Goal: Task Accomplishment & Management: Manage account settings

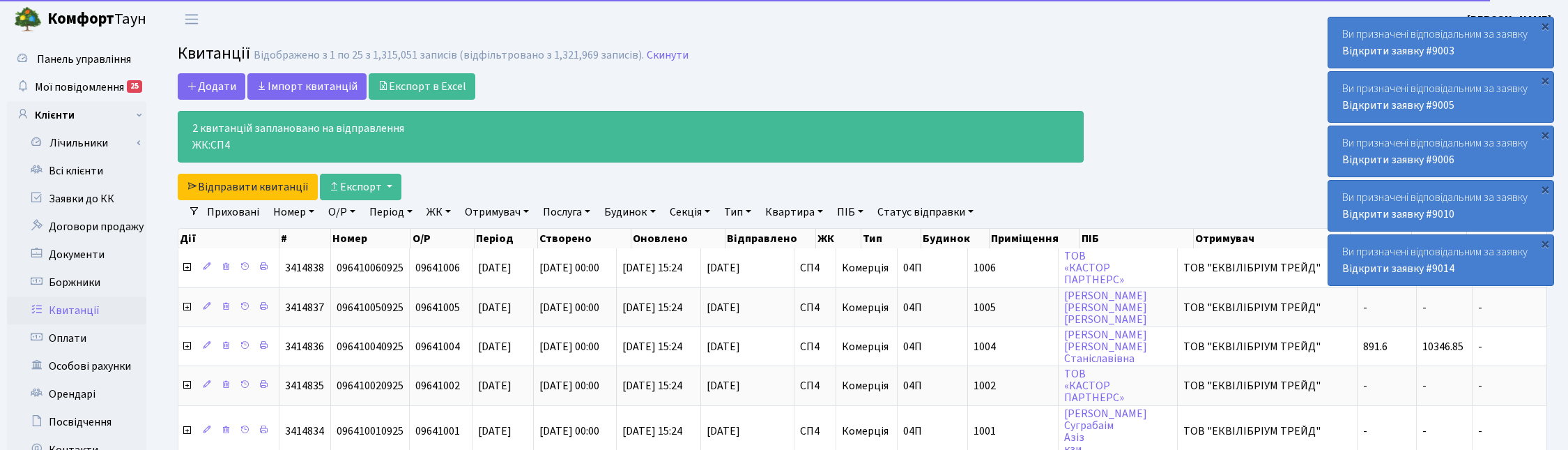
select select "25"
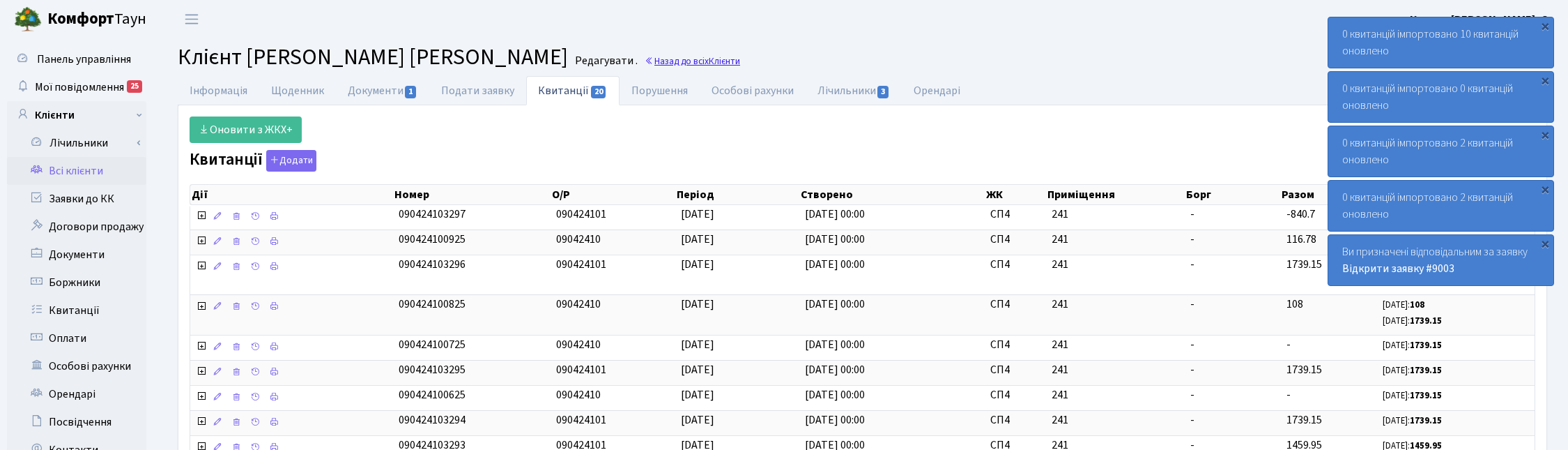
click at [645, 61] on link "Назад до всіх Клієнти" at bounding box center [693, 61] width 96 height 13
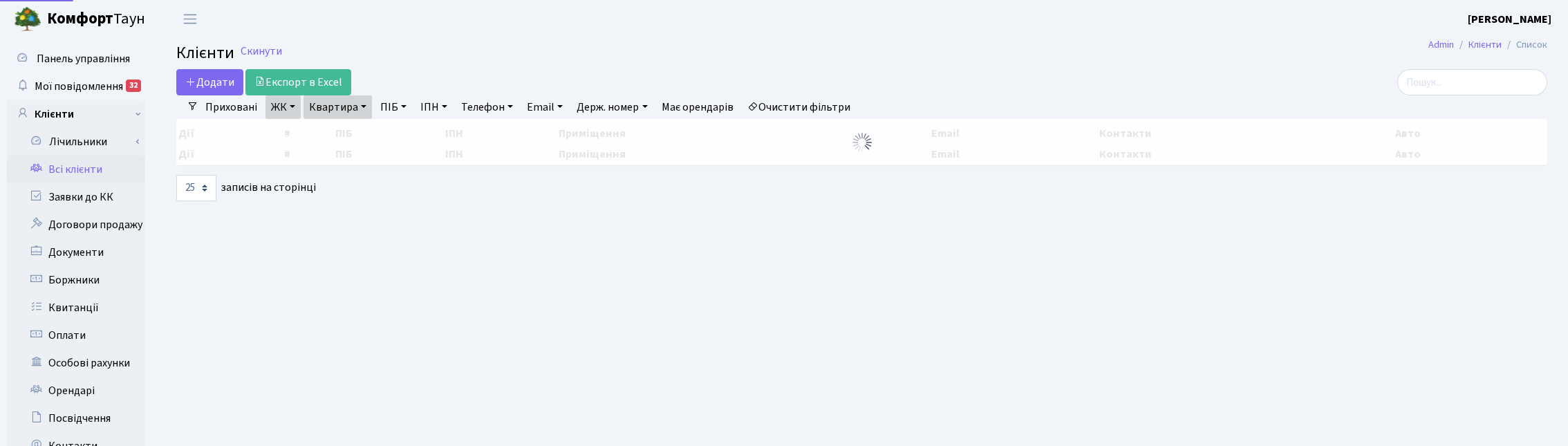
select select "25"
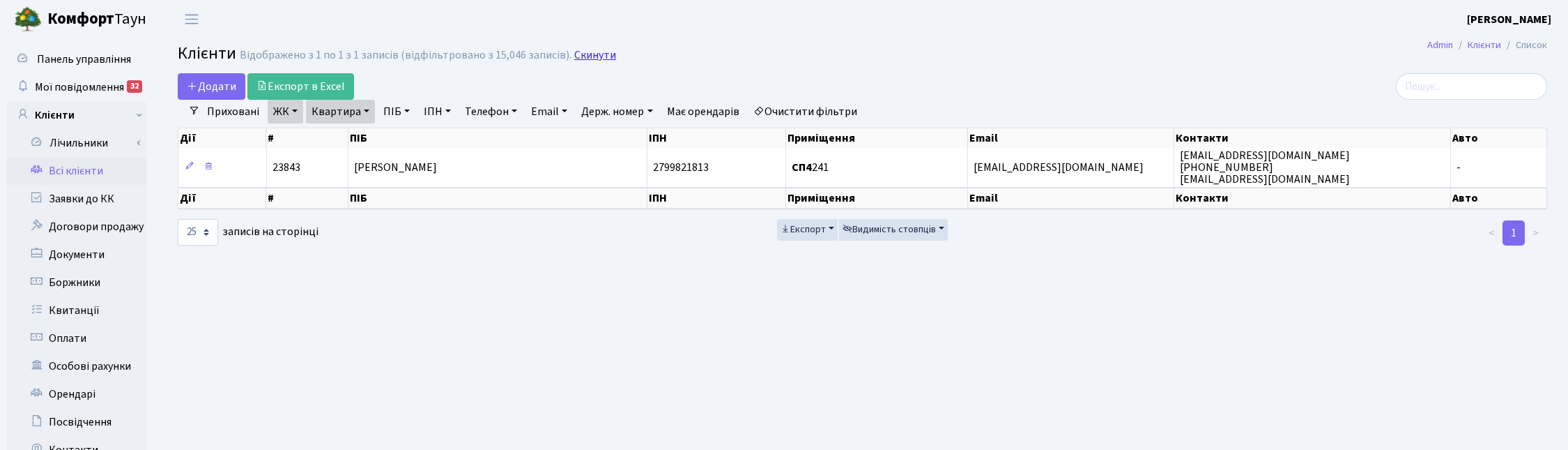
click at [596, 57] on link "Скинути" at bounding box center [595, 55] width 42 height 13
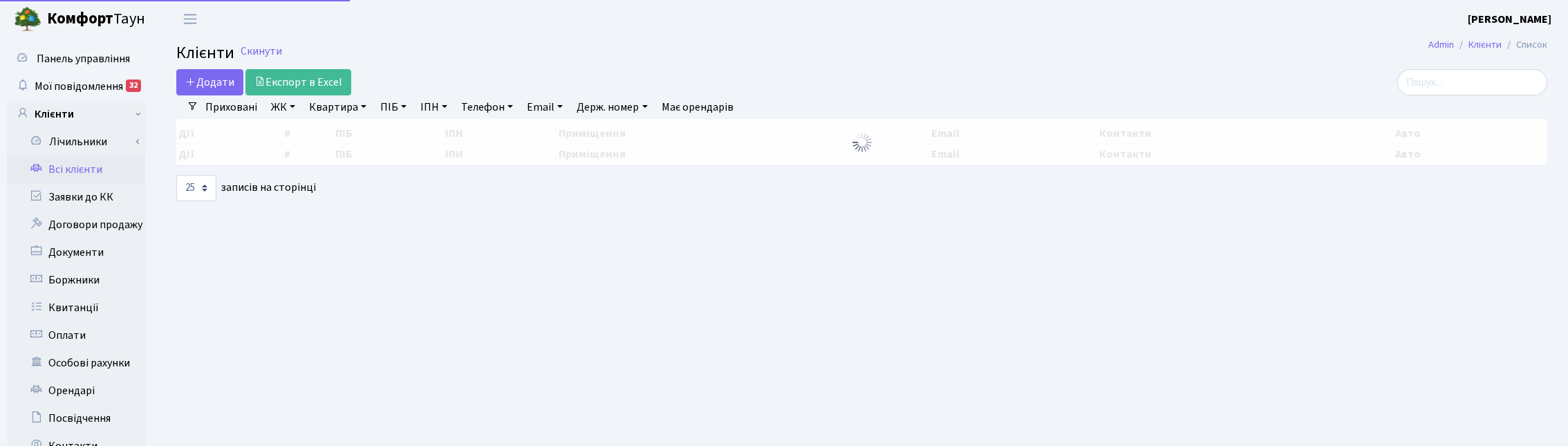
select select "25"
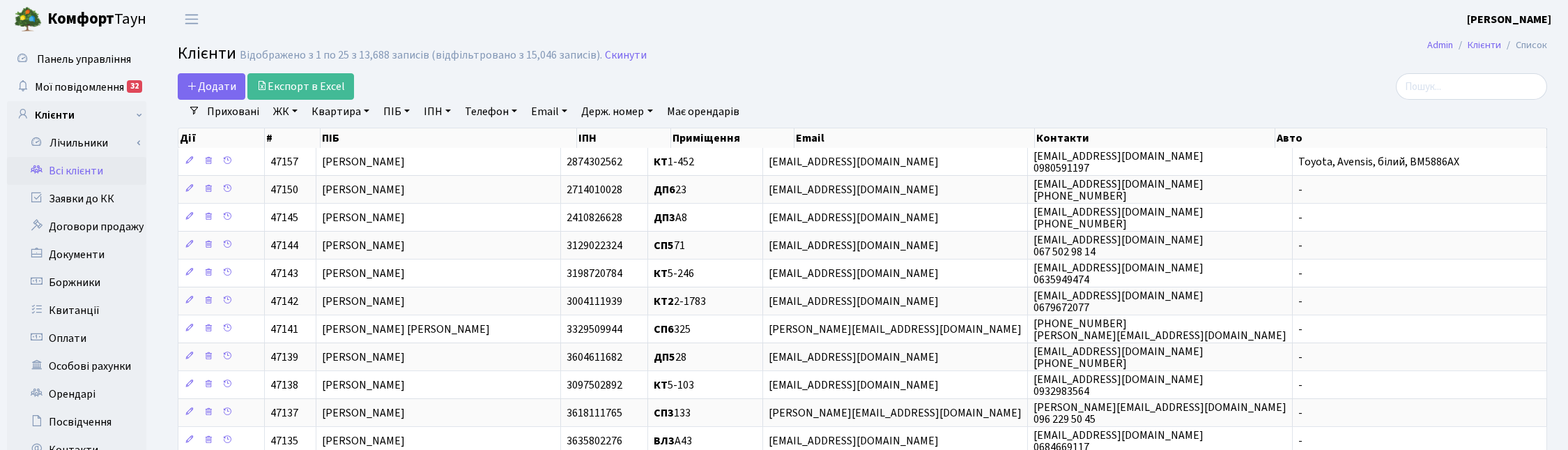
click at [394, 115] on link "ПІБ" at bounding box center [397, 111] width 38 height 24
click at [392, 138] on input "text" at bounding box center [418, 138] width 82 height 26
type input "долг"
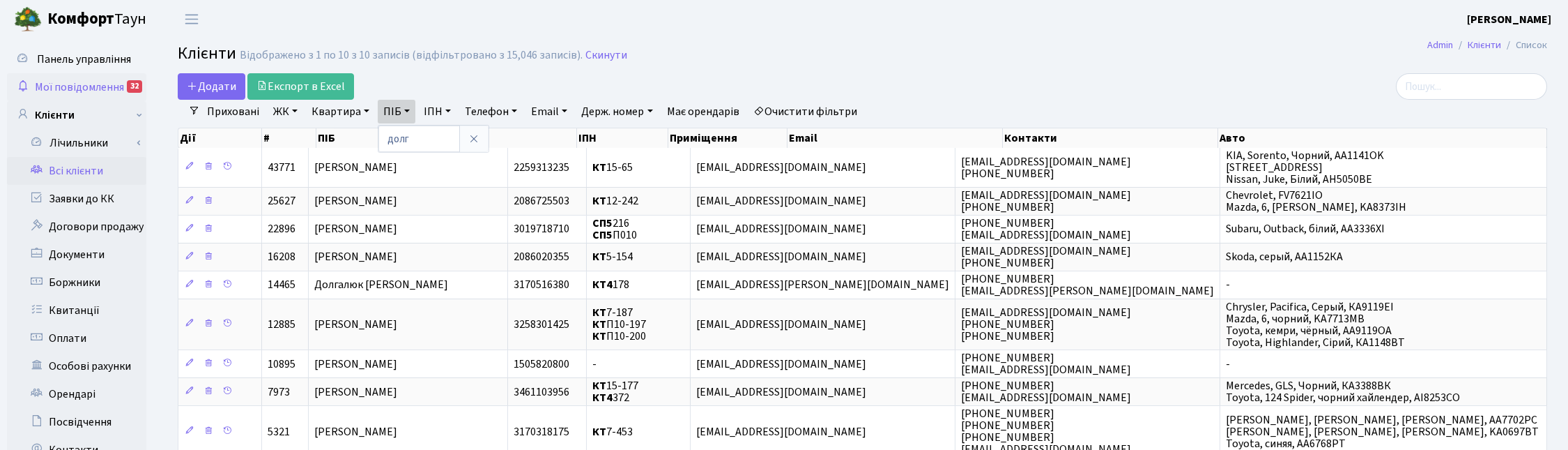
click at [84, 84] on span "Мої повідомлення" at bounding box center [79, 87] width 89 height 16
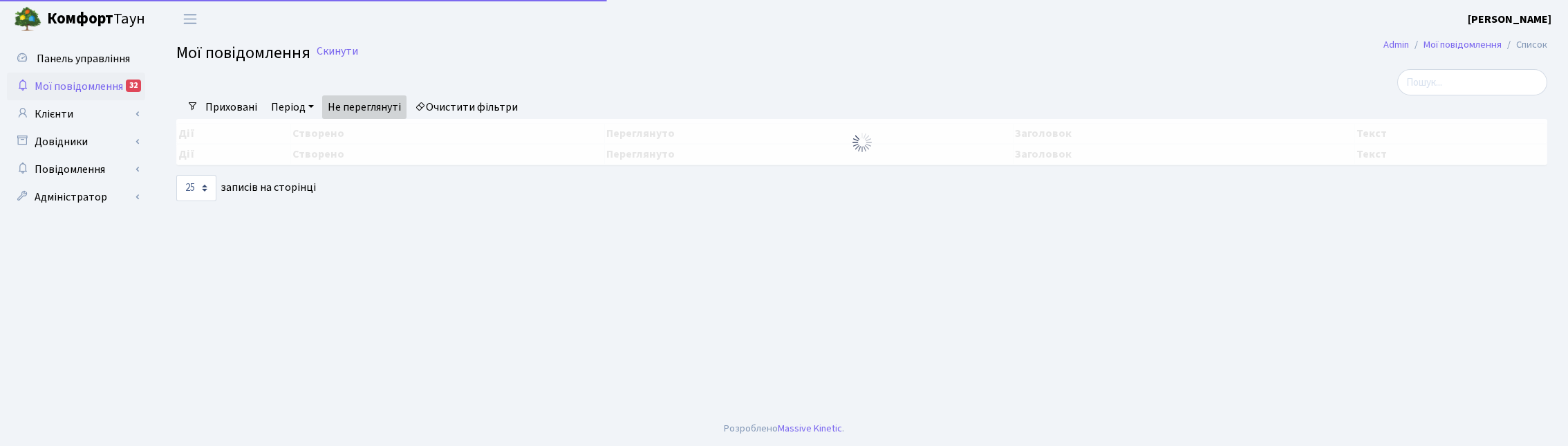
select select "25"
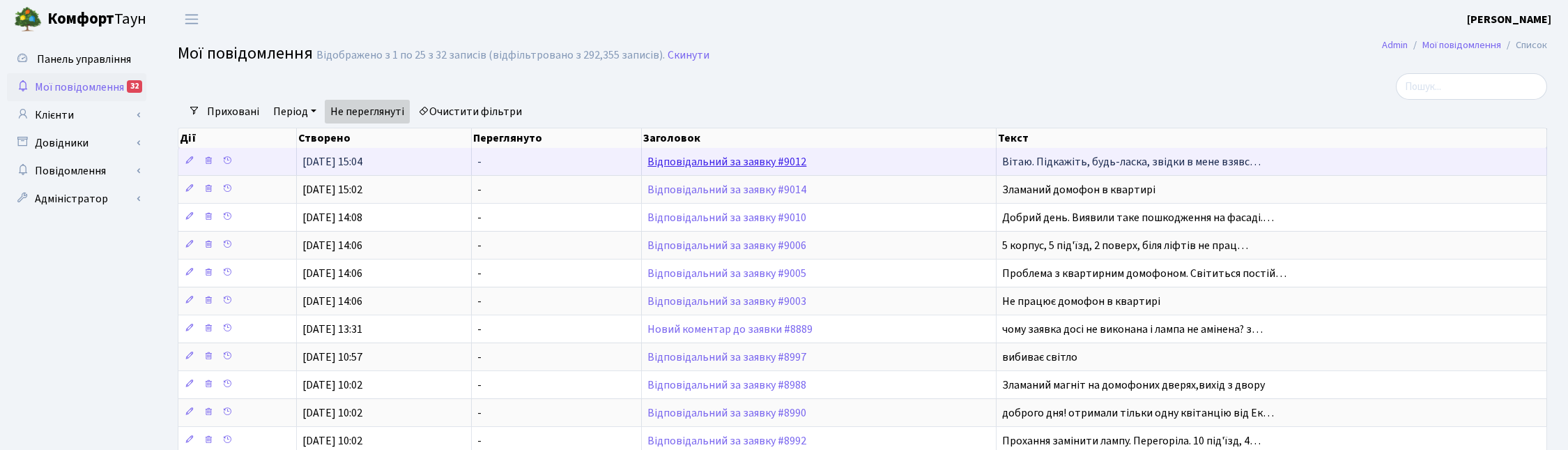
click at [718, 162] on link "Відповідальний за заявку #9012" at bounding box center [726, 162] width 159 height 16
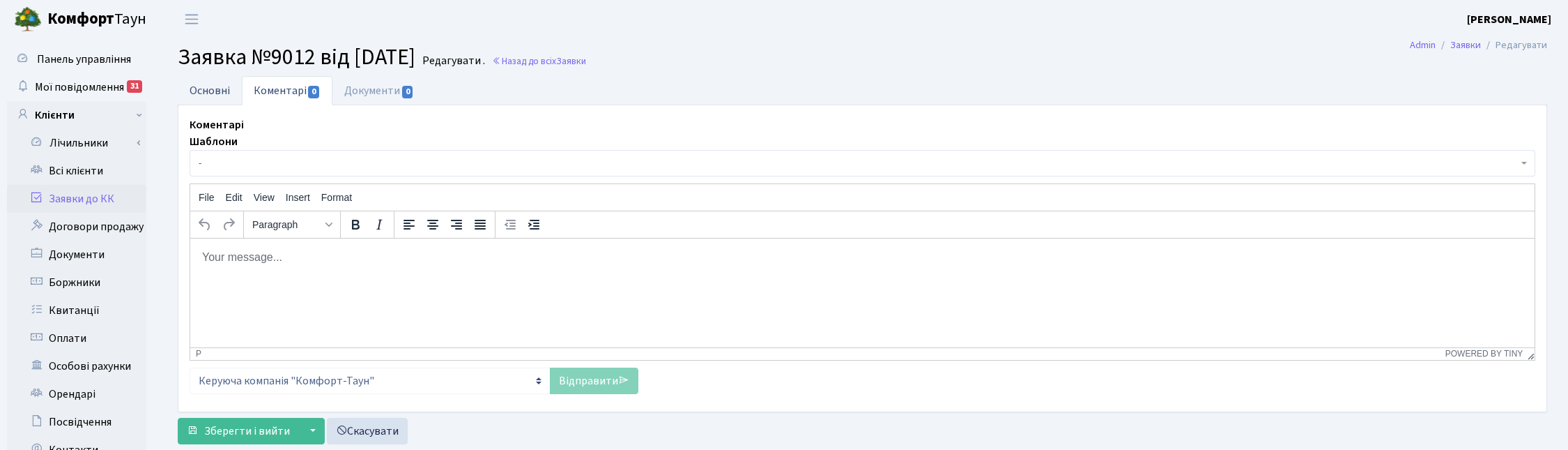
click at [224, 87] on link "Основні" at bounding box center [210, 90] width 64 height 29
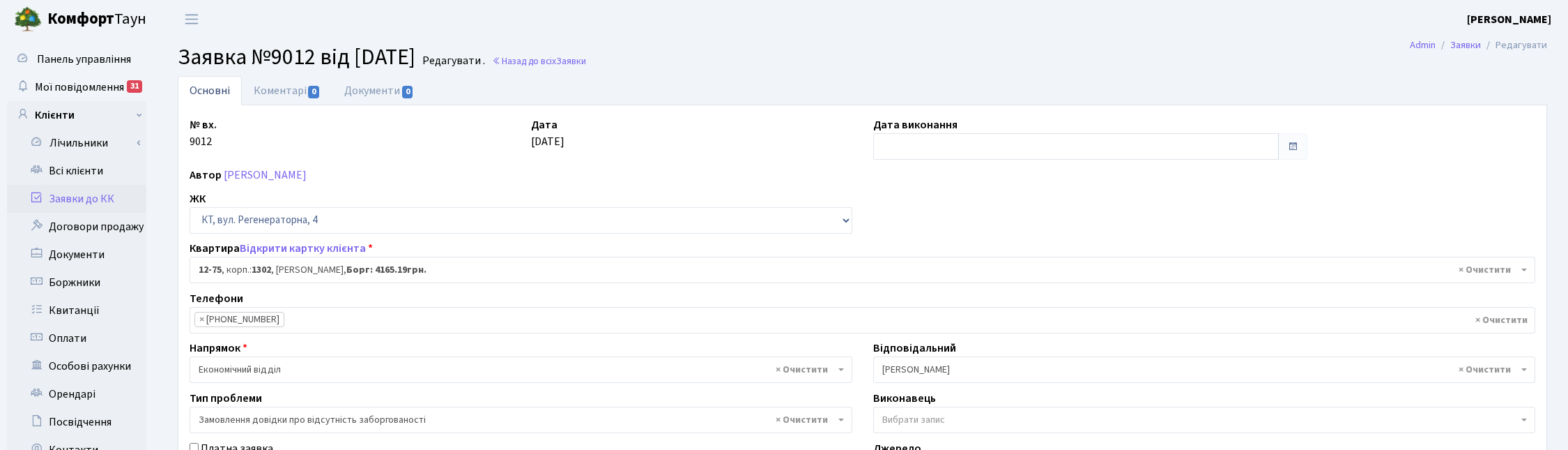
click at [937, 70] on h2 "Заявка №9012 від 13.10.2025 Редагувати . Назад до всіх Заявки" at bounding box center [862, 57] width 1370 height 26
click at [719, 88] on ul "Основні Коментарі 0 Документи 0" at bounding box center [862, 91] width 1370 height 30
click at [278, 88] on link "Коментарі 0" at bounding box center [287, 90] width 91 height 29
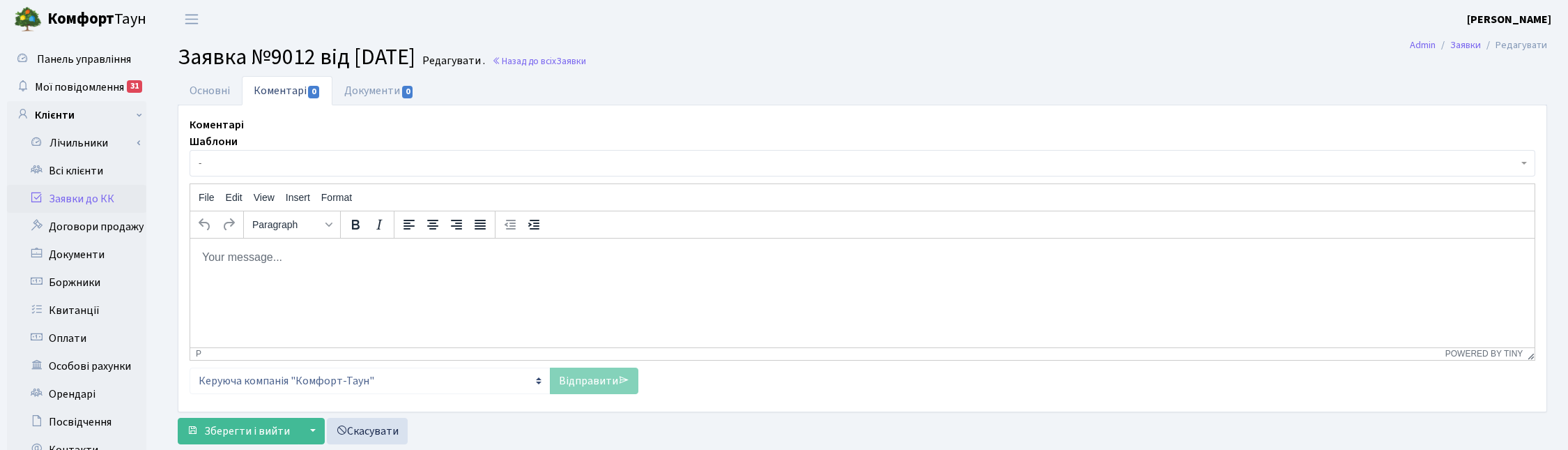
click at [226, 275] on html at bounding box center [862, 257] width 1344 height 38
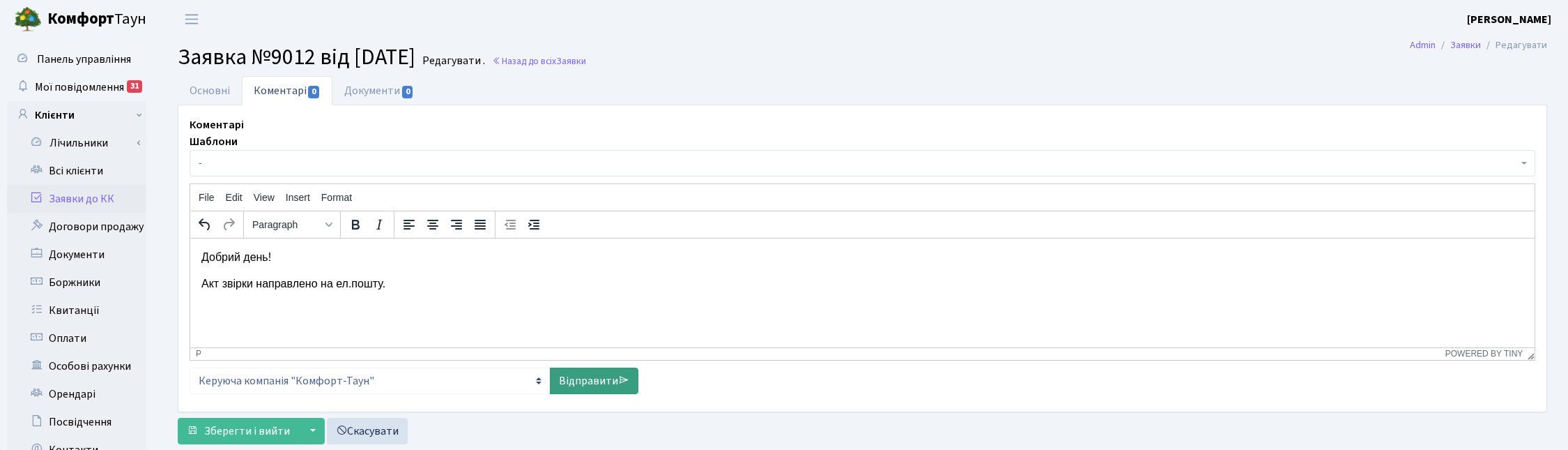
click at [587, 380] on link "Відправити" at bounding box center [594, 381] width 88 height 26
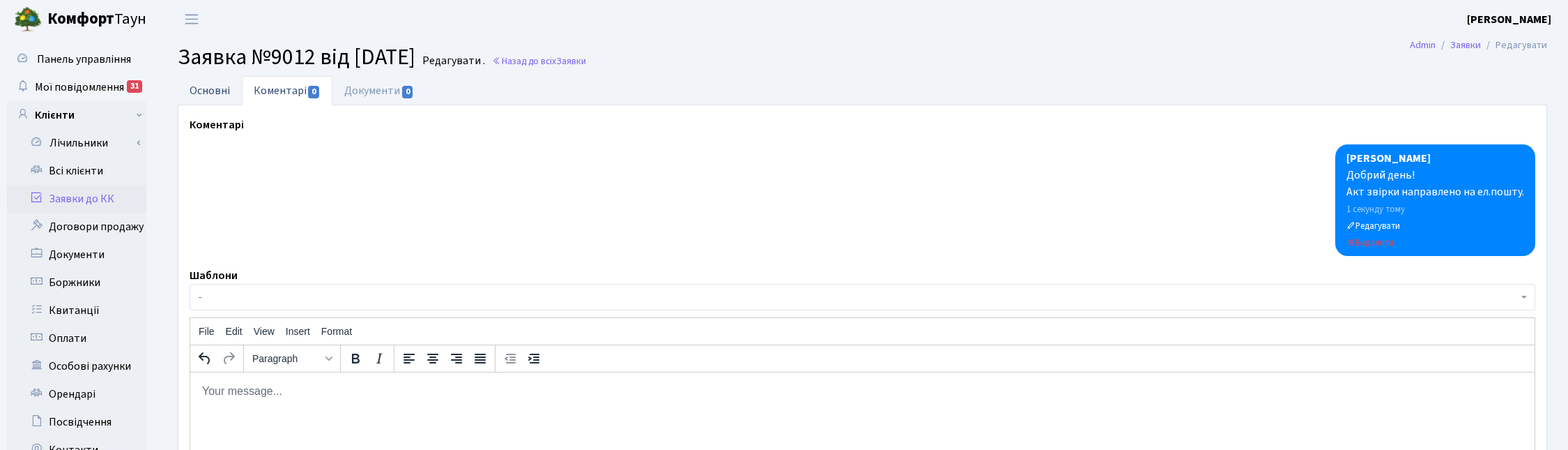
click at [216, 85] on link "Основні" at bounding box center [210, 90] width 64 height 29
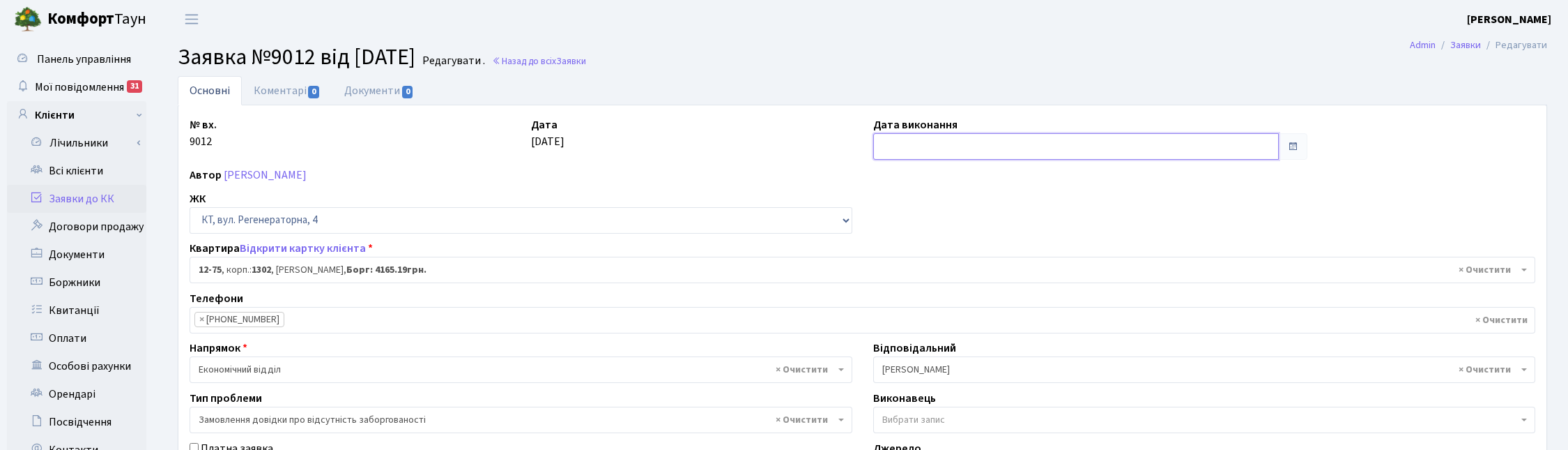
click at [896, 148] on input "text" at bounding box center [1076, 147] width 406 height 26
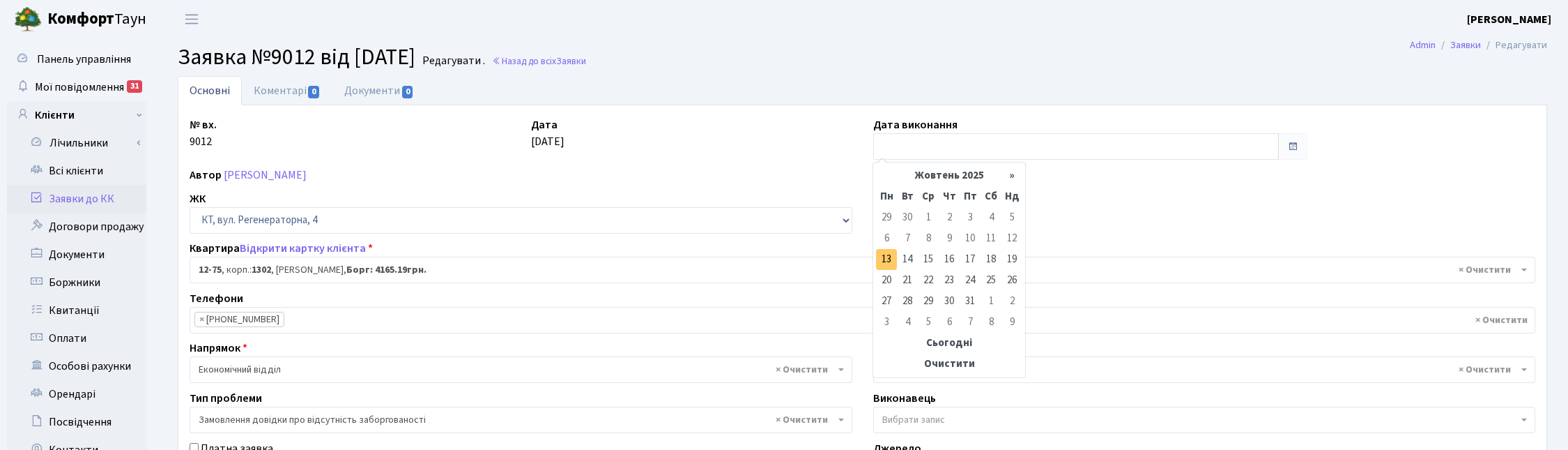
click at [889, 258] on td "13" at bounding box center [886, 259] width 21 height 21
type input "[DATE]"
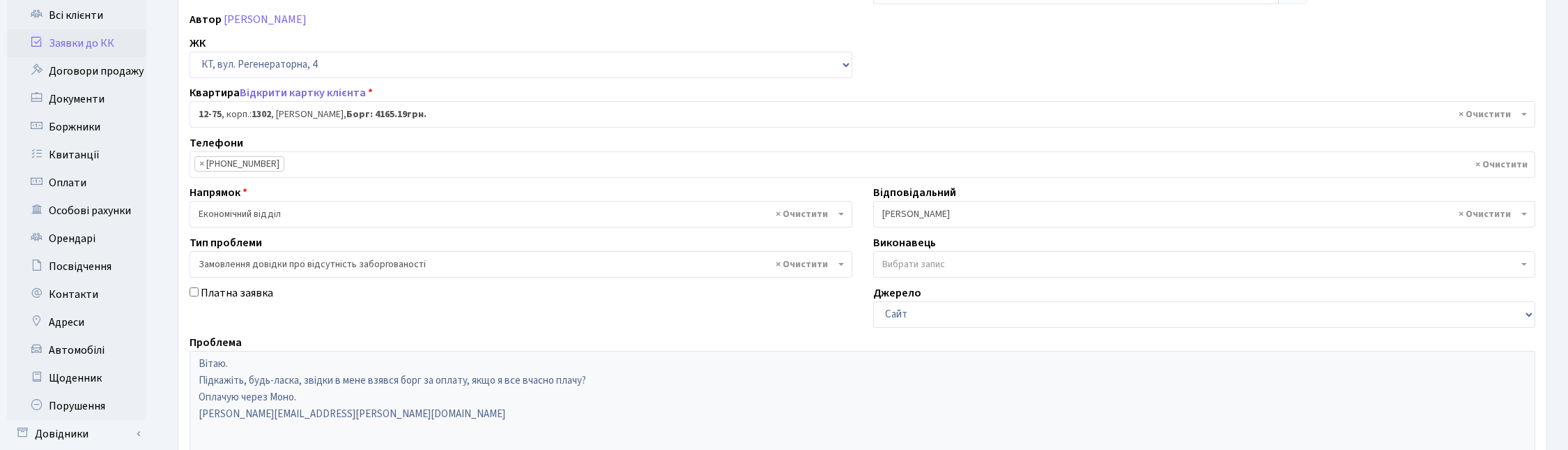
scroll to position [382, 0]
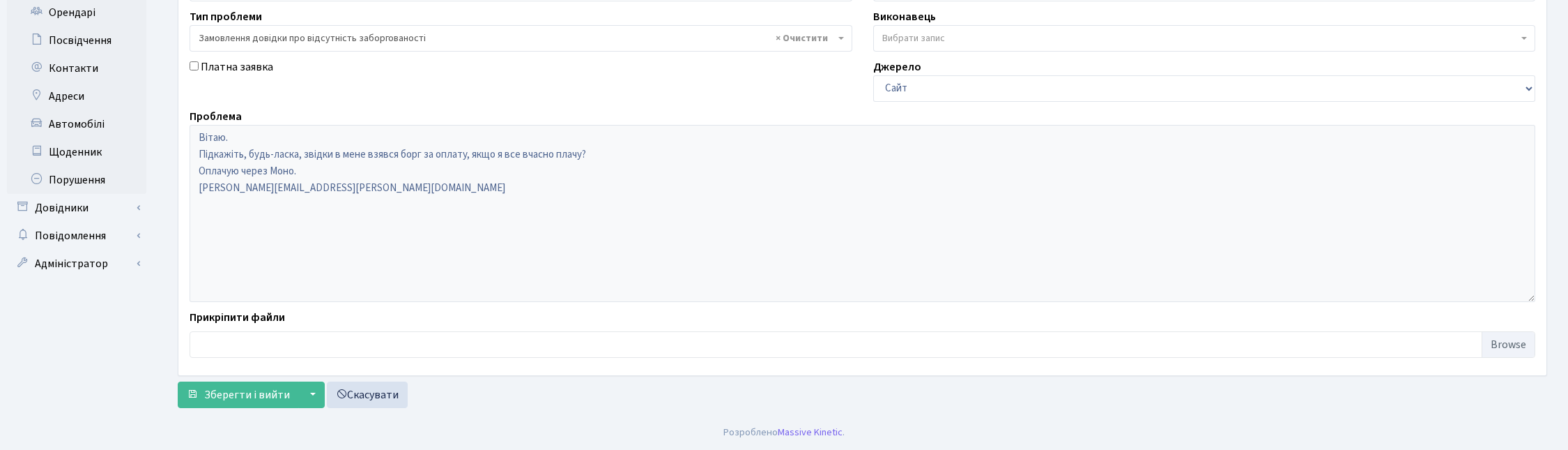
click at [186, 195] on div "Проблема Вітаю. Підкажіть, будь-ласка, звідки в мене взявся борг за оплату, якщ…" at bounding box center [861, 204] width 1366 height 194
click at [251, 388] on span "Зберегти і вийти" at bounding box center [247, 395] width 86 height 16
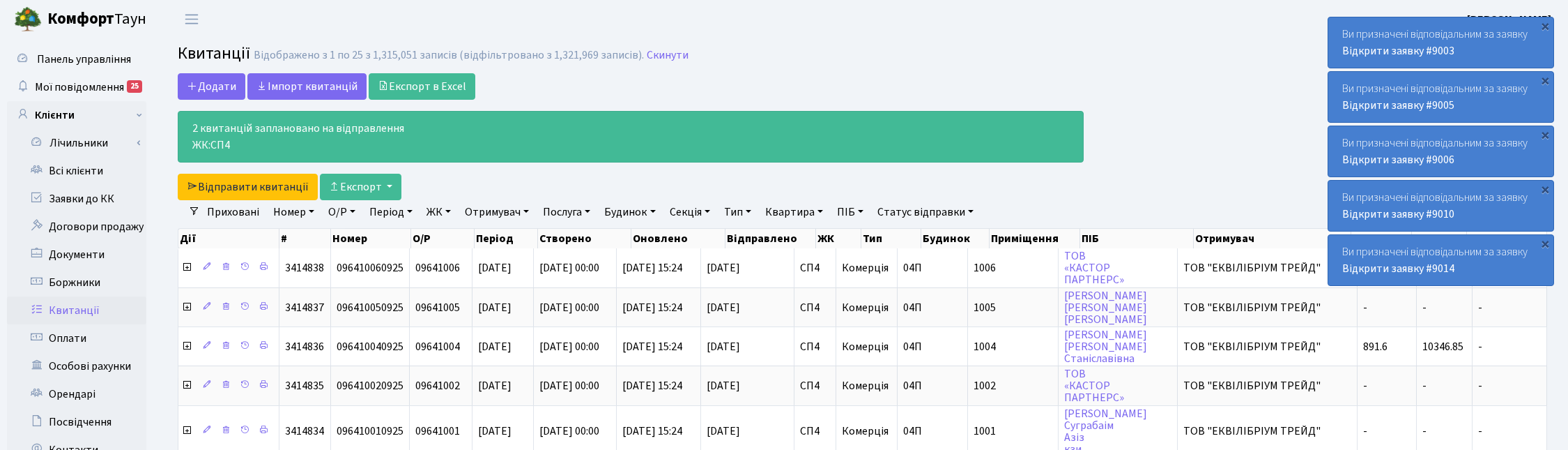
select select "25"
click at [77, 79] on span "Мої повідомлення" at bounding box center [79, 87] width 89 height 16
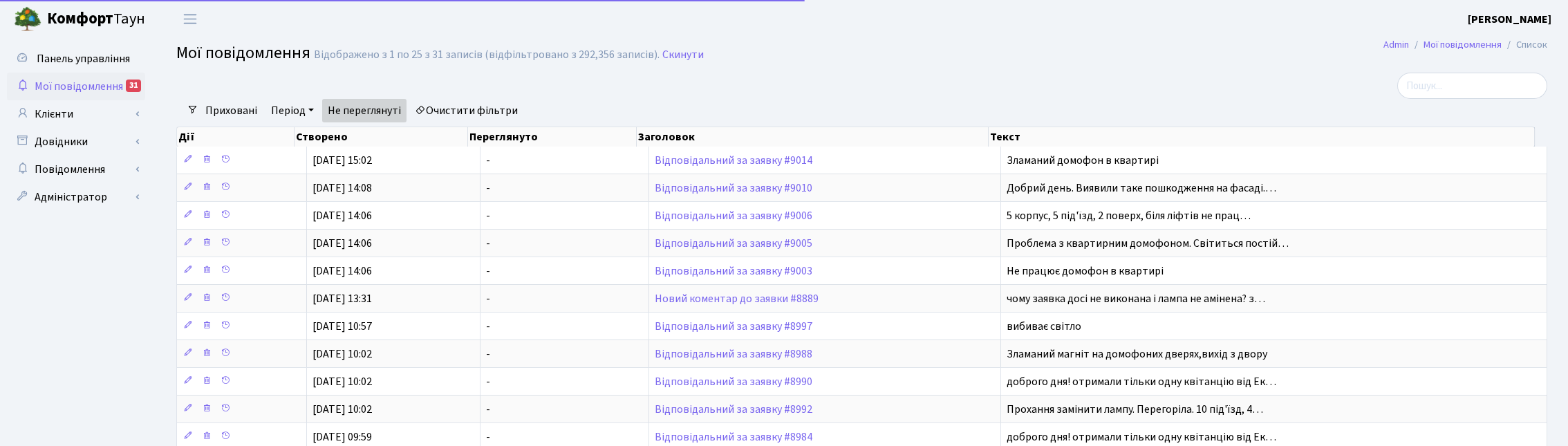
select select "25"
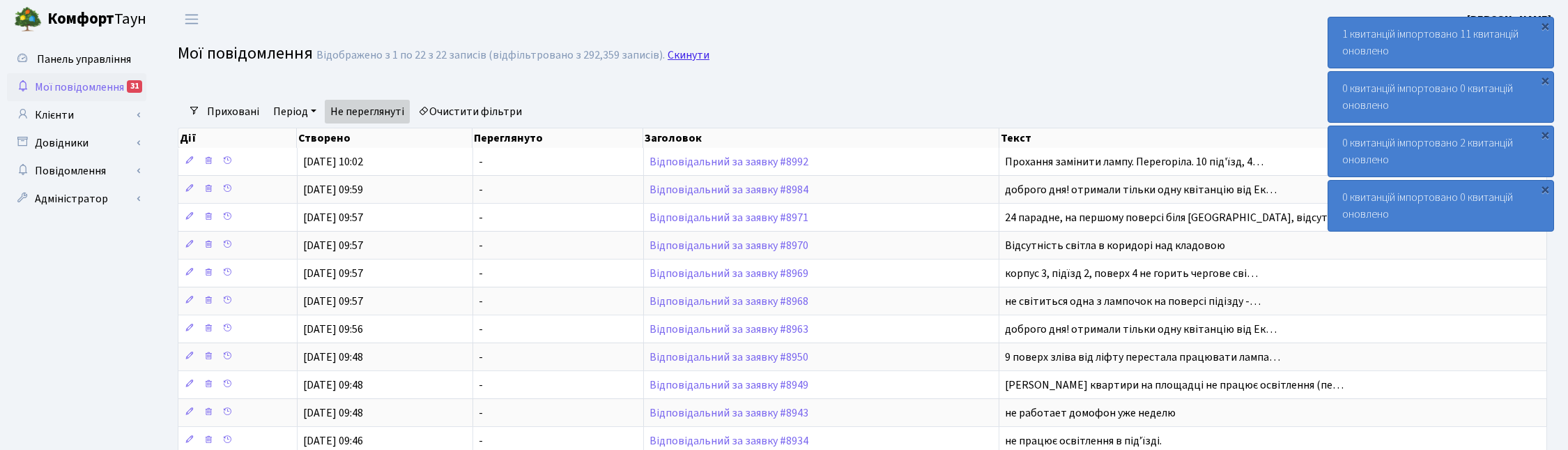
click at [674, 60] on link "Скинути" at bounding box center [688, 55] width 42 height 13
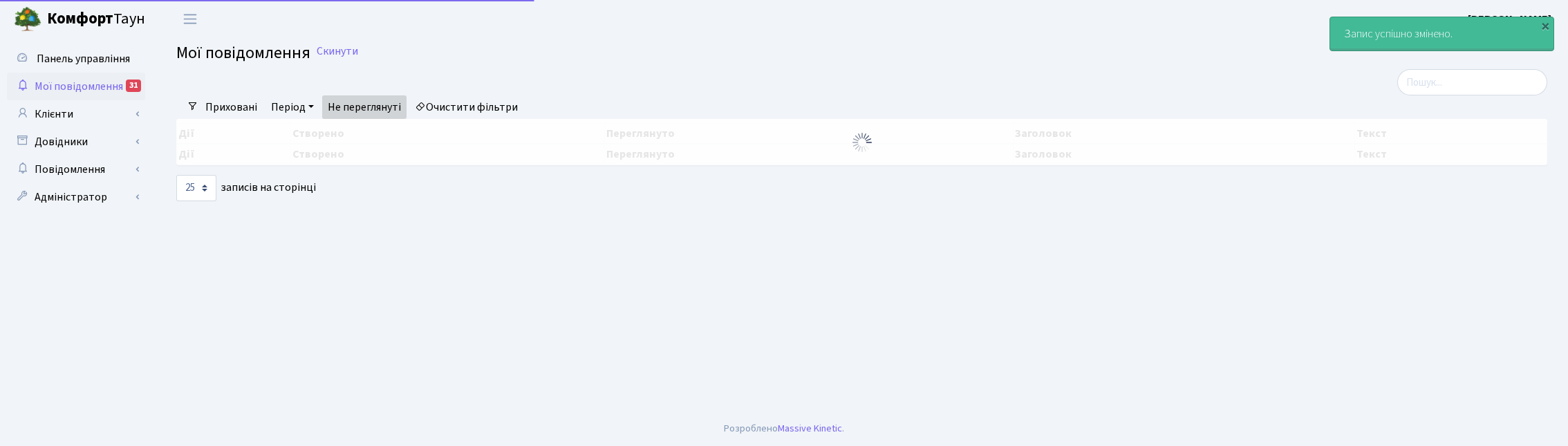
select select "25"
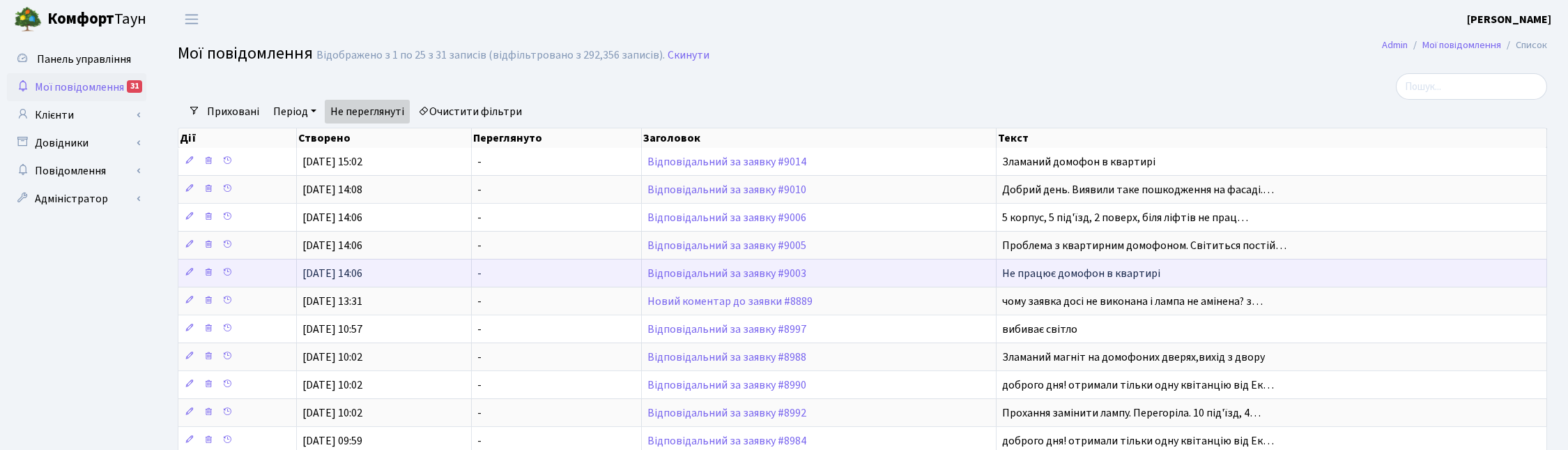
click at [1423, 287] on td "Не працює домофон в квартирі" at bounding box center [1272, 273] width 550 height 28
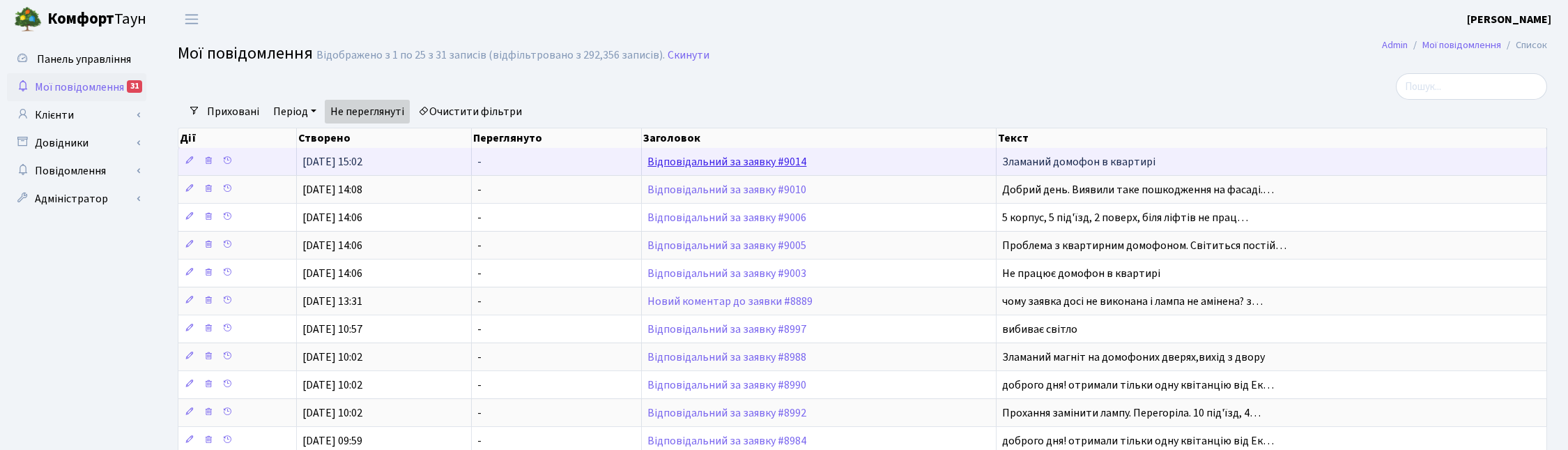
click at [754, 162] on link "Відповідальний за заявку #9014" at bounding box center [726, 162] width 159 height 16
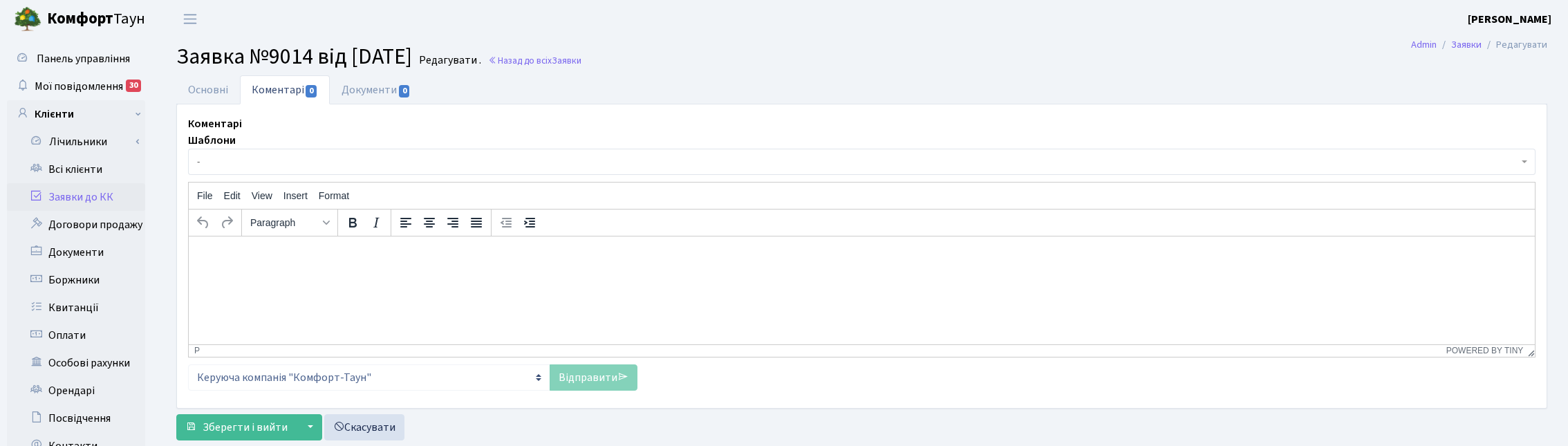
select select "7653"
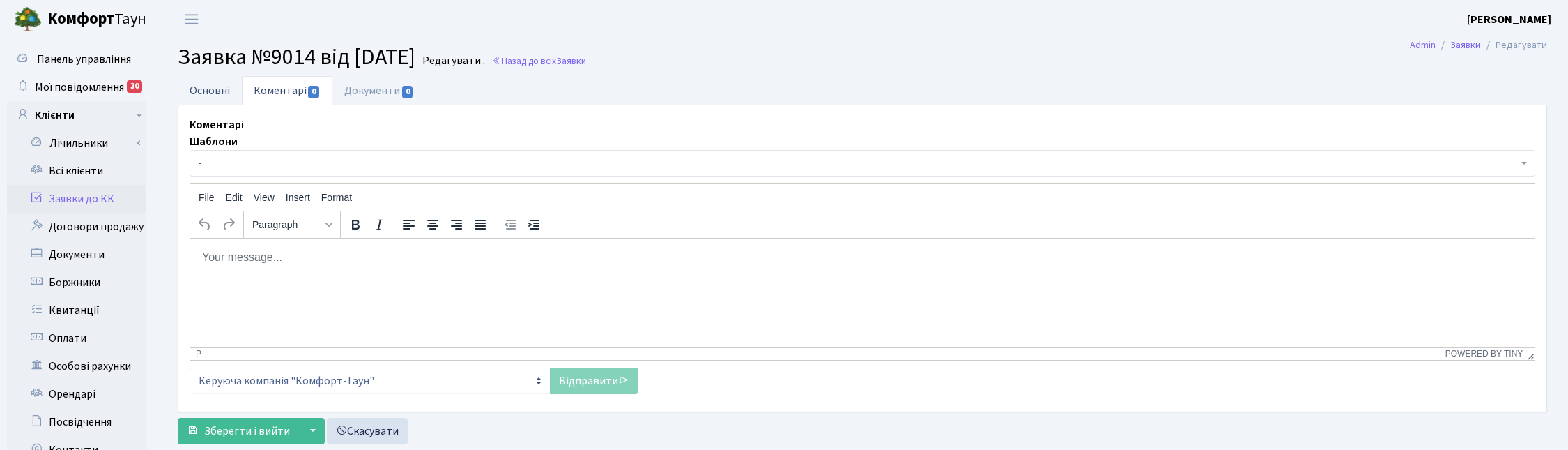
click at [210, 85] on link "Основні" at bounding box center [210, 90] width 64 height 29
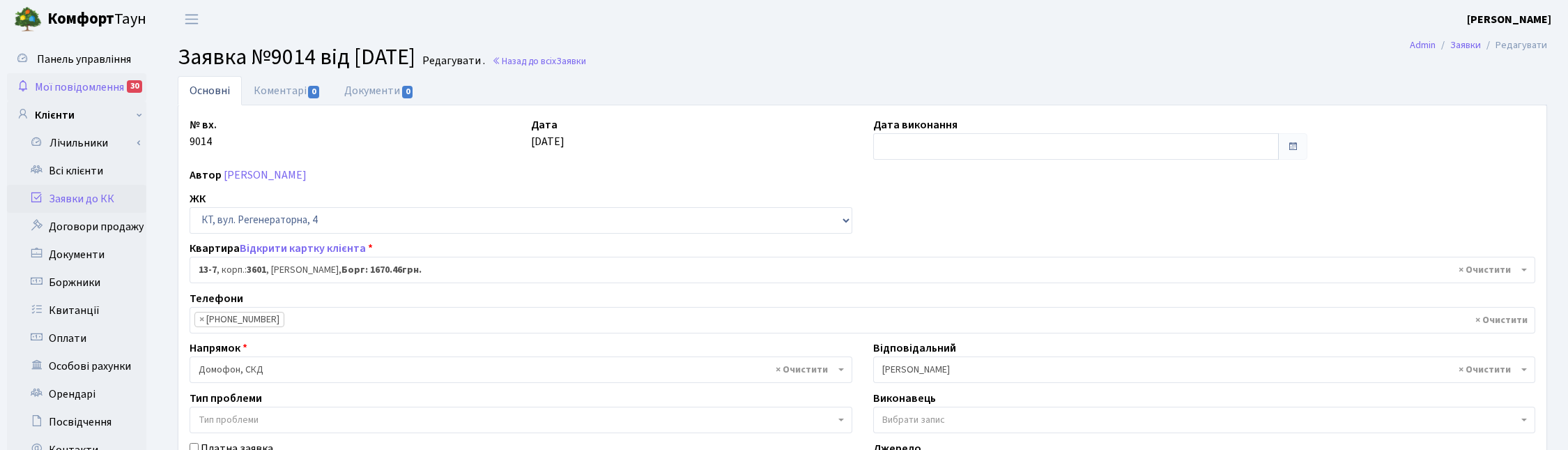
click at [100, 85] on span "Мої повідомлення" at bounding box center [79, 87] width 89 height 16
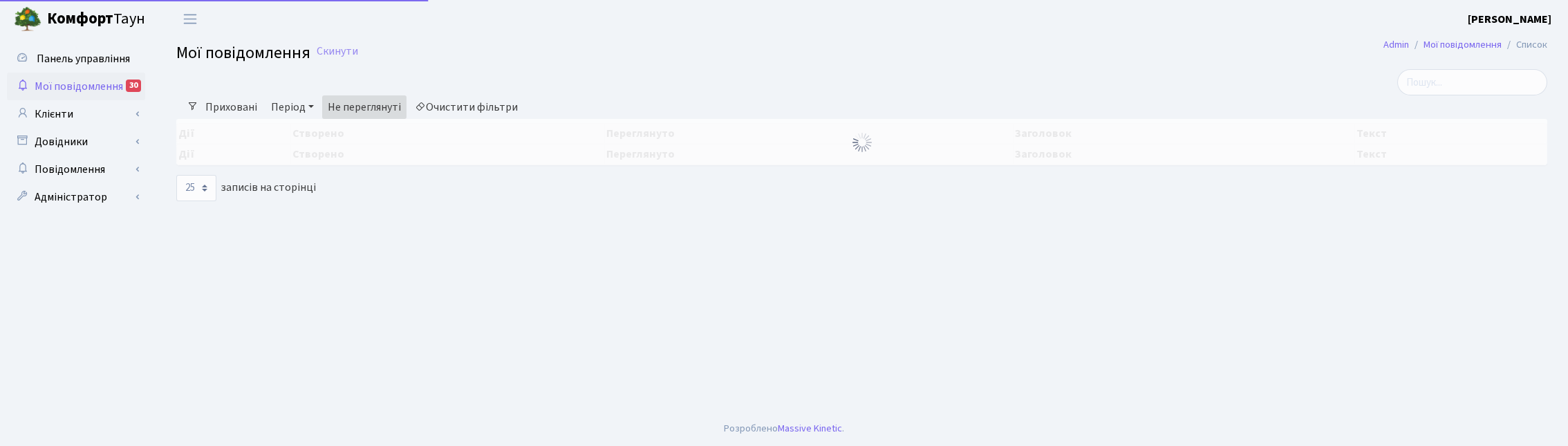
select select "25"
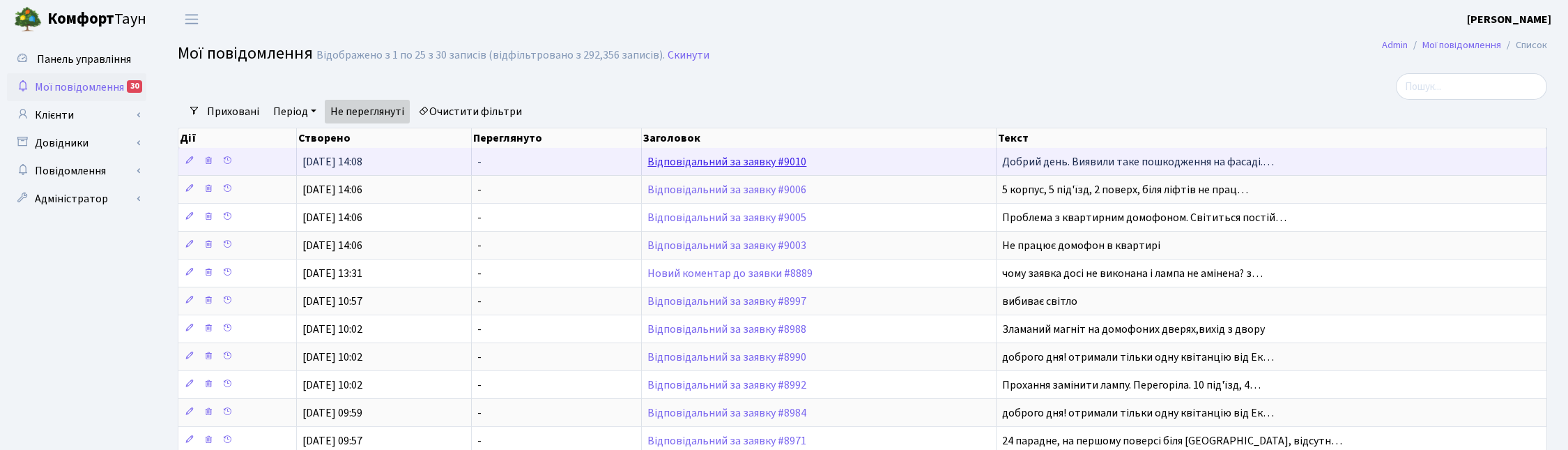
click at [737, 157] on link "Відповідальний за заявку #9010" at bounding box center [726, 162] width 159 height 16
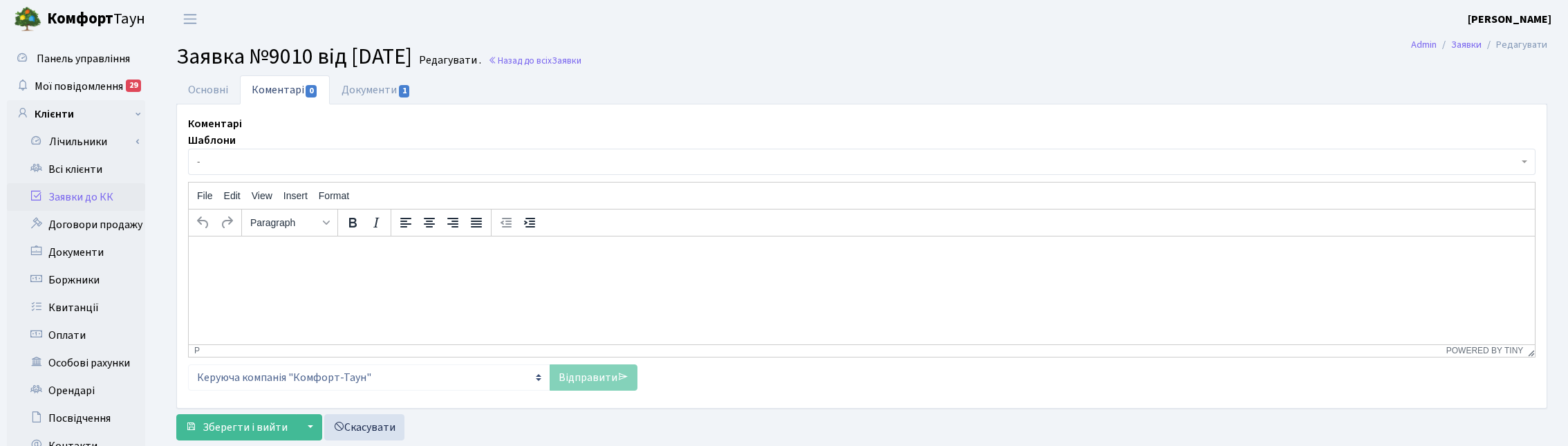
select select "16608"
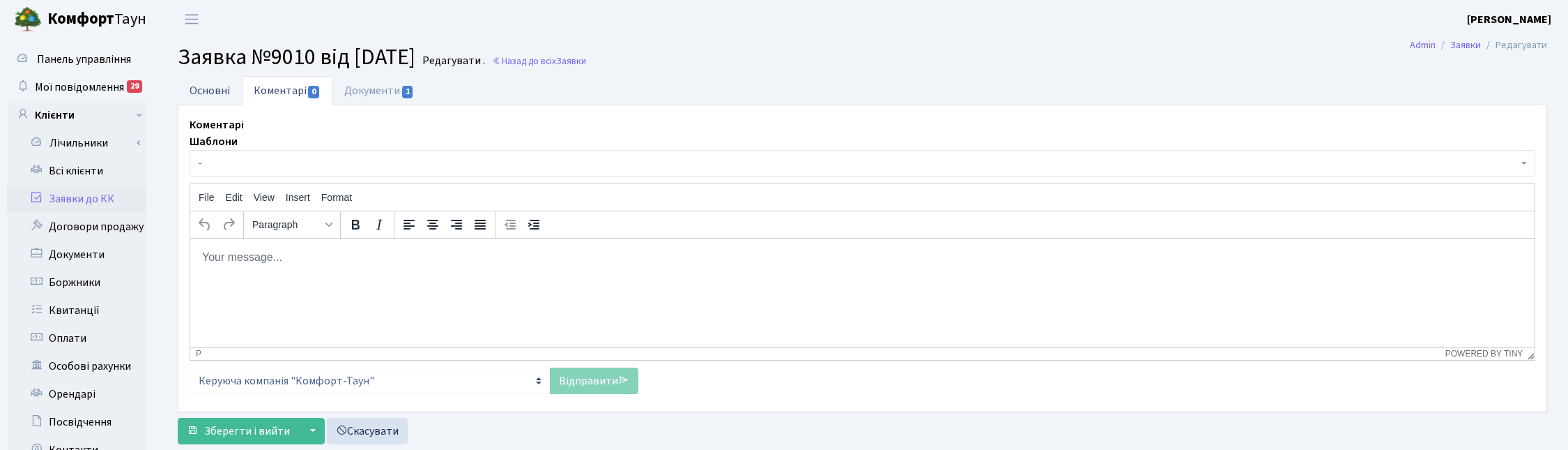
click at [206, 85] on link "Основні" at bounding box center [210, 90] width 64 height 29
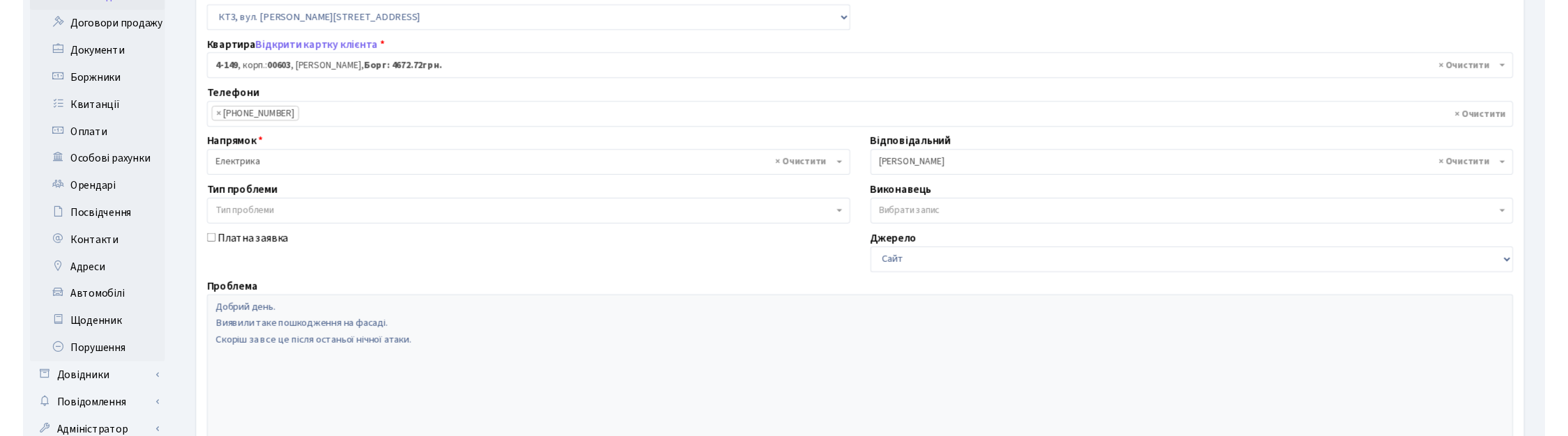
scroll to position [174, 0]
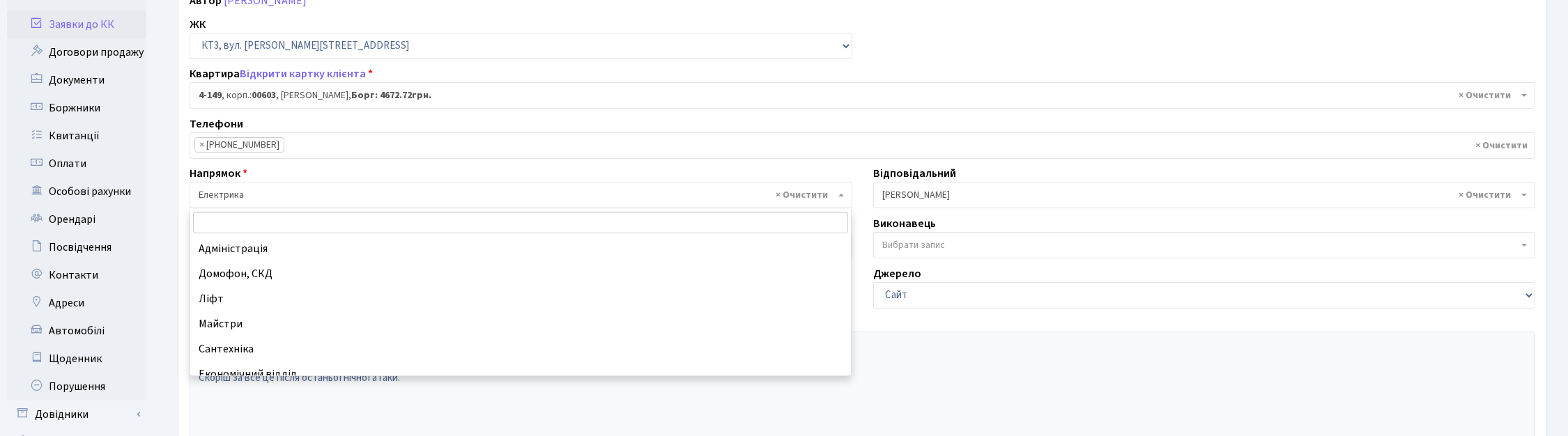
click at [263, 192] on span "× Електрика" at bounding box center [516, 194] width 636 height 14
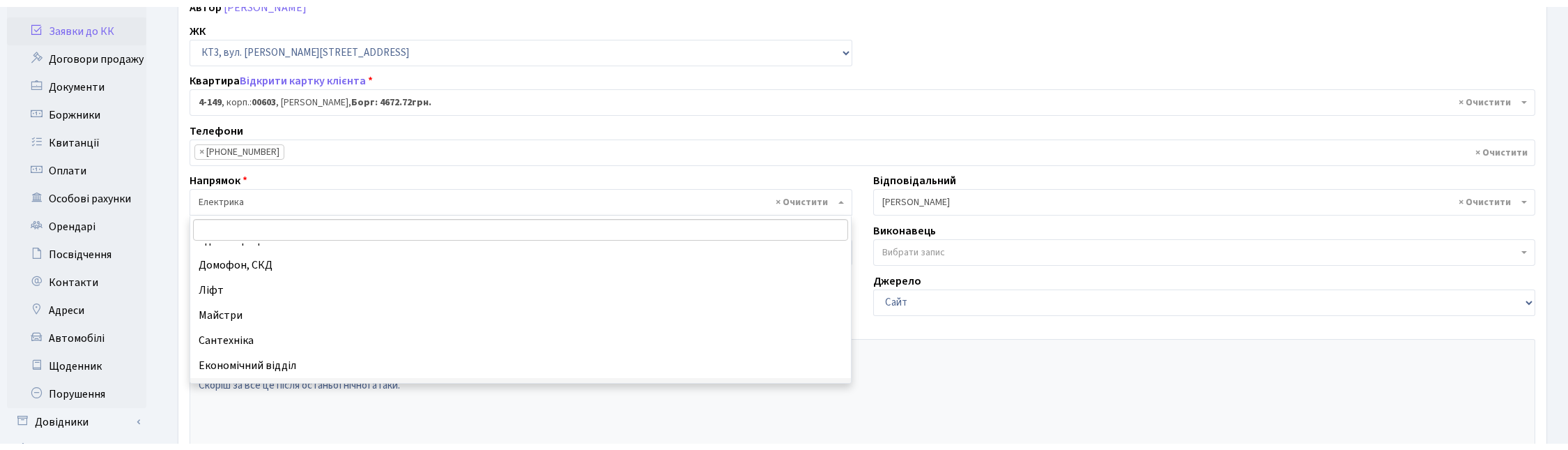
scroll to position [12, 0]
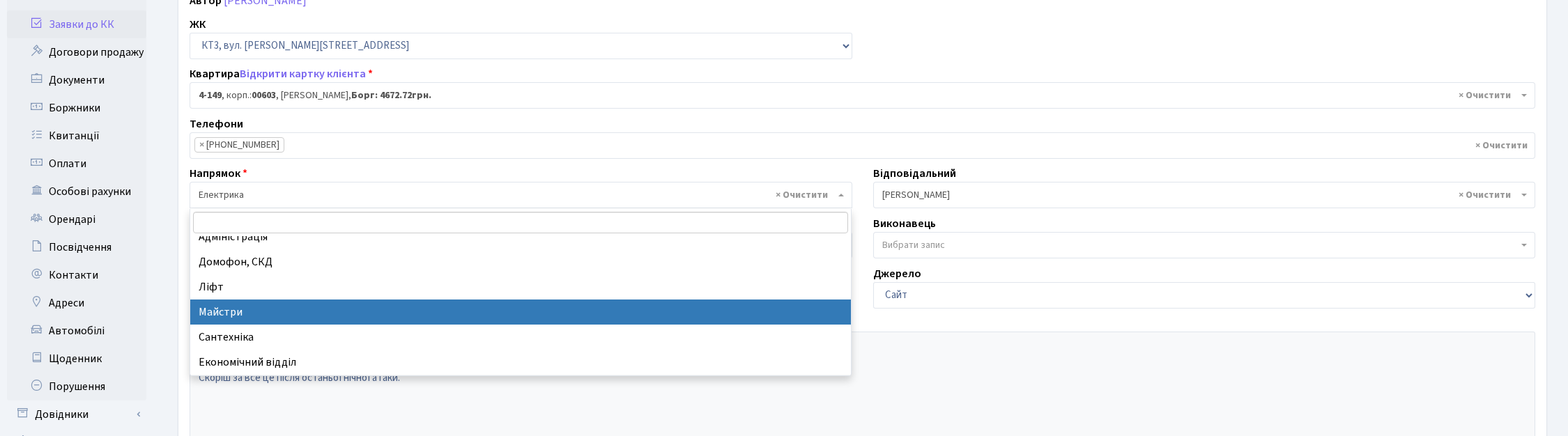
select select "1"
select select
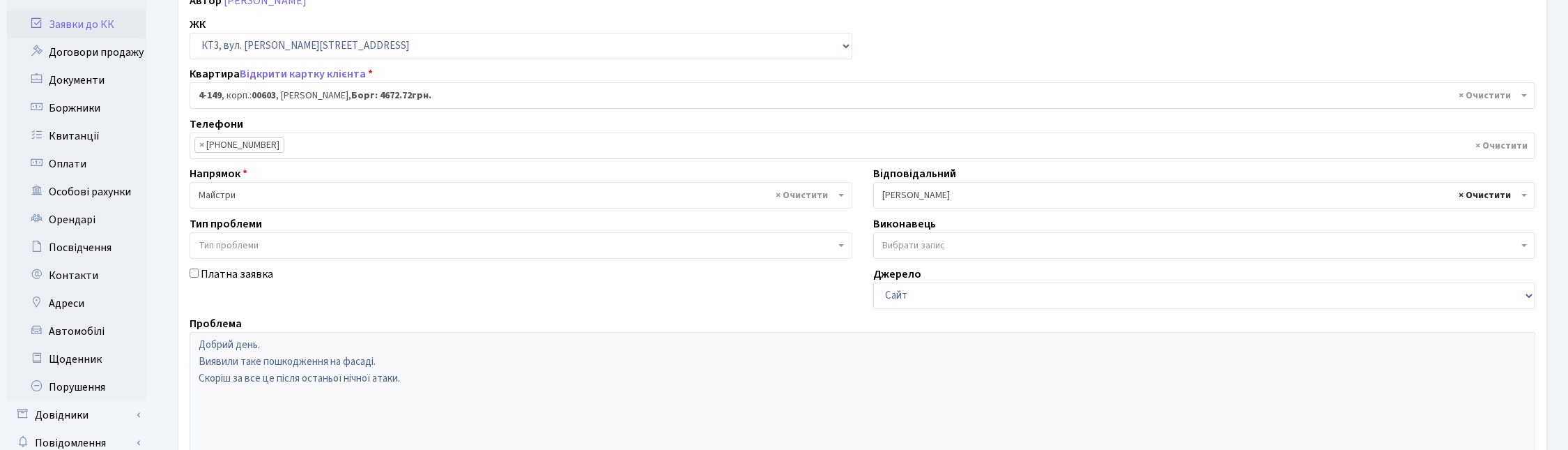
select select
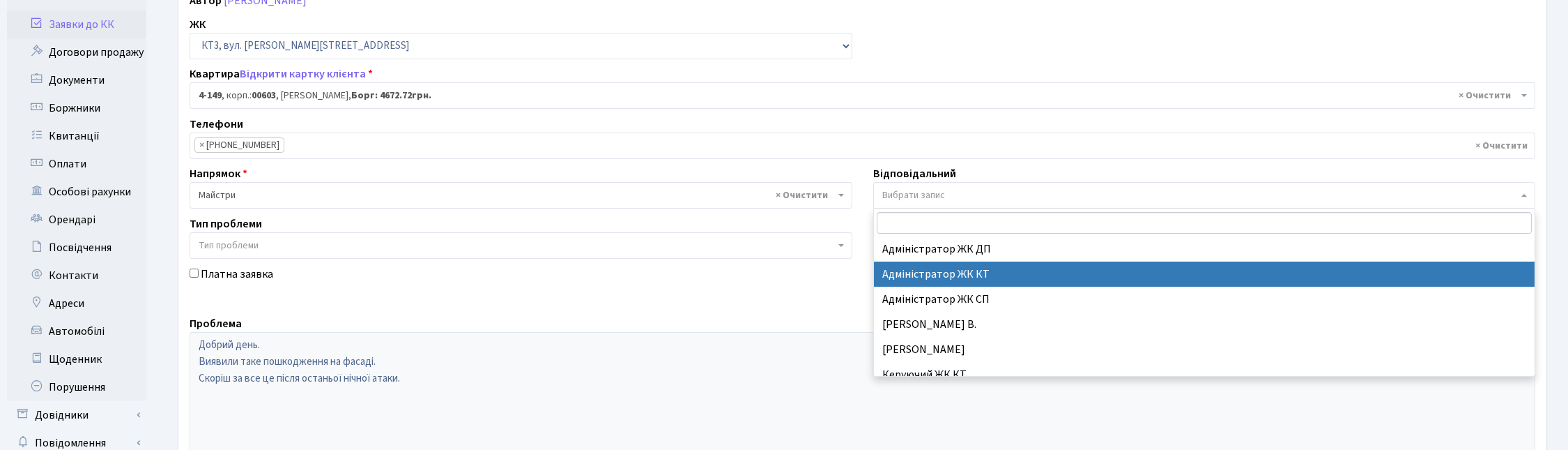
click at [810, 302] on div "Платна заявка" at bounding box center [520, 287] width 684 height 43
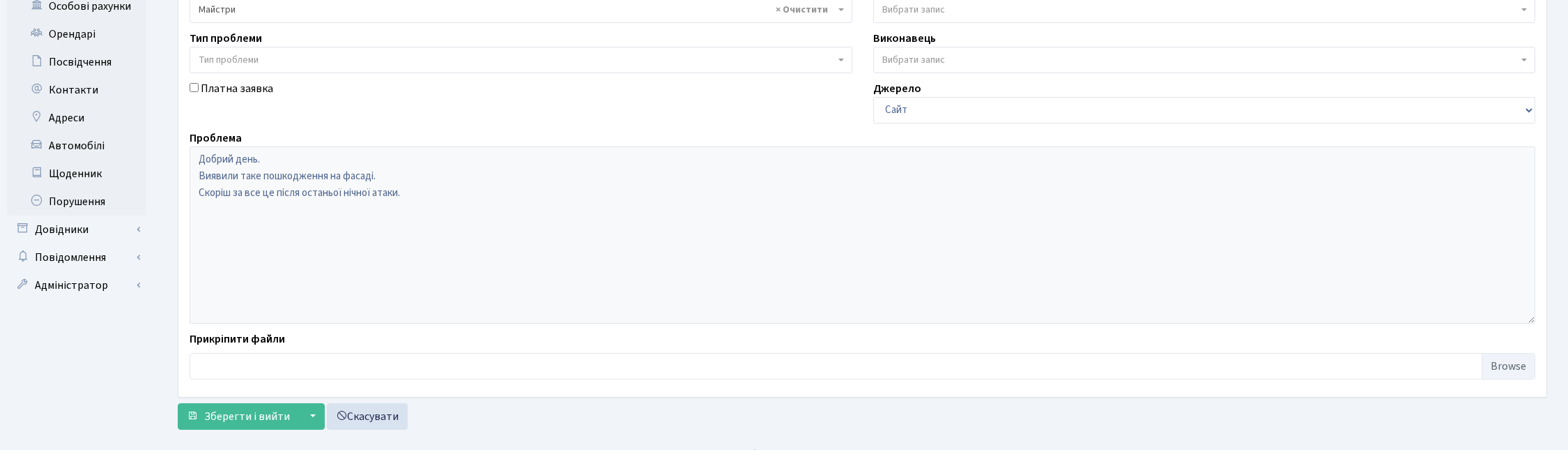
scroll to position [382, 0]
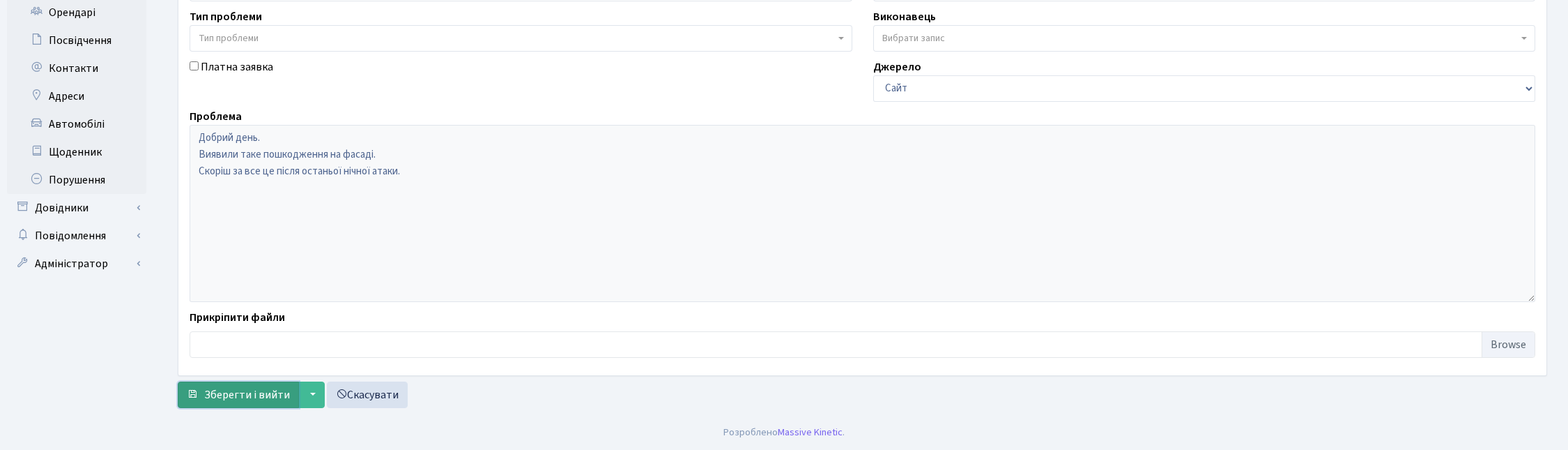
click at [230, 392] on span "Зберегти і вийти" at bounding box center [247, 395] width 86 height 16
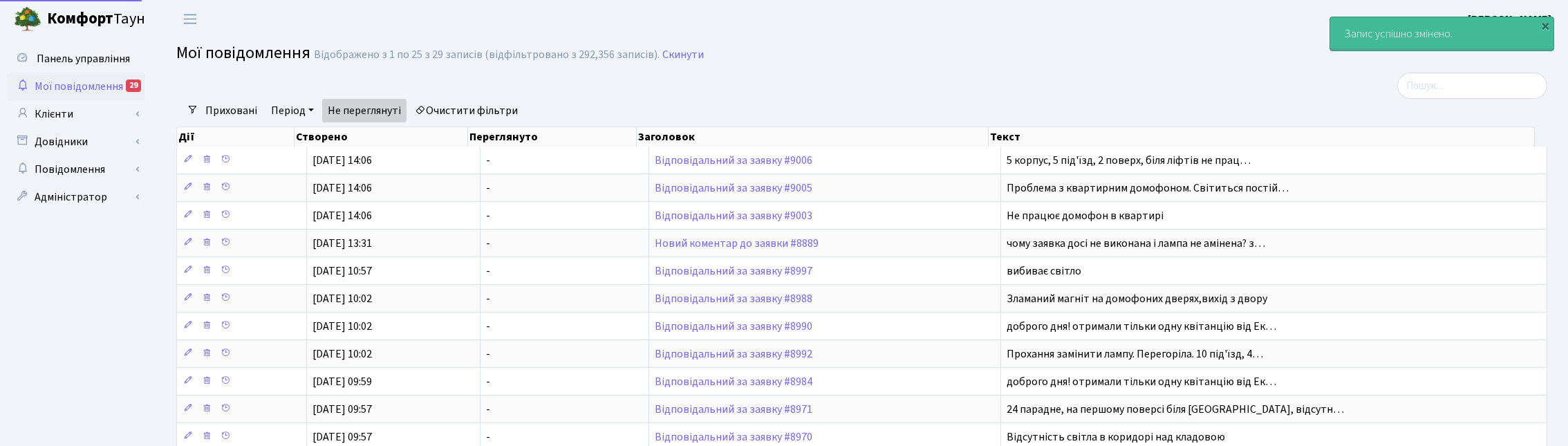
select select "25"
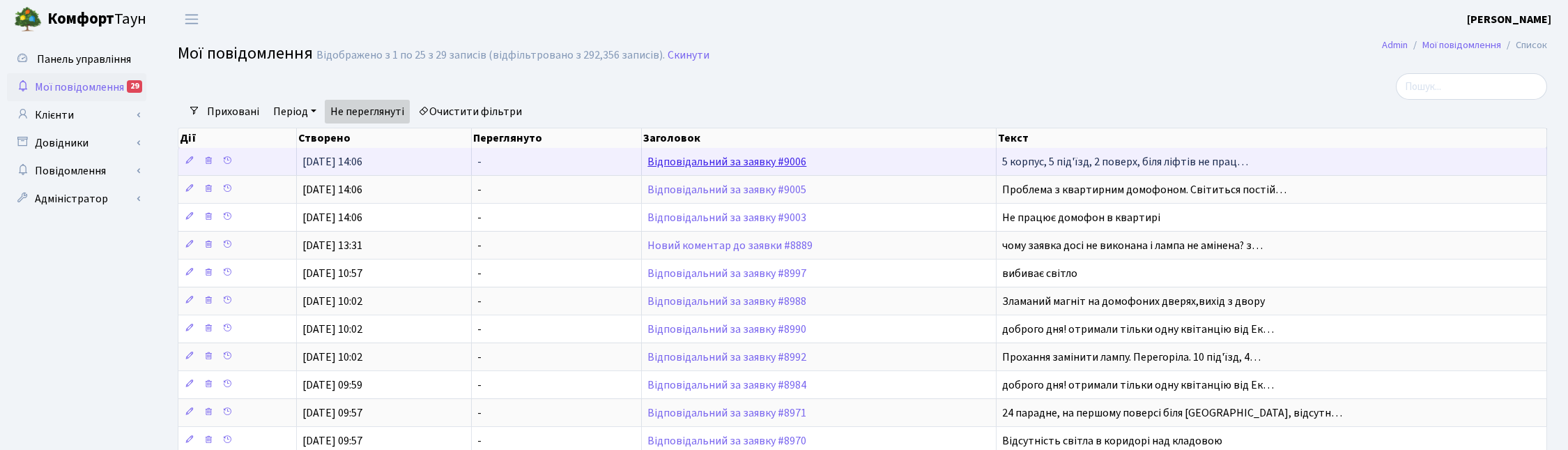
click at [743, 156] on link "Відповідальний за заявку #9006" at bounding box center [726, 162] width 159 height 16
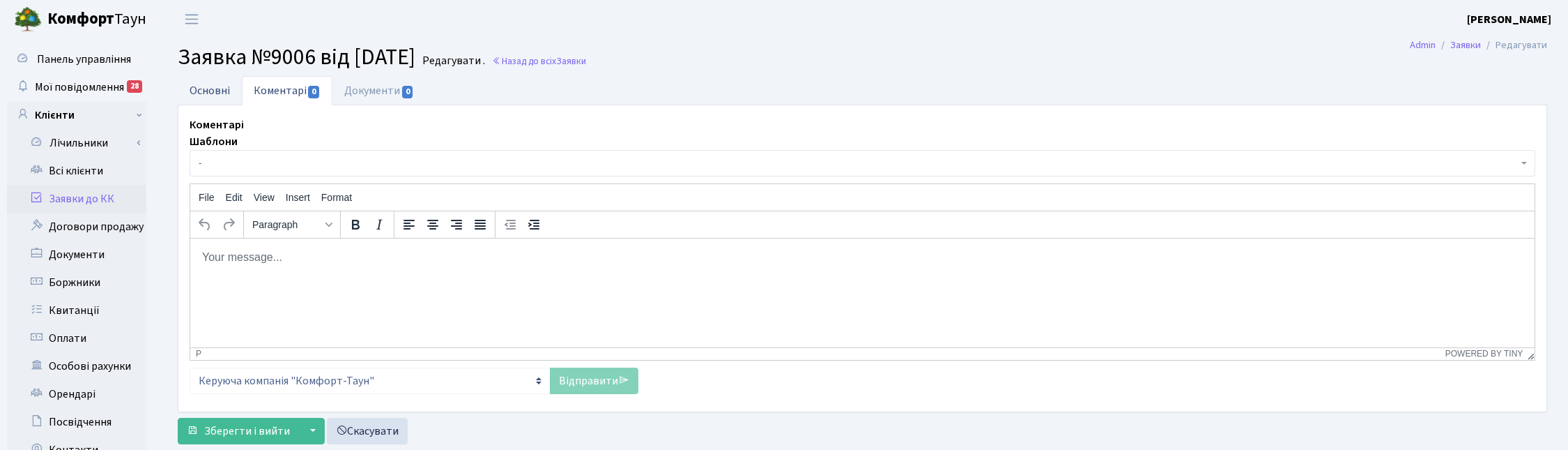
click at [199, 88] on link "Основні" at bounding box center [210, 90] width 64 height 29
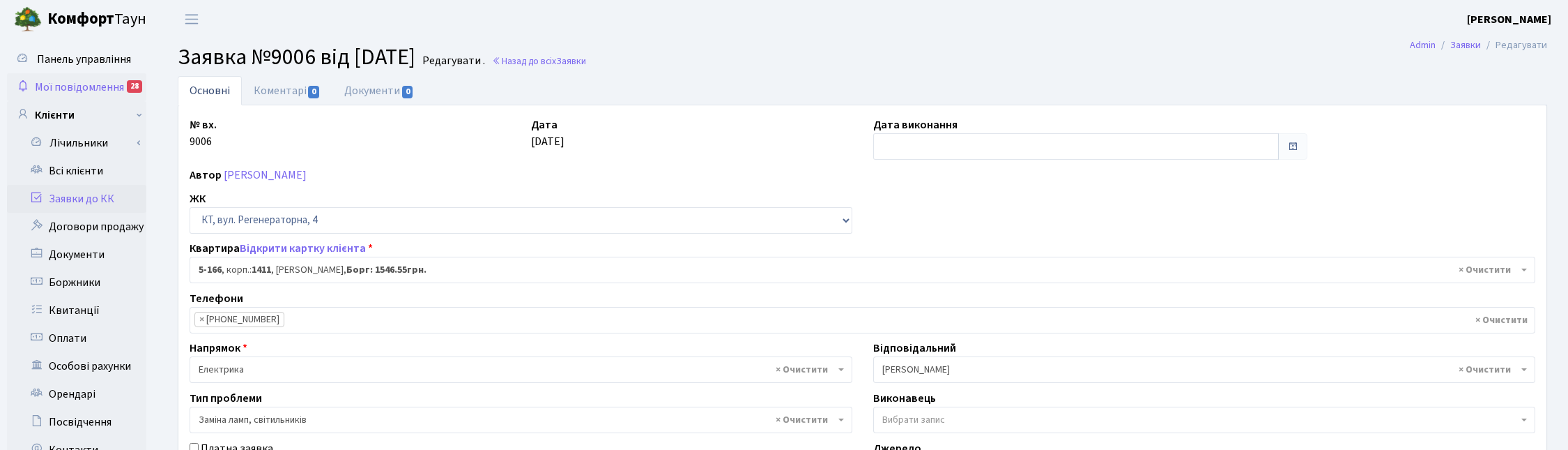
click at [57, 85] on span "Мої повідомлення" at bounding box center [79, 87] width 89 height 16
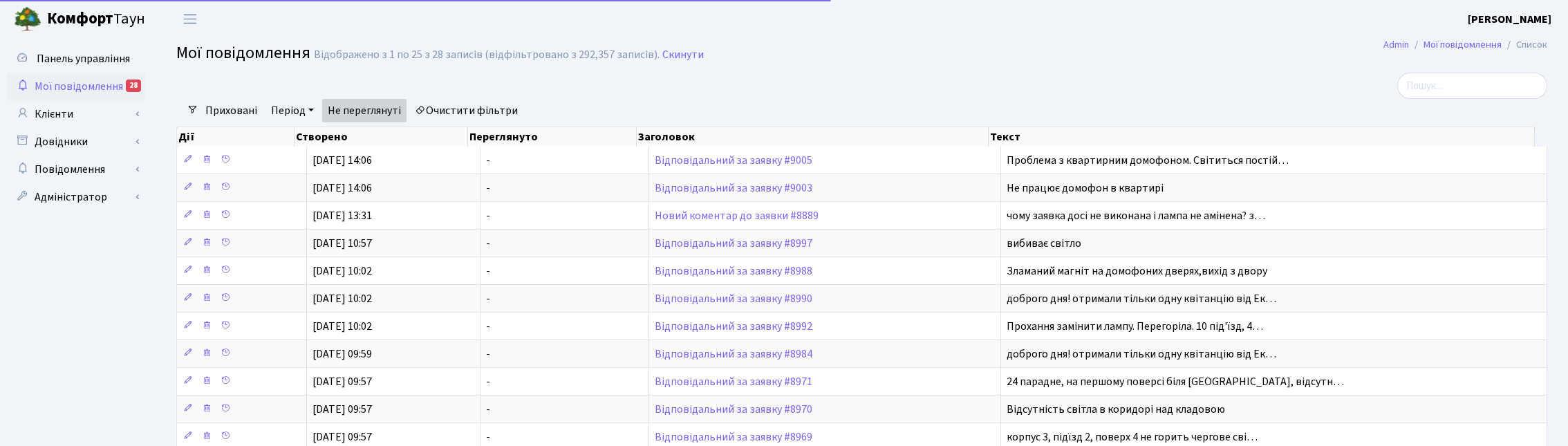
select select "25"
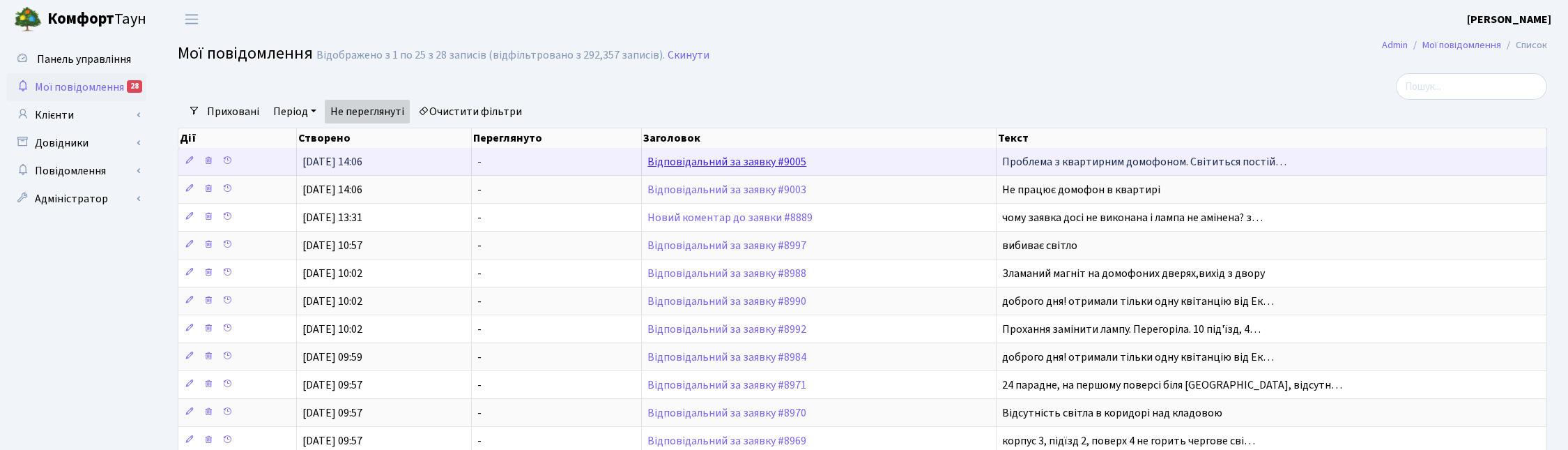
click at [712, 161] on link "Відповідальний за заявку #9005" at bounding box center [726, 162] width 159 height 16
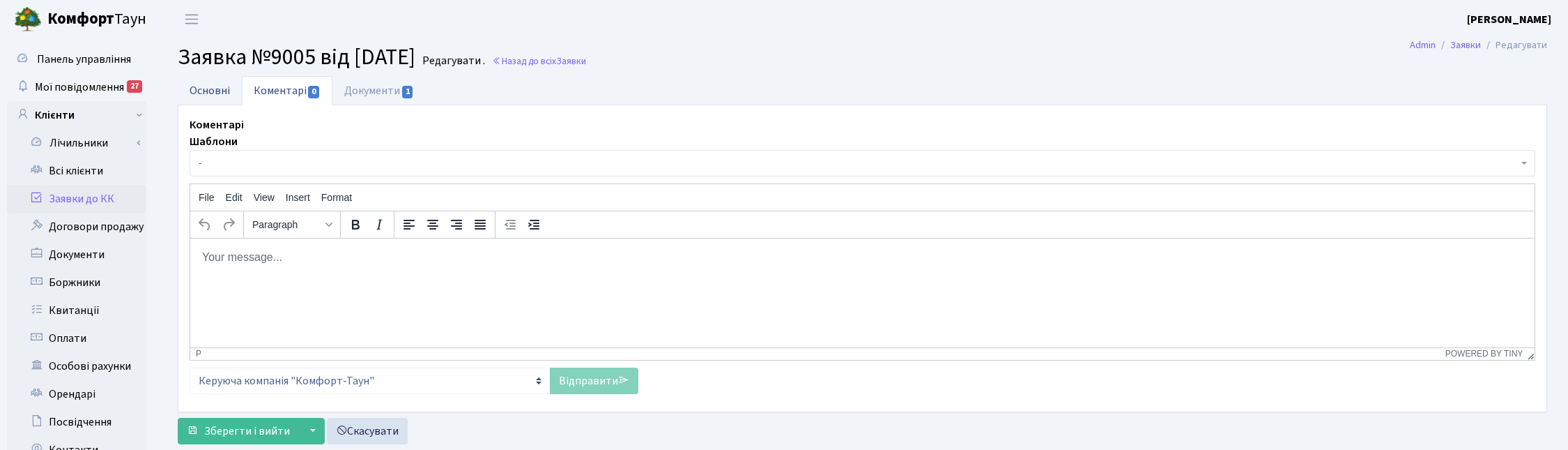
click at [189, 94] on link "Основні" at bounding box center [210, 90] width 64 height 29
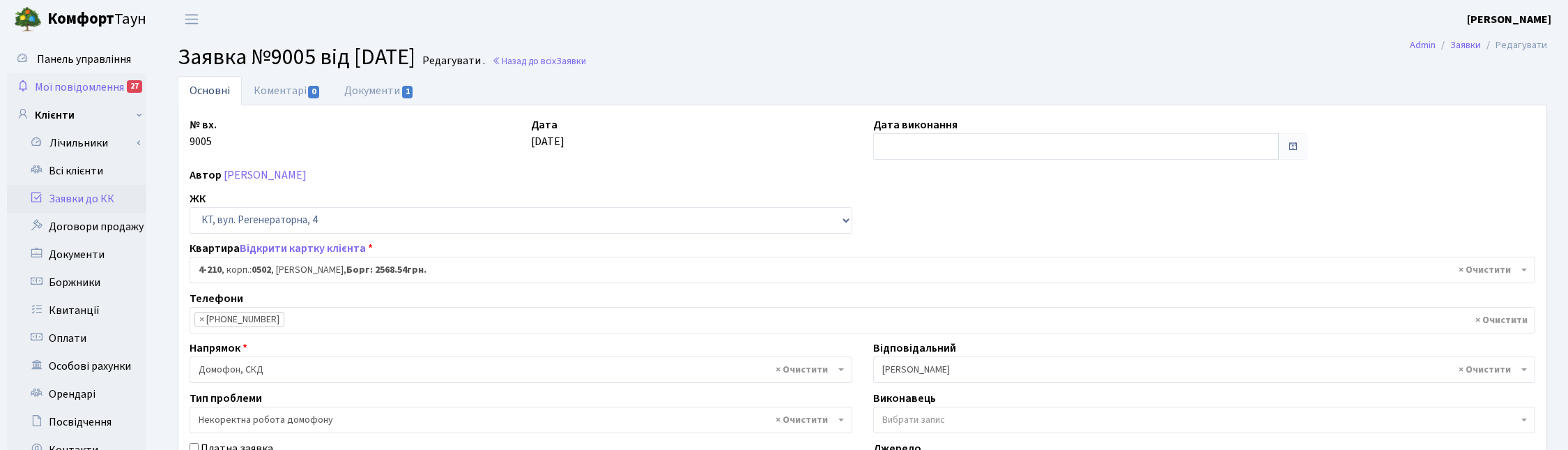
click at [91, 82] on span "Мої повідомлення" at bounding box center [79, 87] width 89 height 16
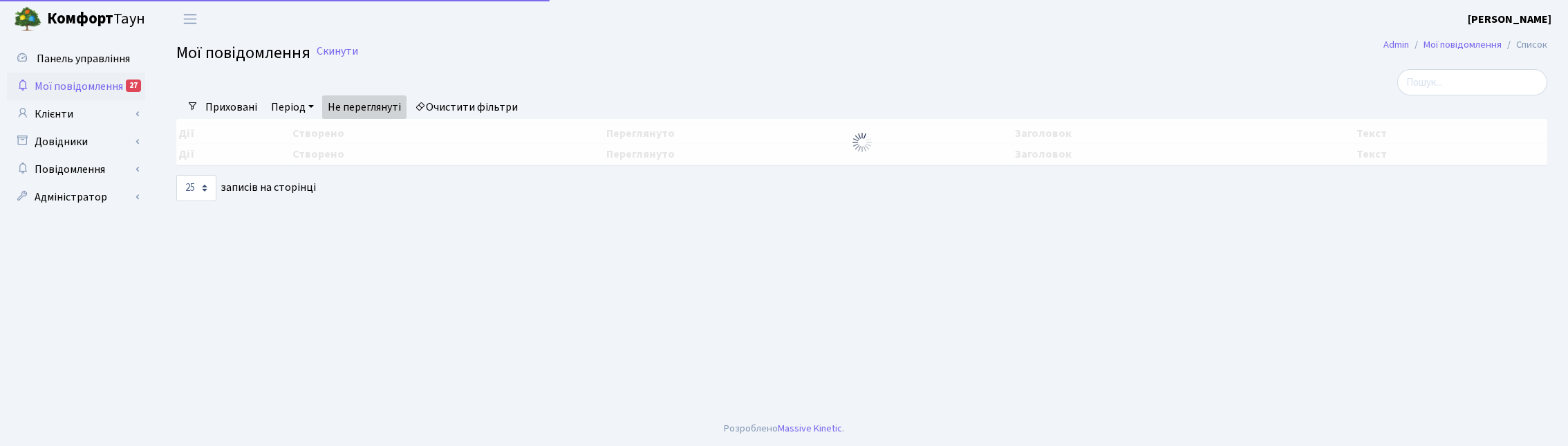
select select "25"
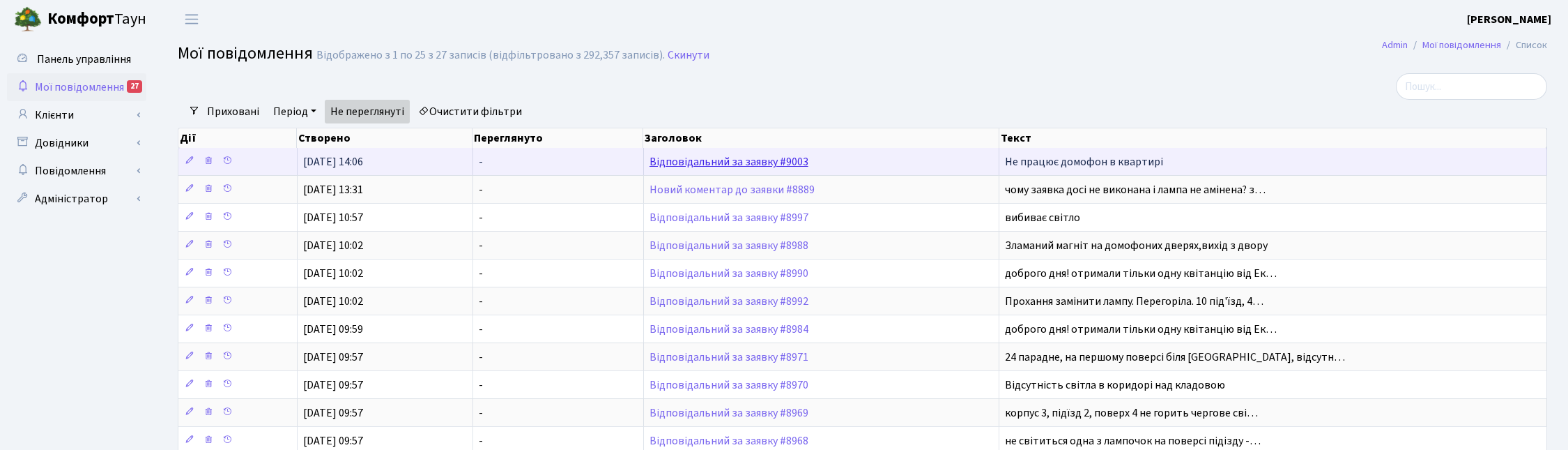
click at [723, 165] on link "Відповідальний за заявку #9003" at bounding box center [729, 162] width 159 height 16
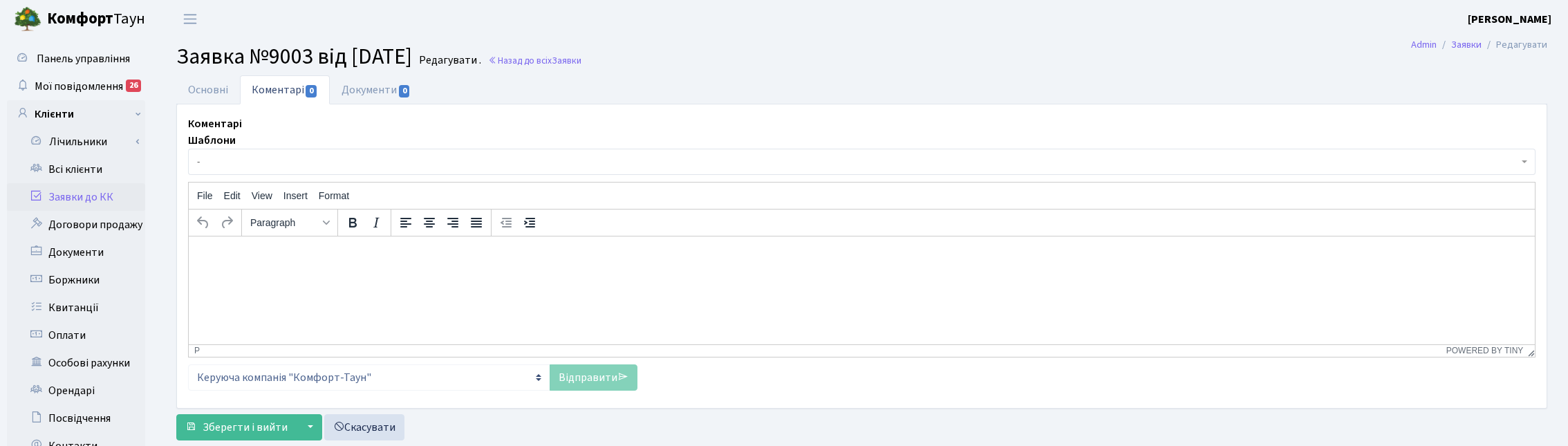
select select "396"
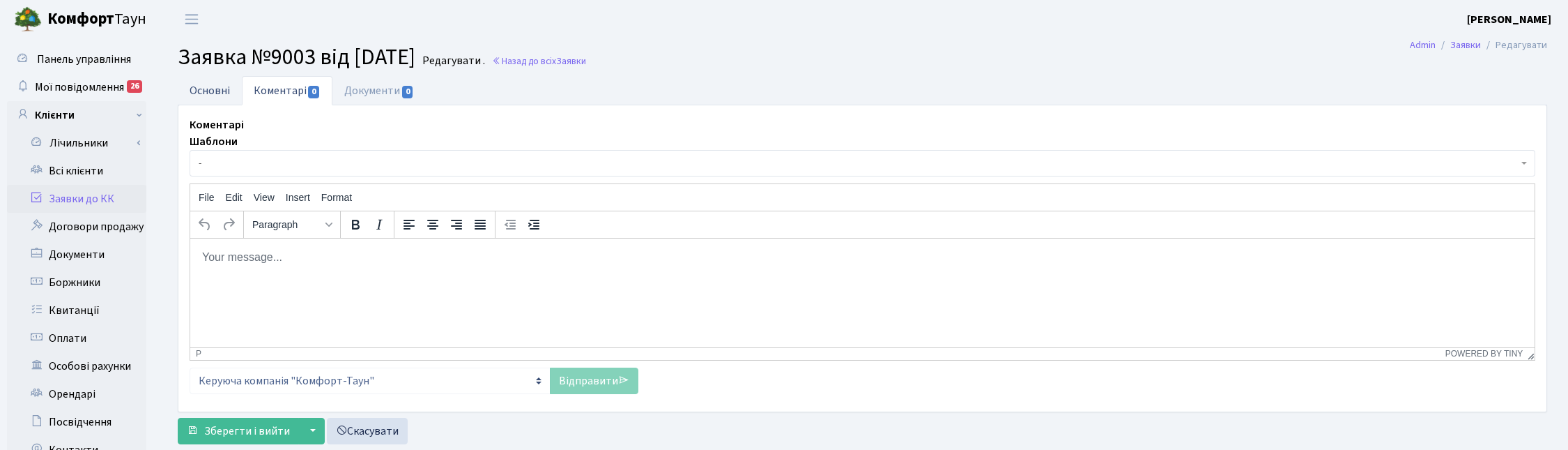
click at [199, 96] on link "Основні" at bounding box center [210, 90] width 64 height 29
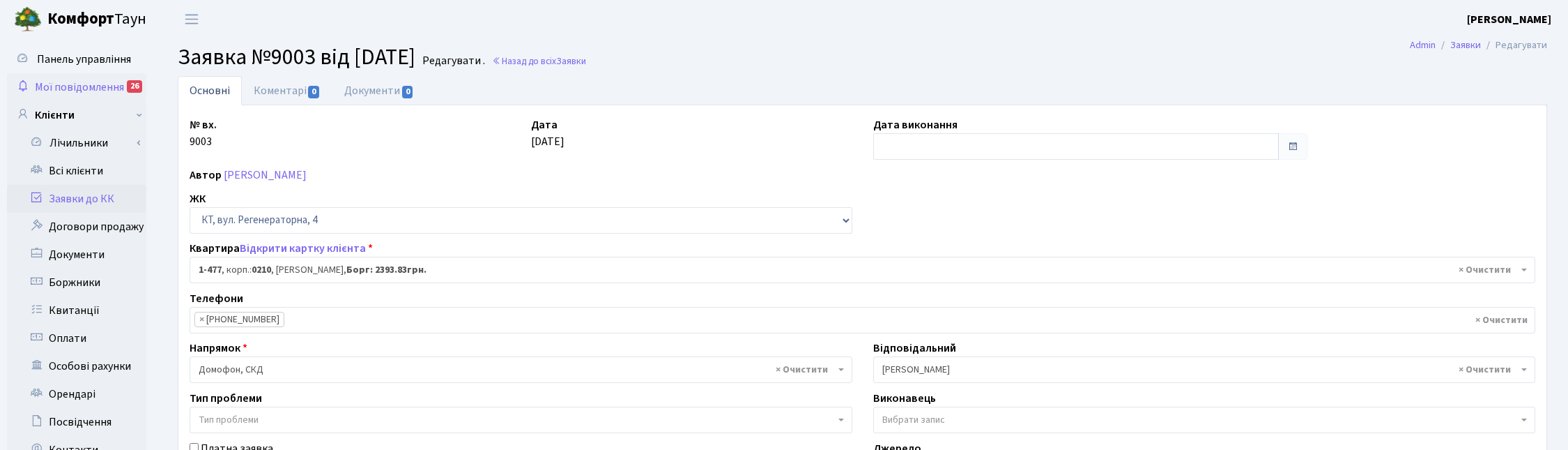
click at [80, 82] on span "Мої повідомлення" at bounding box center [79, 87] width 89 height 16
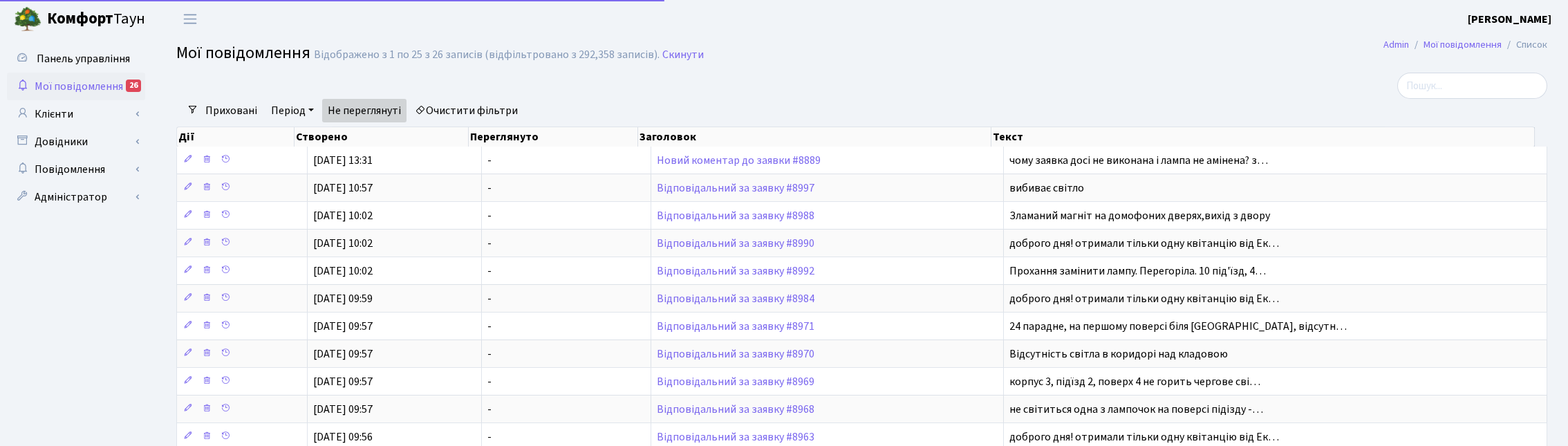
select select "25"
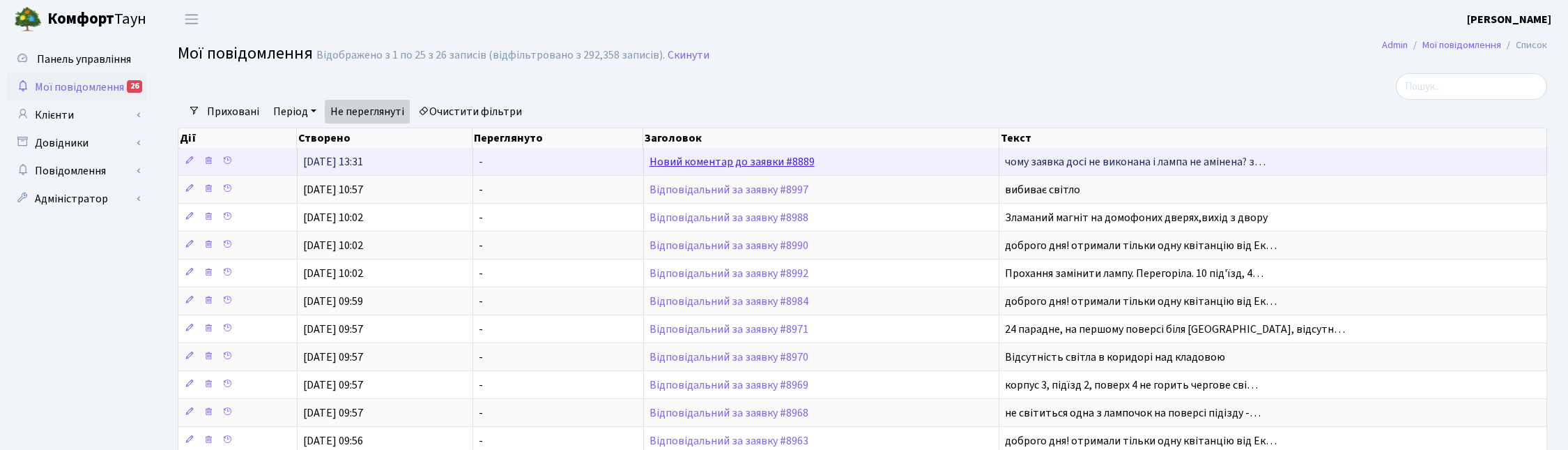
click at [676, 162] on link "Новий коментар до заявки #8889" at bounding box center [732, 162] width 166 height 16
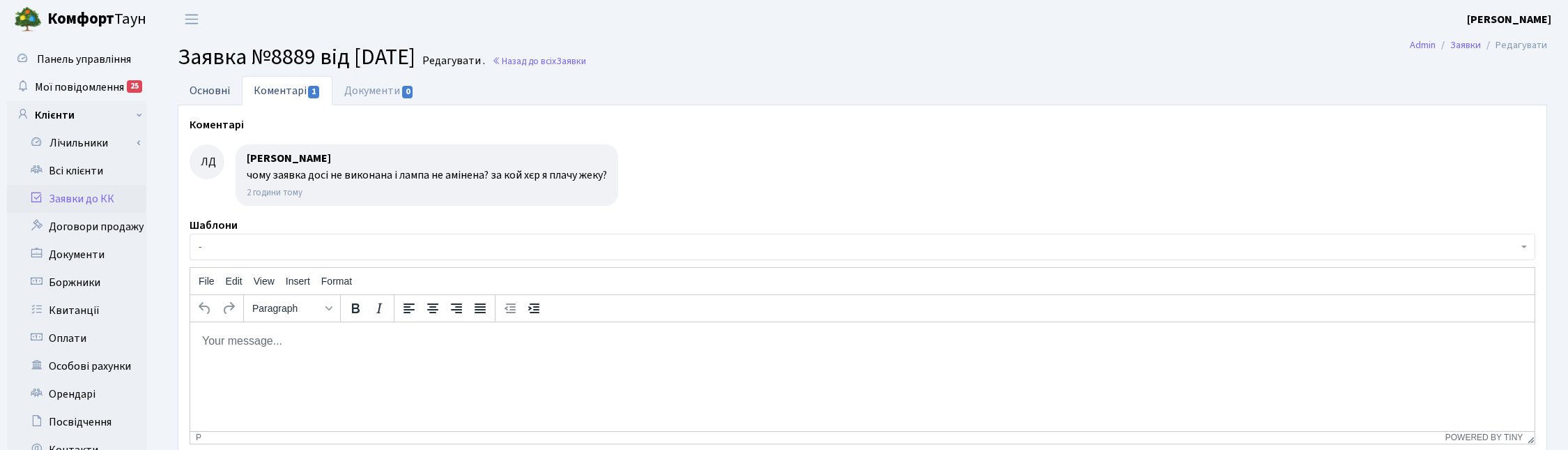
click at [201, 101] on link "Основні" at bounding box center [210, 90] width 64 height 29
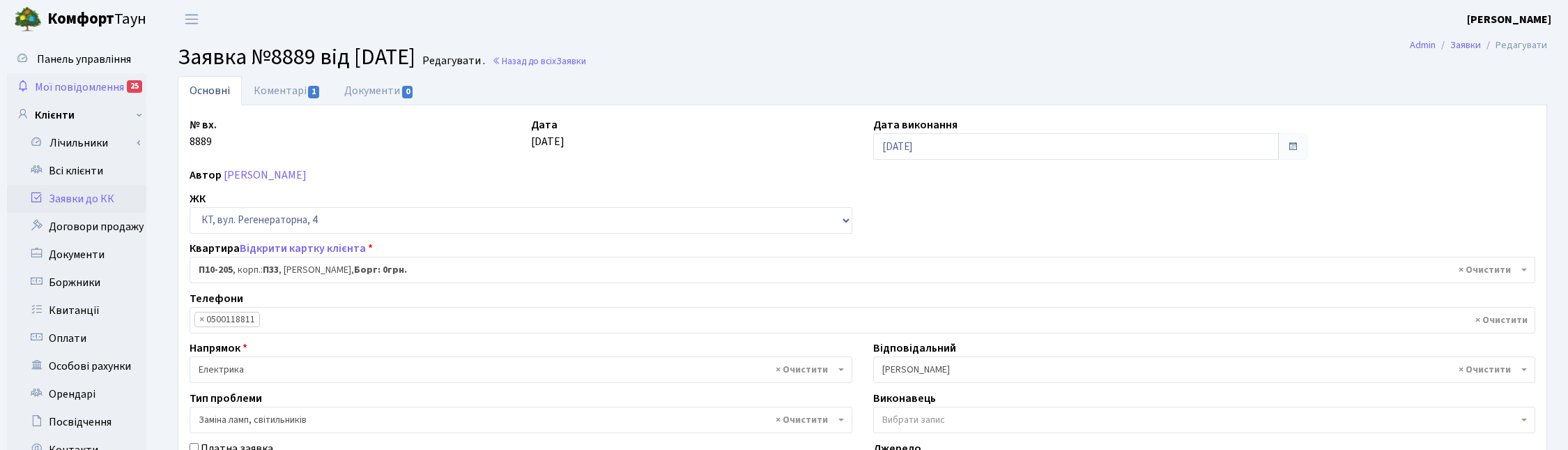
click at [75, 95] on link "Мої повідомлення 25" at bounding box center [76, 87] width 139 height 28
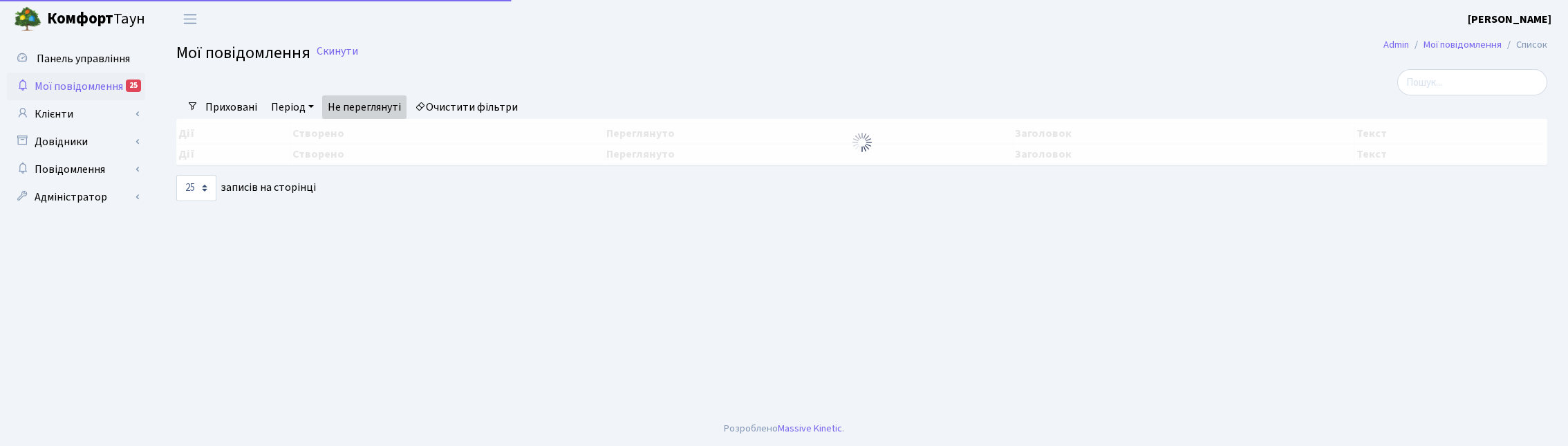
select select "25"
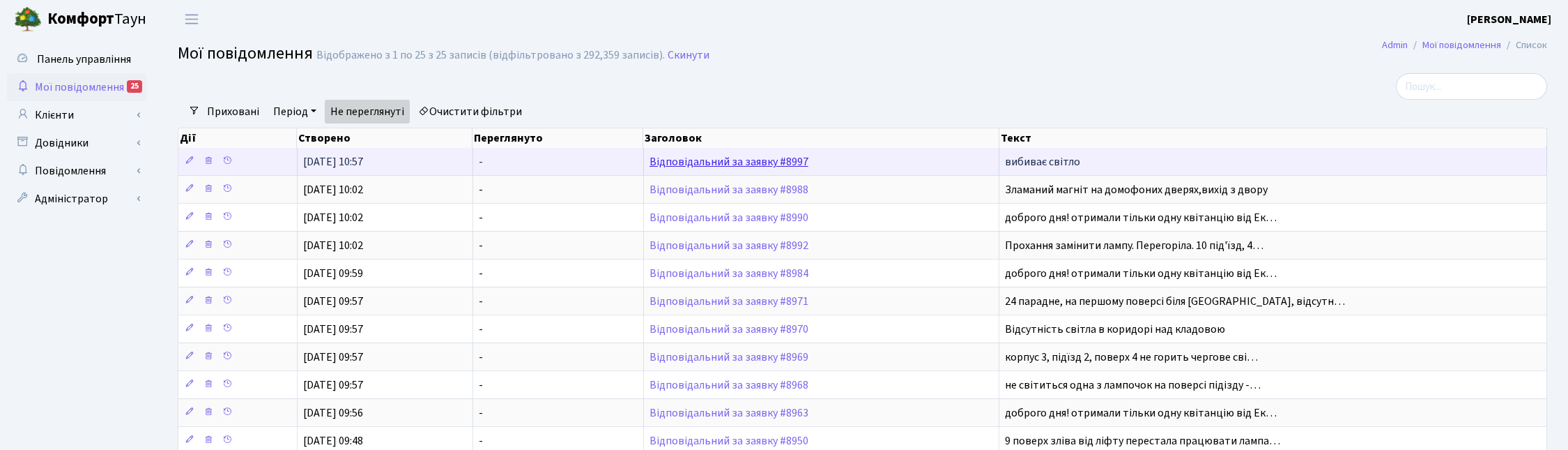
click at [674, 162] on link "Відповідальний за заявку #8997" at bounding box center [729, 162] width 159 height 16
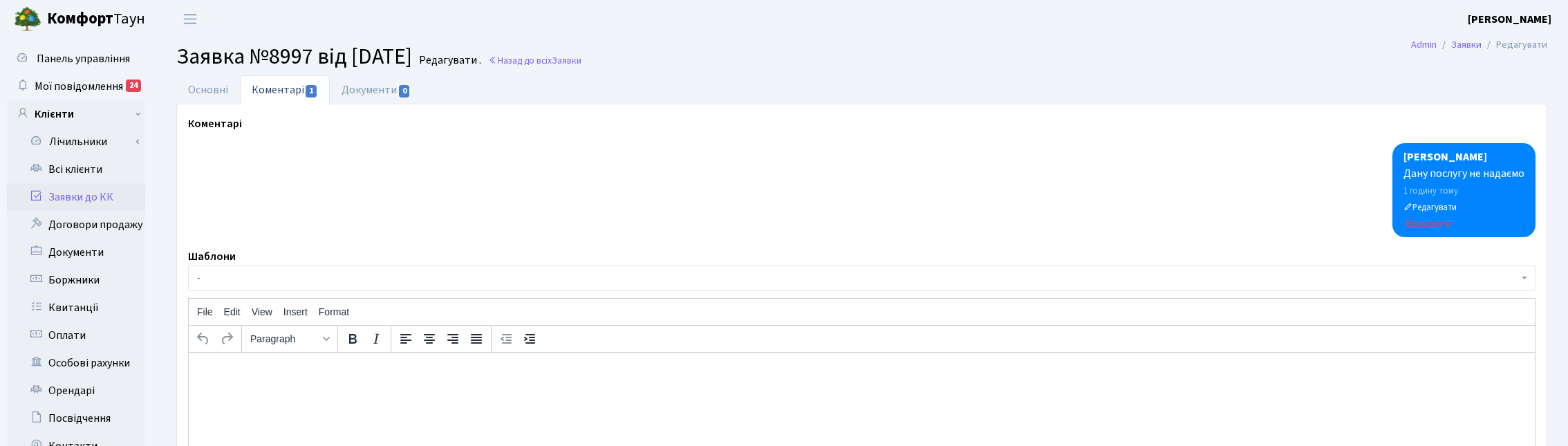
select select "6493"
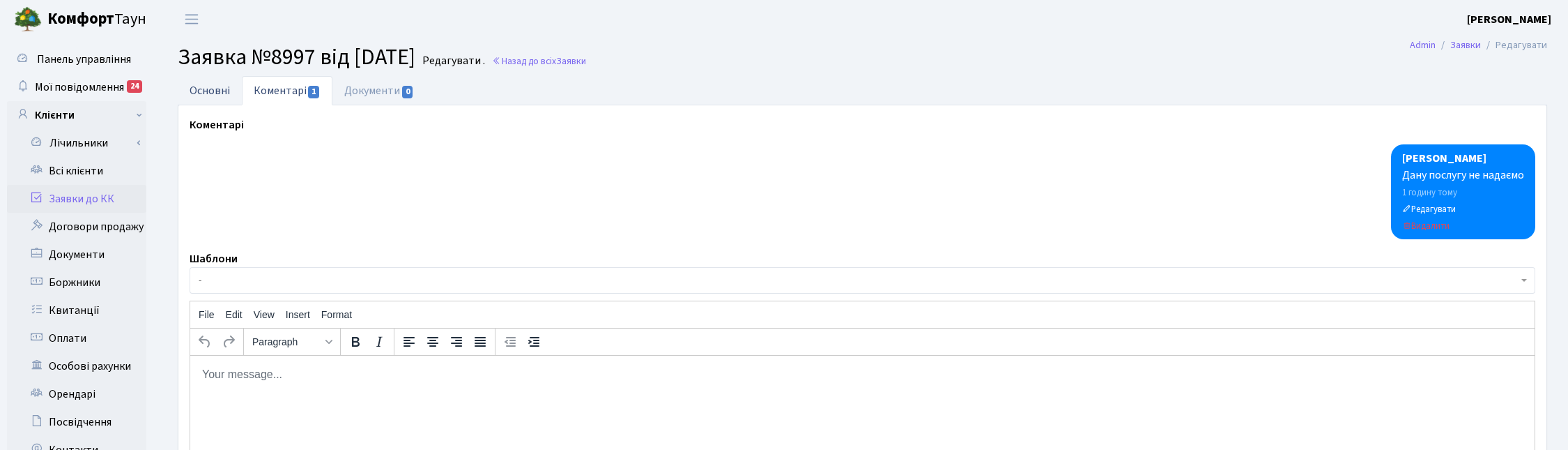
click at [211, 89] on link "Основні" at bounding box center [210, 90] width 64 height 29
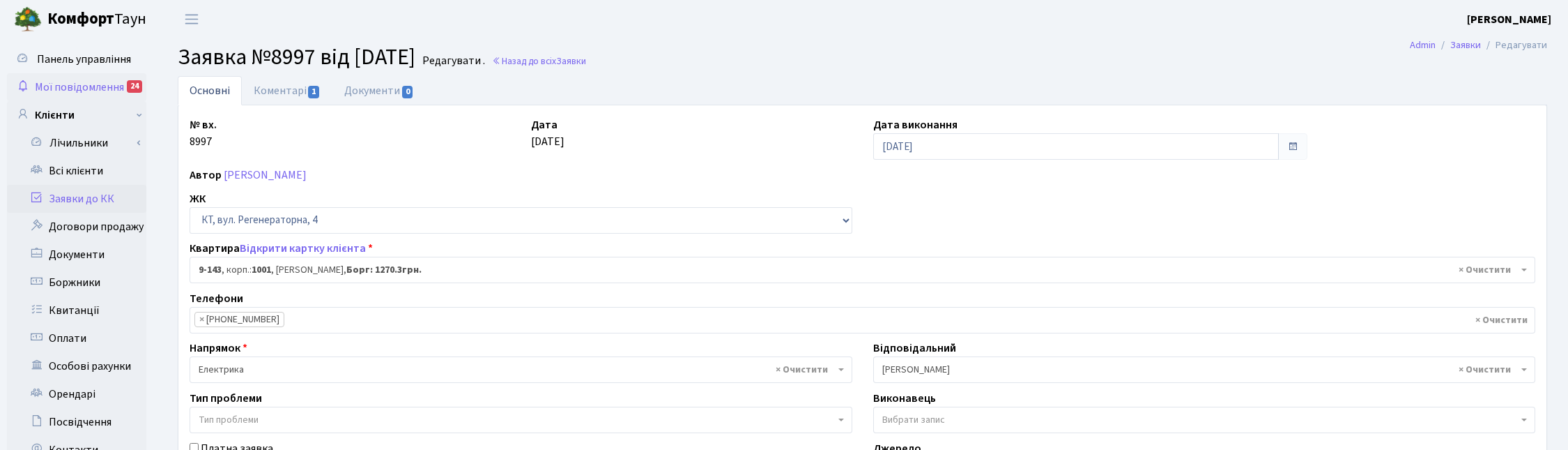
click at [70, 82] on span "Мої повідомлення" at bounding box center [79, 87] width 89 height 16
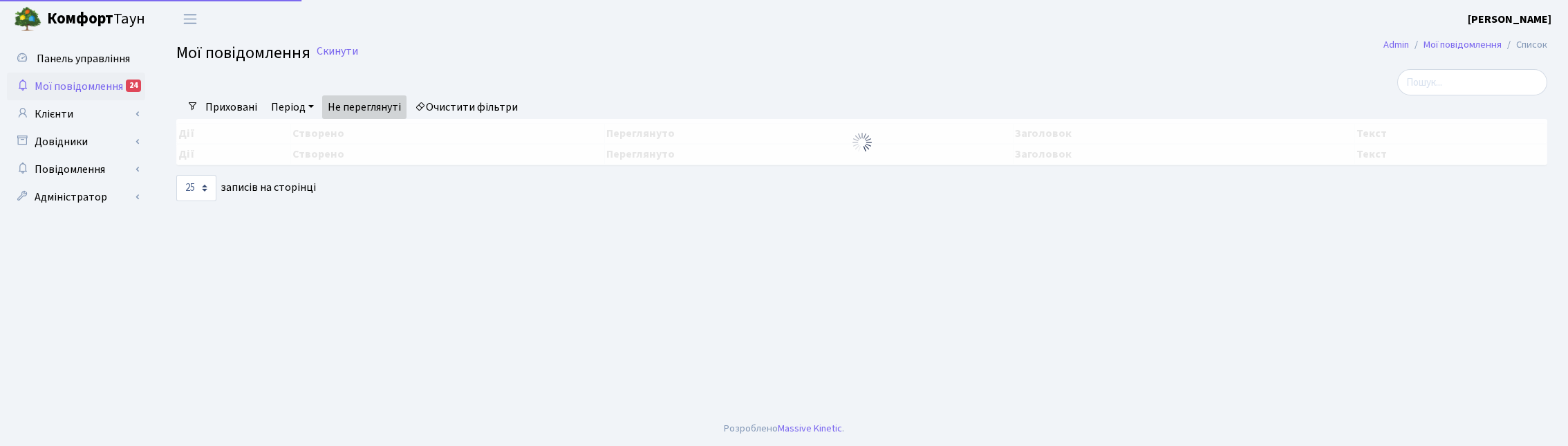
select select "25"
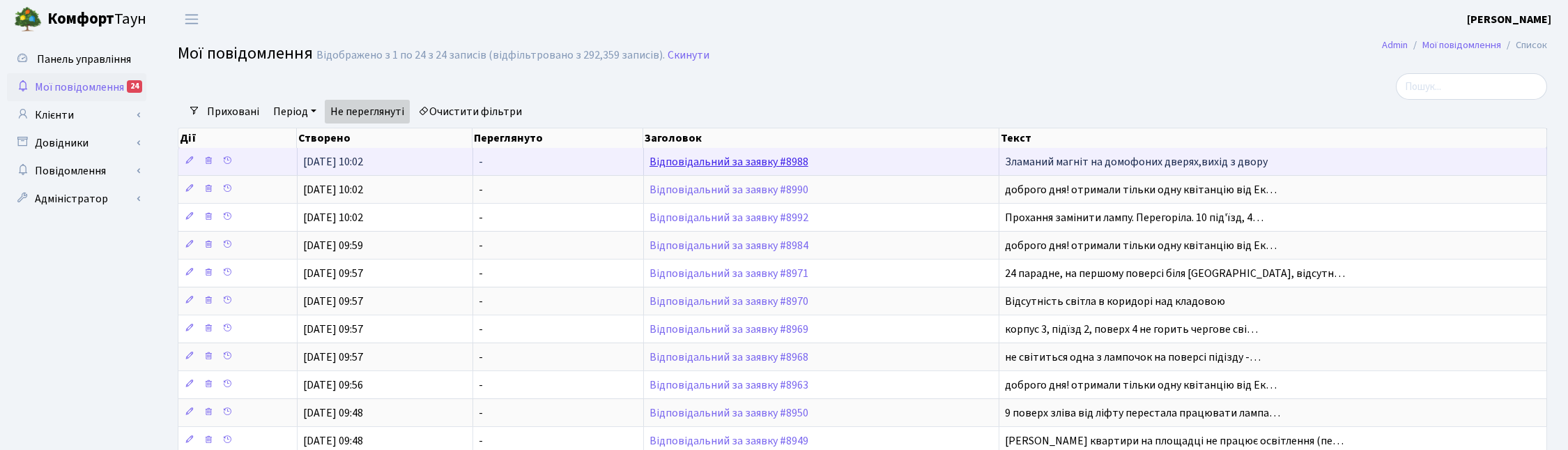
click at [716, 161] on link "Відповідальний за заявку #8988" at bounding box center [729, 162] width 159 height 16
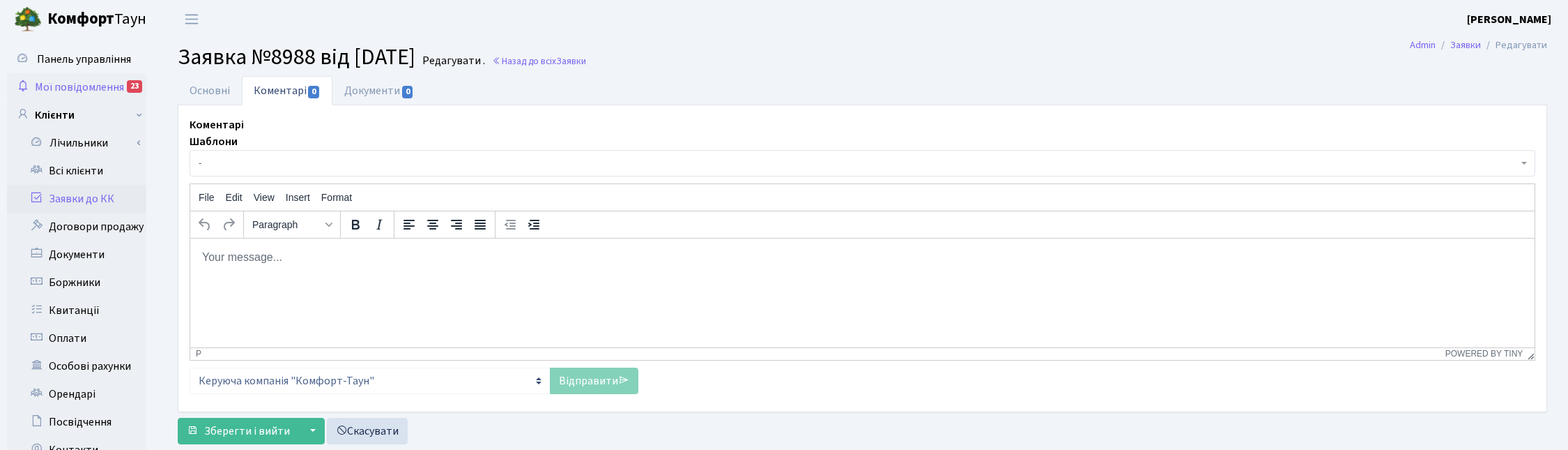
click at [88, 82] on span "Мої повідомлення" at bounding box center [79, 87] width 89 height 16
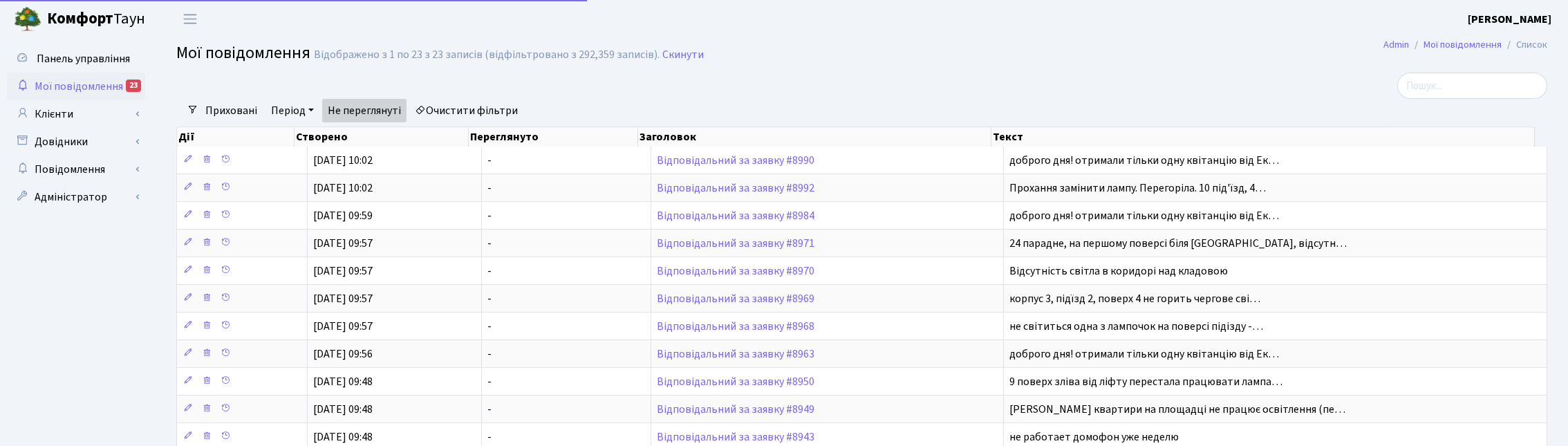
select select "25"
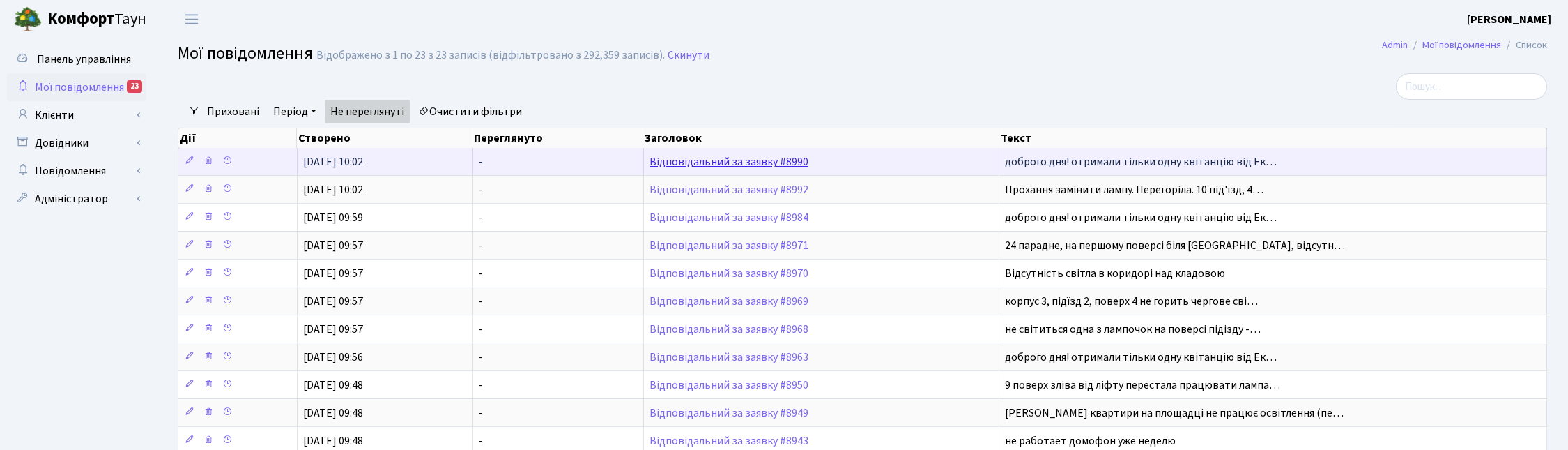
click at [729, 165] on link "Відповідальний за заявку #8990" at bounding box center [729, 162] width 159 height 16
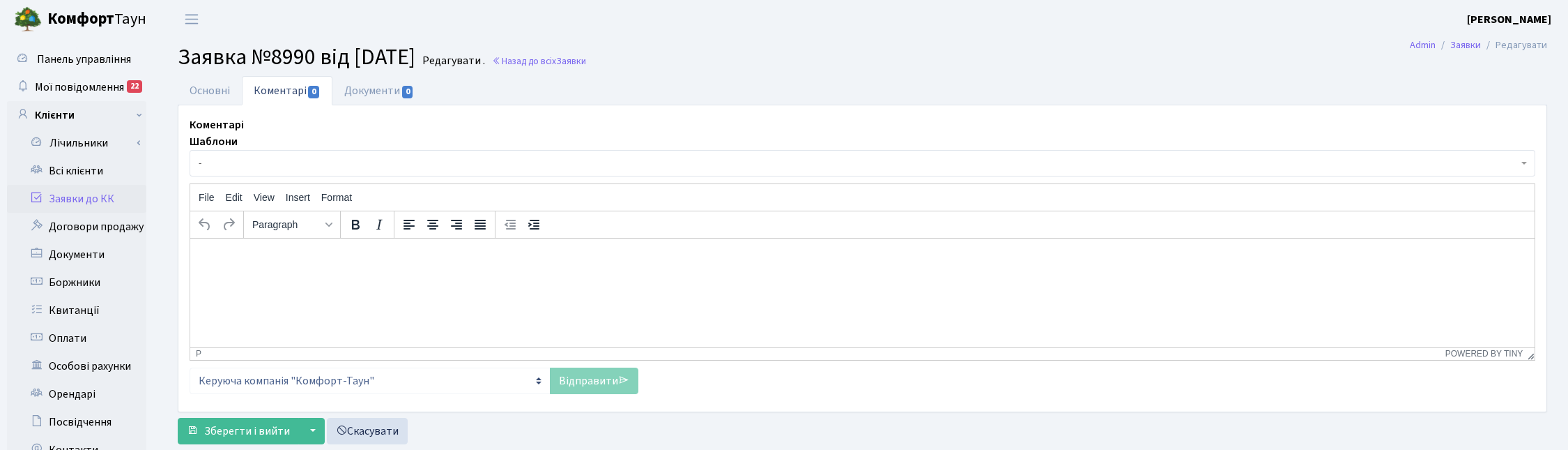
select select "20955"
click at [203, 95] on link "Основні" at bounding box center [210, 90] width 64 height 29
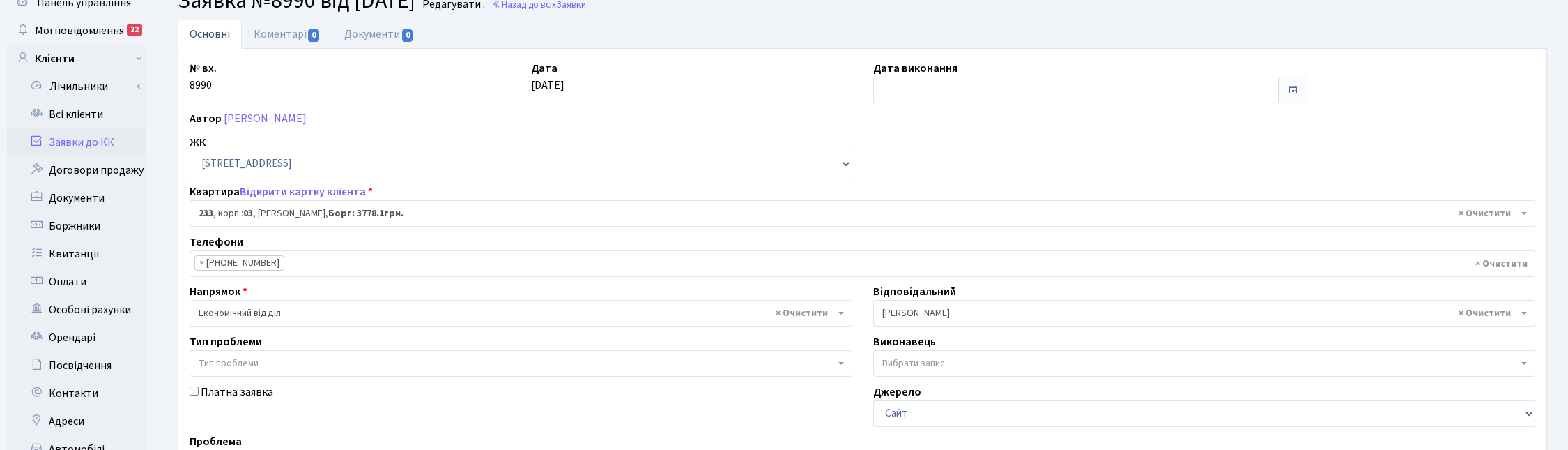
scroll to position [87, 0]
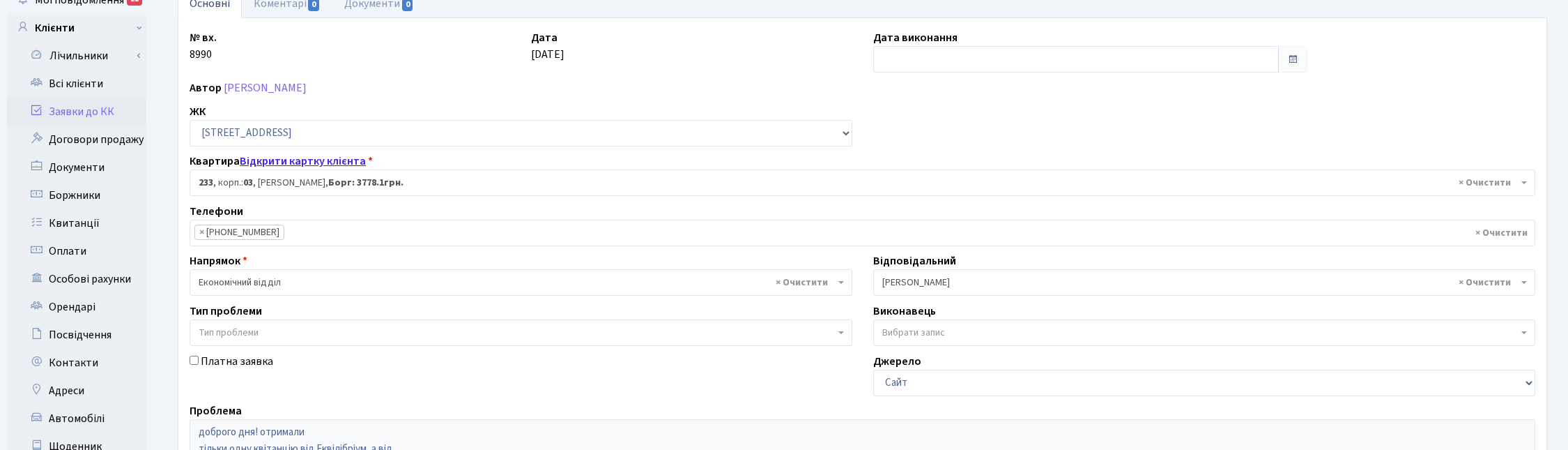
click at [292, 162] on link "Відкрити картку клієнта" at bounding box center [302, 161] width 126 height 16
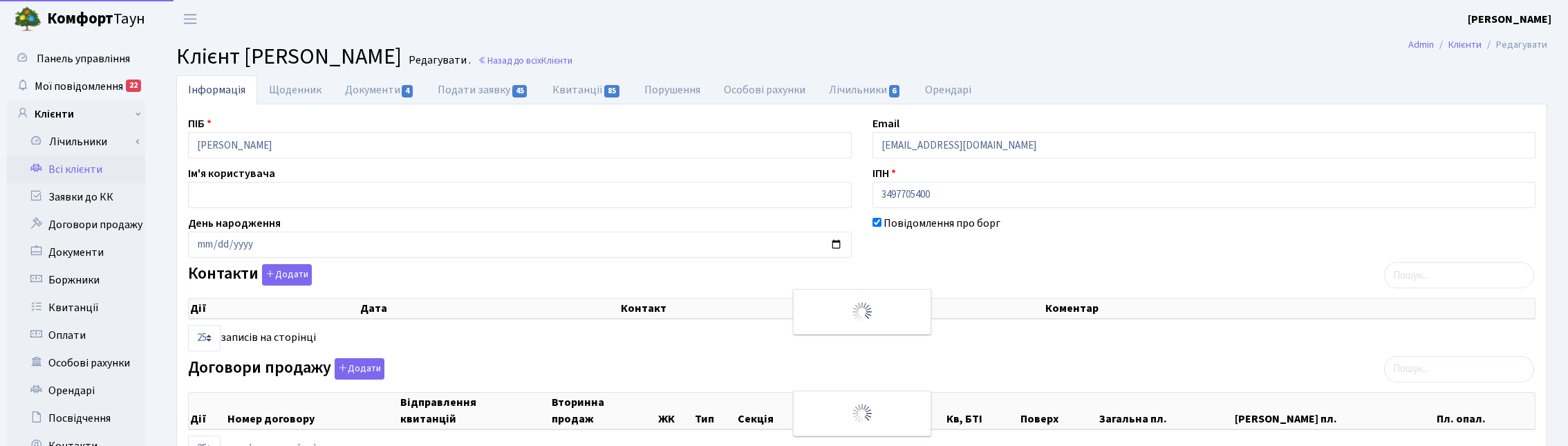
select select "25"
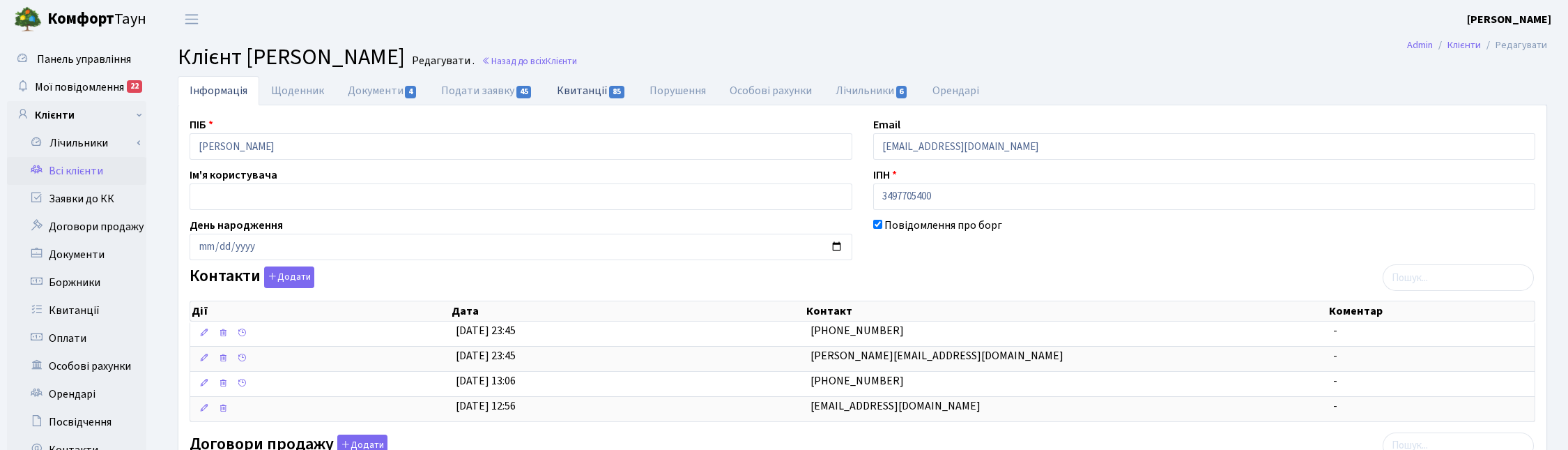
click at [584, 93] on link "Квитанції 85" at bounding box center [591, 90] width 93 height 29
select select "25"
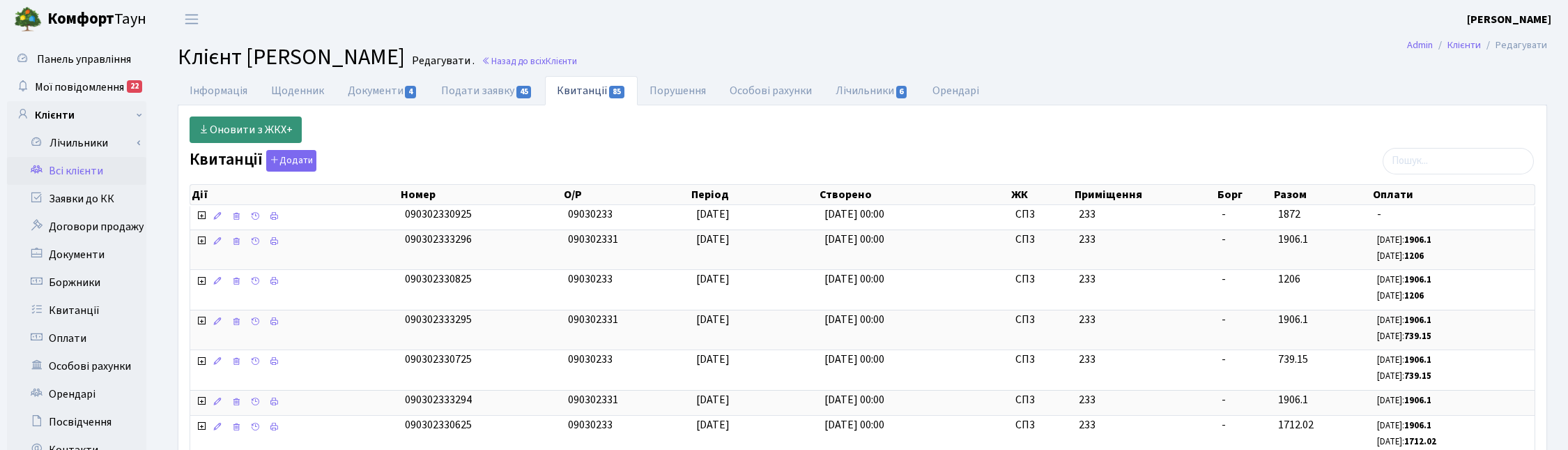
click at [273, 130] on link "Оновити з ЖКХ+" at bounding box center [245, 129] width 112 height 26
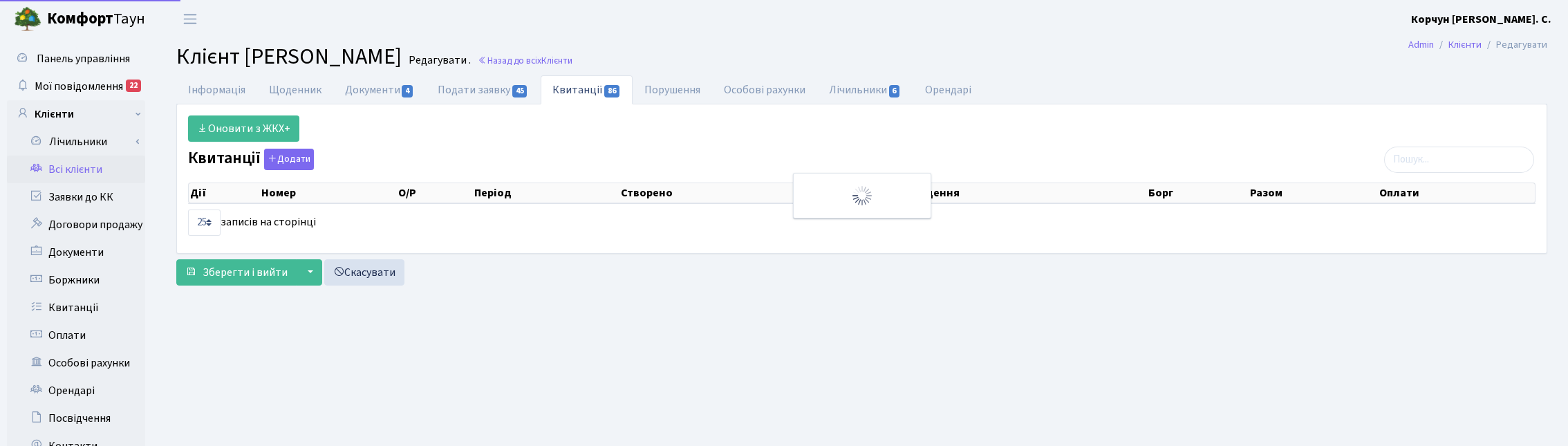
select select "25"
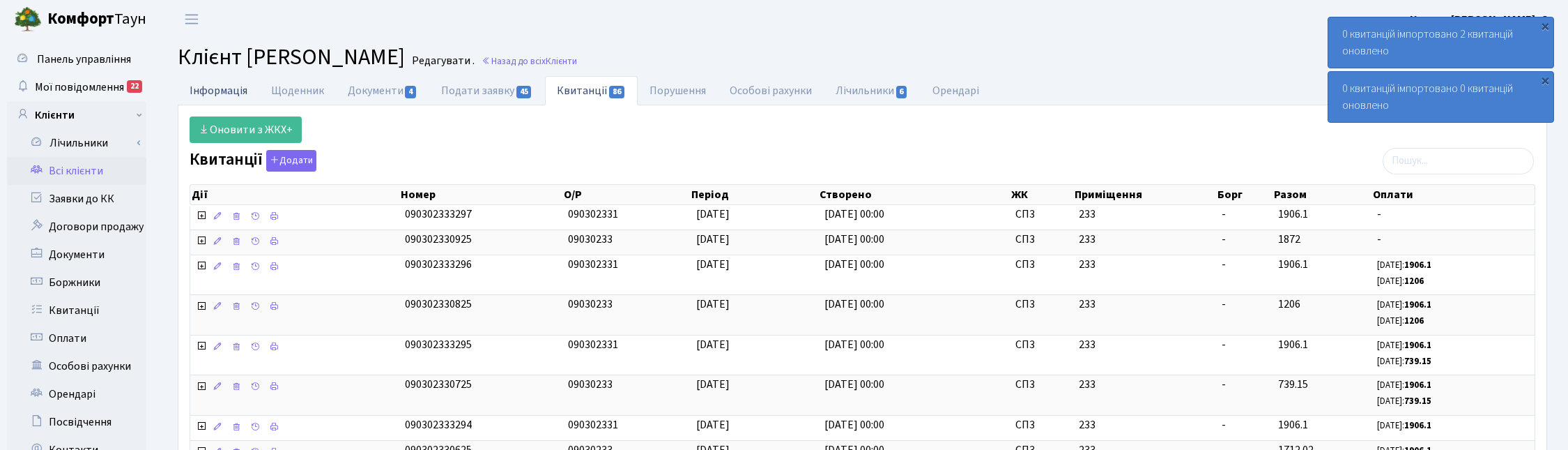
click at [217, 88] on link "Інформація" at bounding box center [218, 90] width 82 height 29
select select "25"
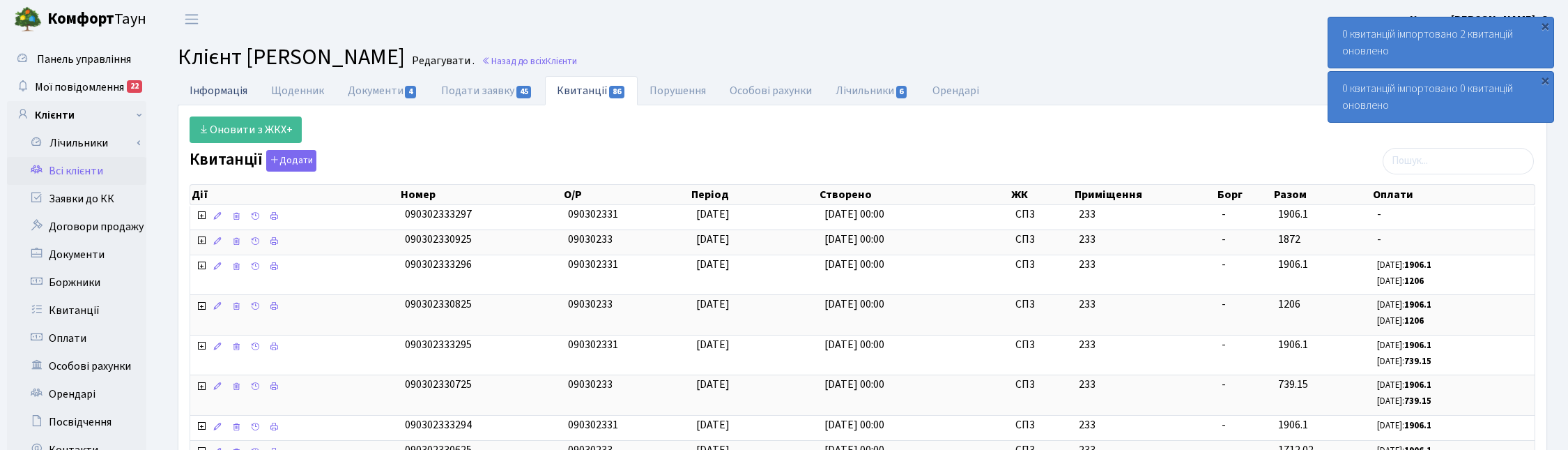
select select "25"
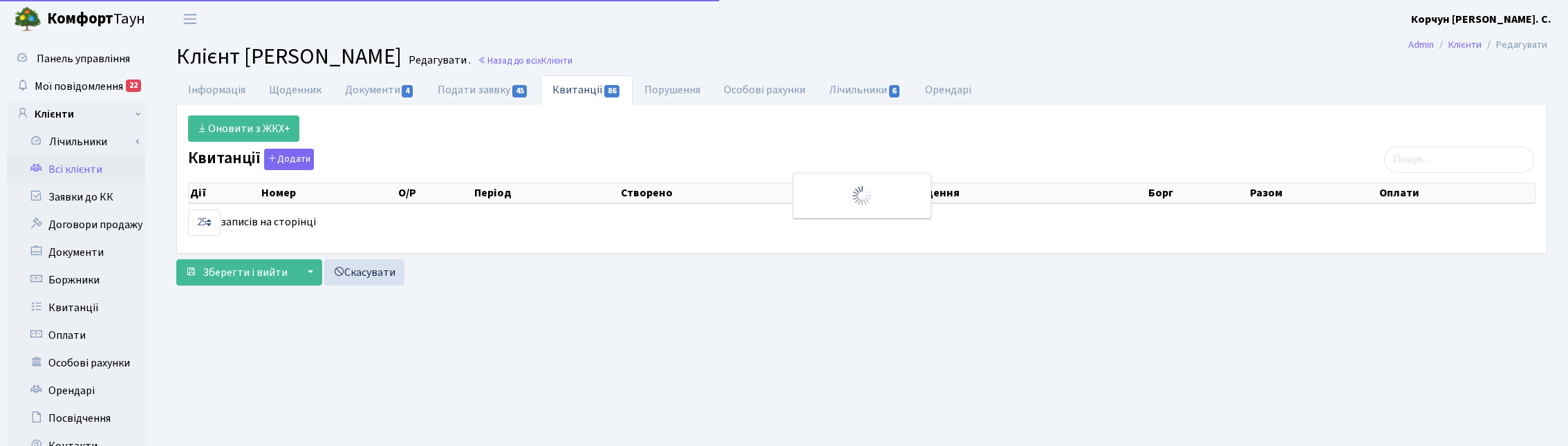
select select "25"
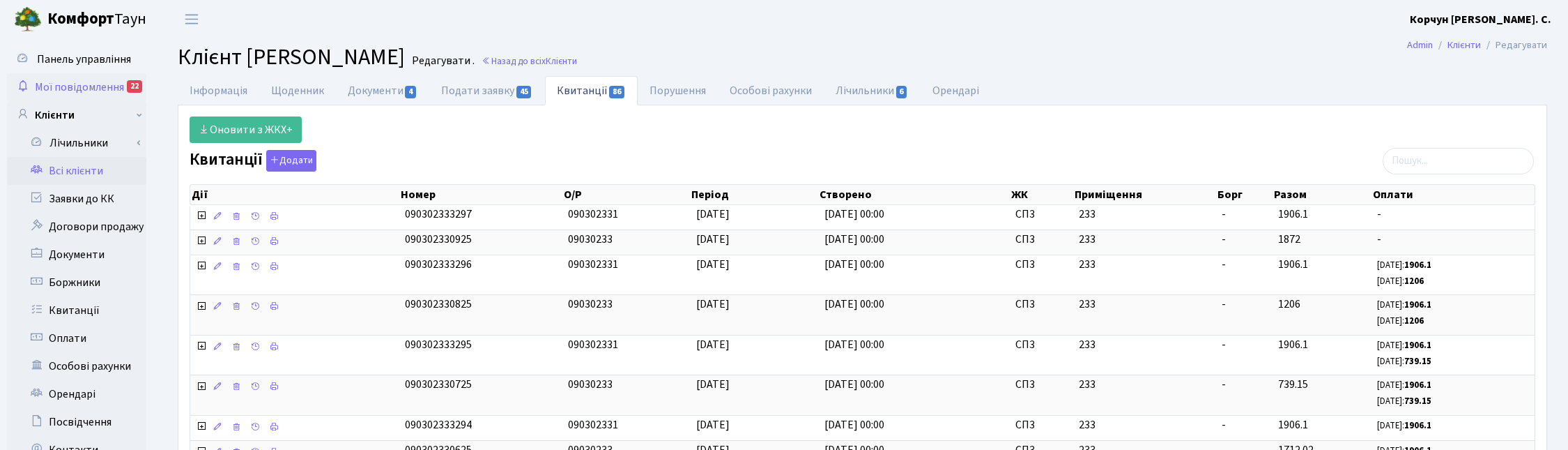
click at [70, 88] on span "Мої повідомлення" at bounding box center [79, 87] width 89 height 16
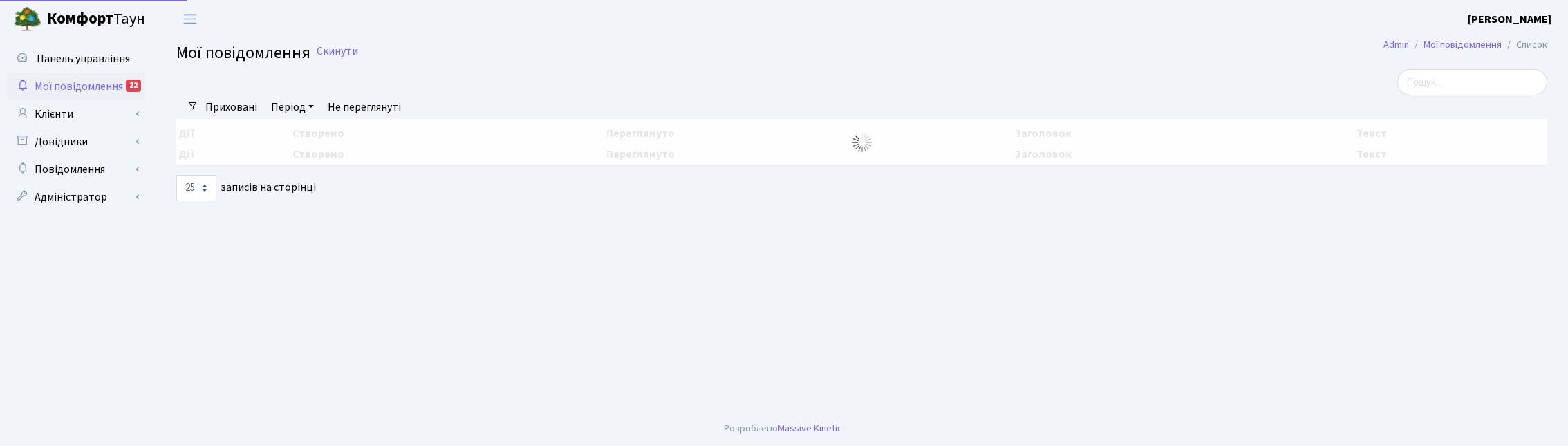
select select "25"
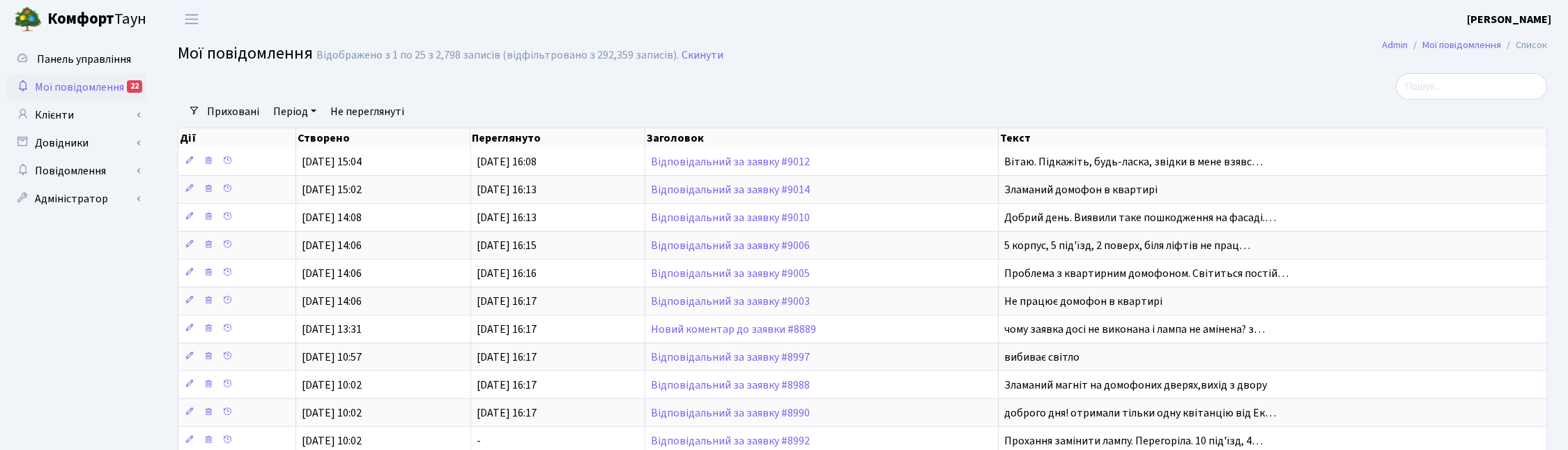
click at [819, 52] on h2 "Мої повідомлення Відображено з 1 по 25 з 2,798 записів (відфільтровано з 292,35…" at bounding box center [862, 55] width 1370 height 24
click at [65, 115] on link "Клієнти" at bounding box center [76, 115] width 139 height 28
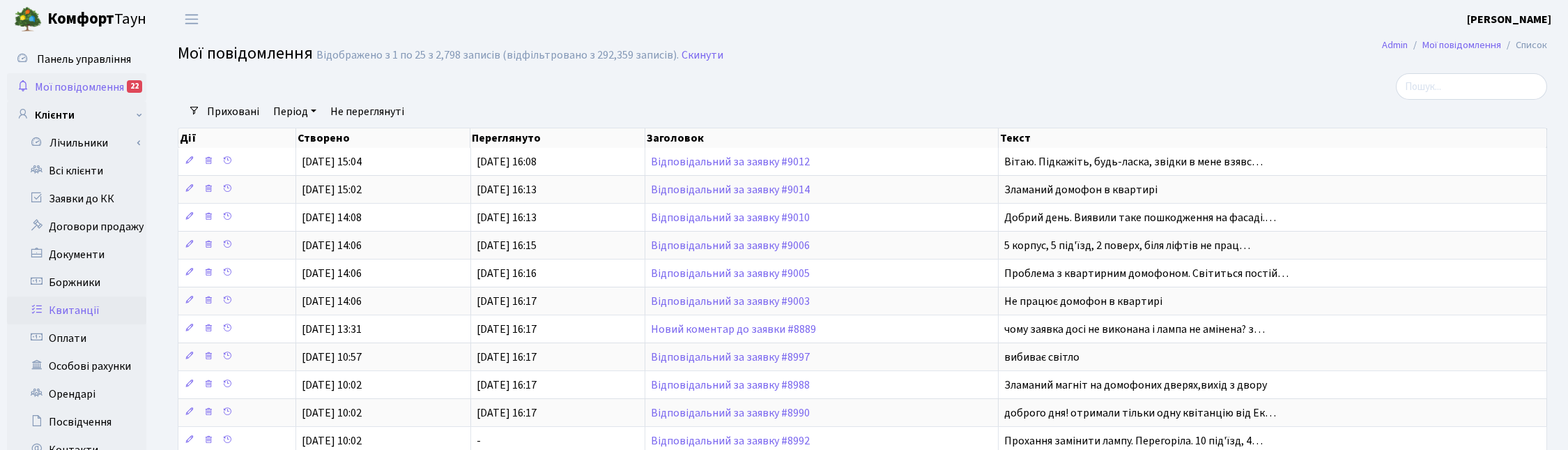
click at [68, 307] on link "Квитанції" at bounding box center [76, 311] width 139 height 28
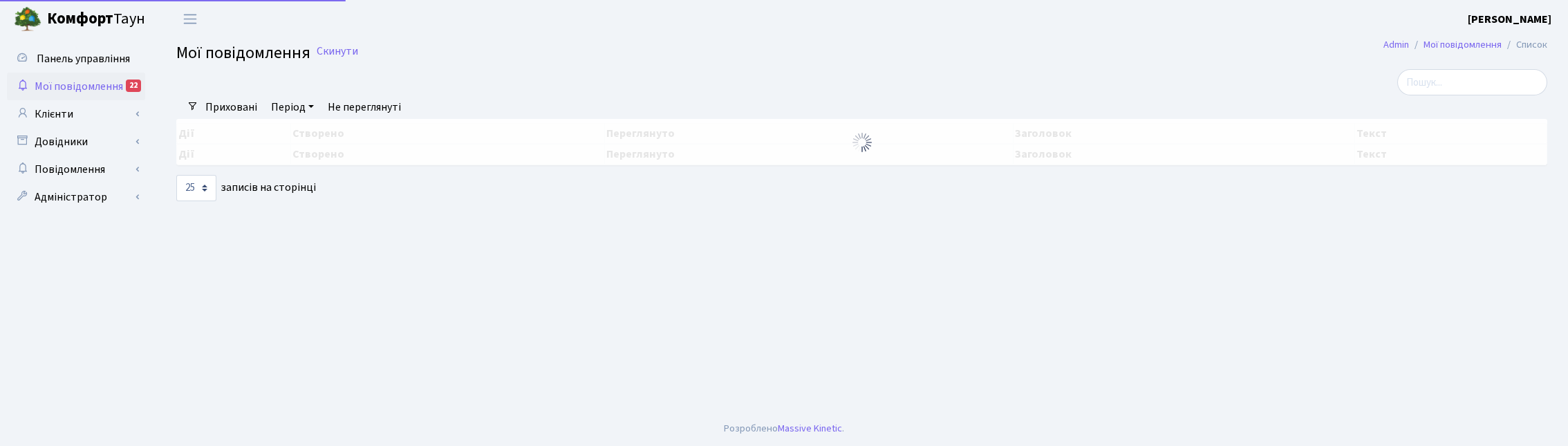
select select "25"
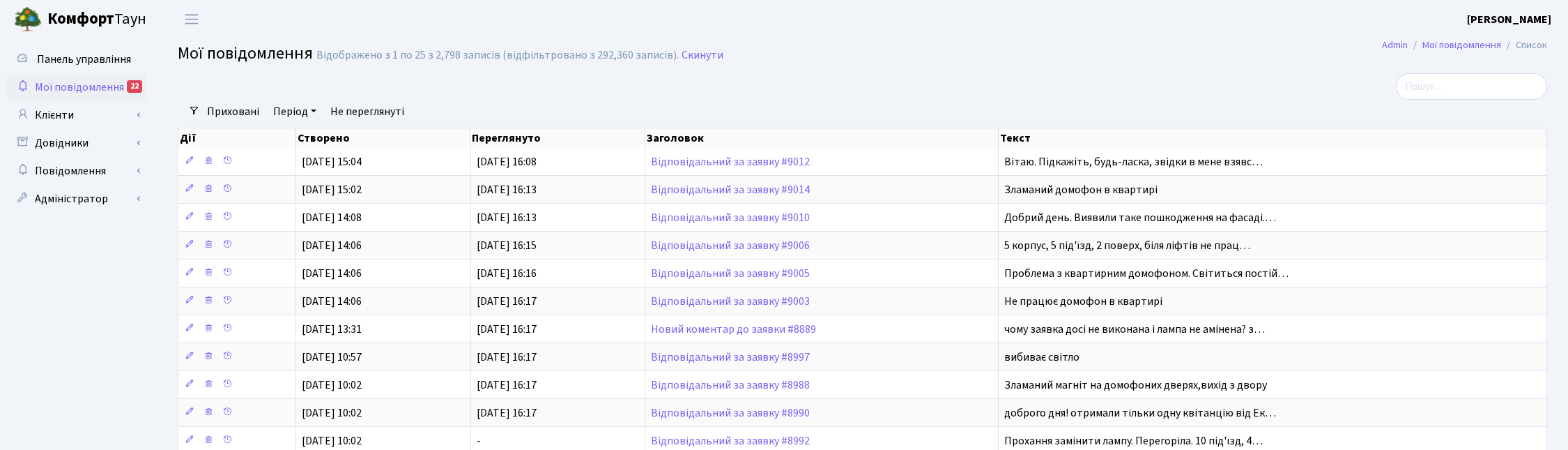
click at [336, 110] on link "Не переглянуті" at bounding box center [366, 111] width 85 height 24
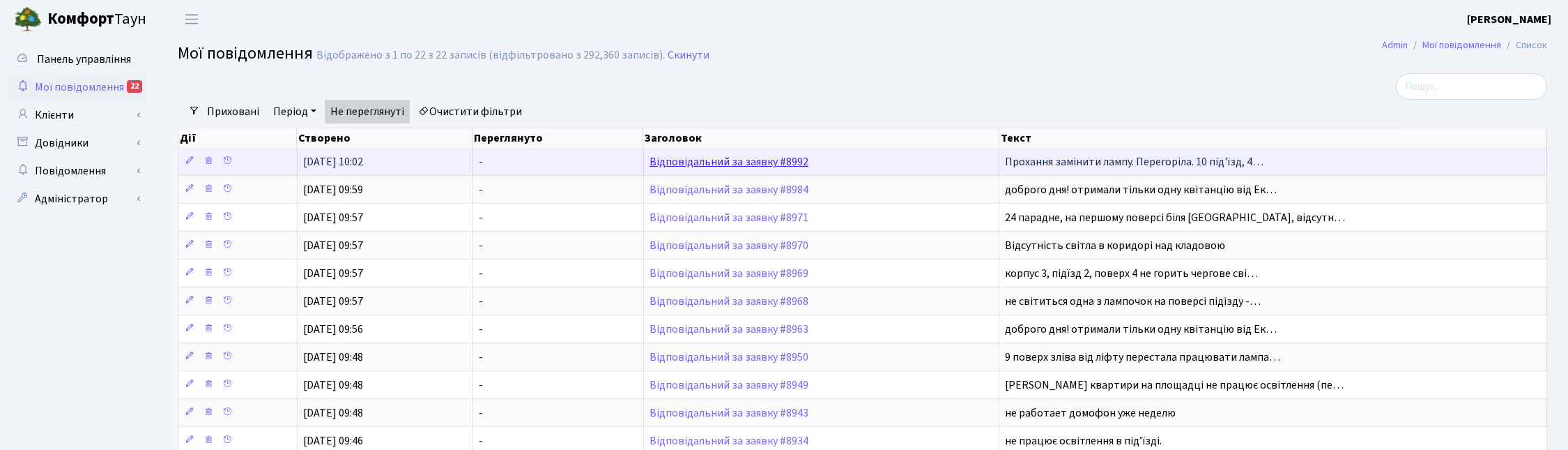
click at [693, 167] on link "Відповідальний за заявку #8992" at bounding box center [729, 162] width 159 height 16
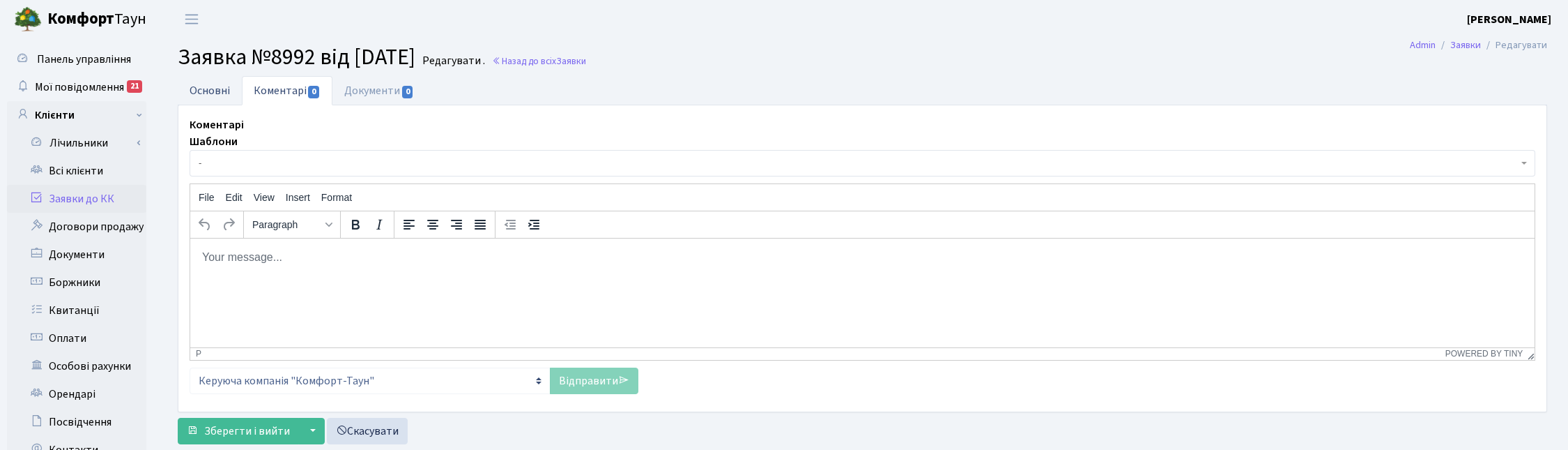
click at [220, 86] on link "Основні" at bounding box center [210, 90] width 64 height 29
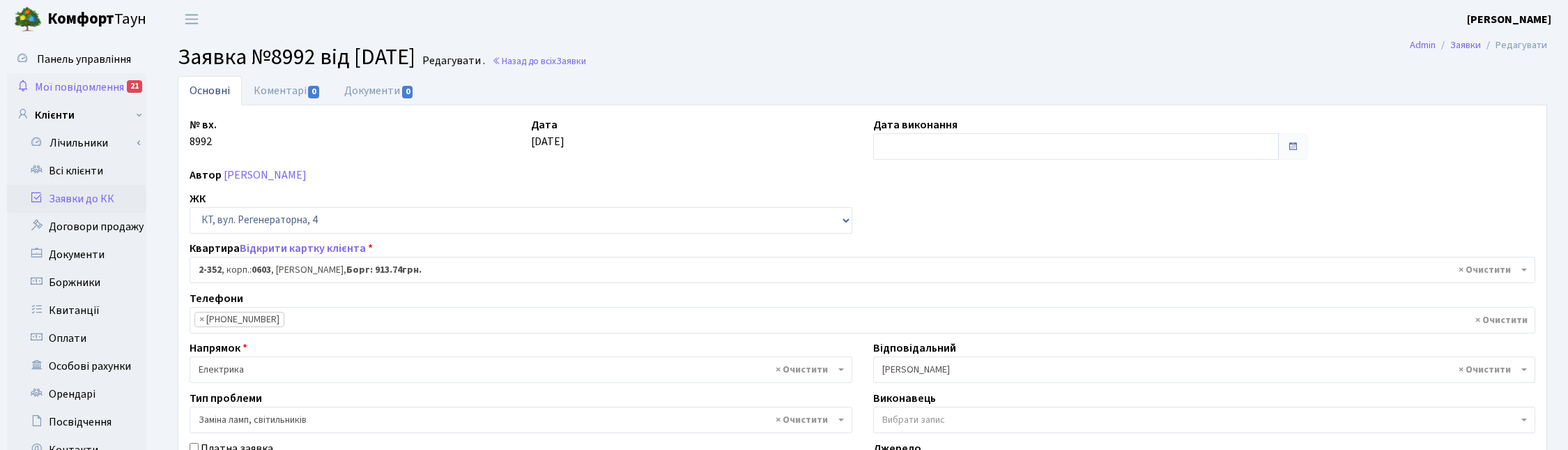
click at [70, 80] on span "Мої повідомлення" at bounding box center [79, 87] width 89 height 16
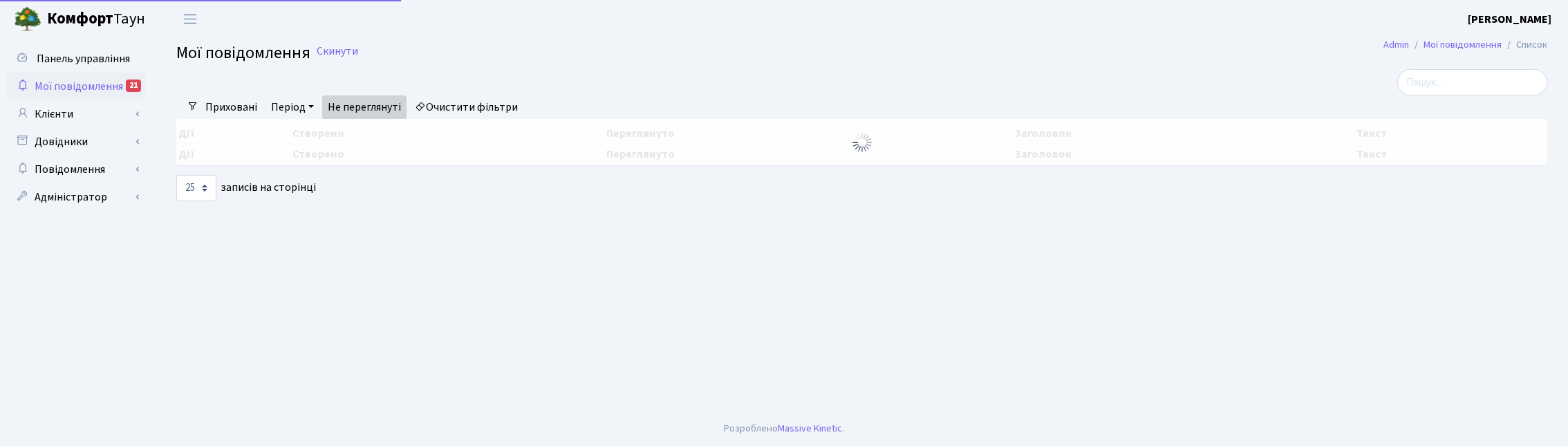
select select "25"
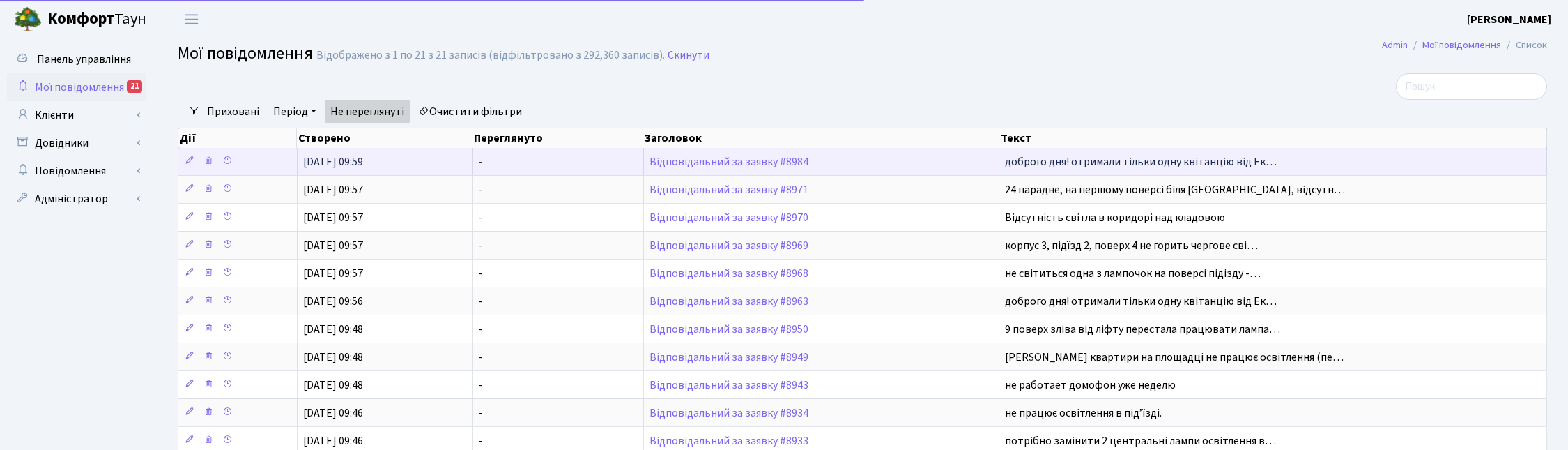
click at [694, 170] on td "Відповідальний за заявку #8984" at bounding box center [822, 161] width 356 height 27
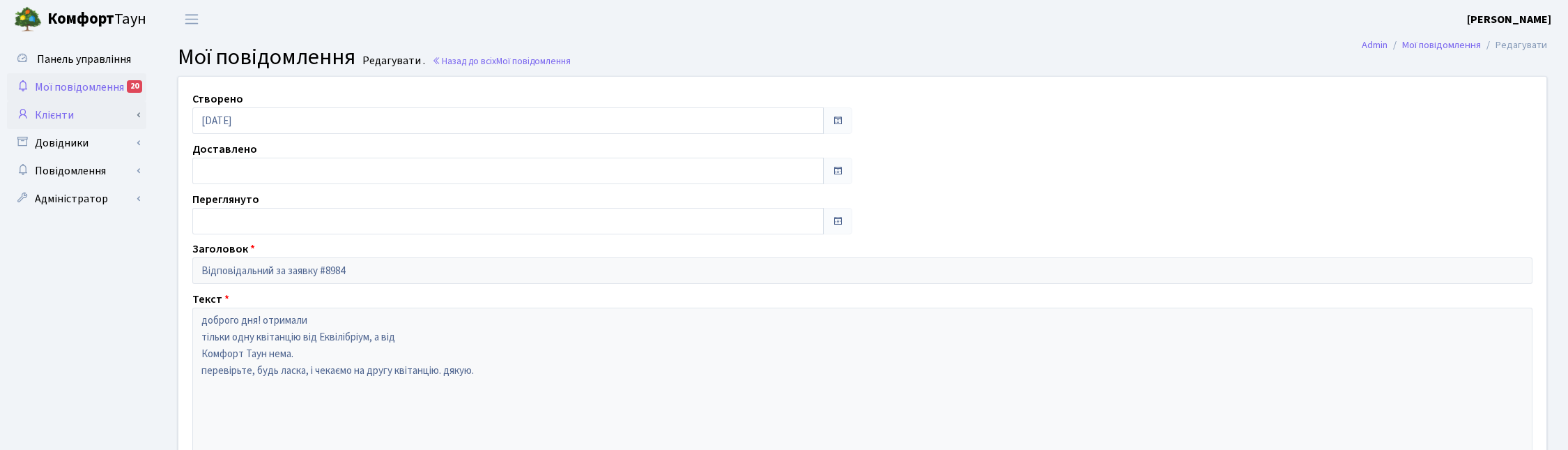
click at [74, 115] on link "Клієнти" at bounding box center [76, 115] width 139 height 28
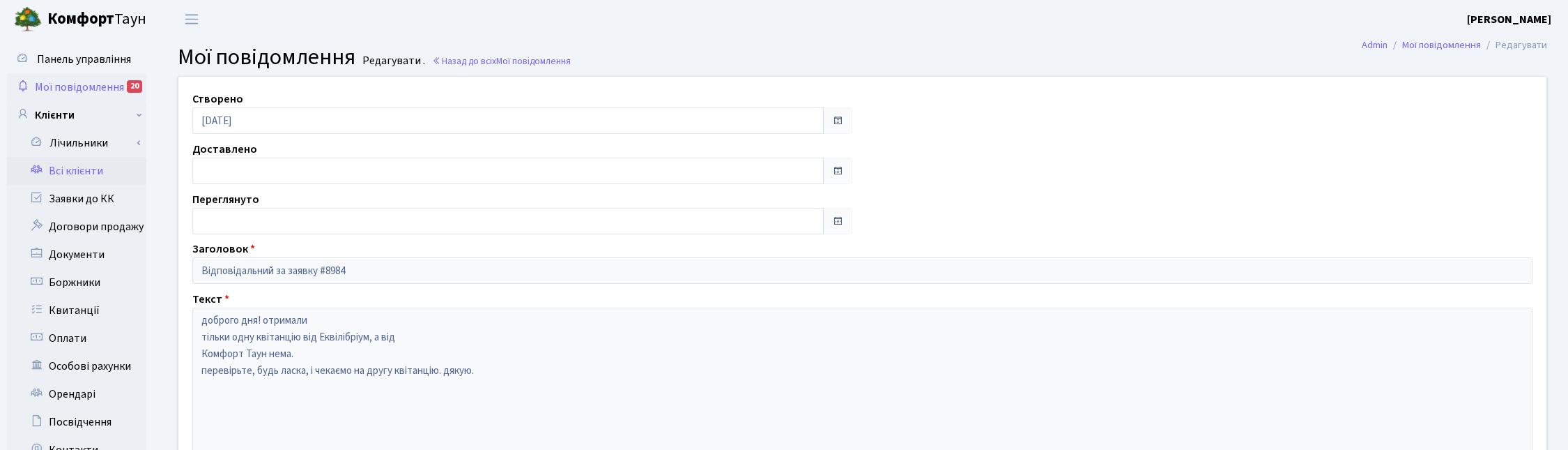
click at [77, 171] on link "Всі клієнти" at bounding box center [76, 171] width 139 height 28
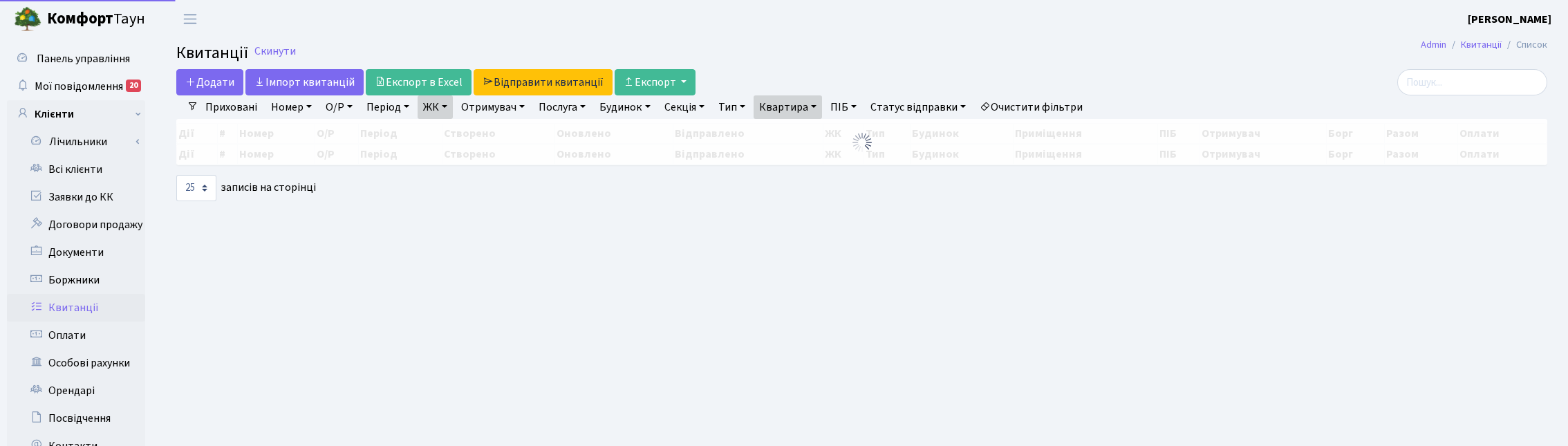
select select "25"
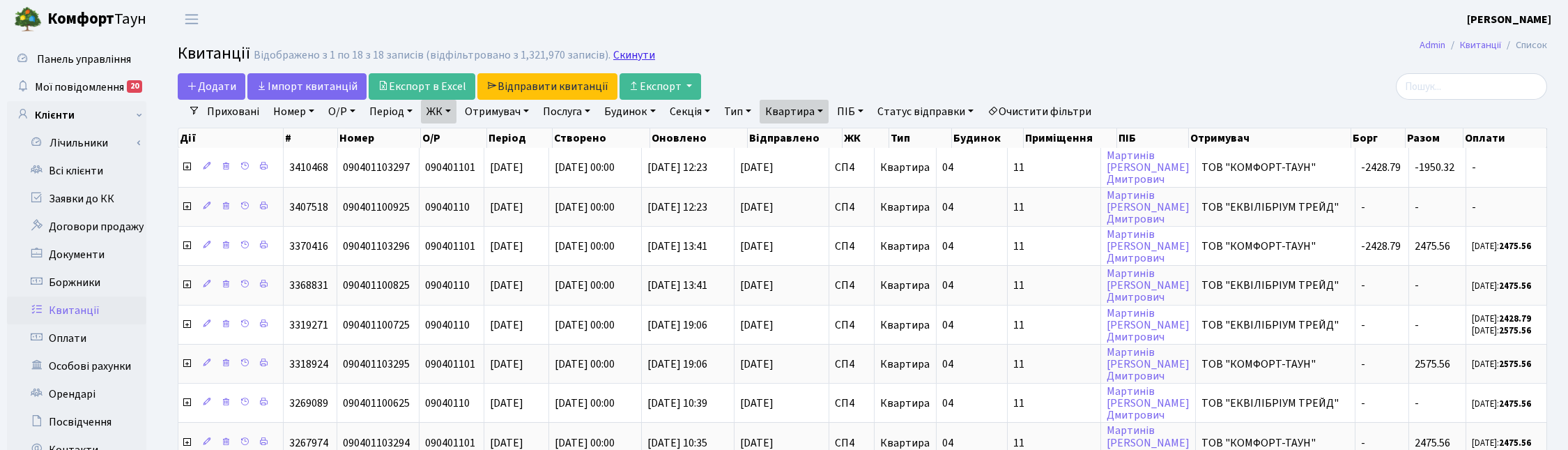
click at [620, 56] on link "Скинути" at bounding box center [634, 55] width 42 height 13
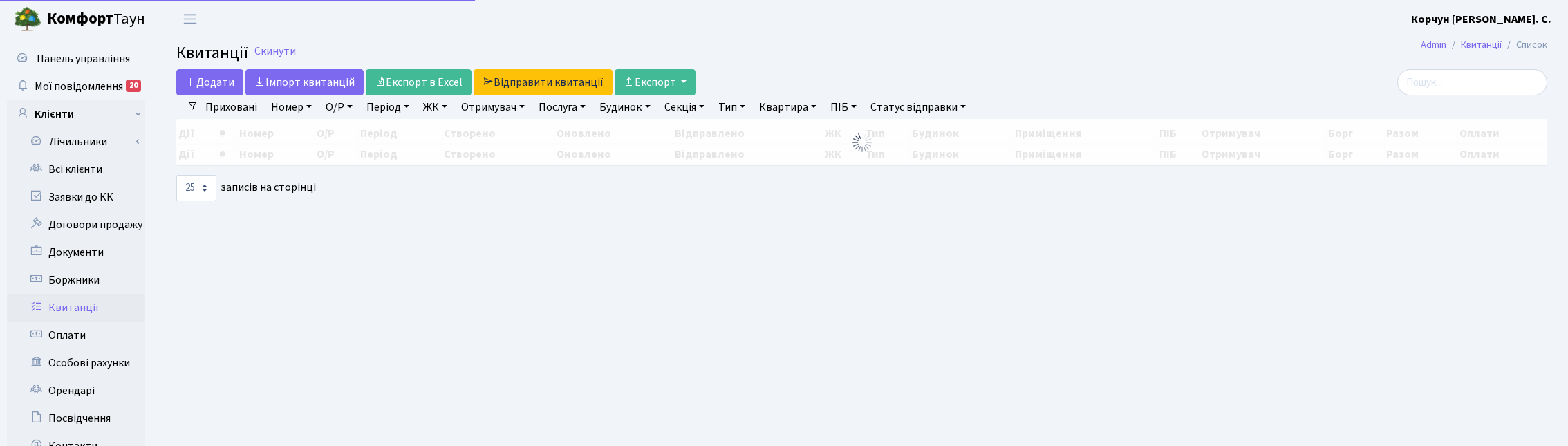
select select
select select "25"
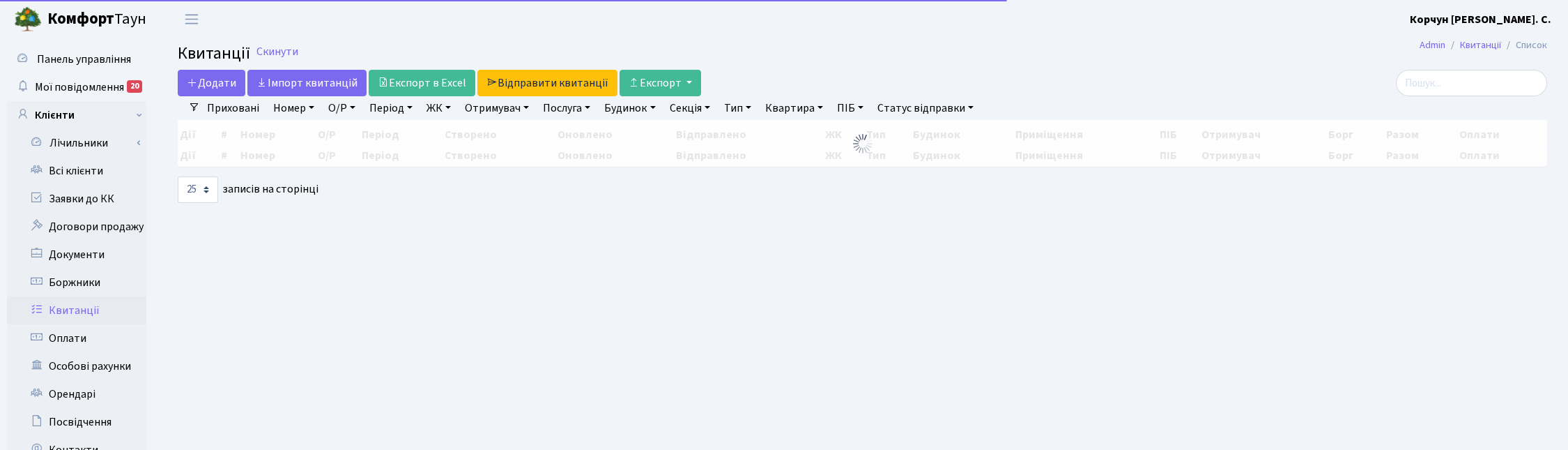
click at [445, 103] on link "ЖК" at bounding box center [438, 108] width 35 height 24
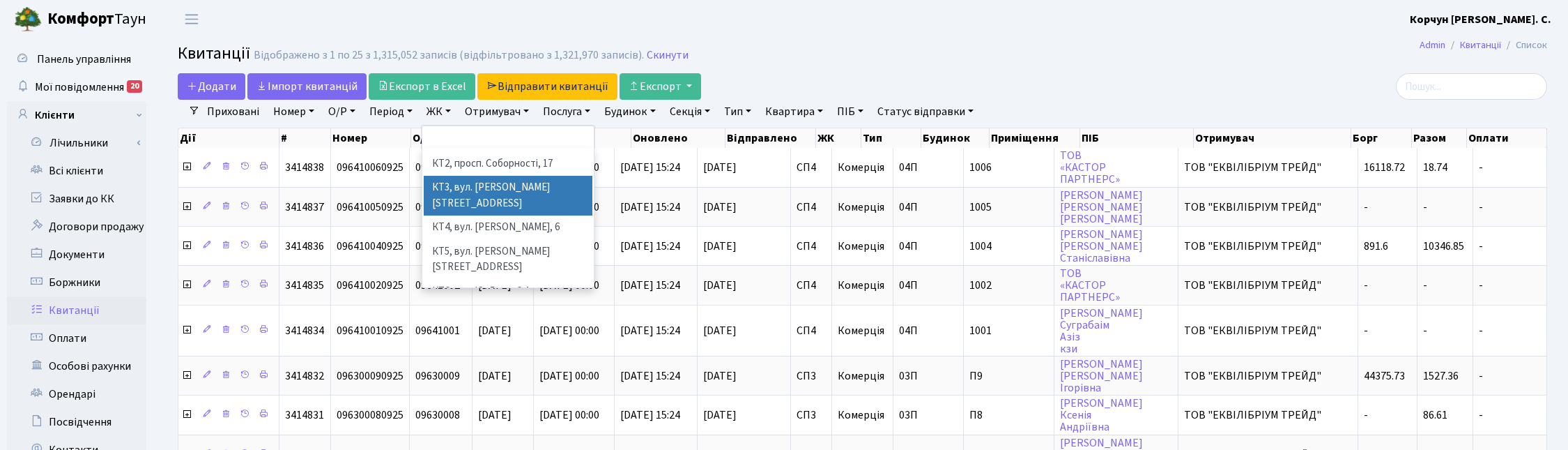
scroll to position [175, 0]
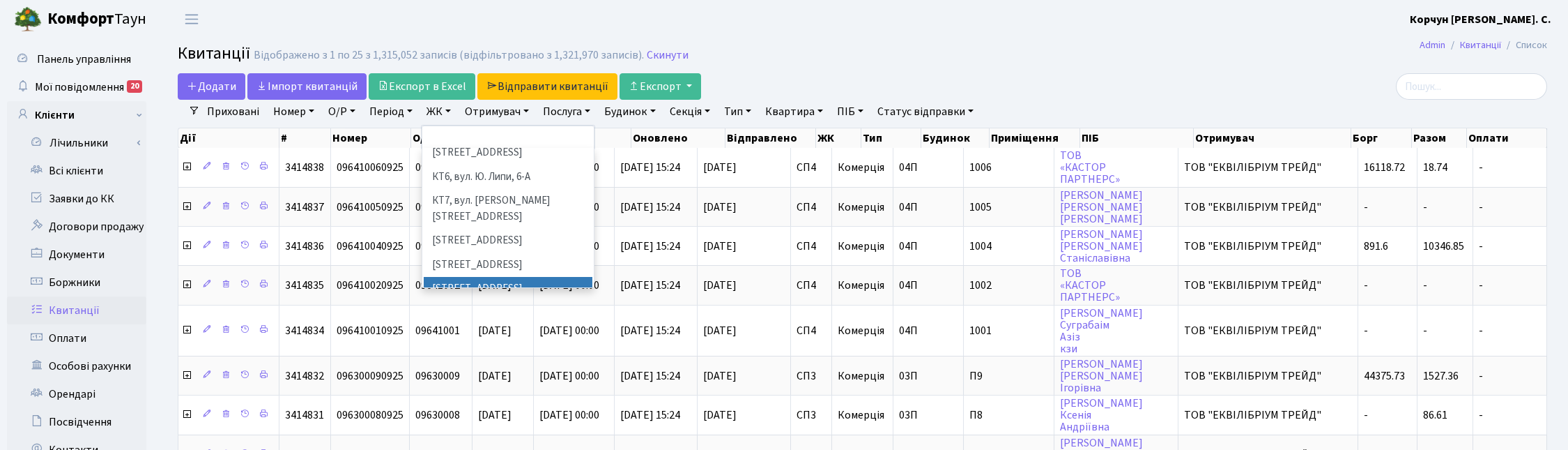
click at [469, 277] on li "[STREET_ADDRESS]" at bounding box center [507, 289] width 169 height 25
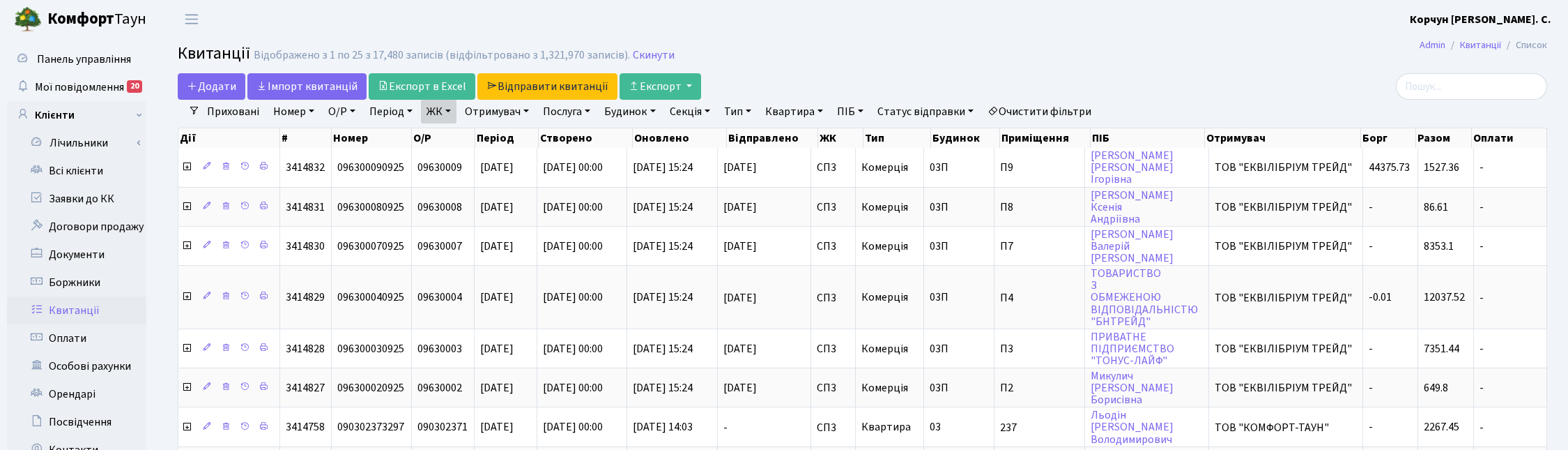
click at [813, 106] on link "Квартира" at bounding box center [794, 111] width 69 height 24
click at [805, 131] on input "text" at bounding box center [800, 138] width 82 height 26
type input "233"
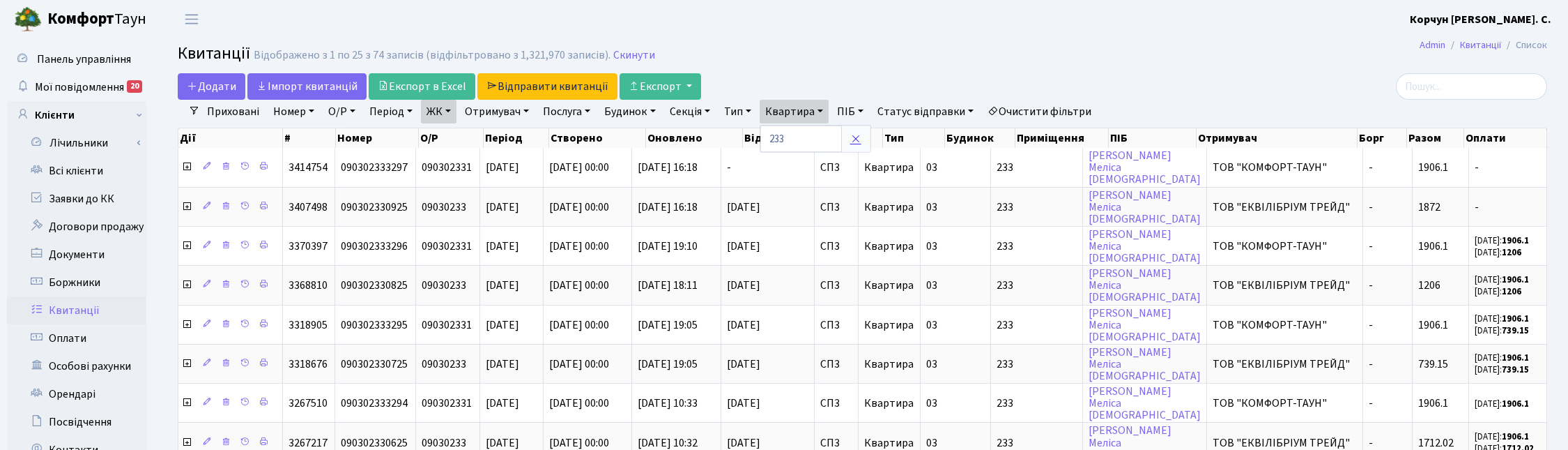
click at [861, 138] on icon at bounding box center [856, 139] width 12 height 12
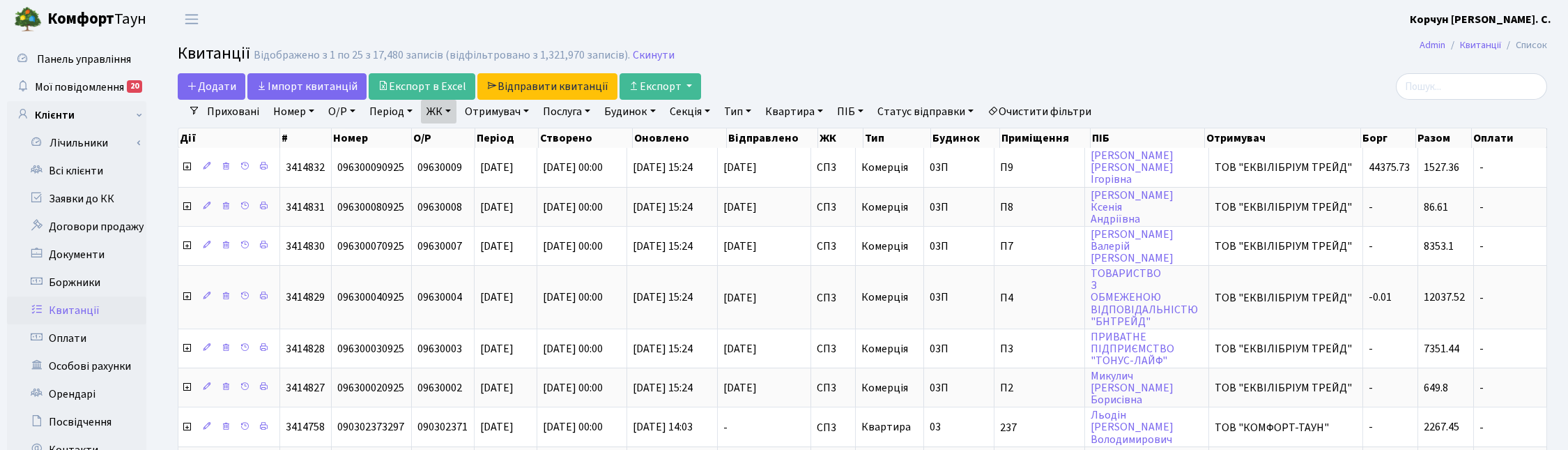
click at [971, 109] on link "Статус відправки" at bounding box center [925, 111] width 107 height 24
click at [934, 194] on link "Не відправлено" at bounding box center [927, 196] width 110 height 21
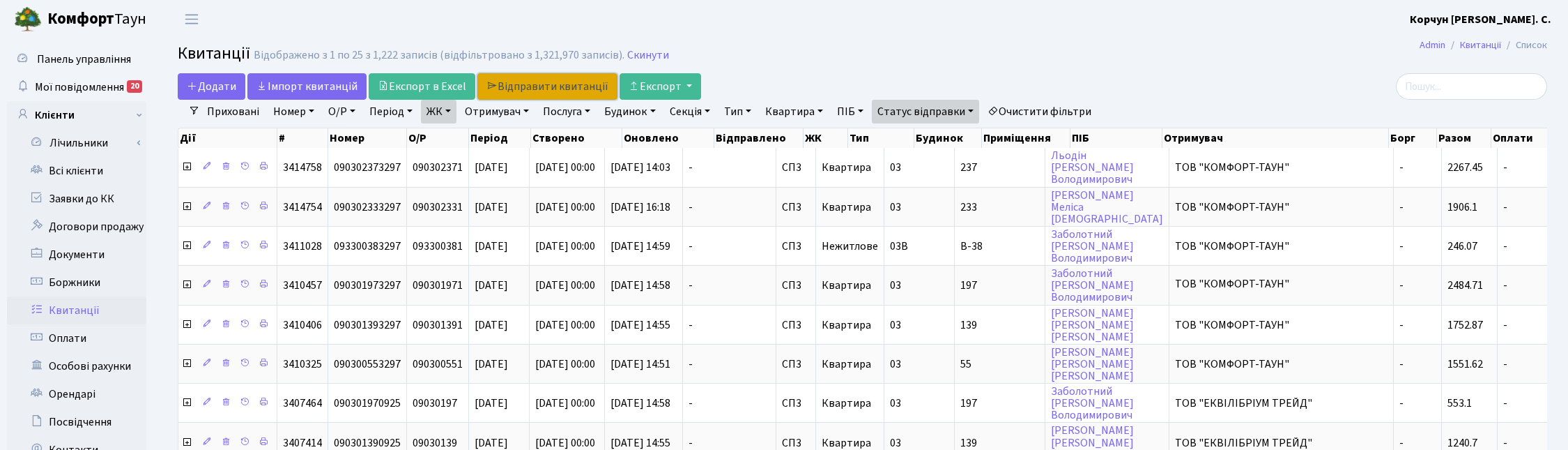
click at [539, 85] on link "Відправити квитанції" at bounding box center [548, 87] width 140 height 26
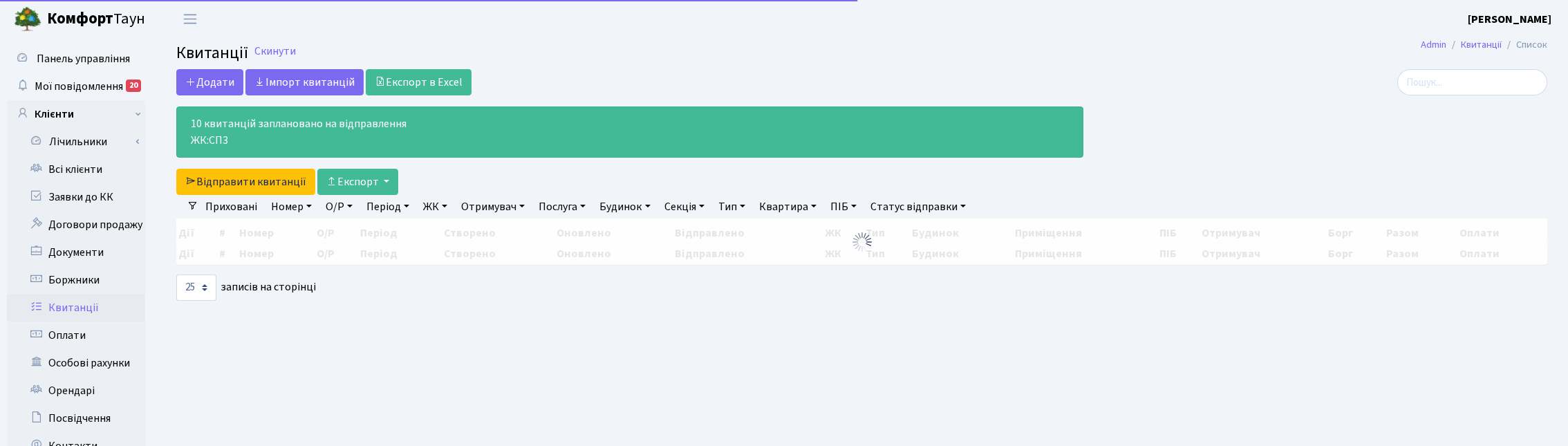
select select "25"
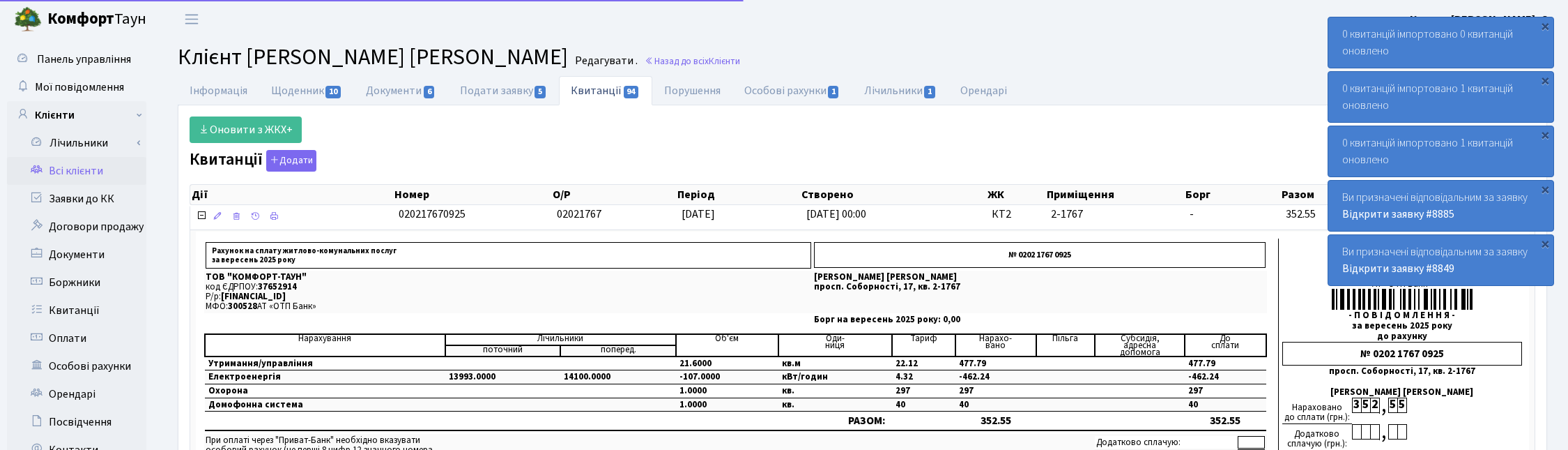
select select "25"
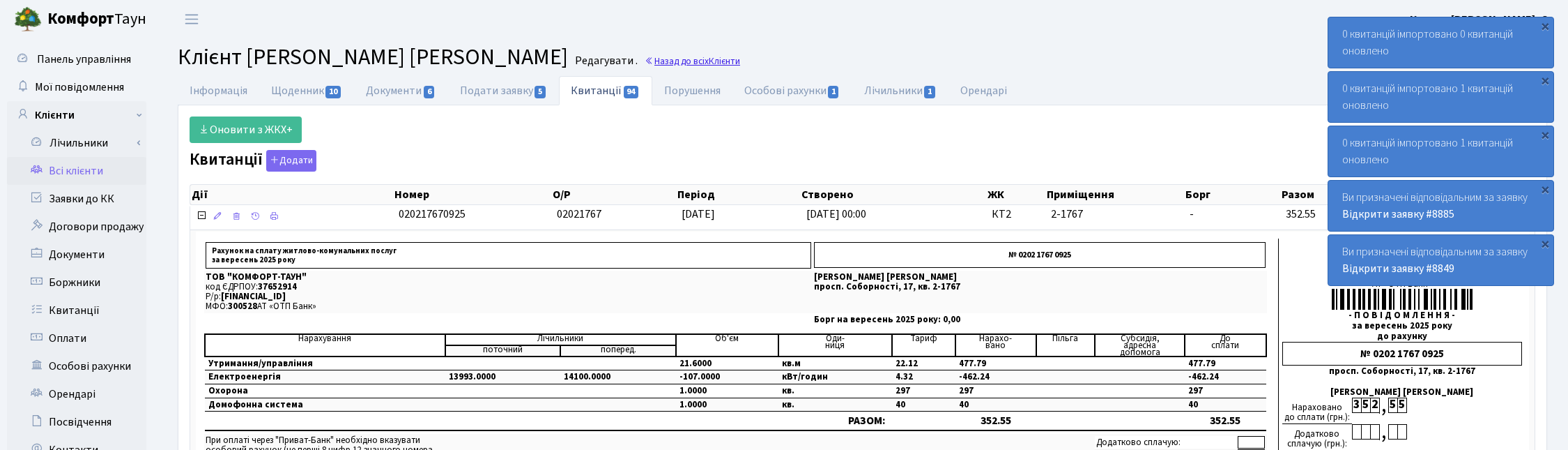
click at [671, 63] on link "Назад до всіх Клієнти" at bounding box center [693, 61] width 96 height 13
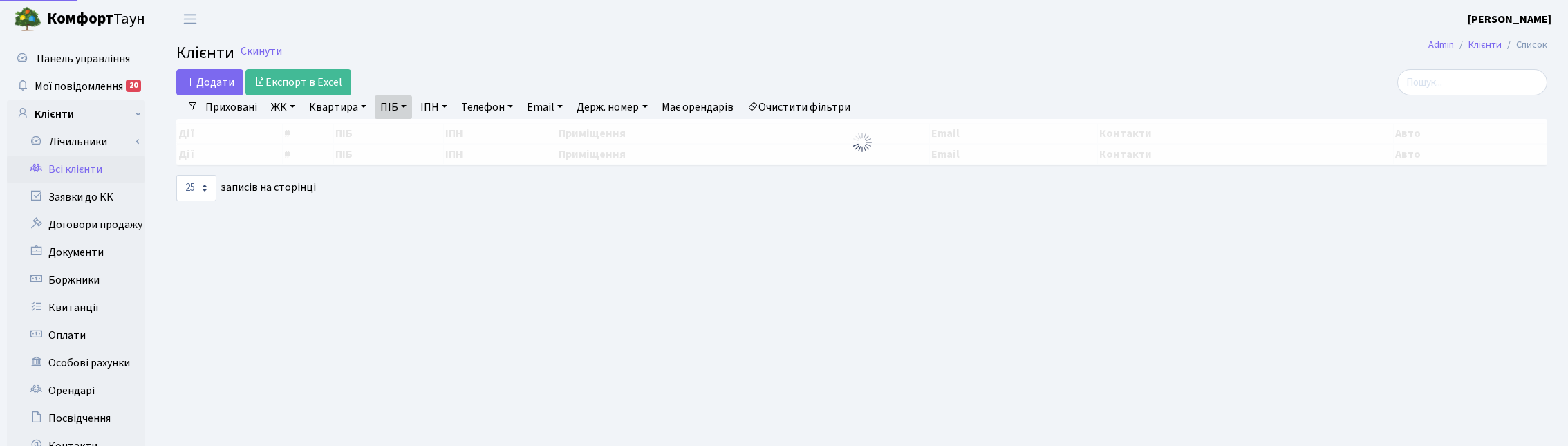
select select "25"
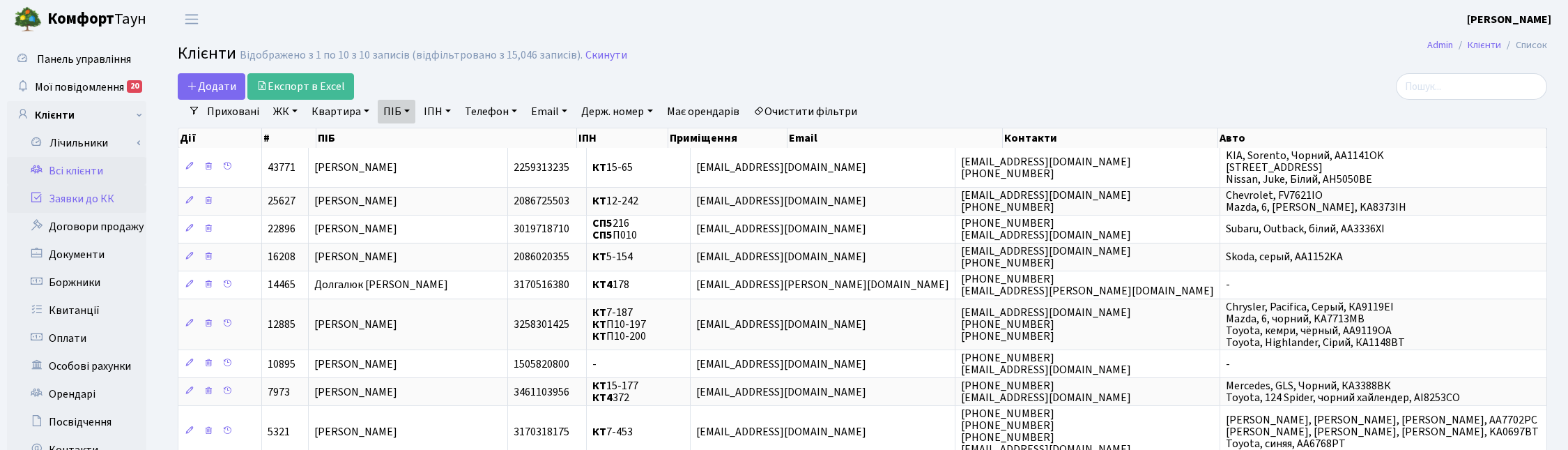
click at [82, 190] on link "Заявки до КК" at bounding box center [76, 199] width 139 height 28
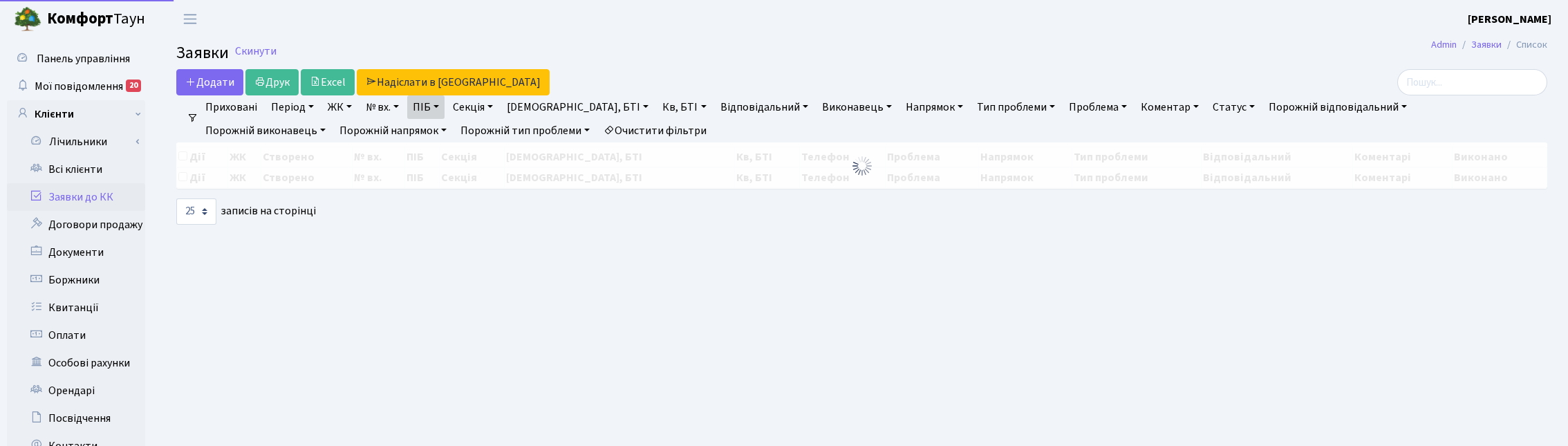
select select "25"
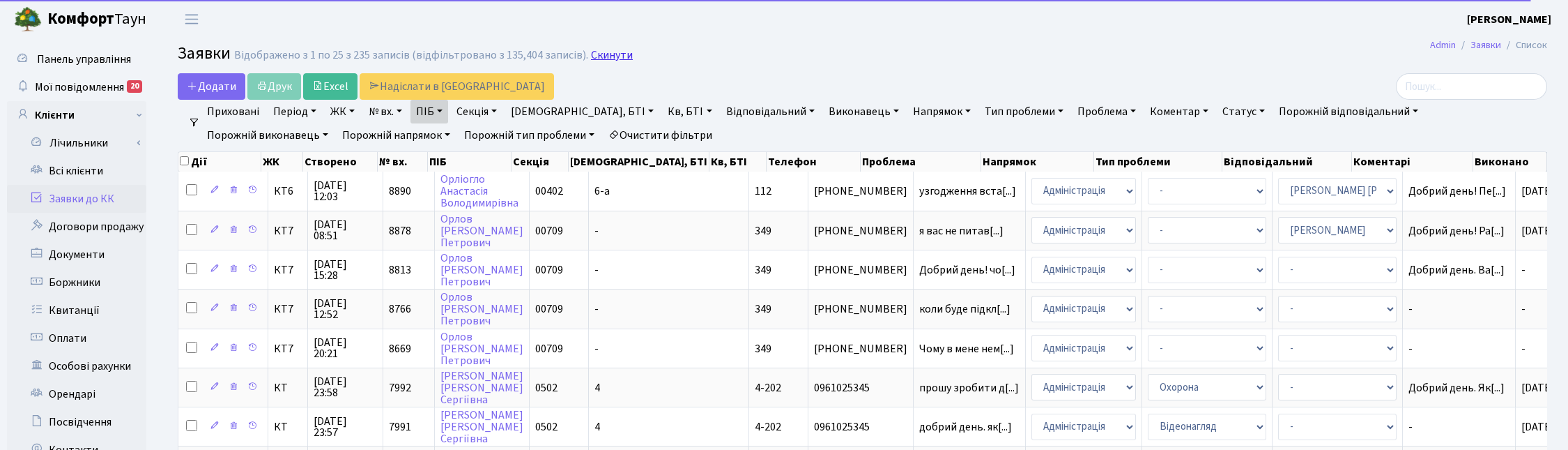
click at [612, 57] on link "Скинути" at bounding box center [611, 55] width 42 height 13
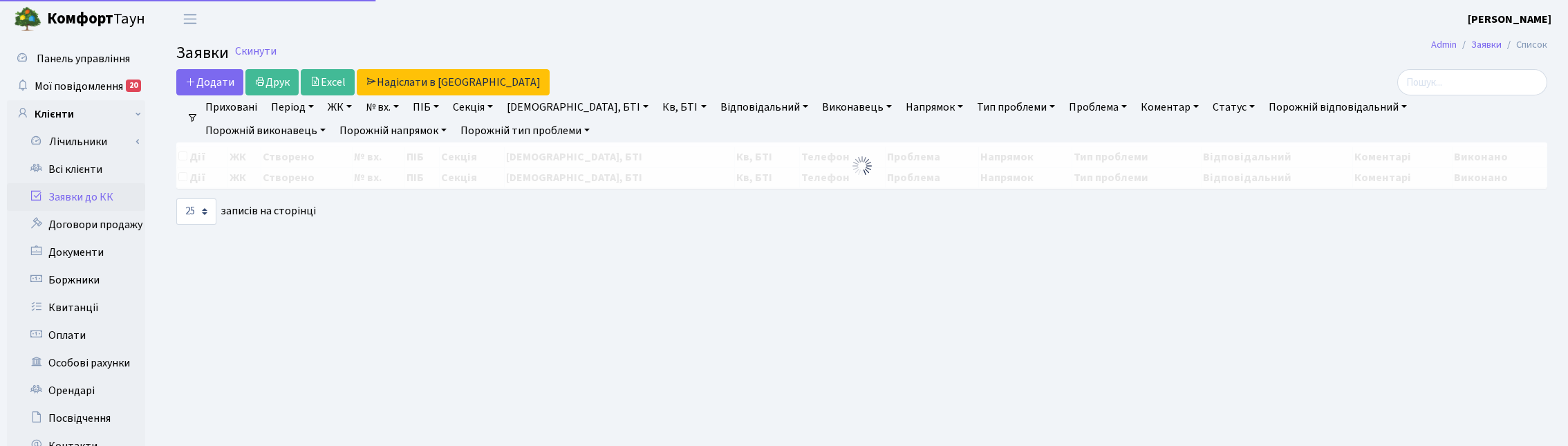
select select "25"
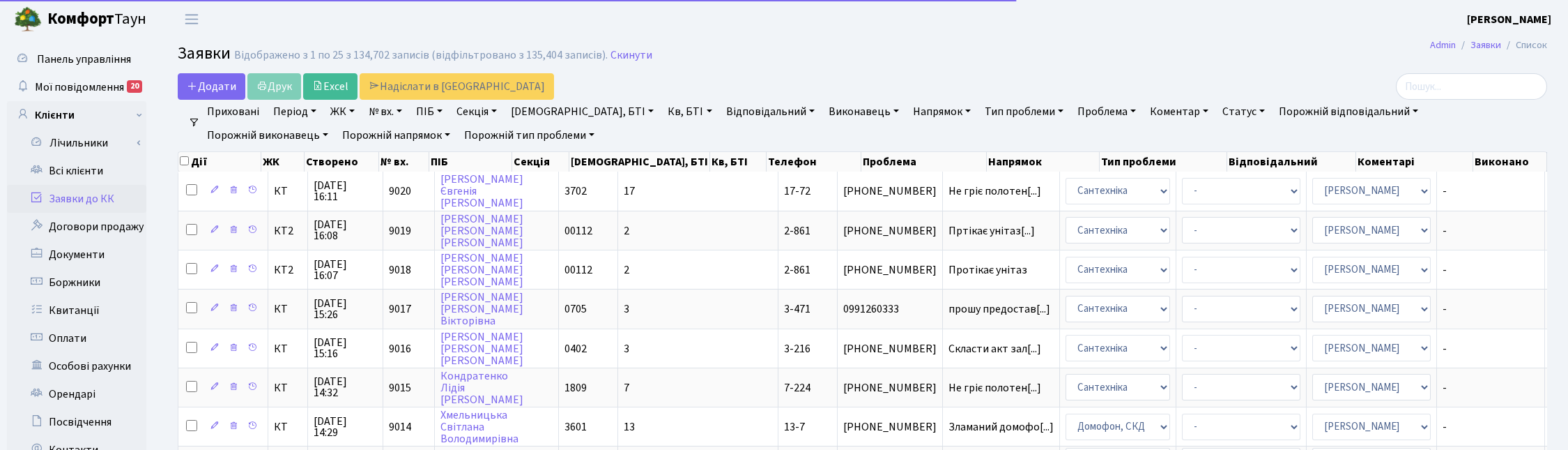
click at [384, 112] on link "№ вх." at bounding box center [385, 111] width 44 height 24
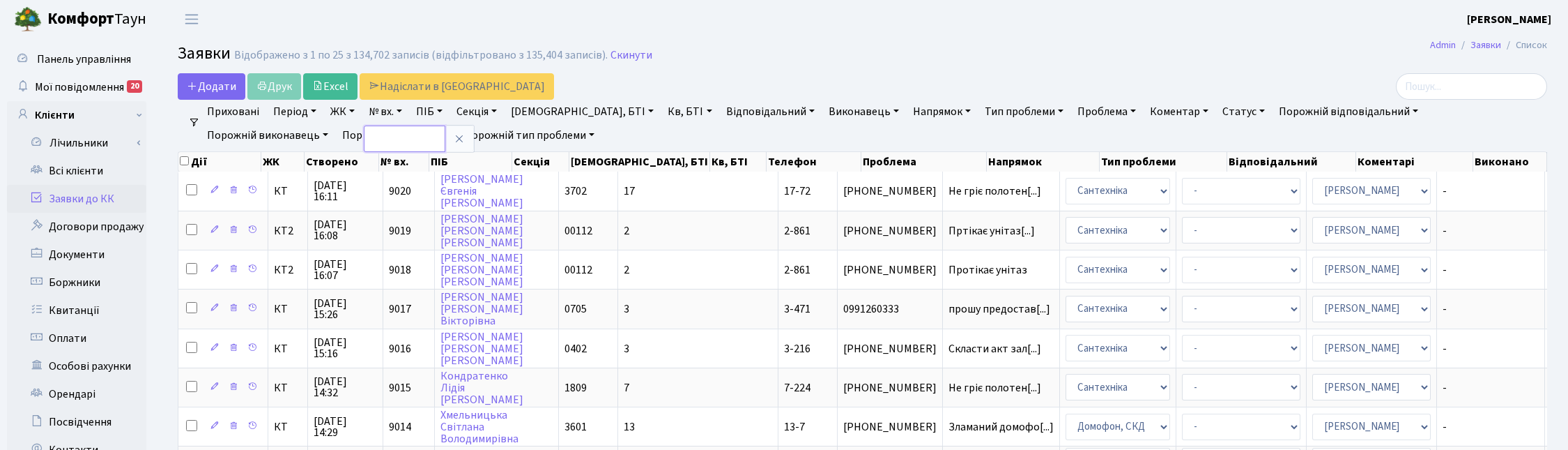
click at [392, 134] on input "text" at bounding box center [404, 138] width 82 height 26
type input "8984"
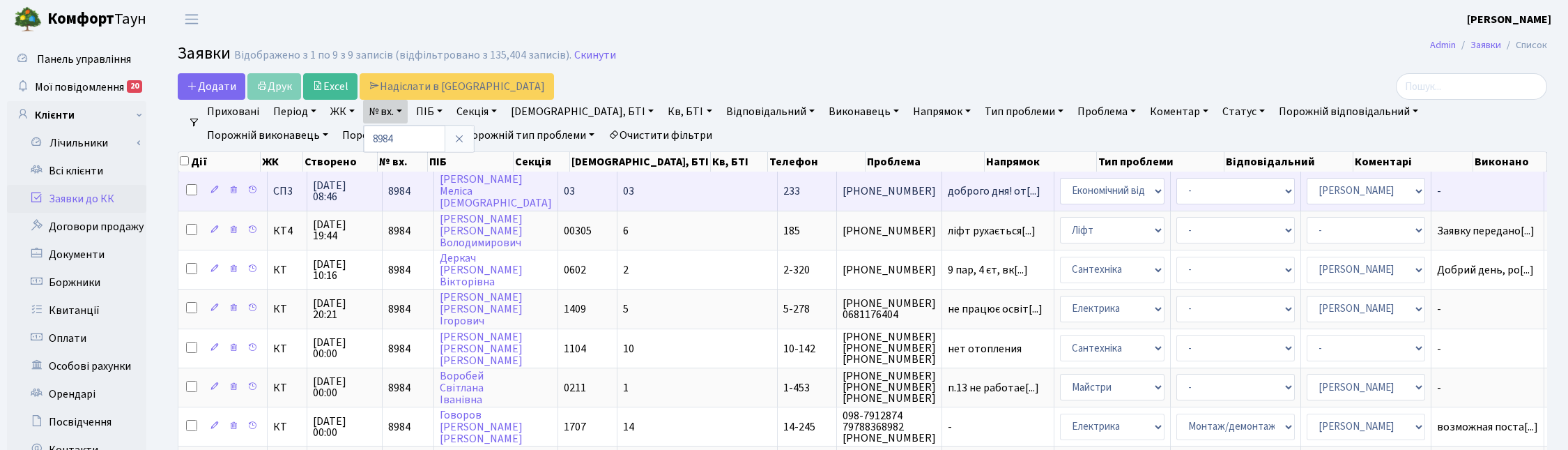
click at [329, 197] on span "13.10.2025 08:46" at bounding box center [344, 190] width 63 height 22
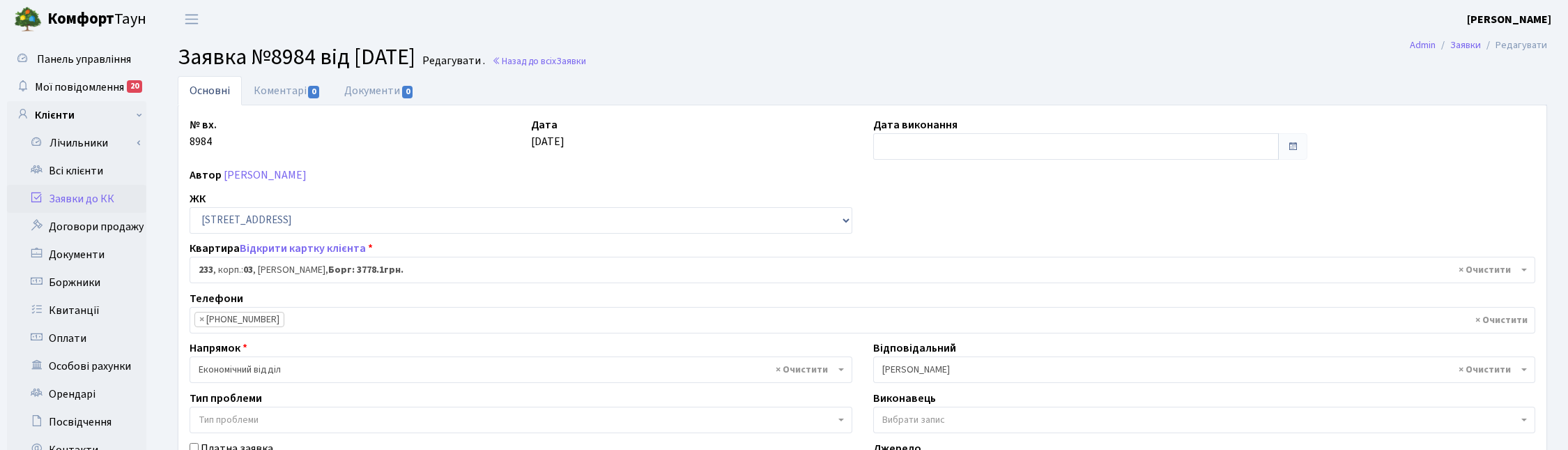
select select "20955"
click at [909, 144] on input "text" at bounding box center [1076, 147] width 406 height 26
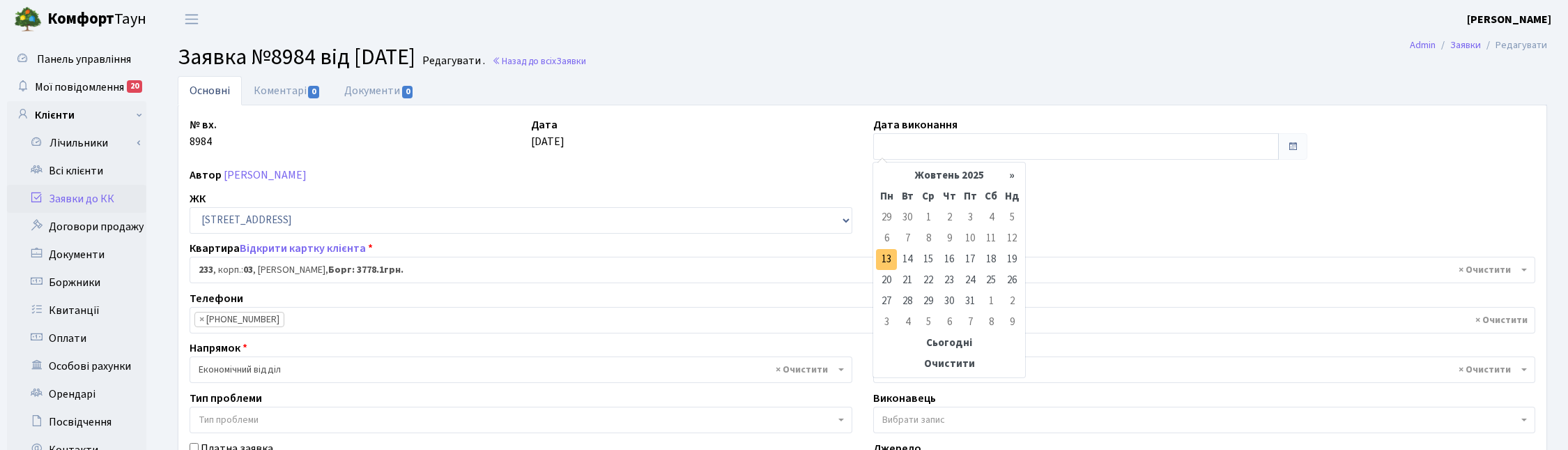
click at [887, 253] on td "13" at bounding box center [886, 259] width 21 height 21
type input "[DATE]"
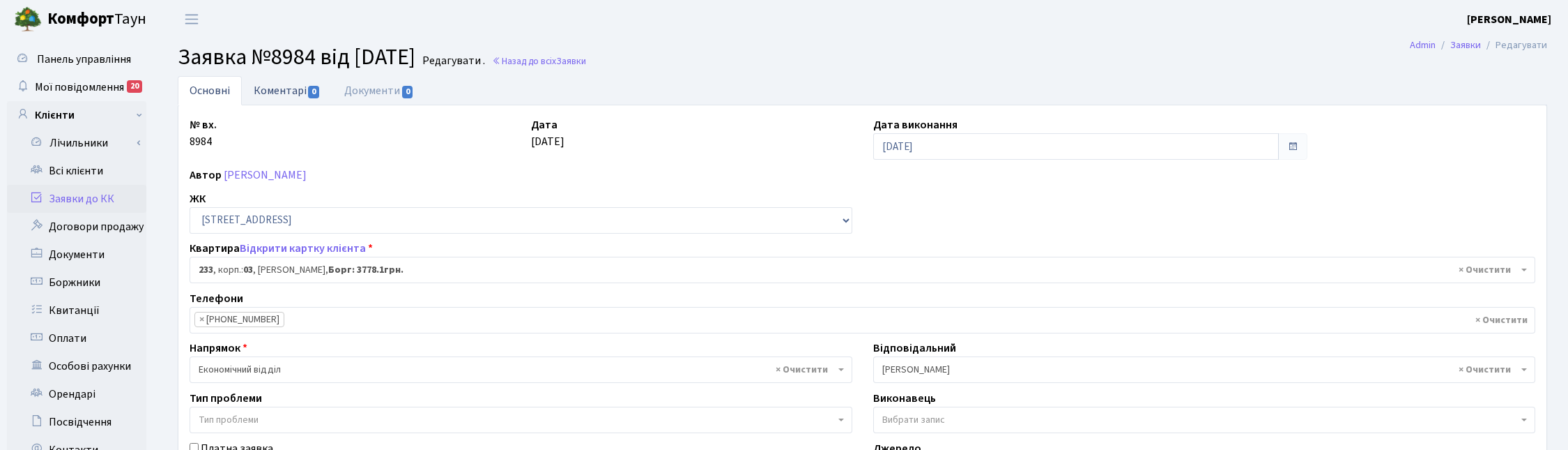
click at [283, 88] on link "Коментарі 0" at bounding box center [287, 90] width 91 height 29
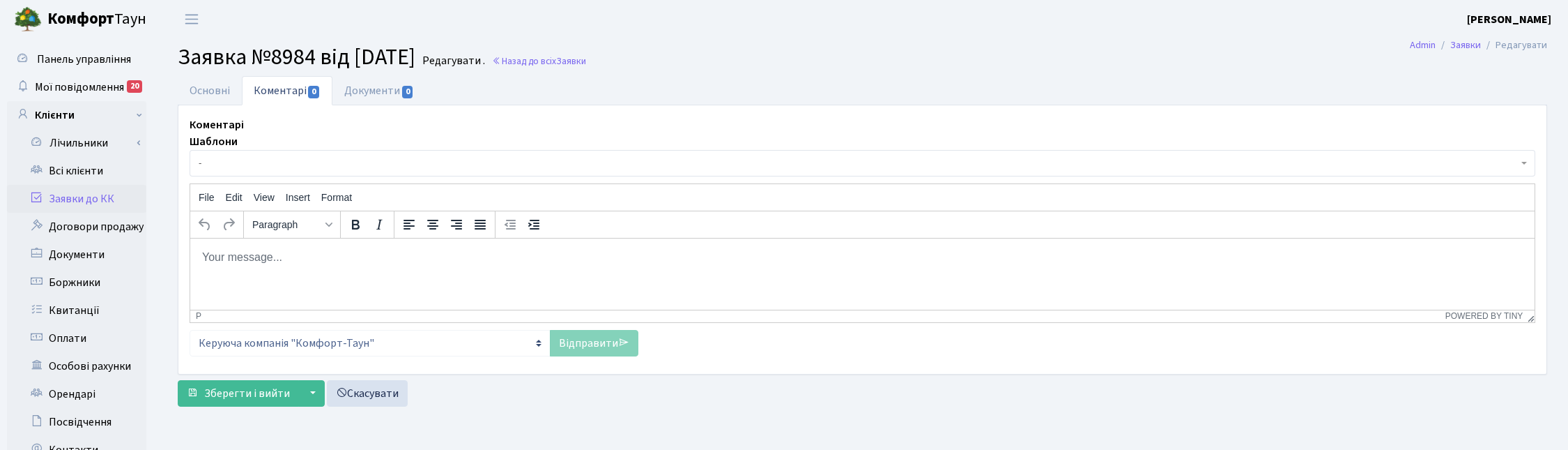
click at [353, 261] on p "Rich Text Area. Press ALT-0 for help." at bounding box center [862, 256] width 1322 height 16
click at [604, 350] on link "Відправити" at bounding box center [594, 343] width 88 height 26
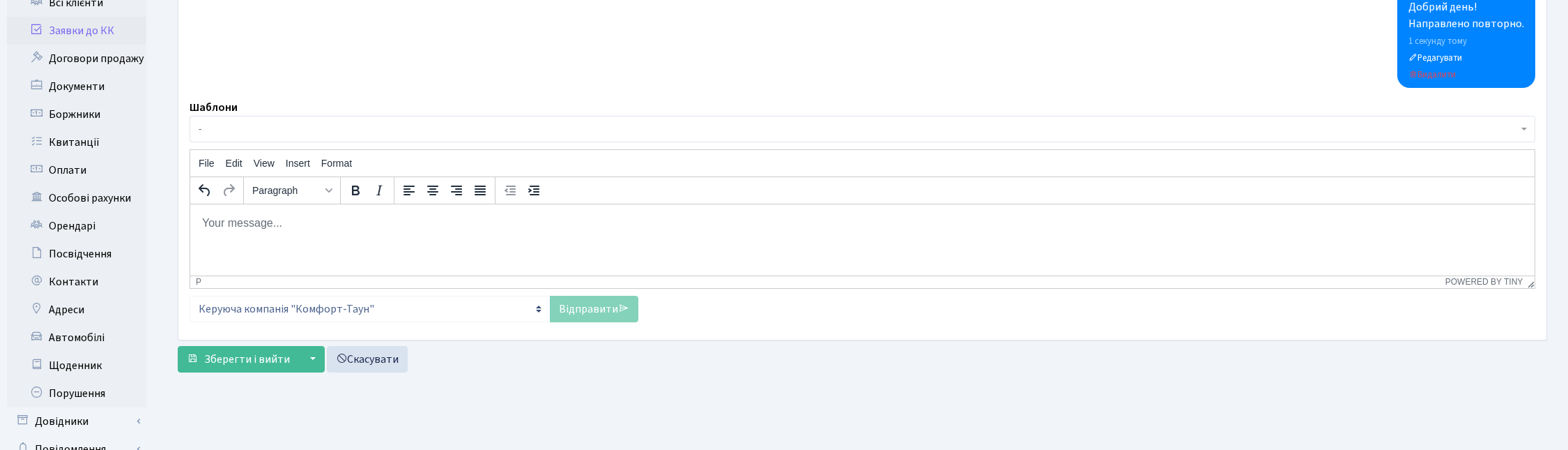
scroll to position [250, 0]
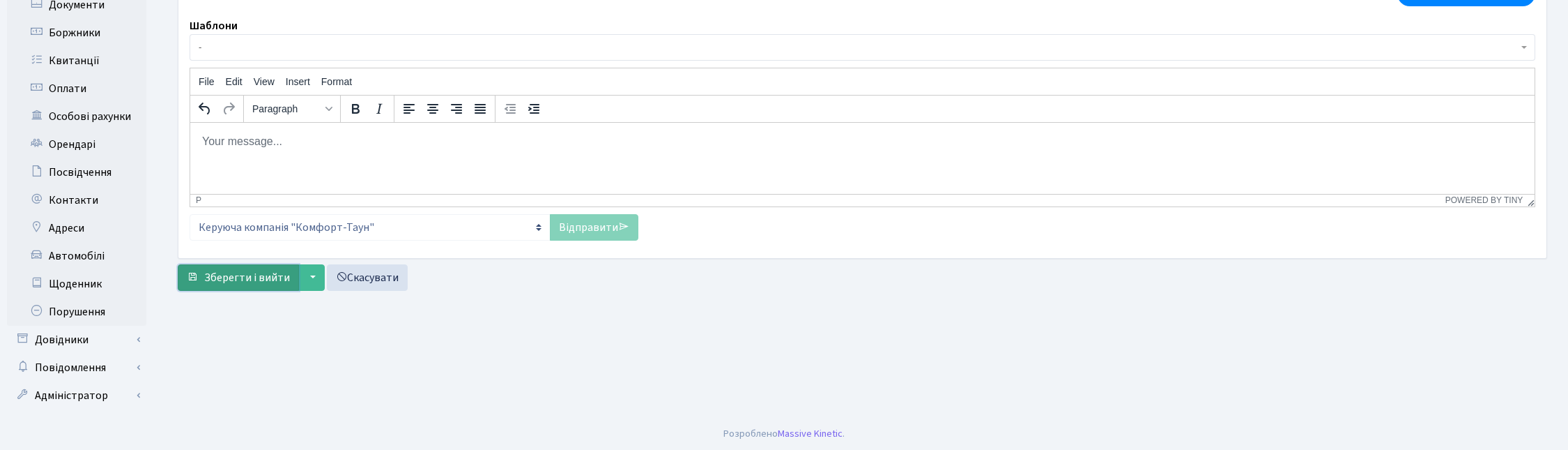
click at [269, 274] on span "Зберегти і вийти" at bounding box center [247, 277] width 86 height 16
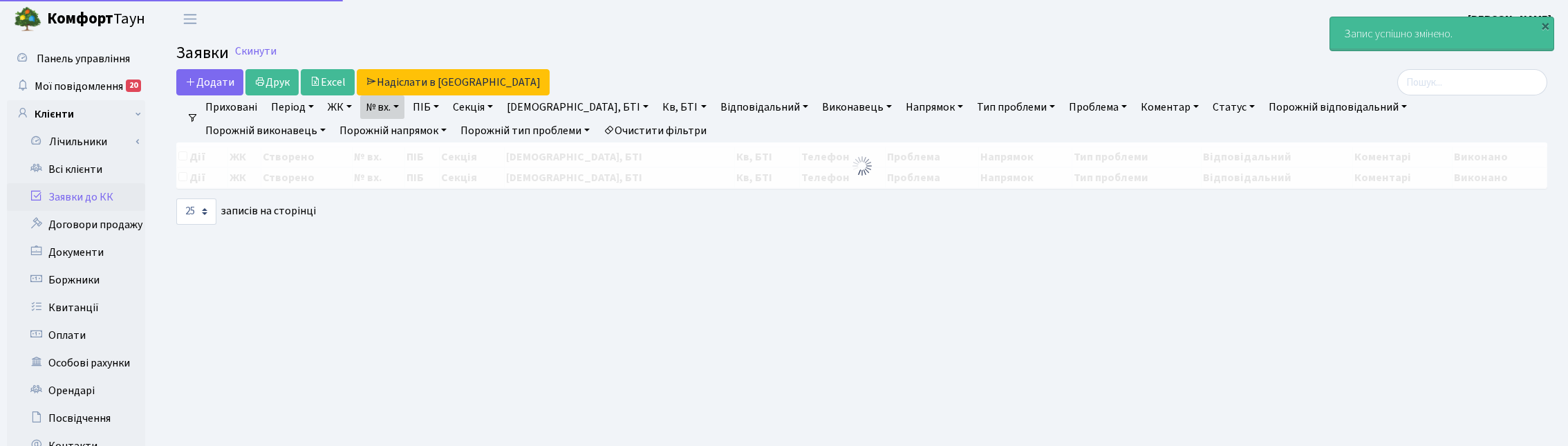
select select "25"
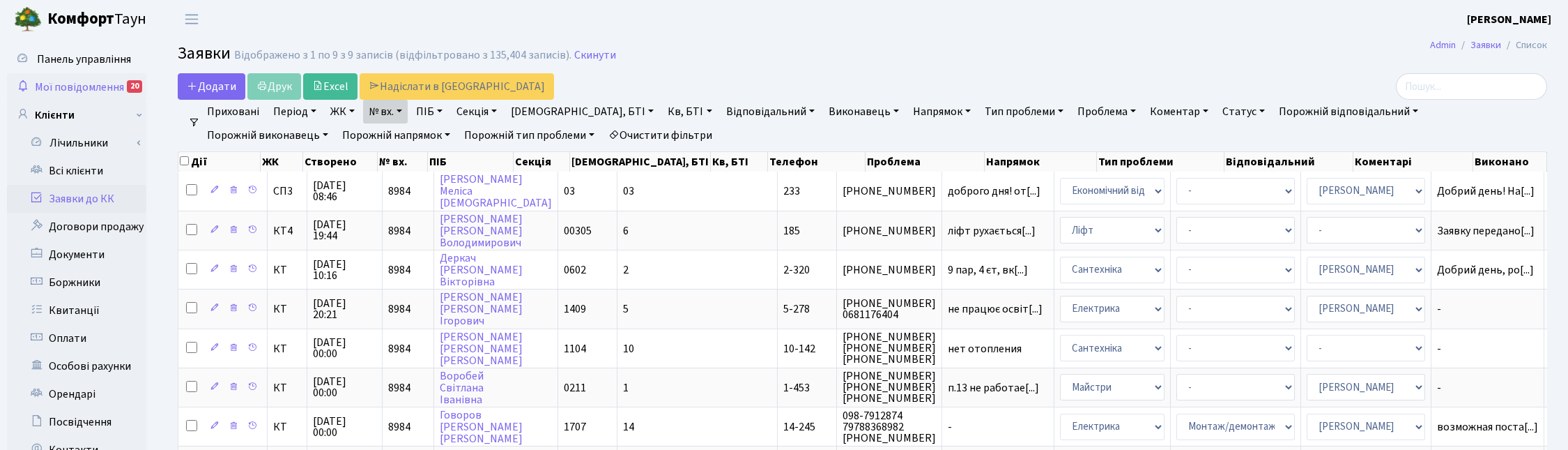
click at [73, 82] on span "Мої повідомлення" at bounding box center [79, 87] width 89 height 16
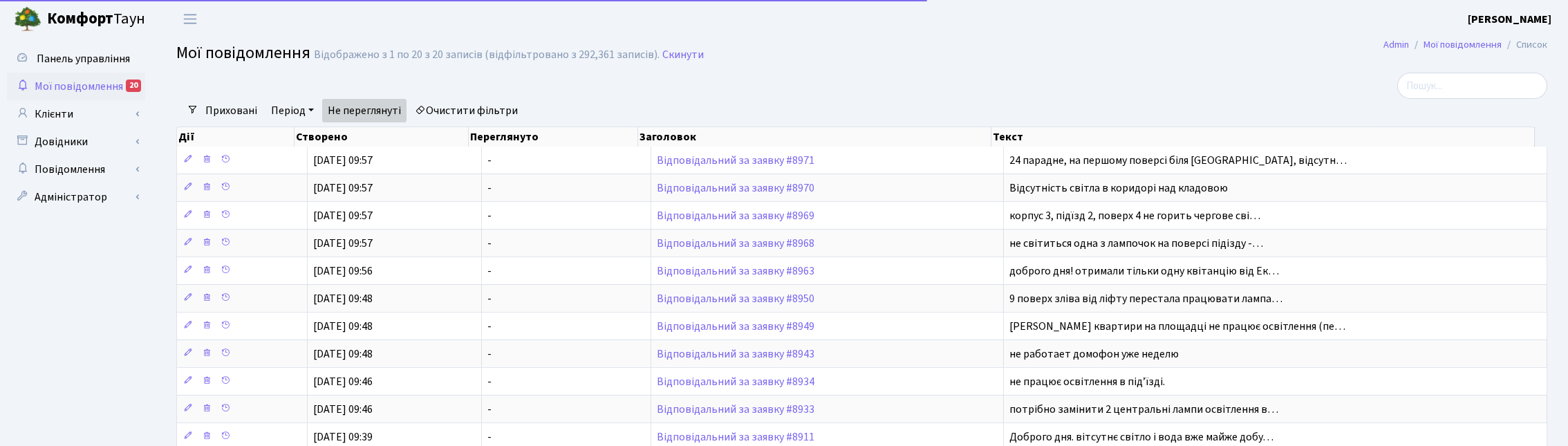
select select "25"
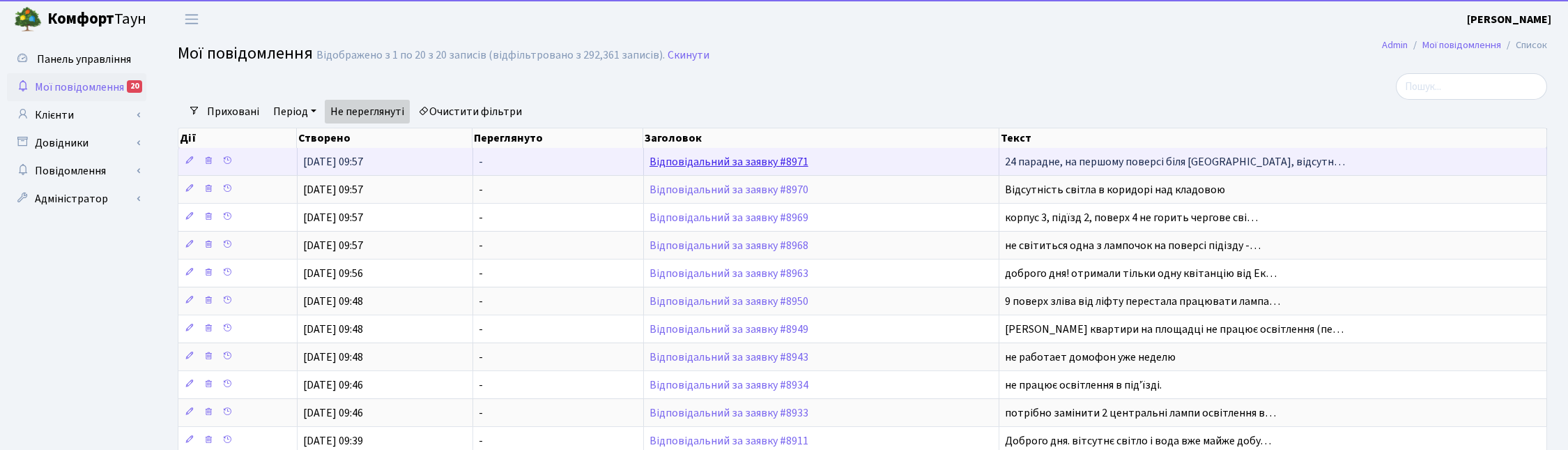
click at [743, 162] on link "Відповідальний за заявку #8971" at bounding box center [729, 162] width 159 height 16
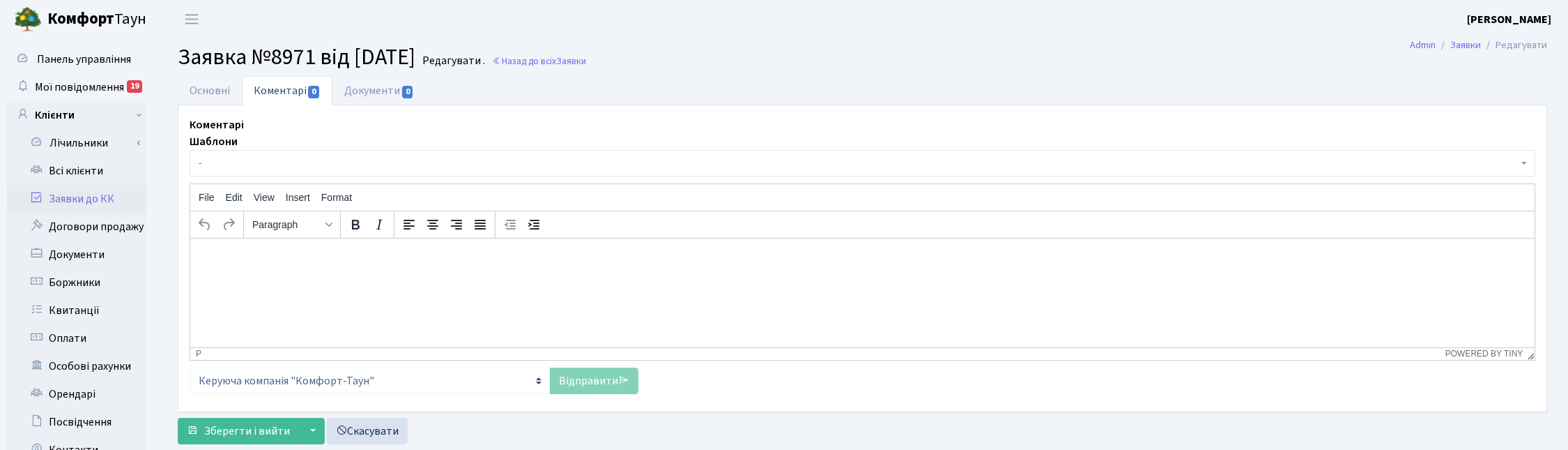
select select "13376"
select select "40"
click at [221, 85] on link "Основні" at bounding box center [210, 90] width 64 height 29
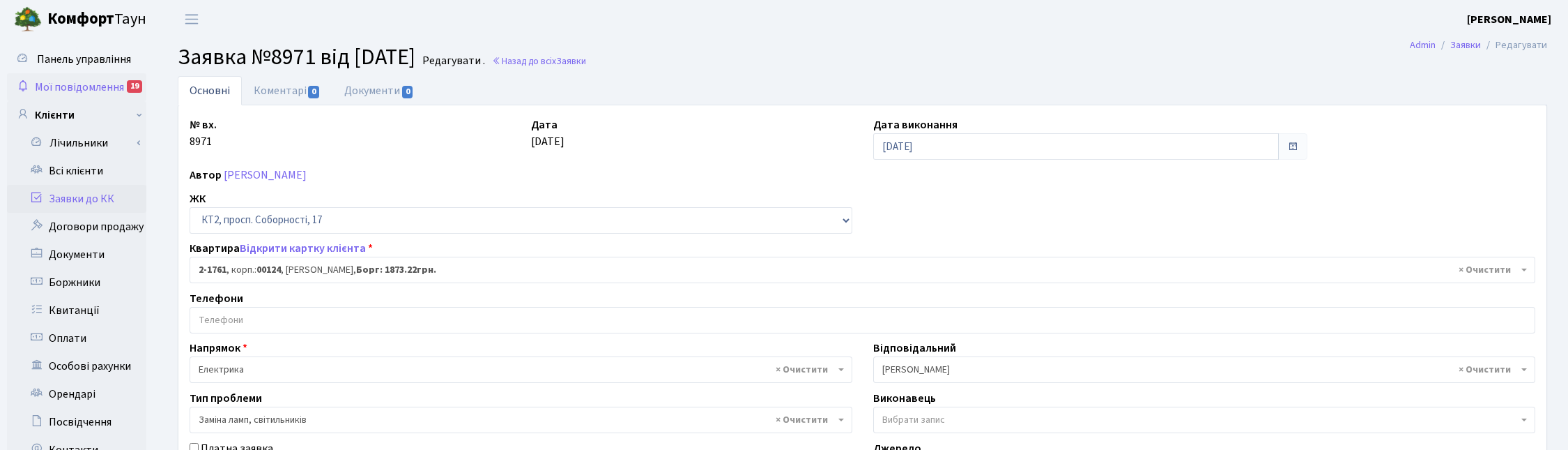
click at [100, 80] on span "Мої повідомлення" at bounding box center [79, 87] width 89 height 16
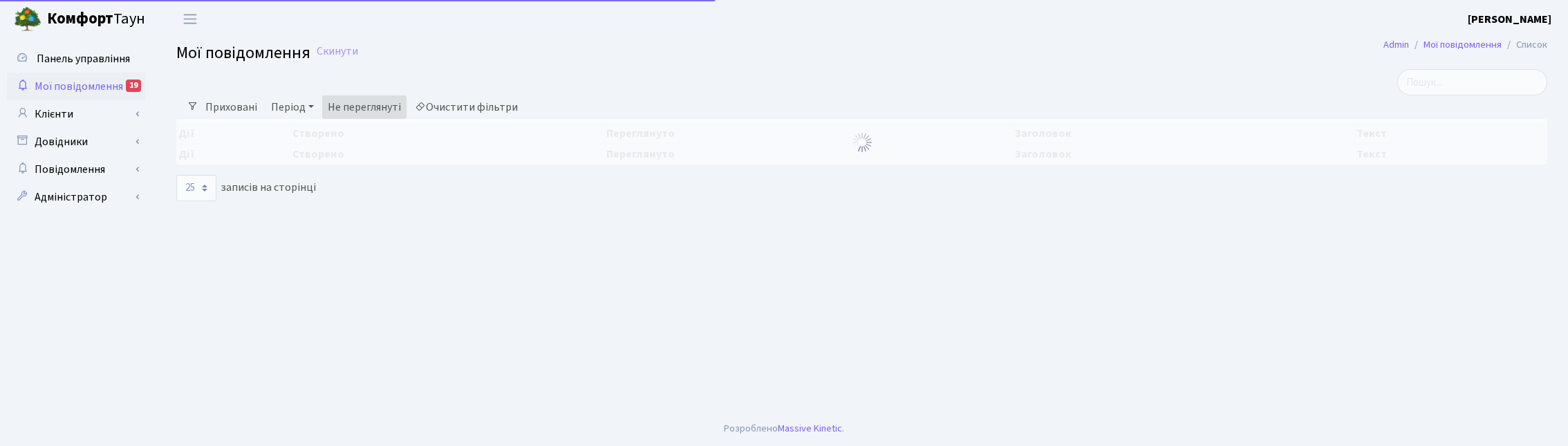
select select "25"
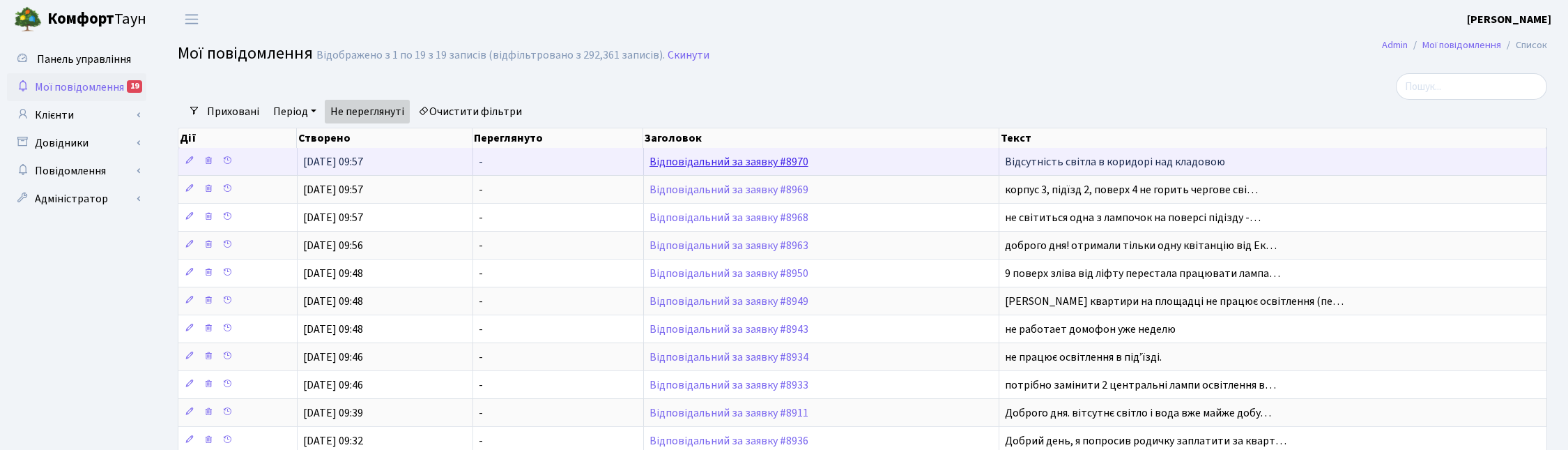
click at [702, 161] on link "Відповідальний за заявку #8970" at bounding box center [729, 162] width 159 height 16
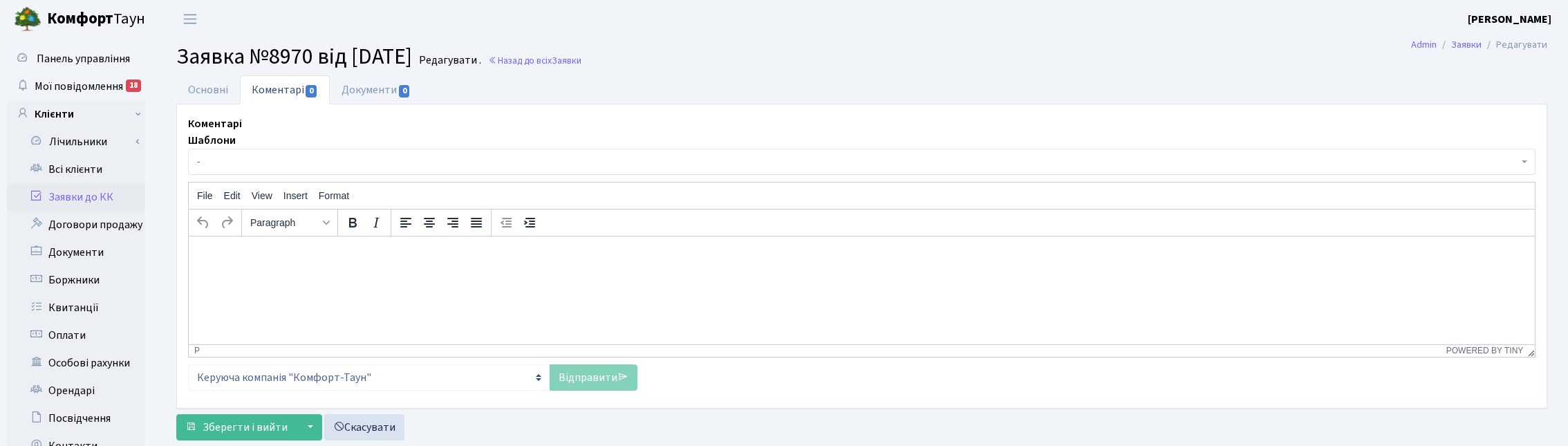
select select "16071"
select select "40"
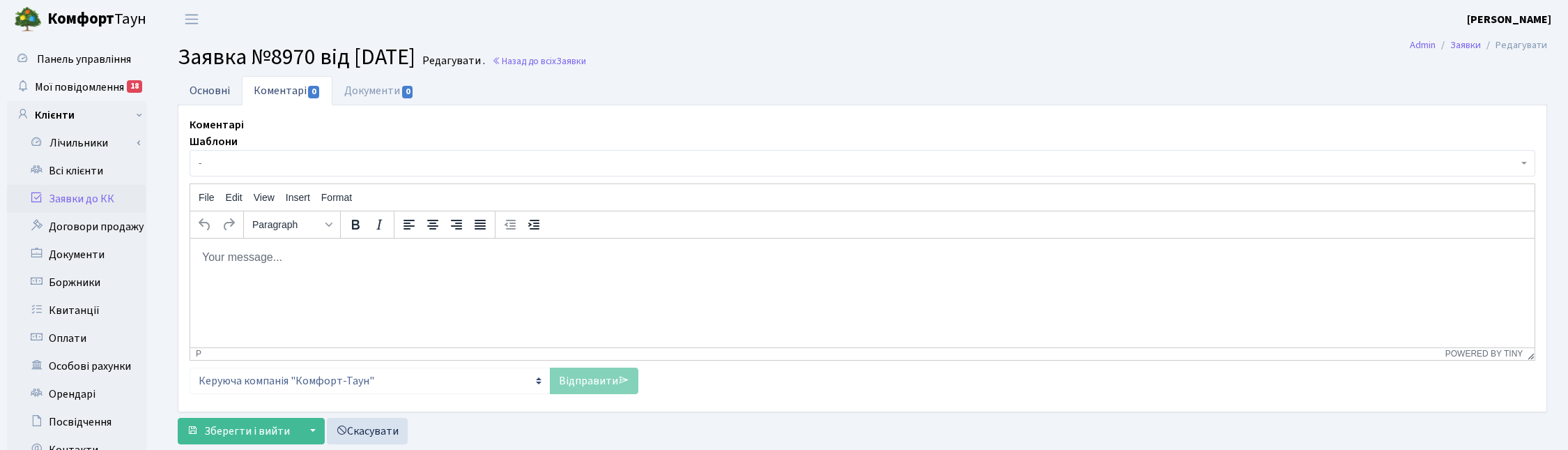
click at [215, 94] on link "Основні" at bounding box center [210, 90] width 64 height 29
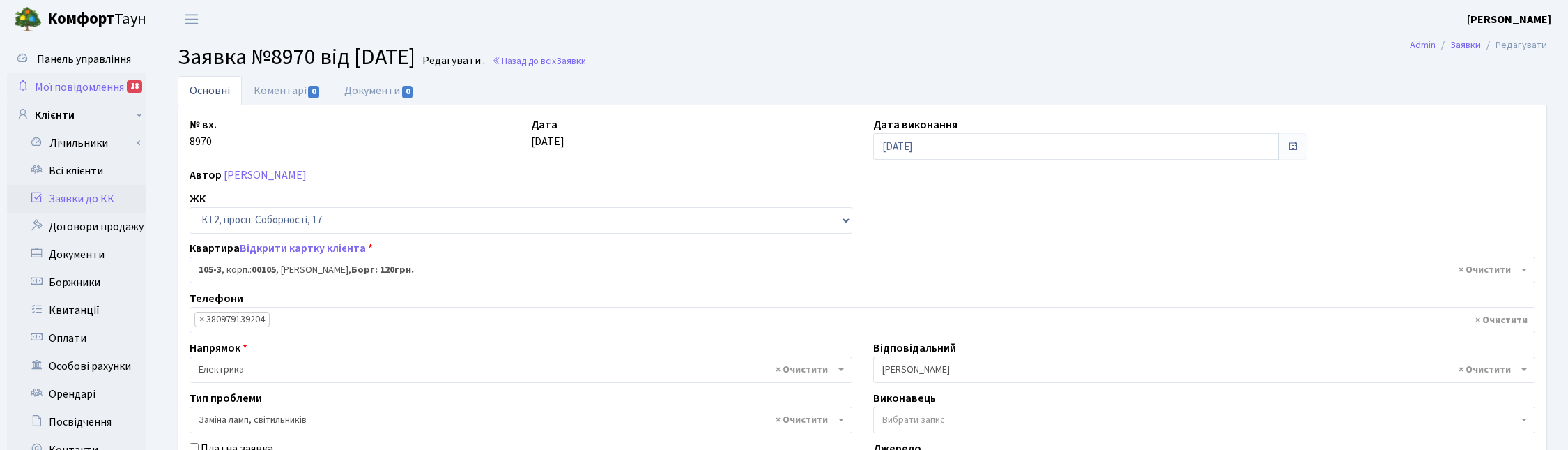
click at [45, 80] on span "Мої повідомлення" at bounding box center [79, 87] width 89 height 16
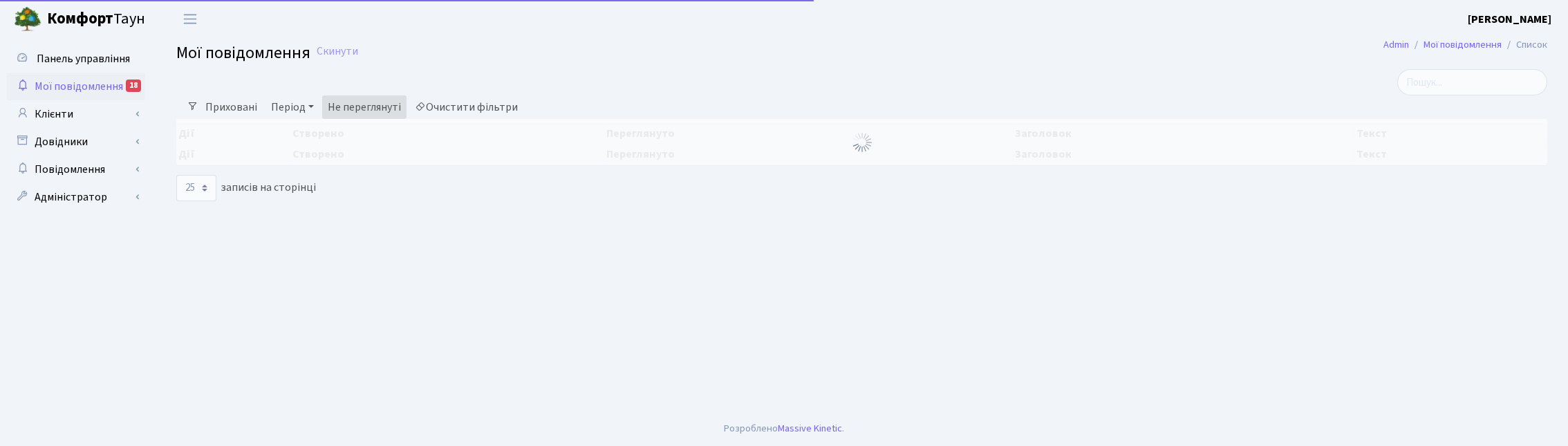
select select "25"
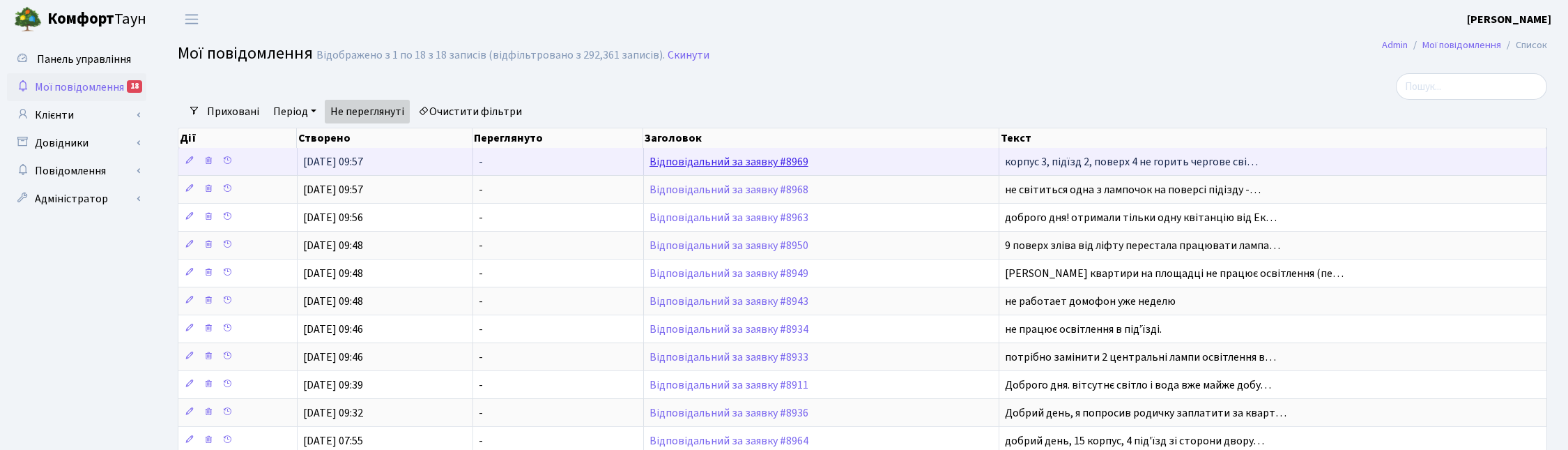
click at [725, 165] on link "Відповідальний за заявку #8969" at bounding box center [729, 162] width 159 height 16
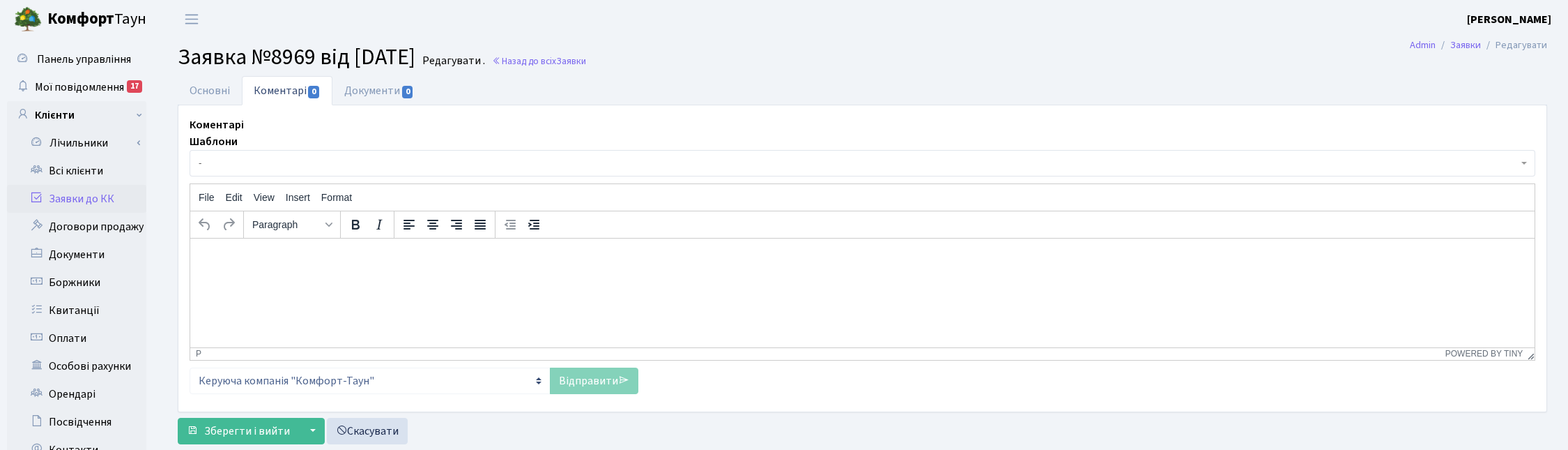
select select "962"
select select "40"
click at [204, 89] on link "Основні" at bounding box center [210, 90] width 64 height 29
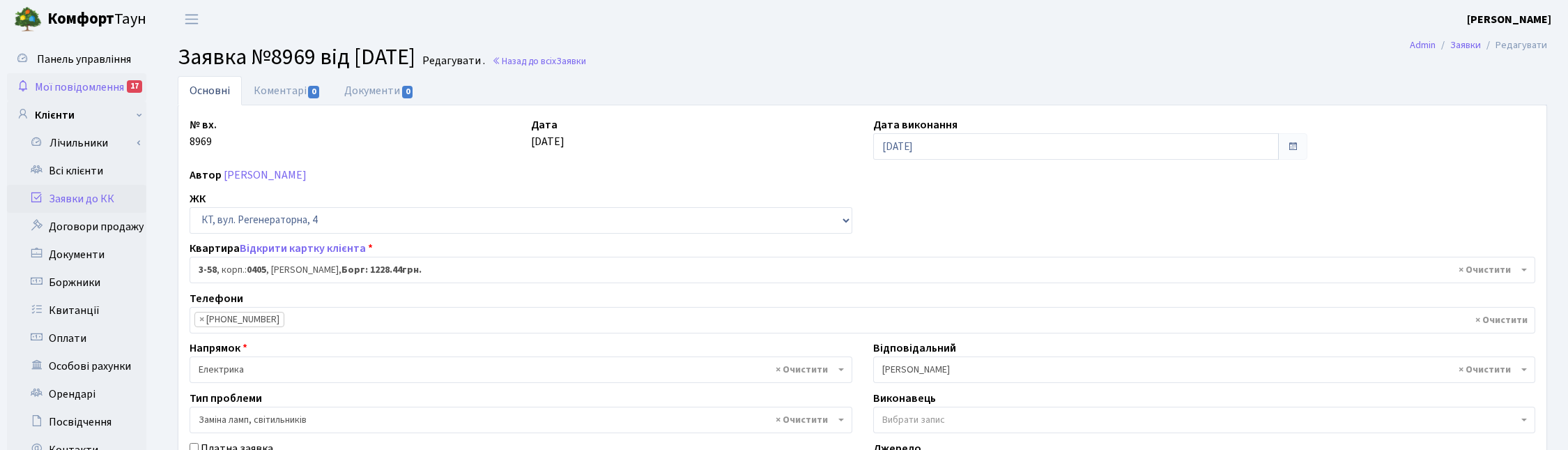
click at [84, 82] on span "Мої повідомлення" at bounding box center [79, 87] width 89 height 16
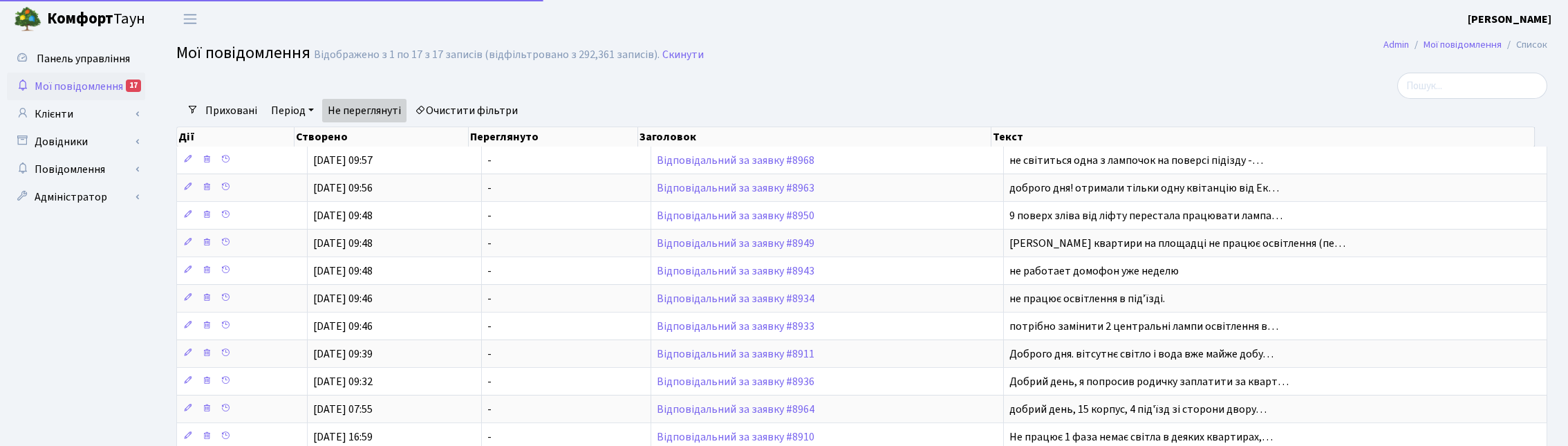
select select "25"
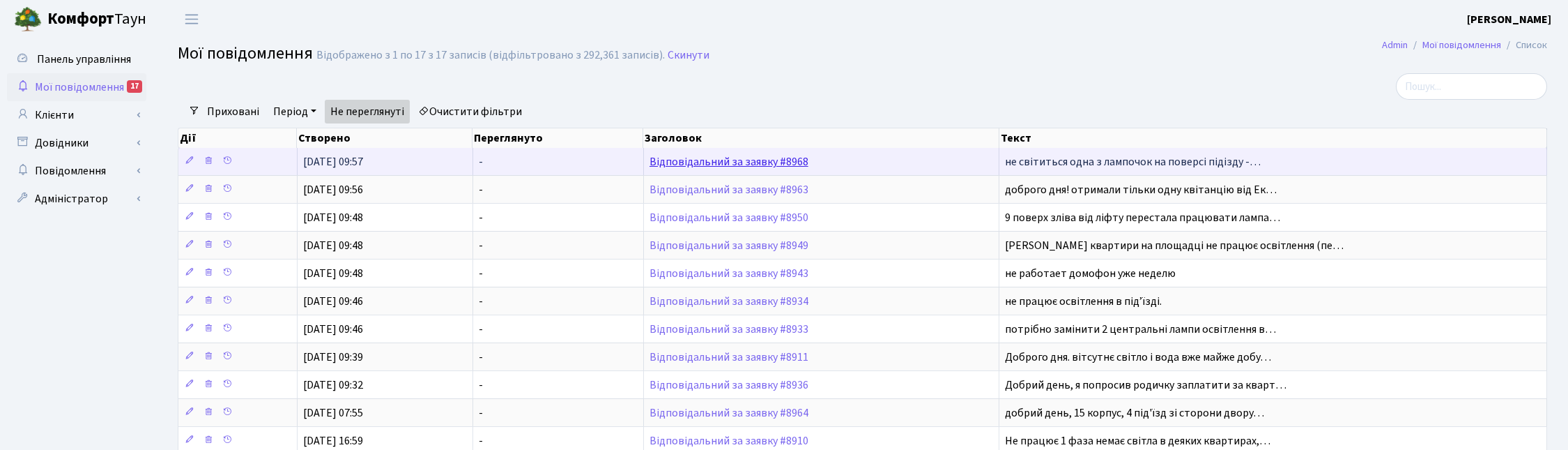
click at [695, 166] on link "Відповідальний за заявку #8968" at bounding box center [729, 162] width 159 height 16
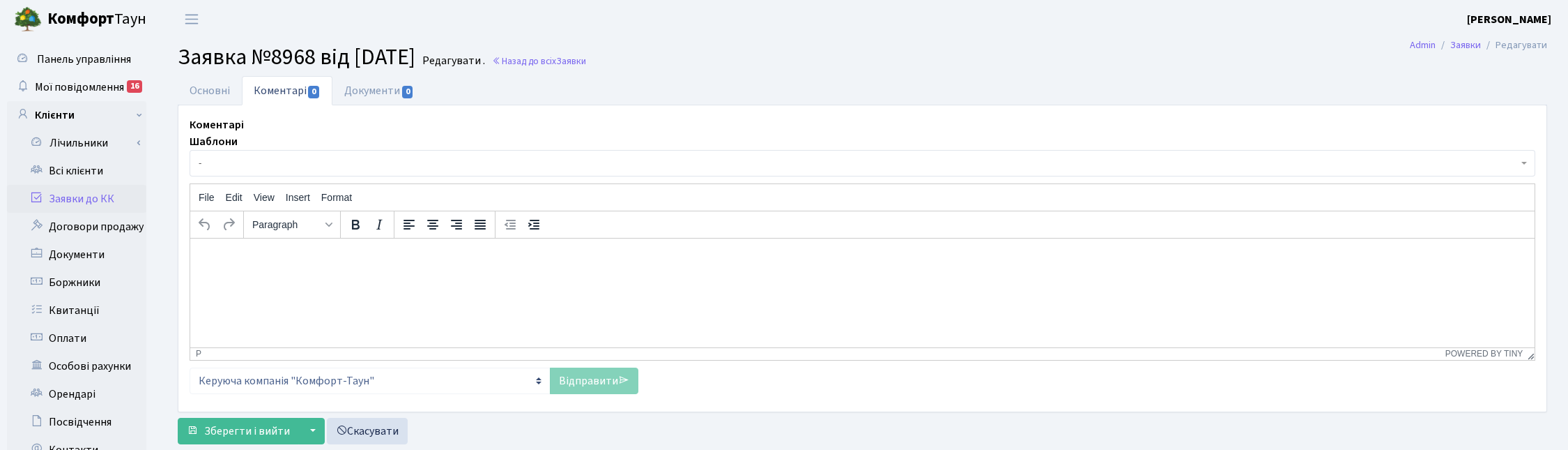
select select "7249"
select select "40"
click at [211, 91] on link "Основні" at bounding box center [210, 90] width 64 height 29
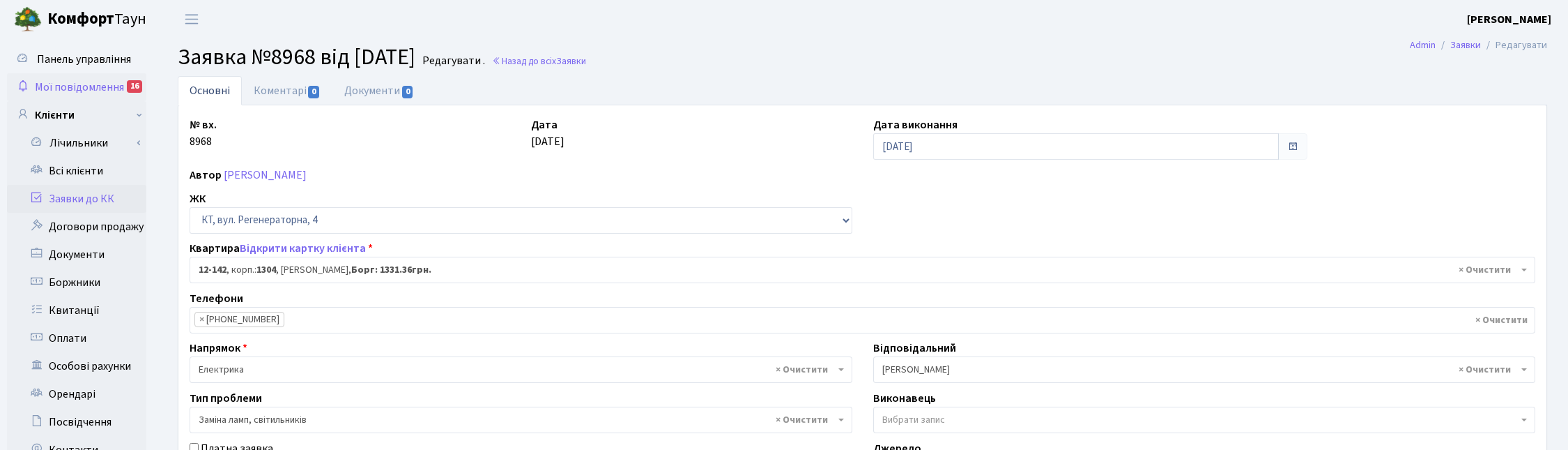
click at [96, 85] on span "Мої повідомлення" at bounding box center [79, 87] width 89 height 16
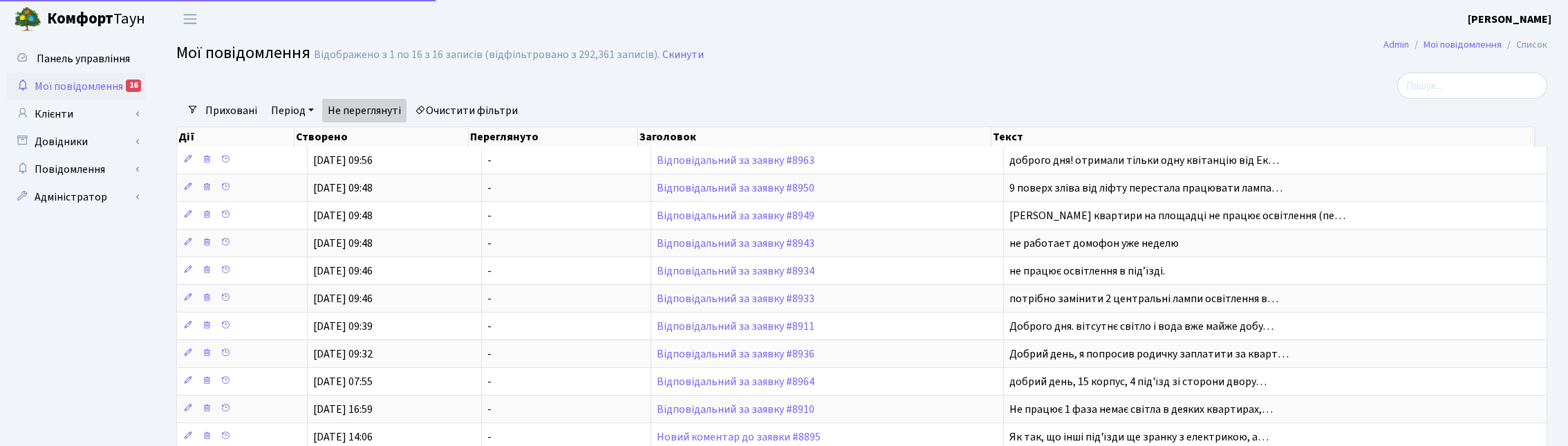
select select "25"
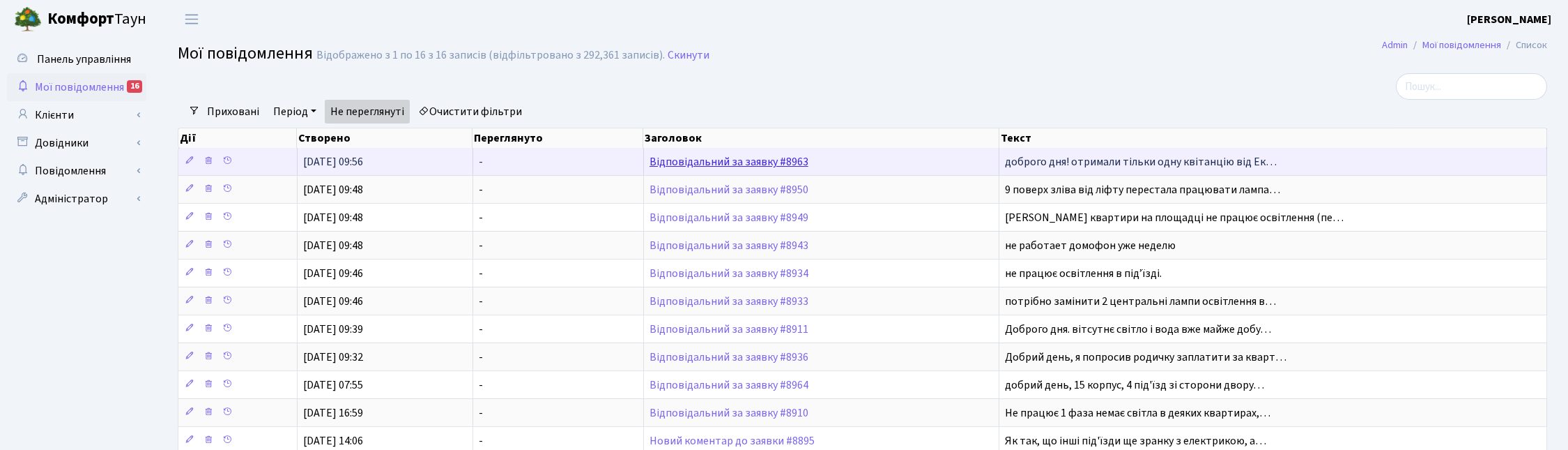
click at [717, 161] on link "Відповідальний за заявку #8963" at bounding box center [729, 162] width 159 height 16
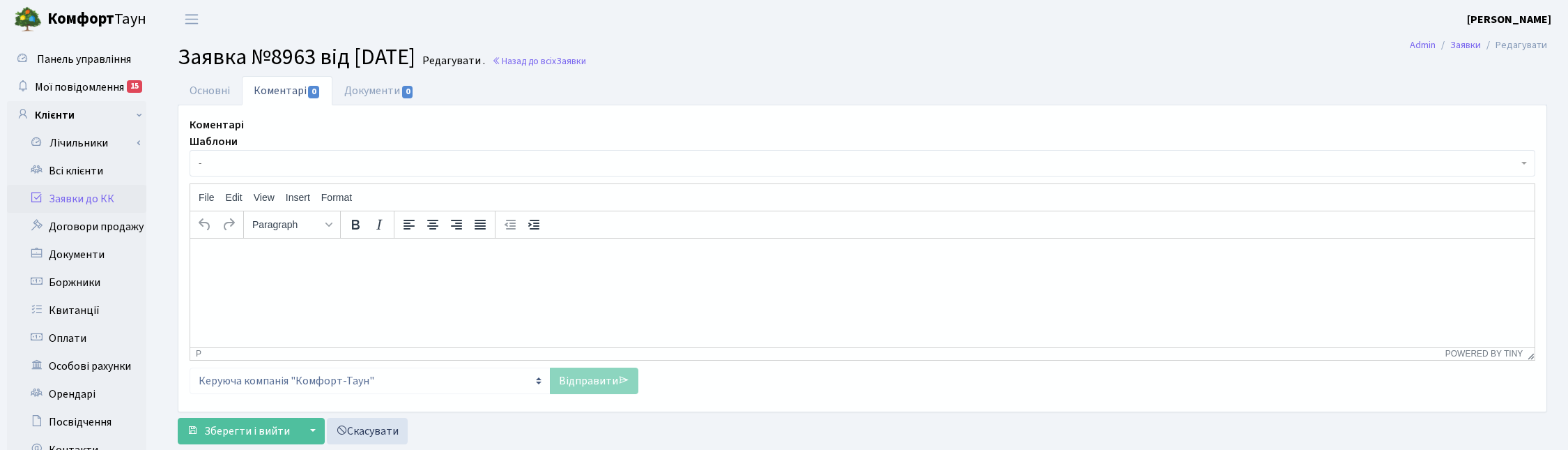
select select "20955"
click at [211, 87] on link "Основні" at bounding box center [210, 90] width 64 height 29
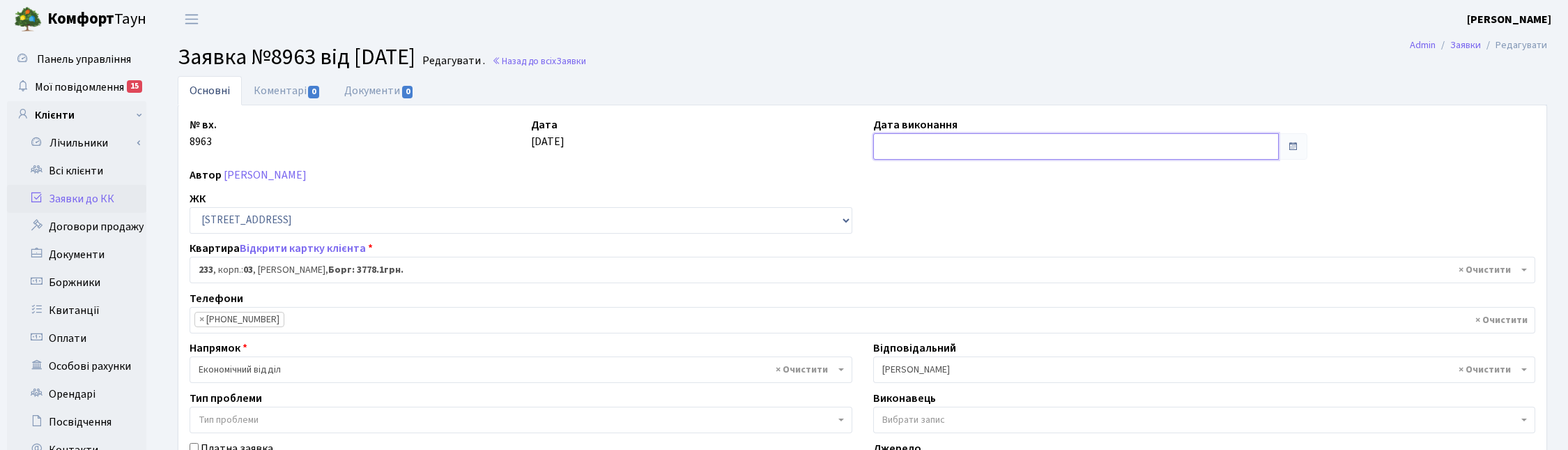
click at [904, 140] on input "text" at bounding box center [1076, 147] width 406 height 26
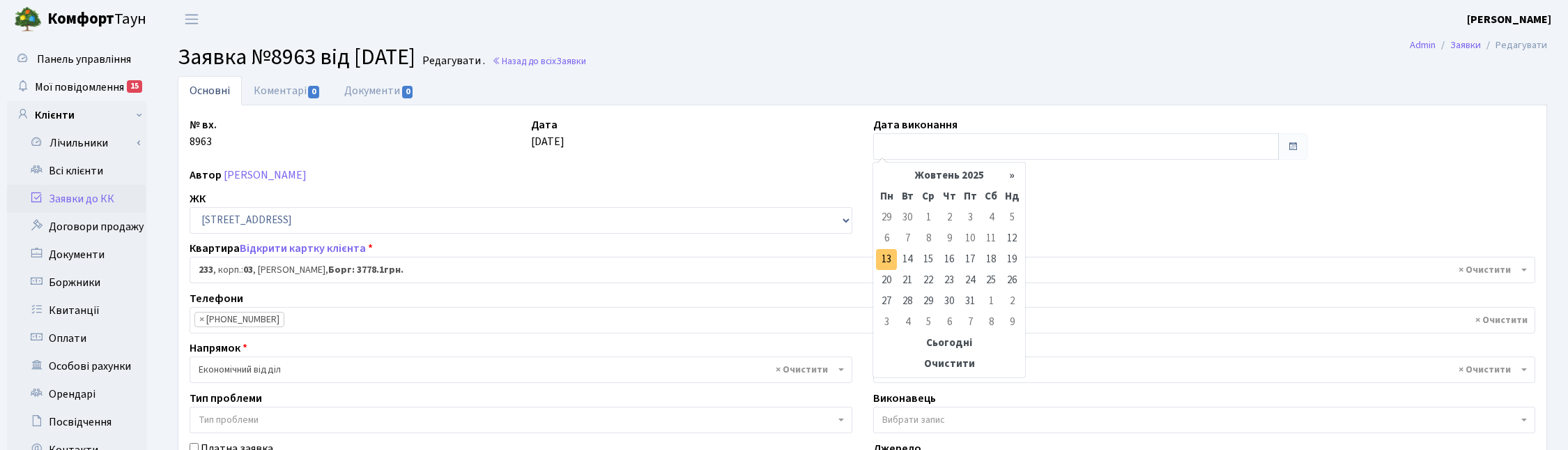
click at [887, 258] on td "13" at bounding box center [886, 259] width 21 height 21
type input "13.10.2025"
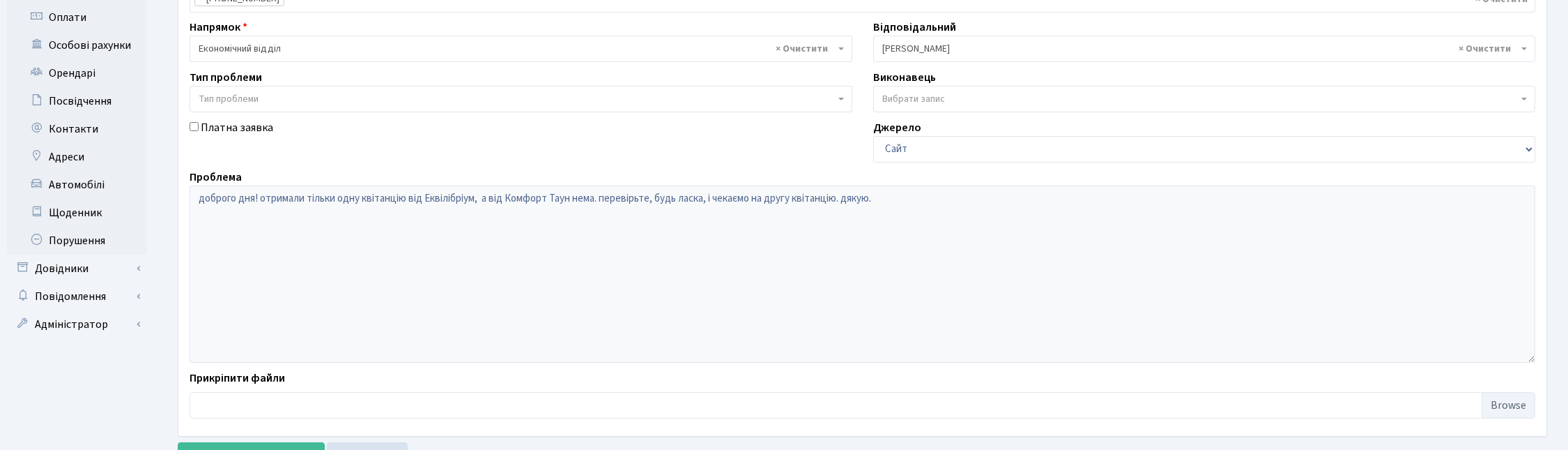
scroll to position [382, 0]
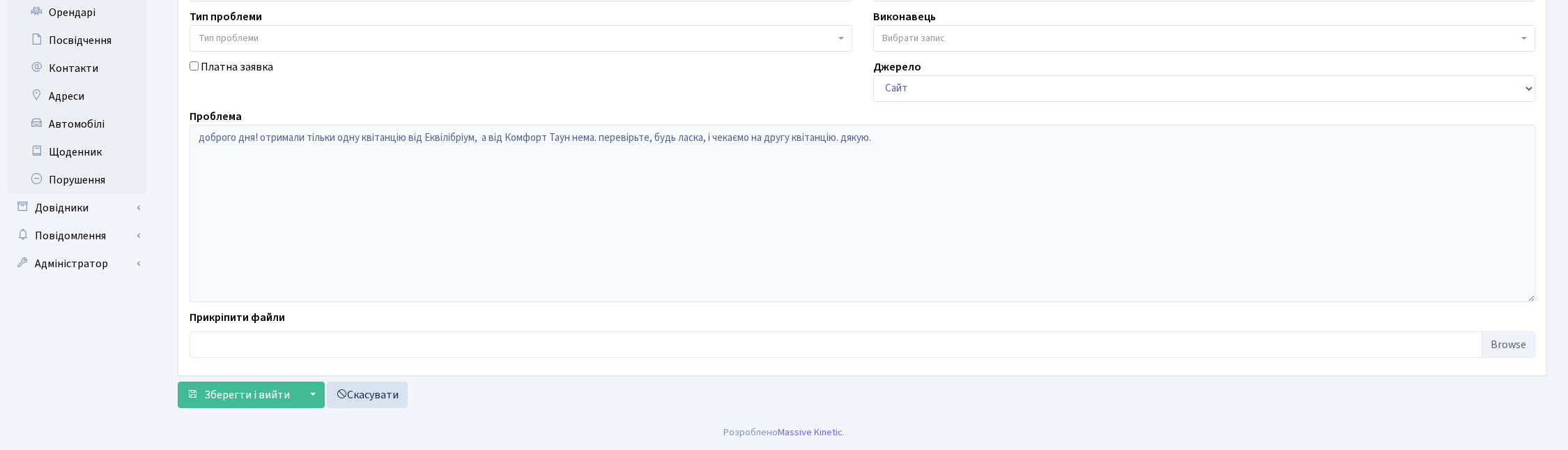
click at [242, 410] on div "Основні Коментарі 0 Документи 0 № вх. 8963 Дата 12.10.2025 Дата виконання 13.10…" at bounding box center [862, 54] width 1390 height 720
click at [232, 395] on span "Зберегти і вийти" at bounding box center [247, 395] width 86 height 16
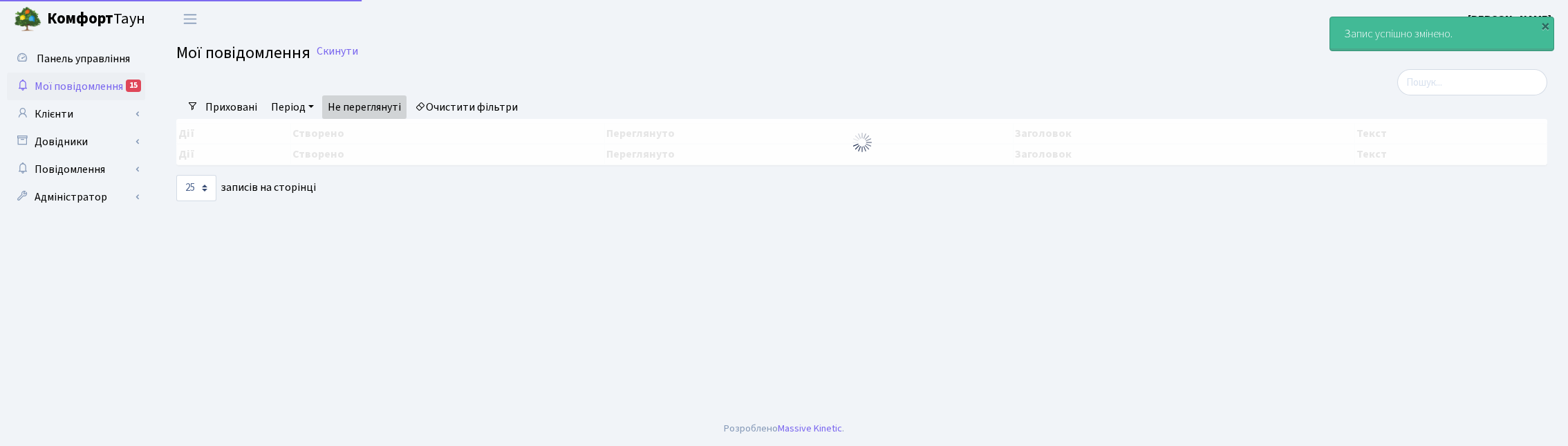
select select "25"
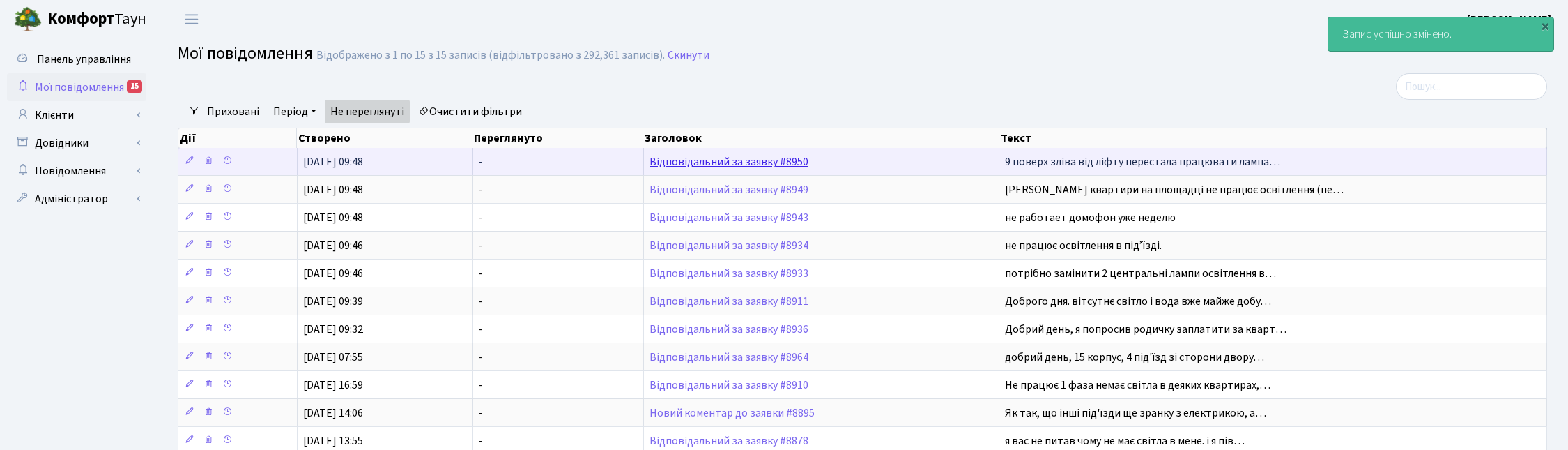
click at [750, 158] on link "Відповідальний за заявку #8950" at bounding box center [729, 162] width 159 height 16
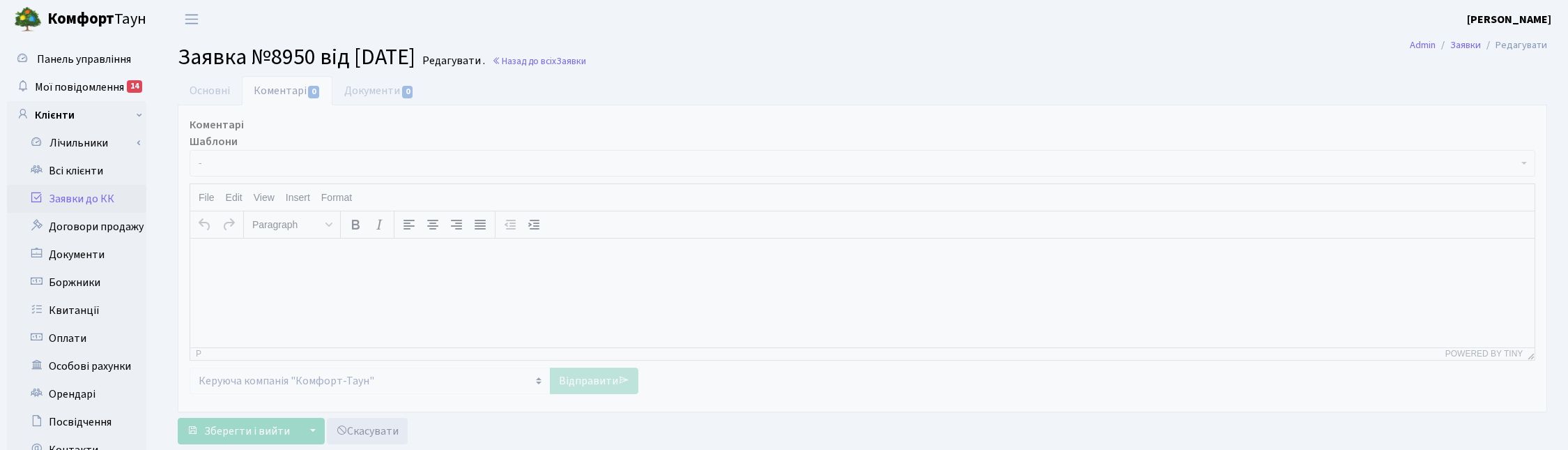
select select "16937"
select select "40"
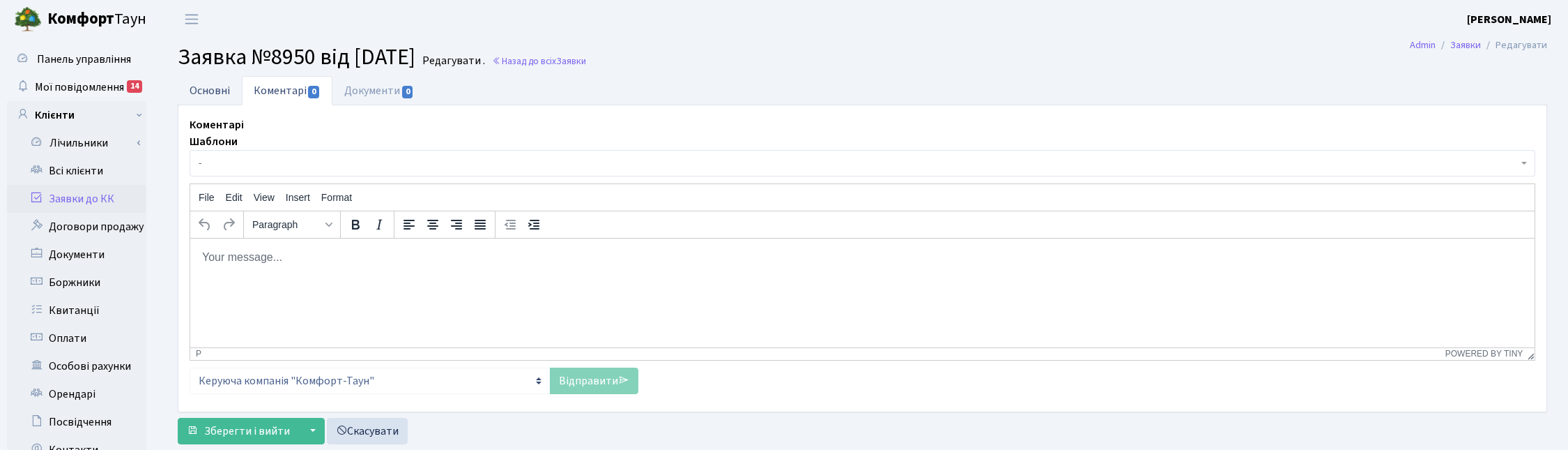
click at [193, 88] on link "Основні" at bounding box center [210, 90] width 64 height 29
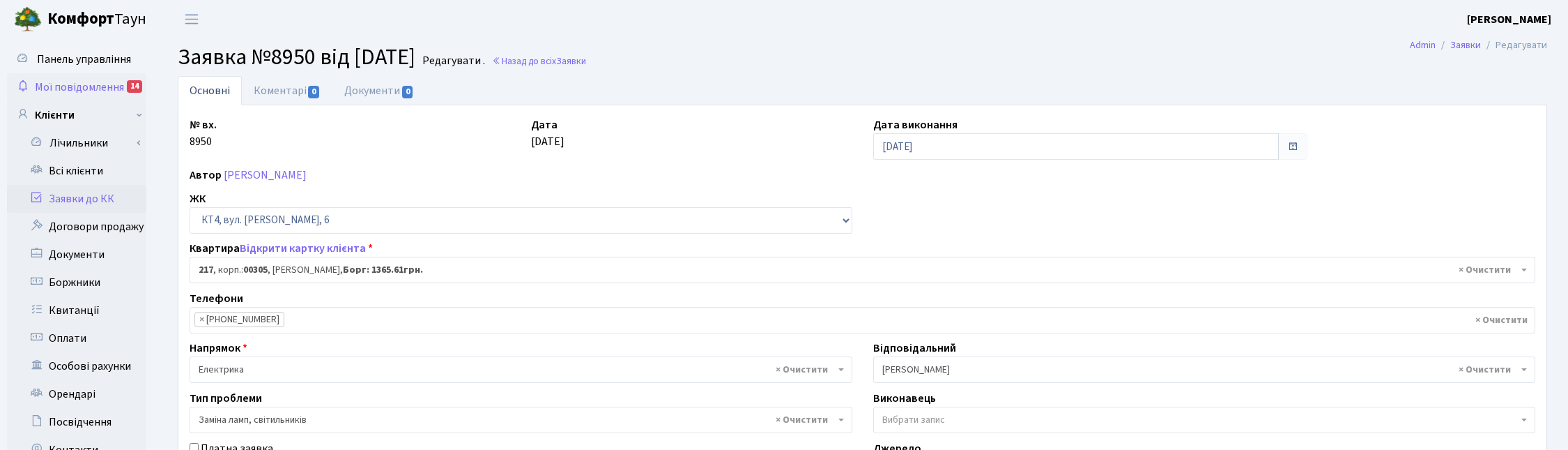
click at [70, 86] on span "Мої повідомлення" at bounding box center [79, 87] width 89 height 16
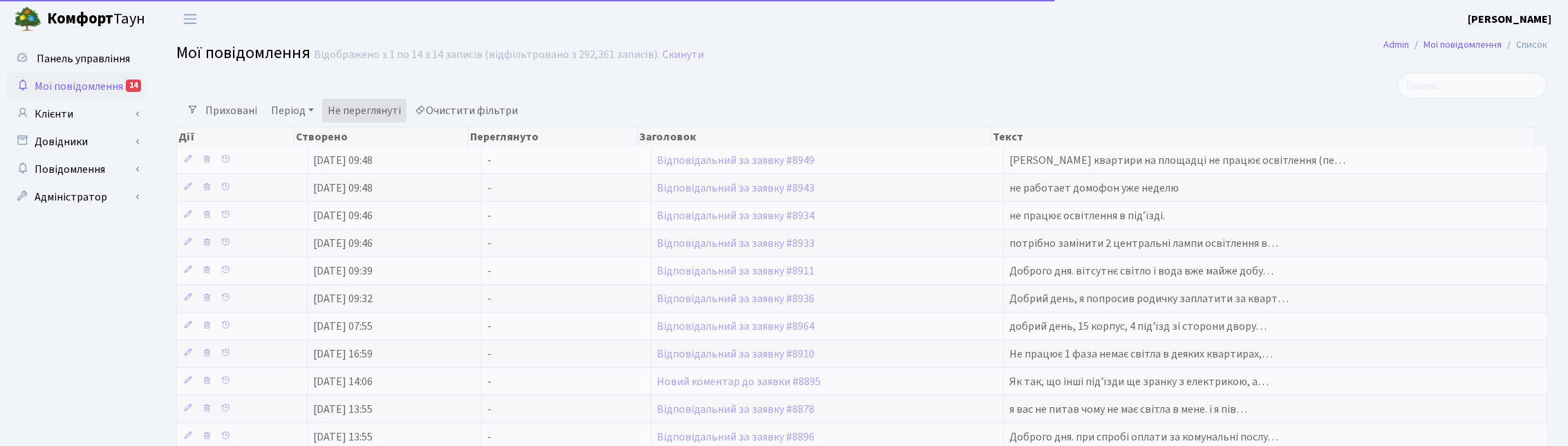
select select "25"
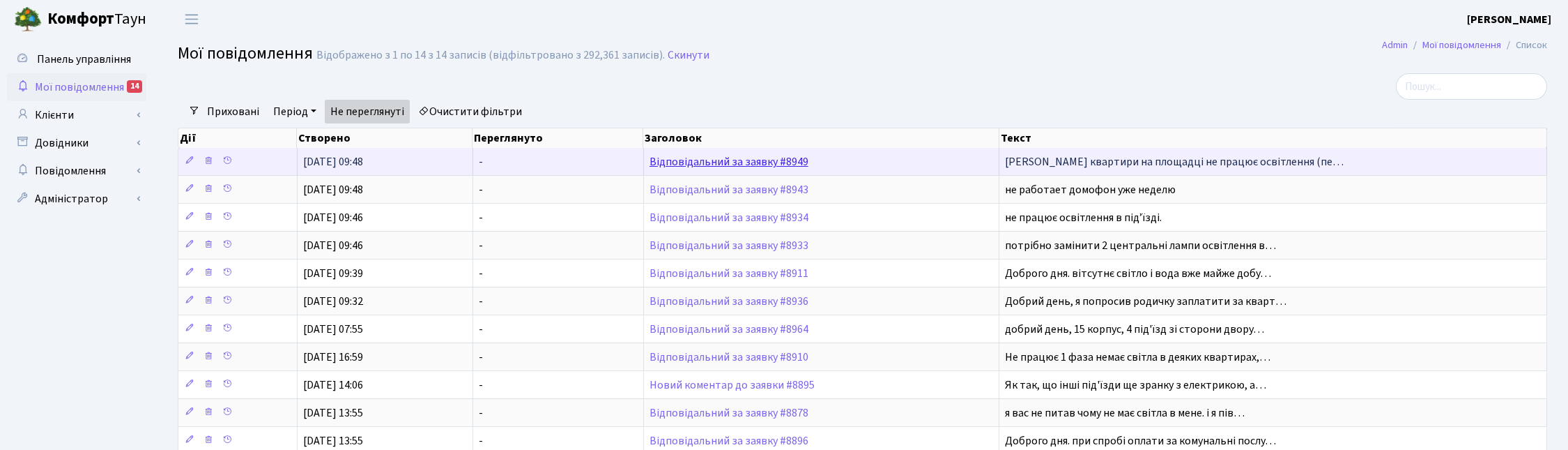
click at [717, 162] on link "Відповідальний за заявку #8949" at bounding box center [729, 162] width 159 height 16
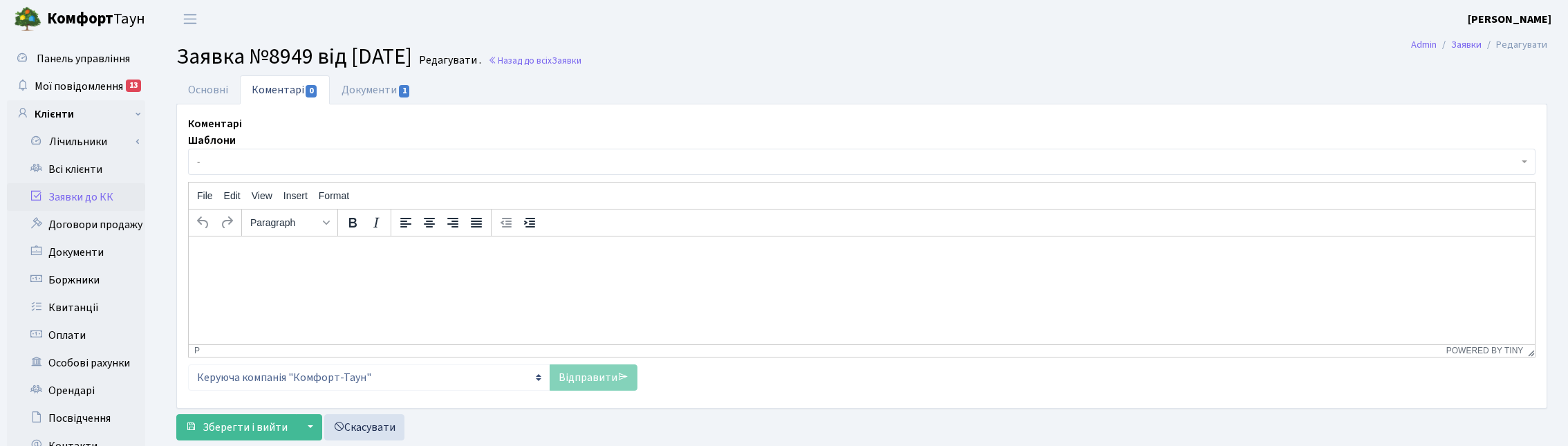
select select "16960"
select select "40"
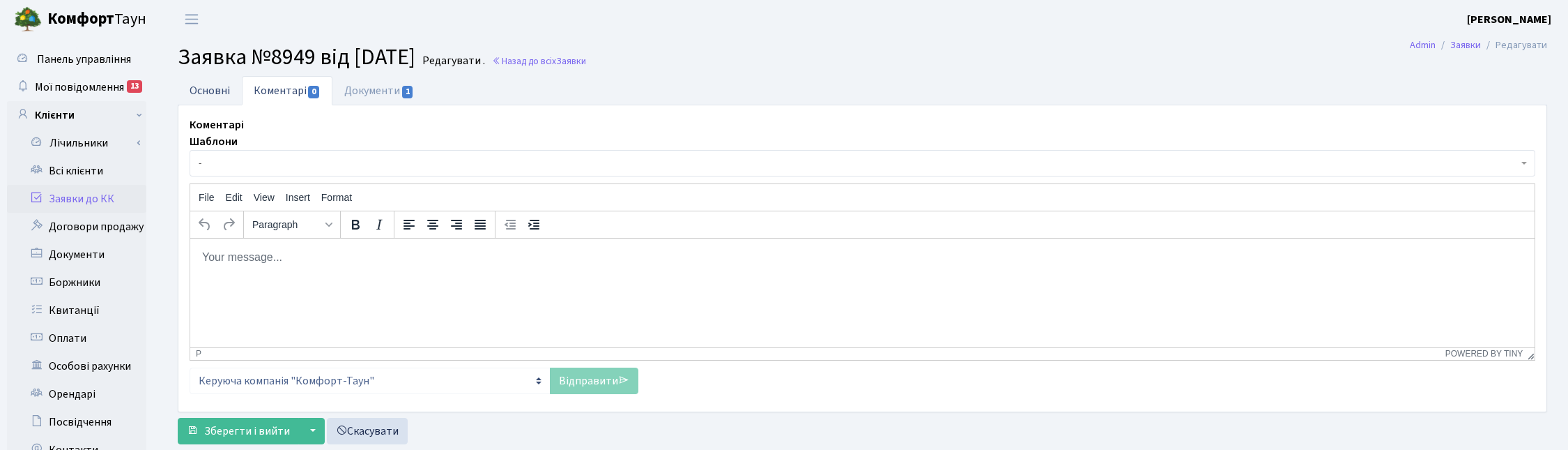
click at [218, 84] on link "Основні" at bounding box center [210, 90] width 64 height 29
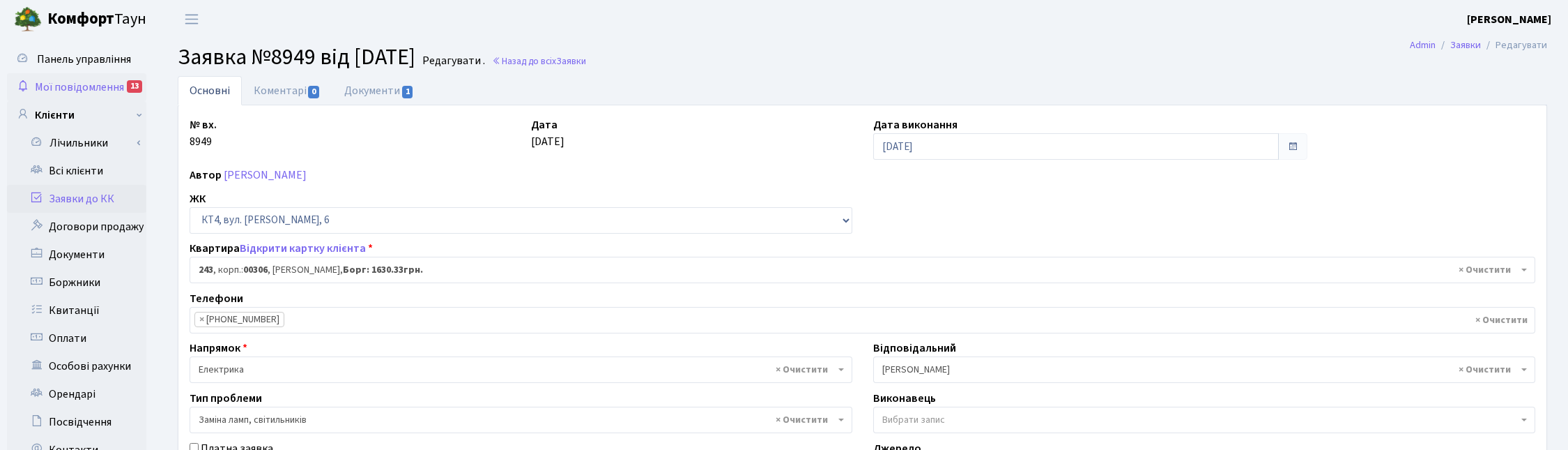
click at [80, 84] on span "Мої повідомлення" at bounding box center [79, 87] width 89 height 16
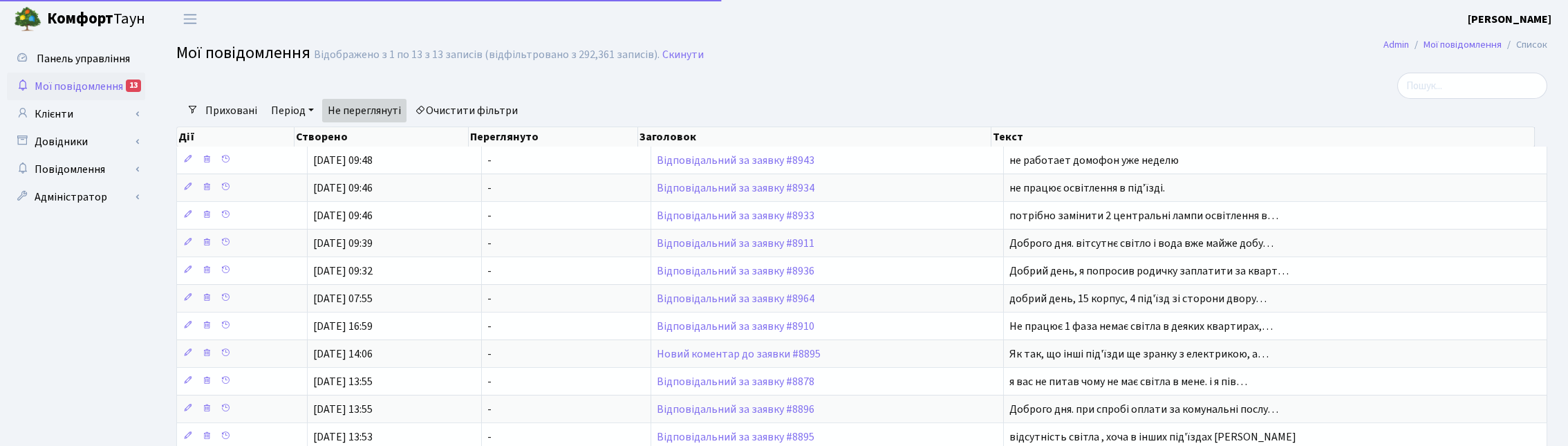
select select "25"
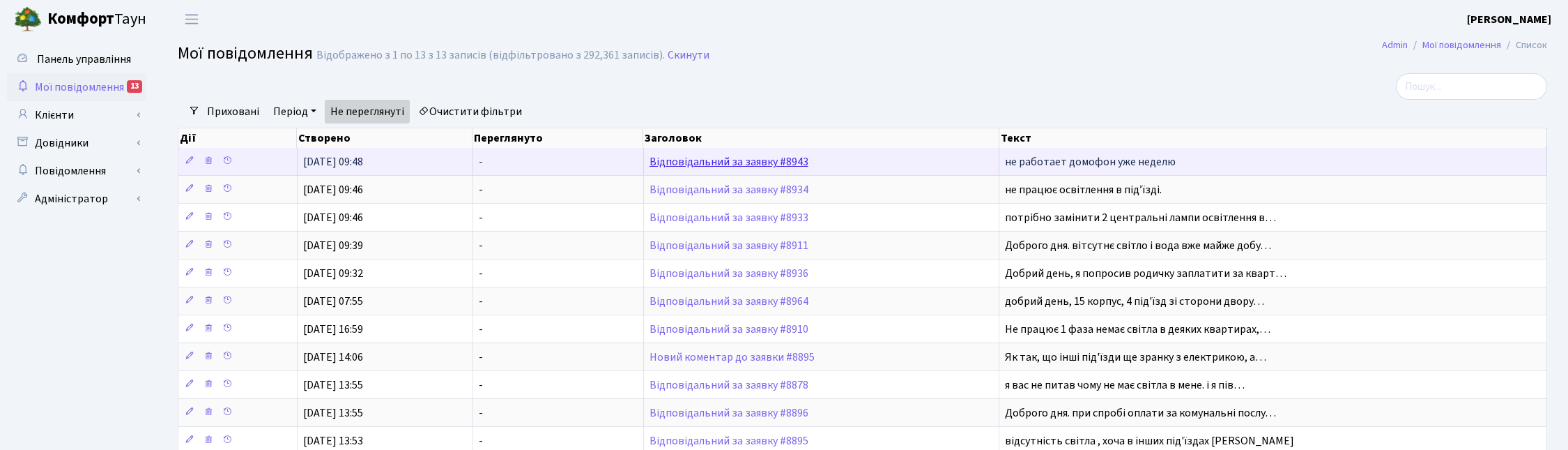
click at [677, 162] on link "Відповідальний за заявку #8943" at bounding box center [729, 162] width 159 height 16
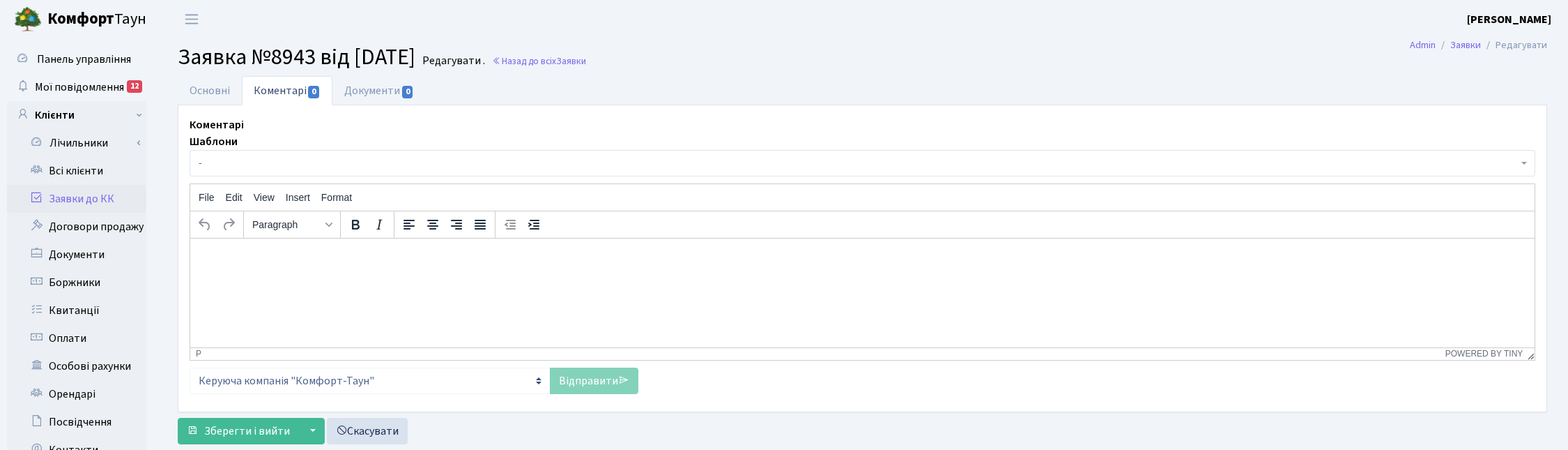
select select "13420"
select select "38"
click at [201, 86] on link "Основні" at bounding box center [210, 90] width 64 height 29
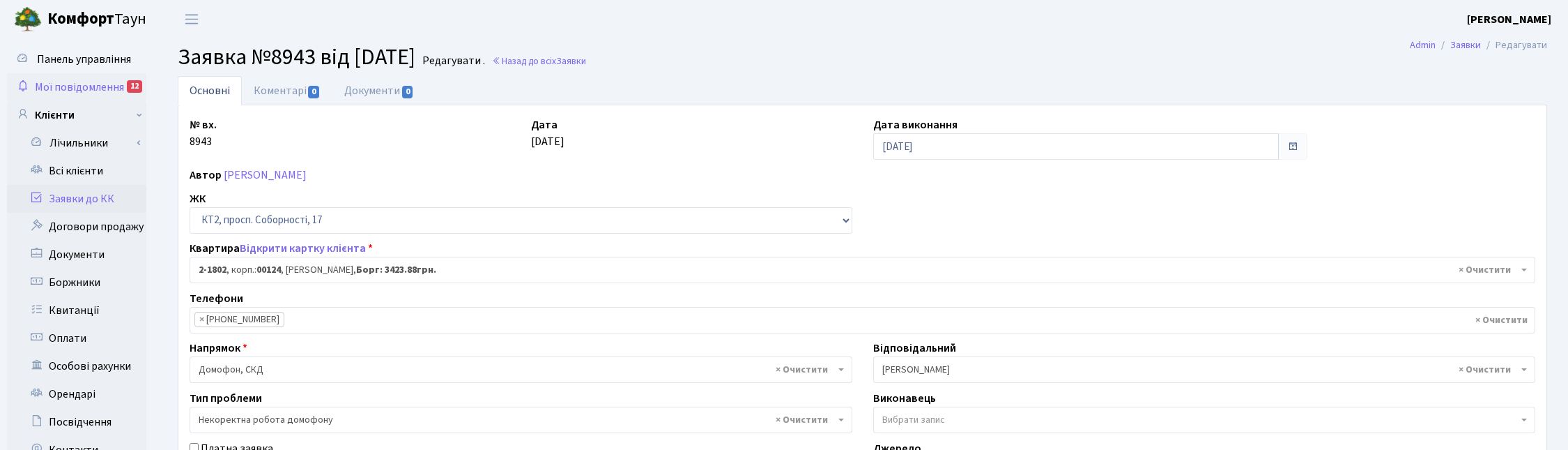
click at [73, 82] on span "Мої повідомлення" at bounding box center [79, 87] width 89 height 16
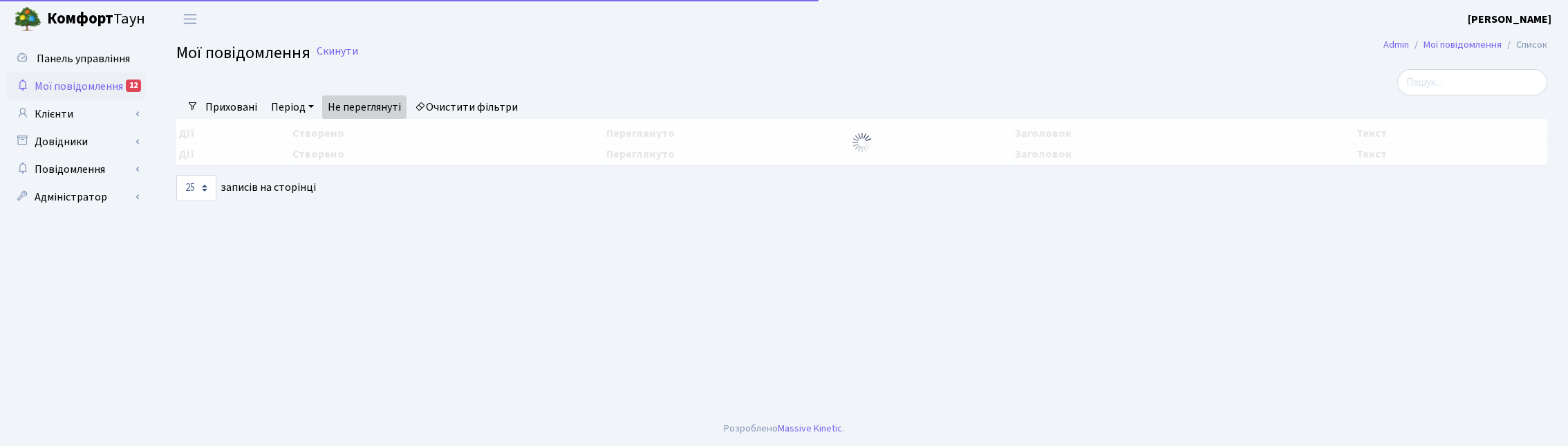
select select "25"
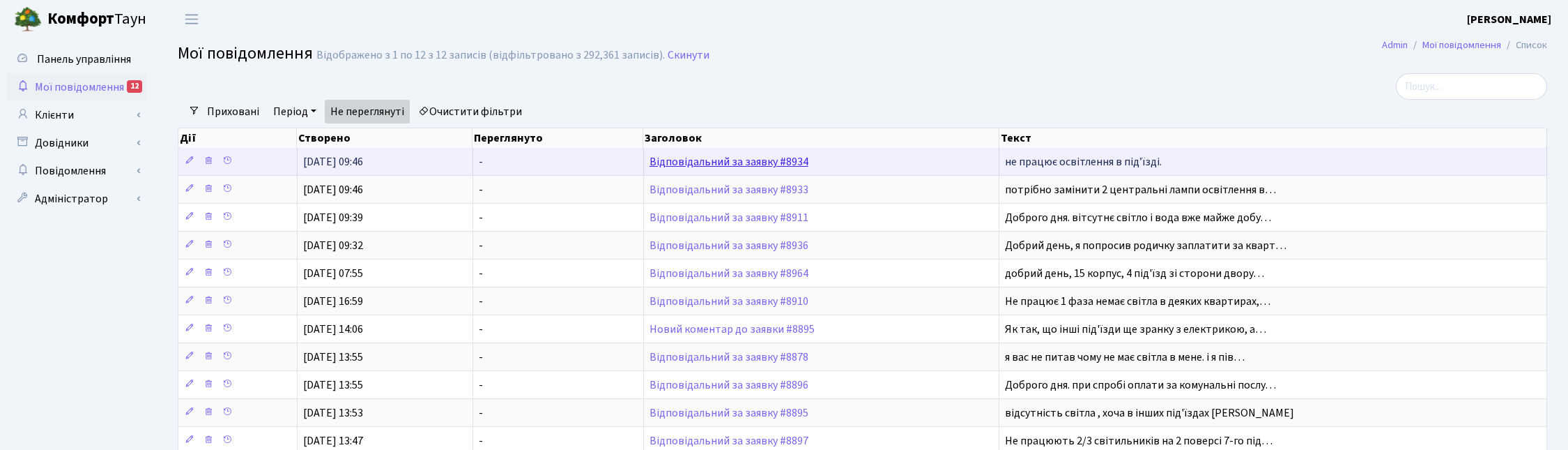
click at [745, 161] on link "Відповідальний за заявку #8934" at bounding box center [729, 162] width 159 height 16
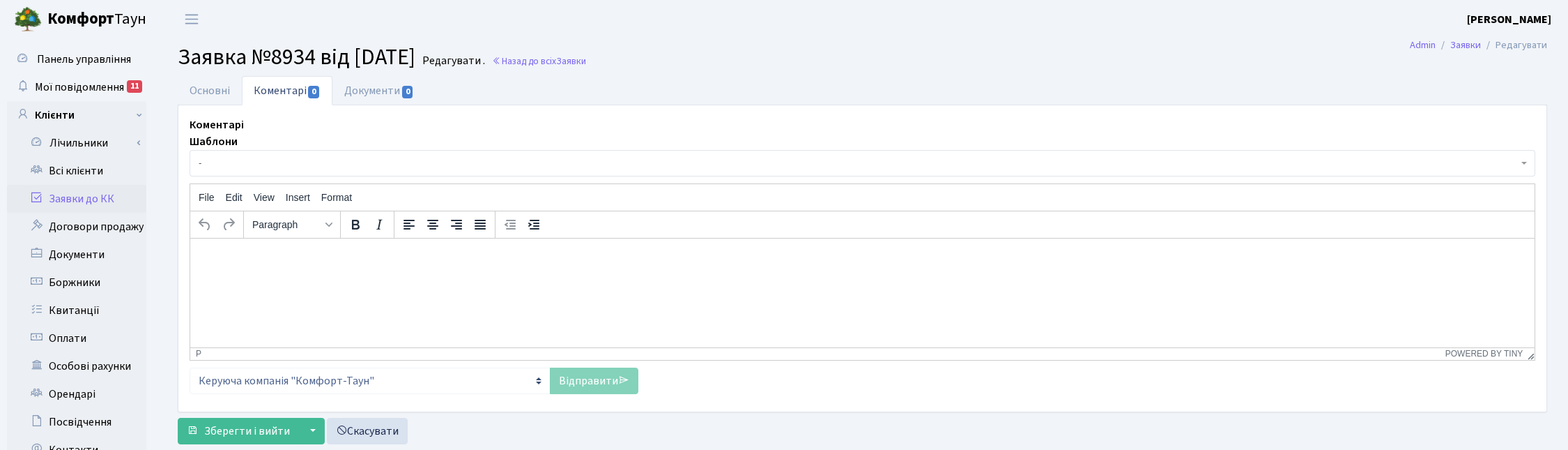
select select "959"
click at [222, 88] on link "Основні" at bounding box center [210, 90] width 64 height 29
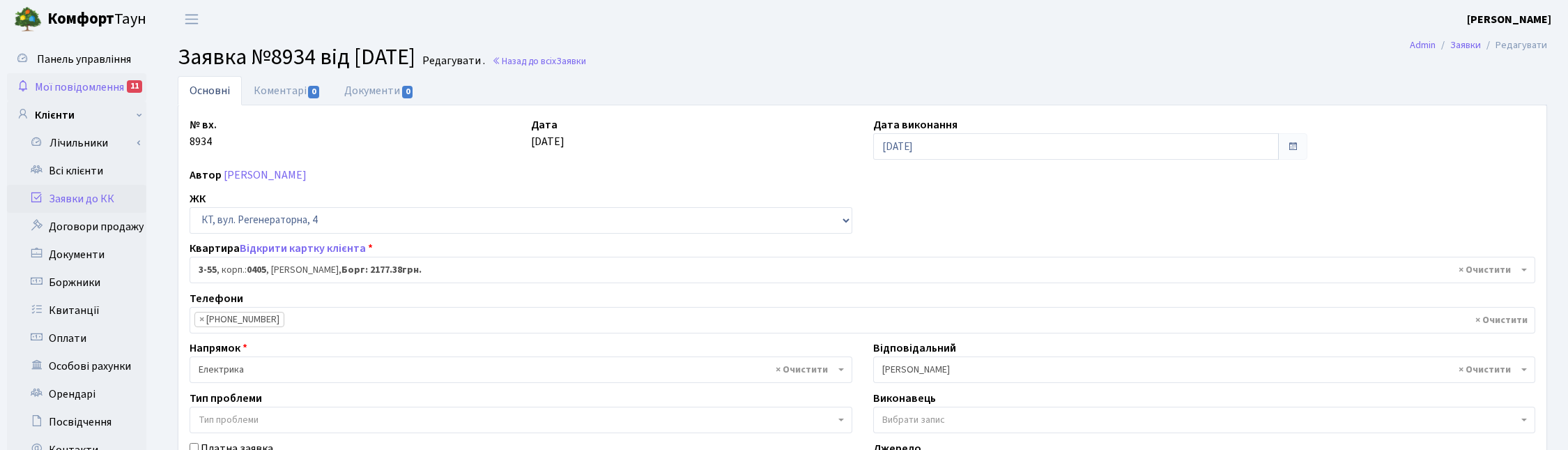
click at [91, 87] on span "Мої повідомлення" at bounding box center [79, 87] width 89 height 16
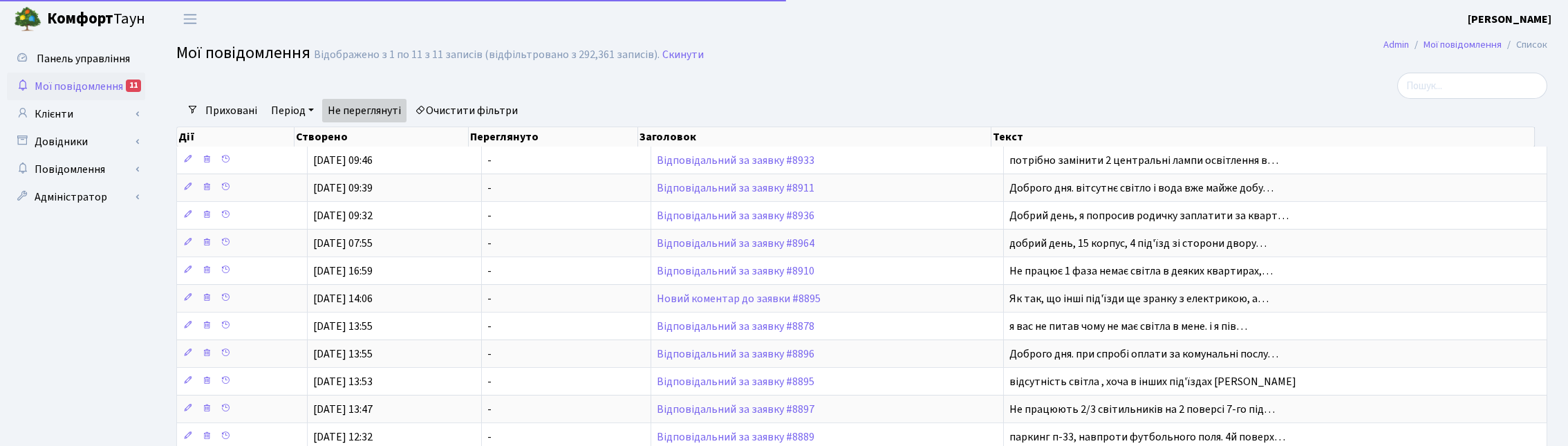
select select "25"
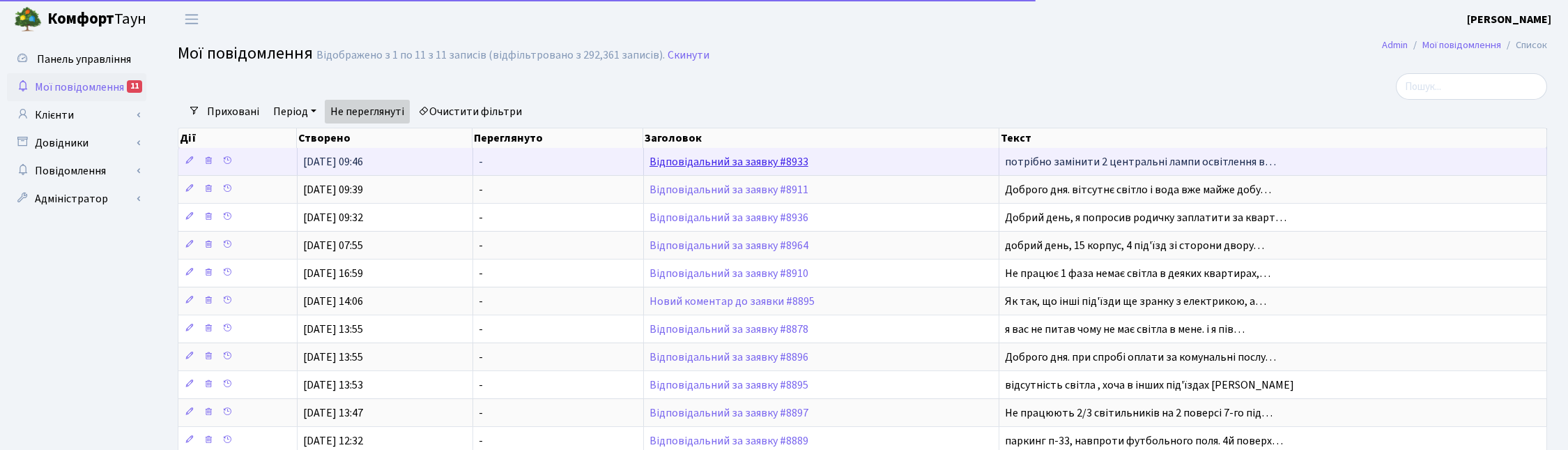
click at [684, 166] on link "Відповідальний за заявку #8933" at bounding box center [729, 162] width 159 height 16
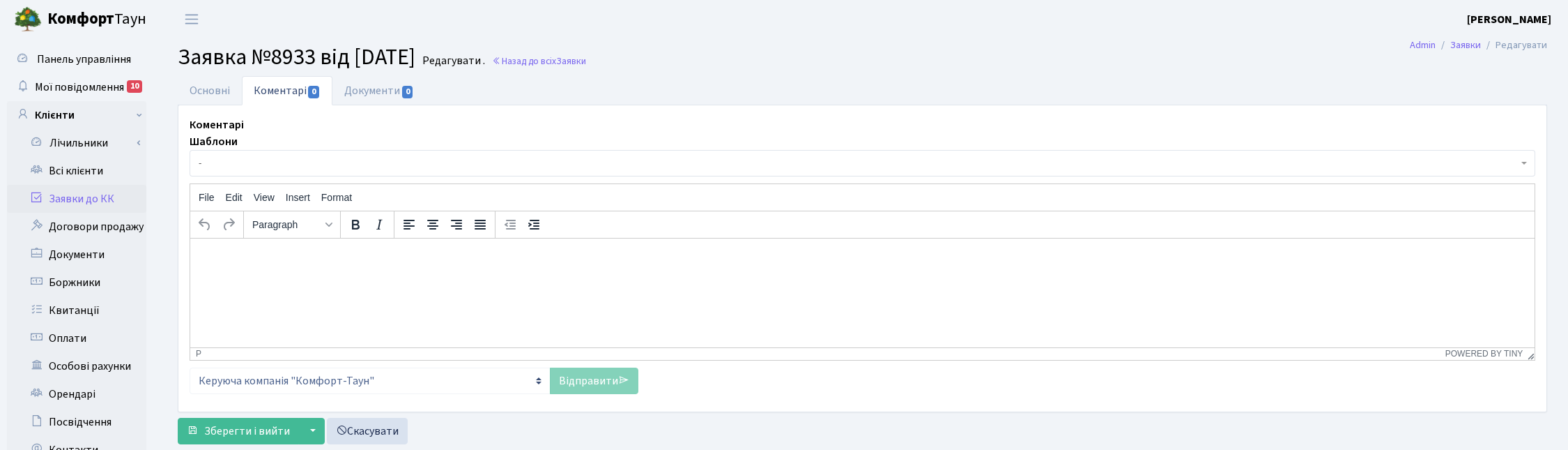
select select "12927"
click at [203, 82] on link "Основні" at bounding box center [210, 90] width 64 height 29
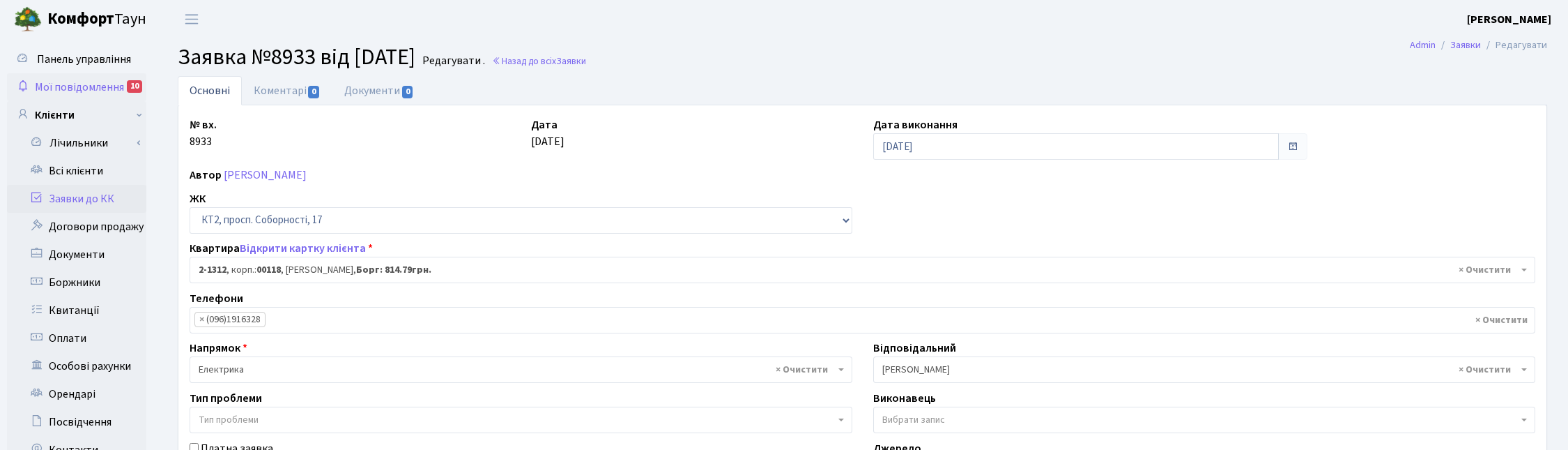
click at [68, 87] on span "Мої повідомлення" at bounding box center [79, 87] width 89 height 16
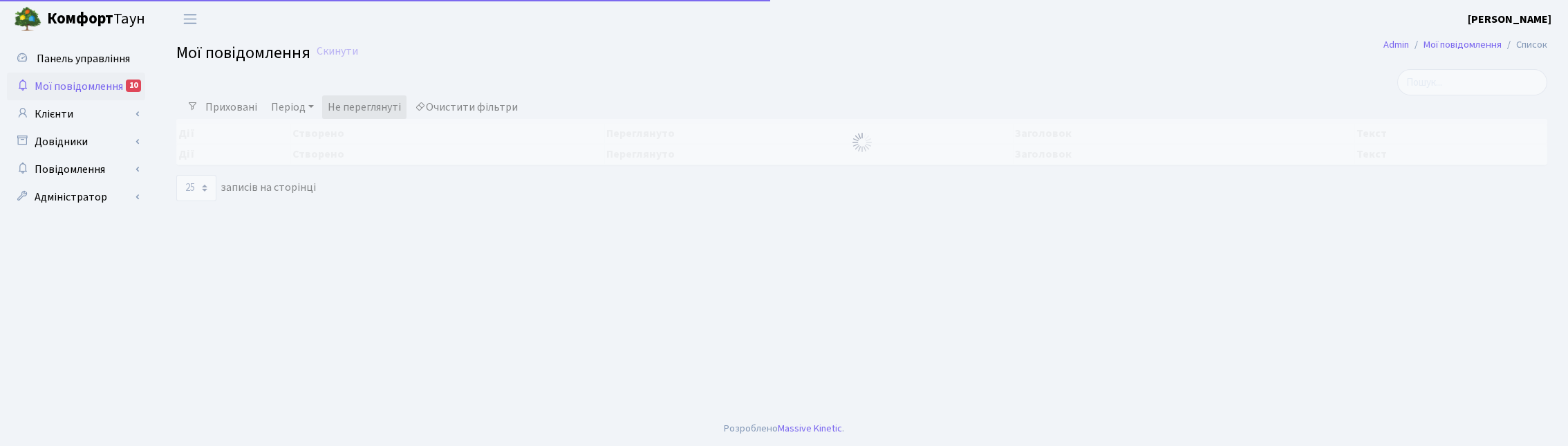
select select "25"
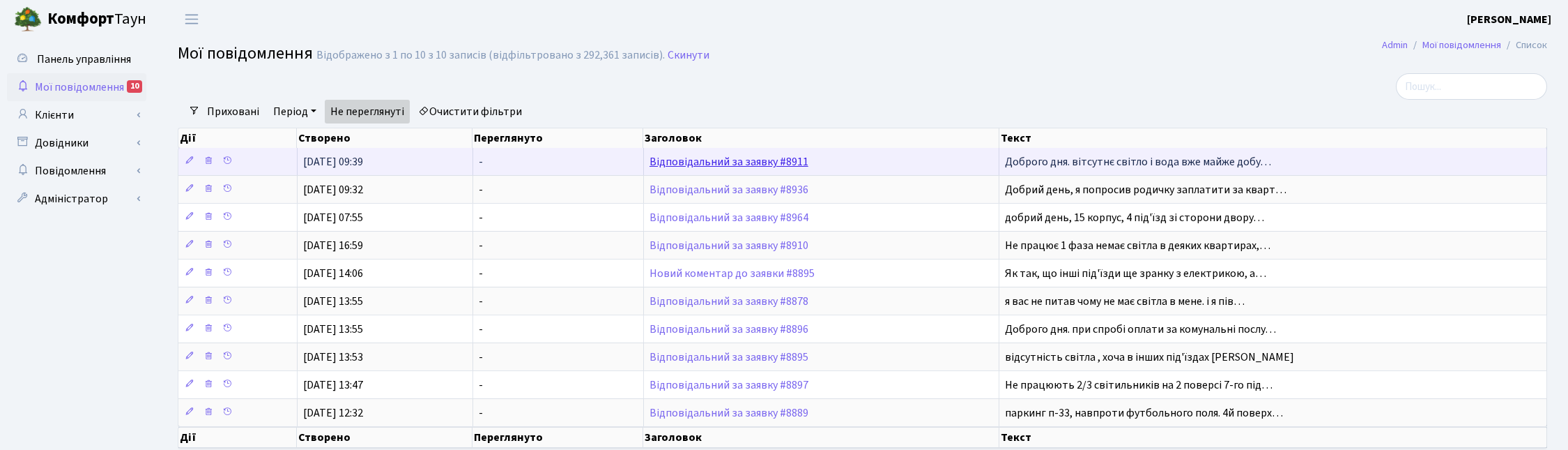
click at [680, 166] on link "Відповідальний за заявку #8911" at bounding box center [729, 162] width 159 height 16
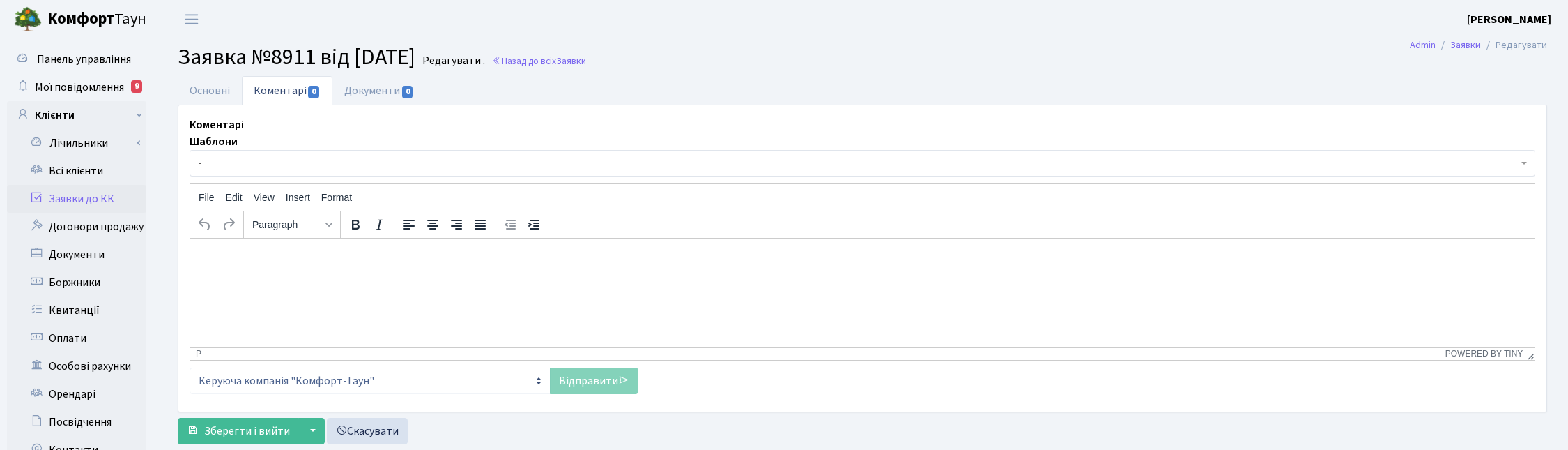
select select "15905"
click at [197, 82] on link "Основні" at bounding box center [210, 90] width 64 height 29
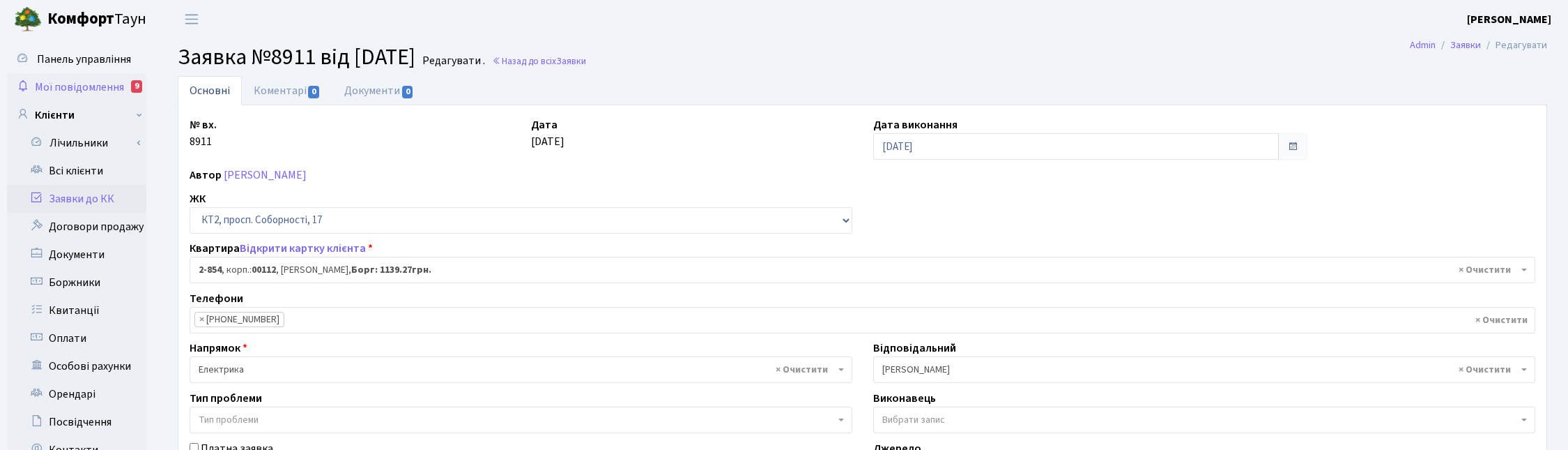
click at [78, 82] on span "Мої повідомлення" at bounding box center [79, 87] width 89 height 16
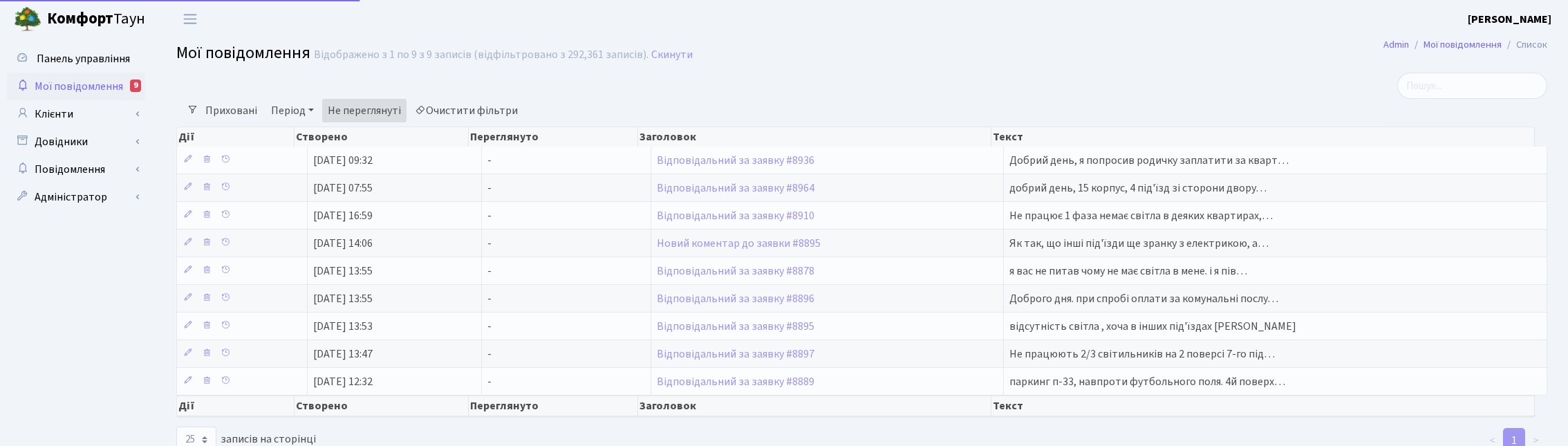
select select "25"
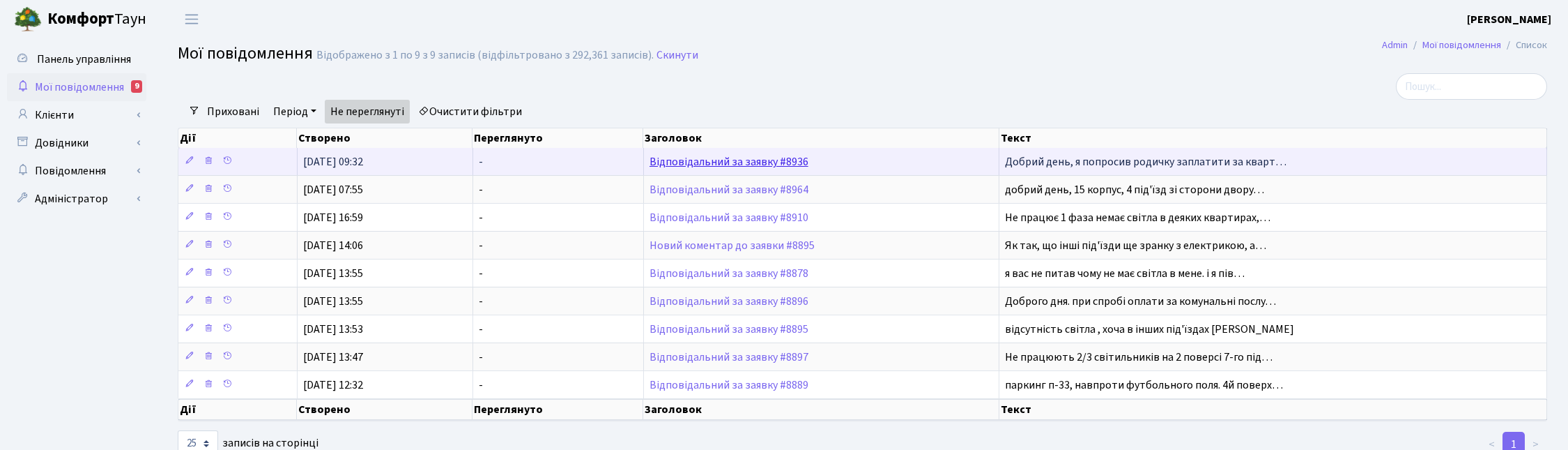
click at [711, 164] on link "Відповідальний за заявку #8936" at bounding box center [729, 162] width 159 height 16
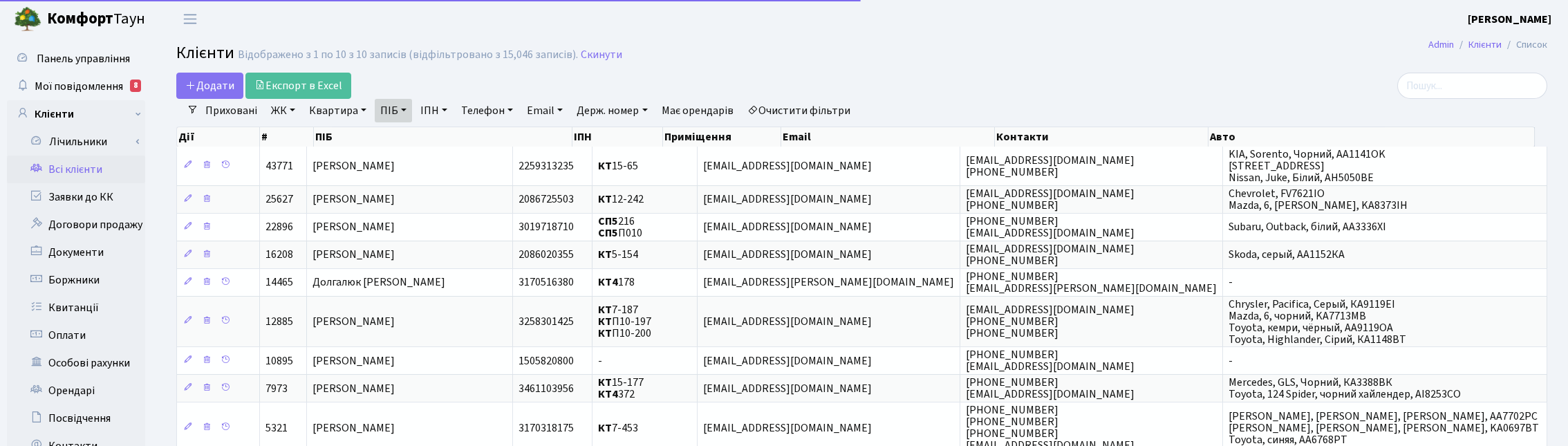
select select "25"
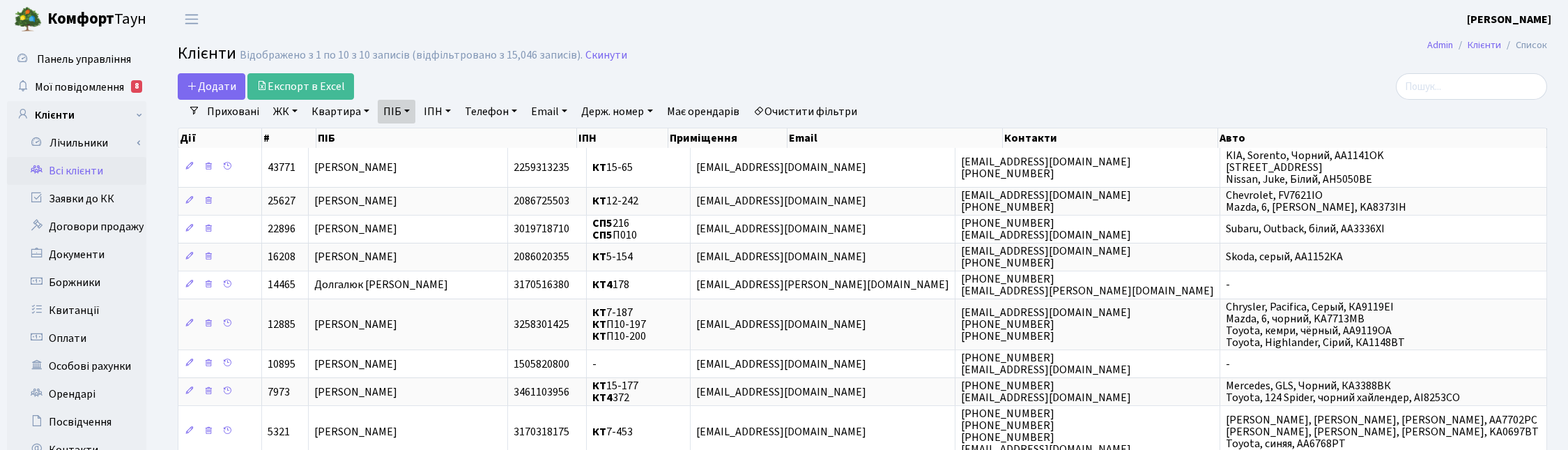
click at [410, 114] on link "ПІБ" at bounding box center [397, 111] width 38 height 24
drag, startPoint x: 413, startPoint y: 137, endPoint x: 384, endPoint y: 133, distance: 29.3
click at [384, 133] on input "долг" at bounding box center [418, 138] width 82 height 26
type input "прищепо"
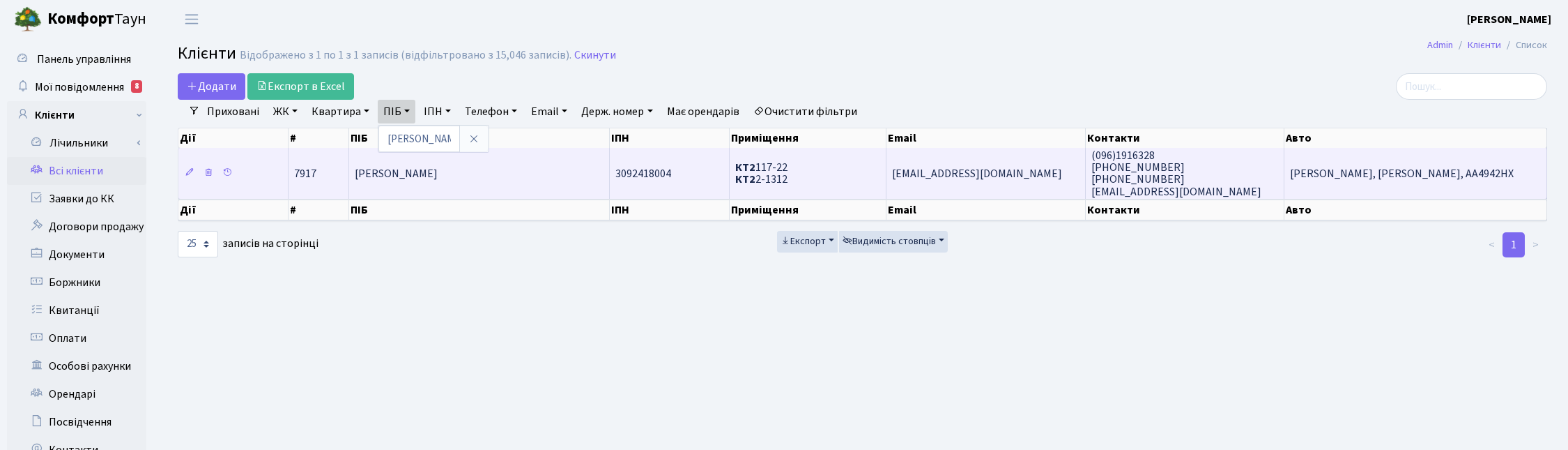
click at [431, 183] on td "Прищепо Ірина Михайлівна" at bounding box center [479, 172] width 260 height 50
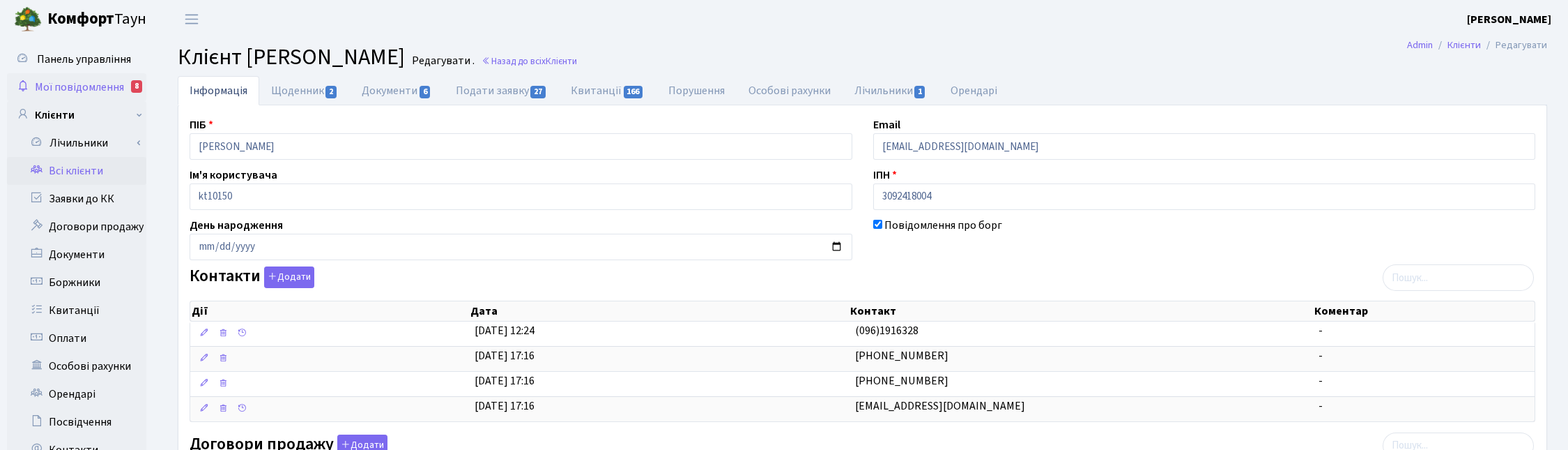
click at [88, 82] on span "Мої повідомлення" at bounding box center [79, 87] width 89 height 16
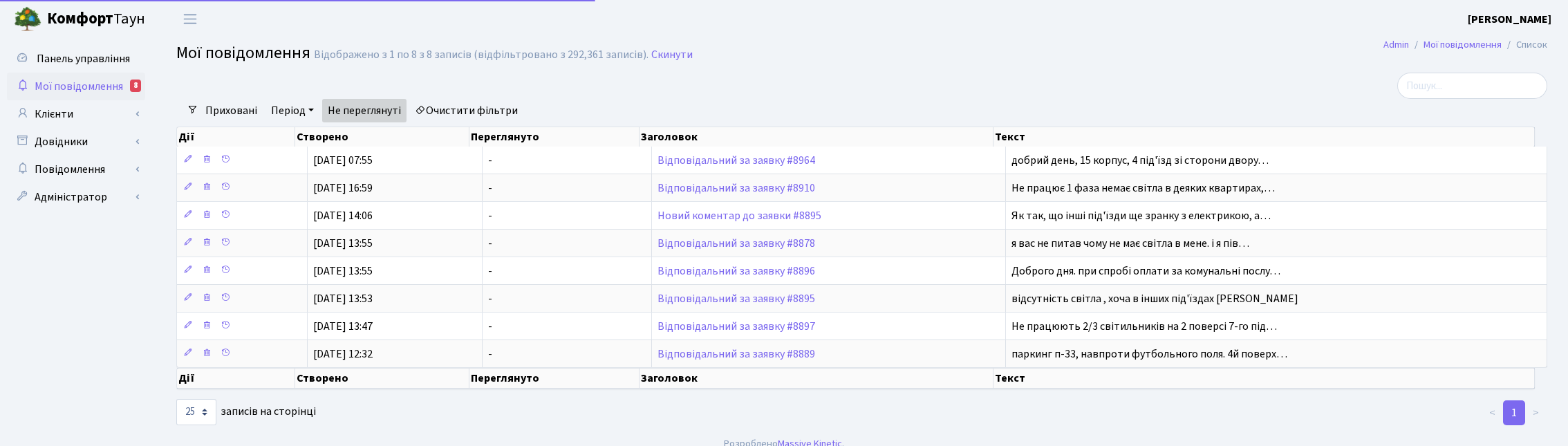
select select "25"
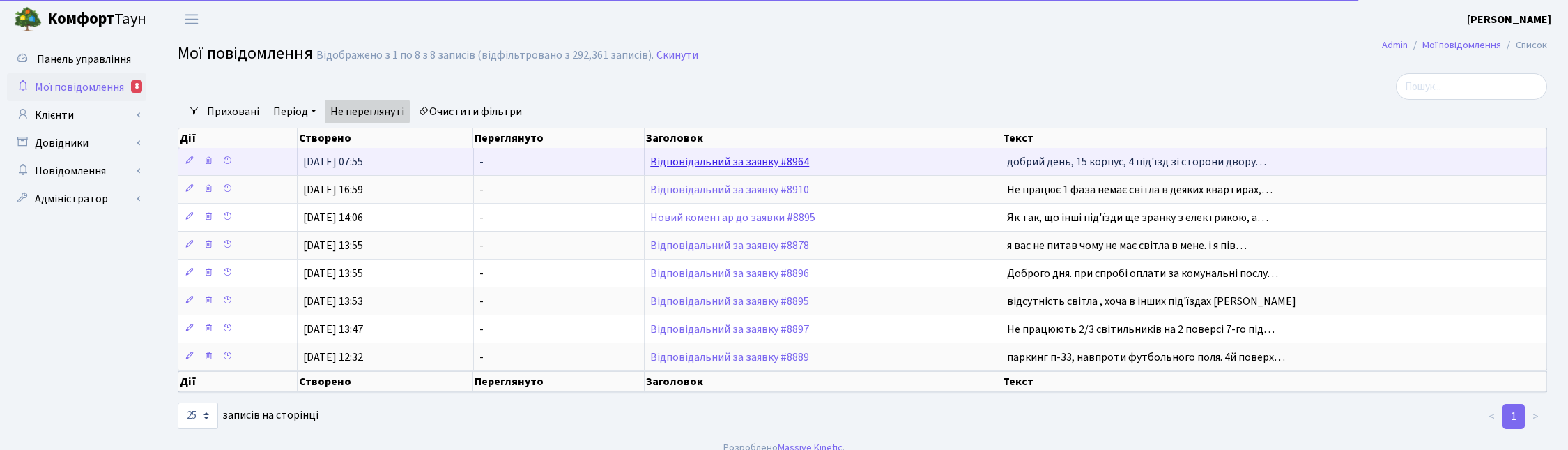
click at [756, 157] on link "Відповідальний за заявку #8964" at bounding box center [729, 162] width 159 height 16
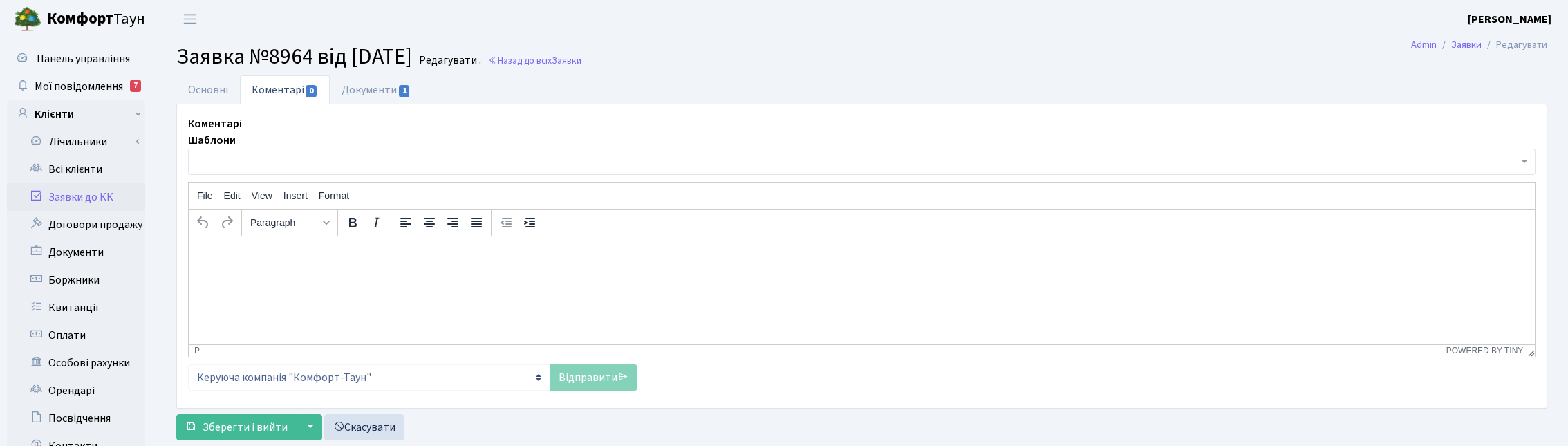
select select "8925"
select select "38"
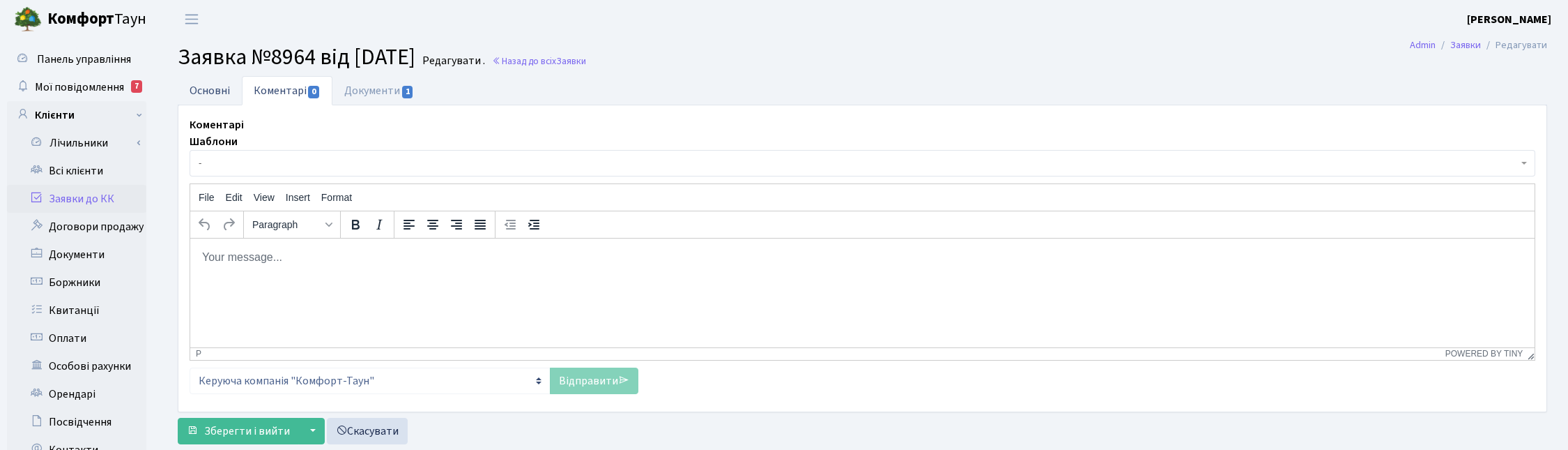
click at [207, 86] on link "Основні" at bounding box center [210, 90] width 64 height 29
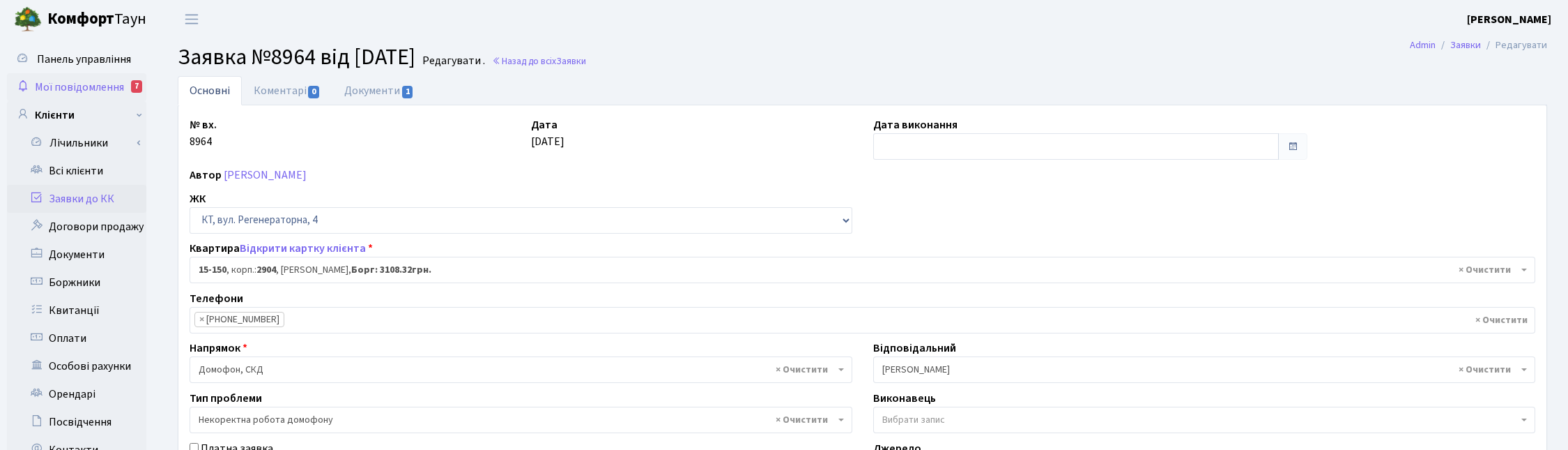
click at [68, 91] on span "Мої повідомлення" at bounding box center [79, 87] width 89 height 16
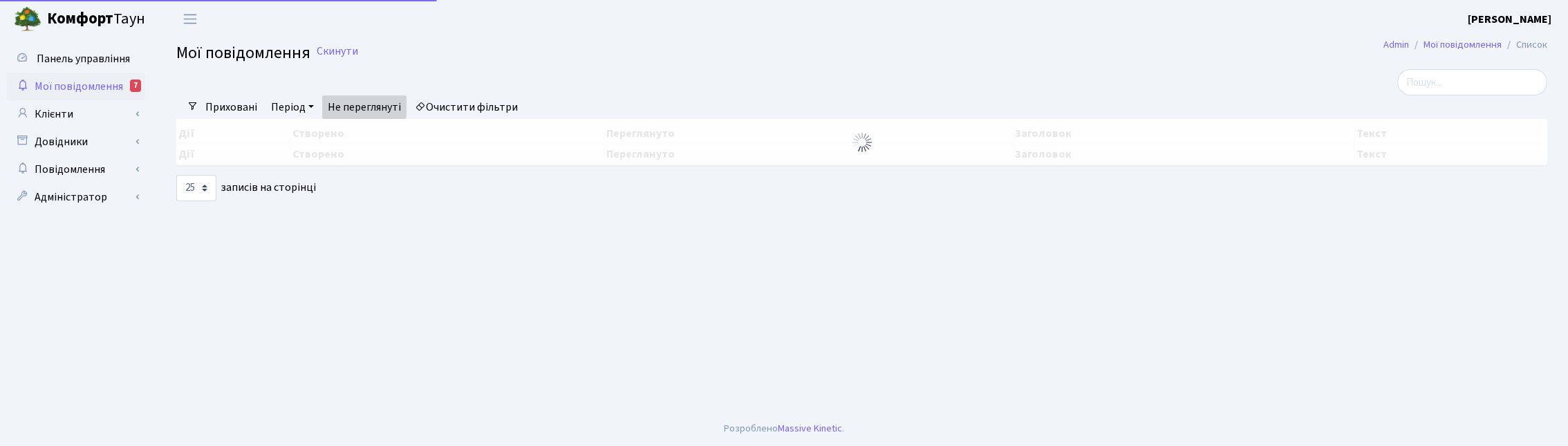
select select "25"
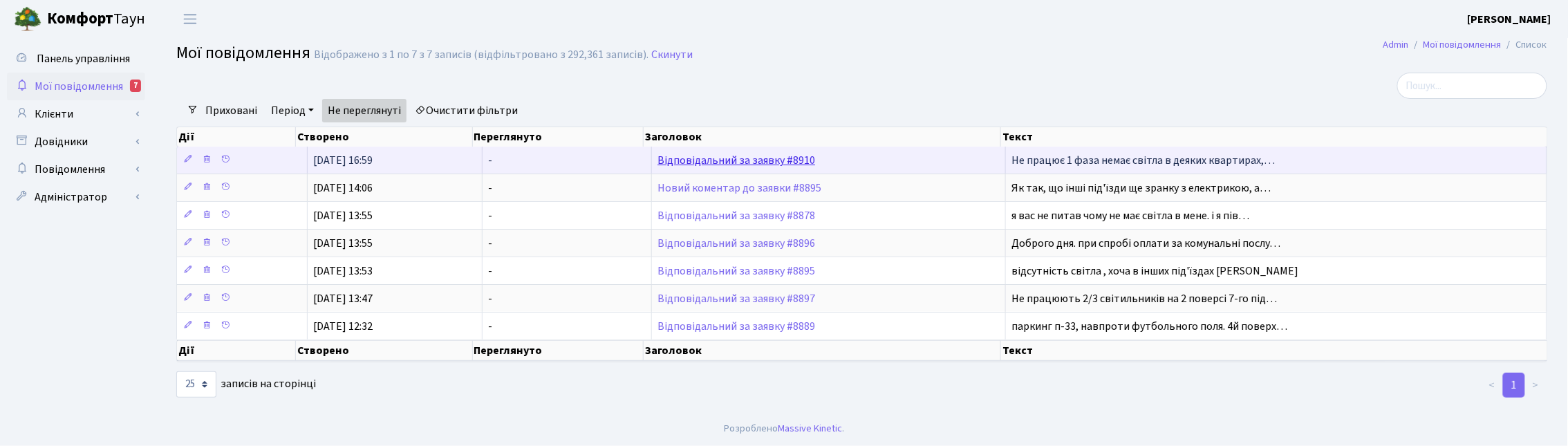
click at [665, 164] on link "Відповідальний за заявку #8910" at bounding box center [736, 160] width 158 height 16
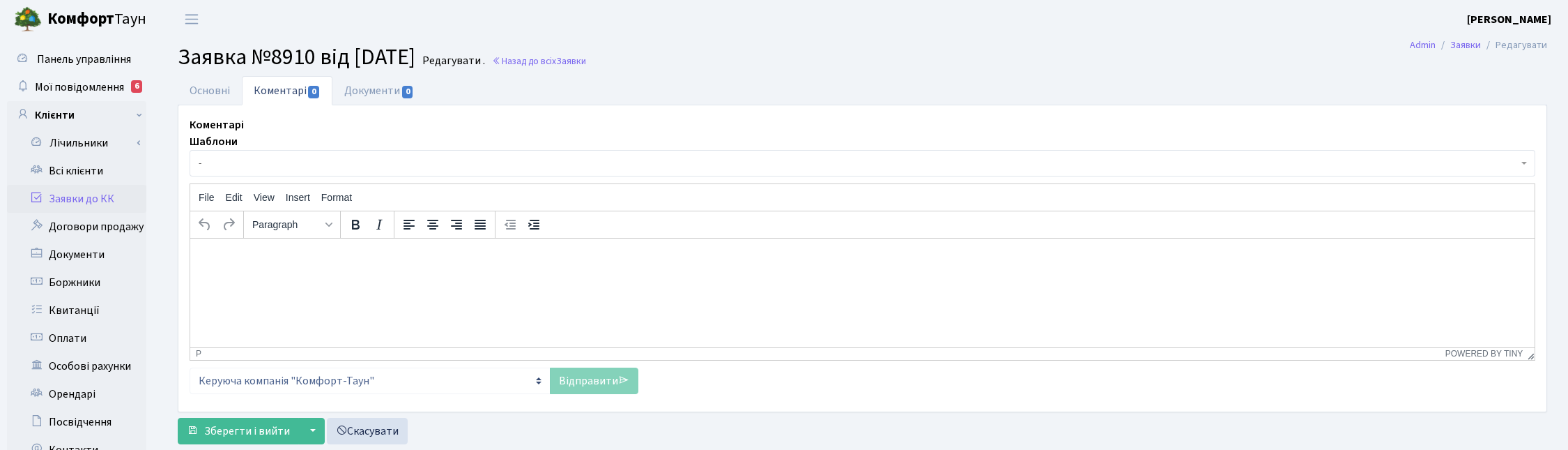
select select "15901"
select select "29"
click at [188, 80] on link "Основні" at bounding box center [210, 90] width 64 height 29
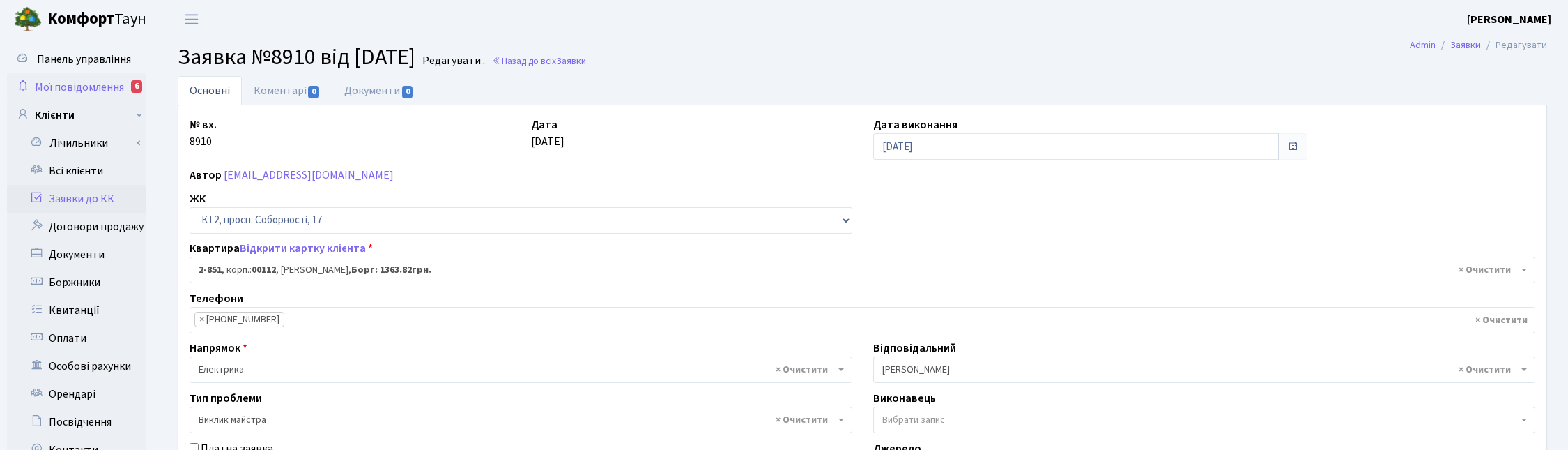
click at [96, 81] on span "Мої повідомлення" at bounding box center [79, 87] width 89 height 16
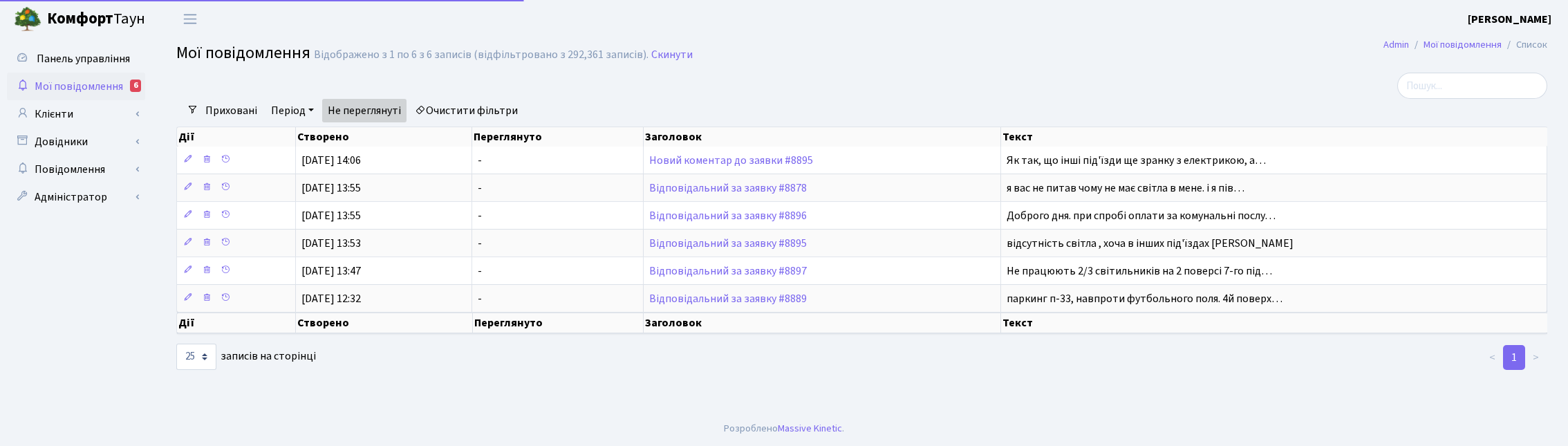
select select "25"
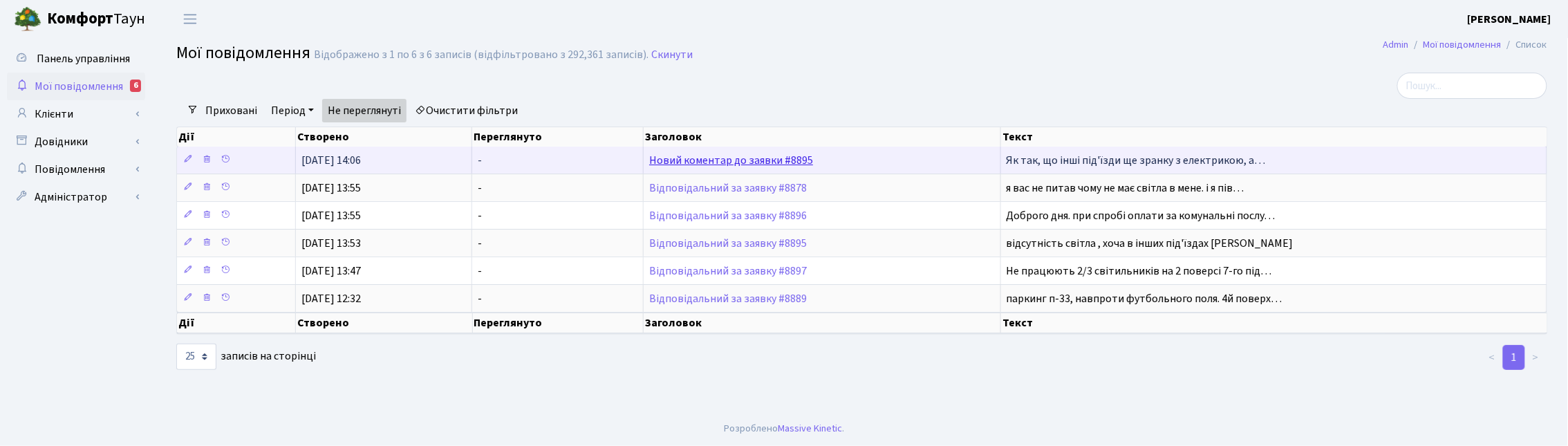
click at [692, 160] on link "Новий коментар до заявки #8895" at bounding box center [730, 160] width 164 height 16
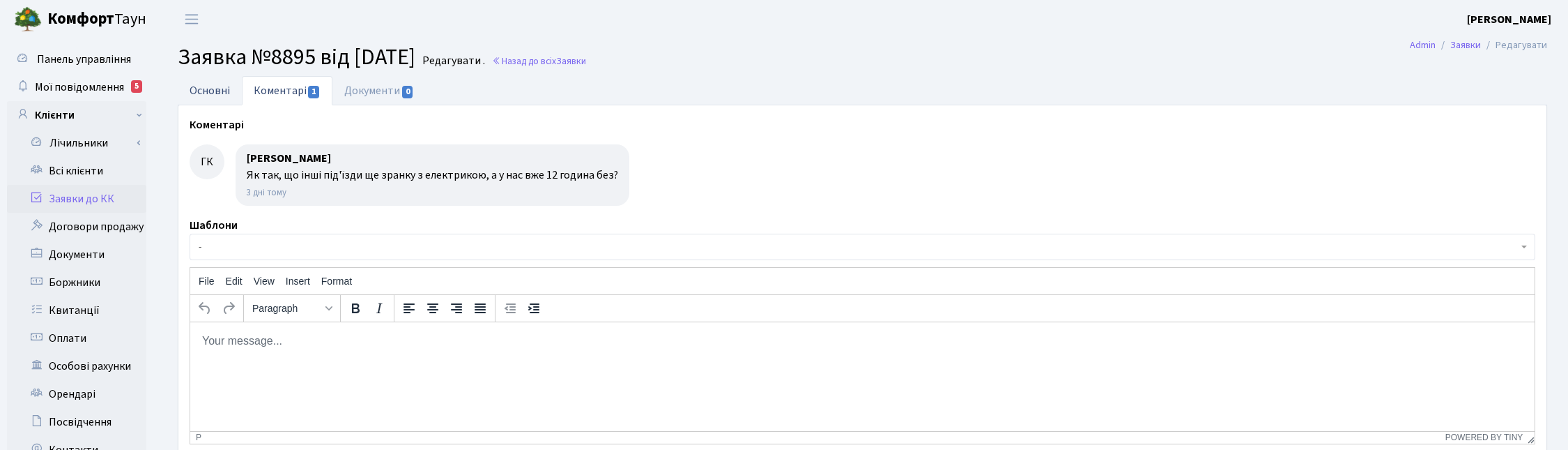
click at [192, 85] on link "Основні" at bounding box center [210, 90] width 64 height 29
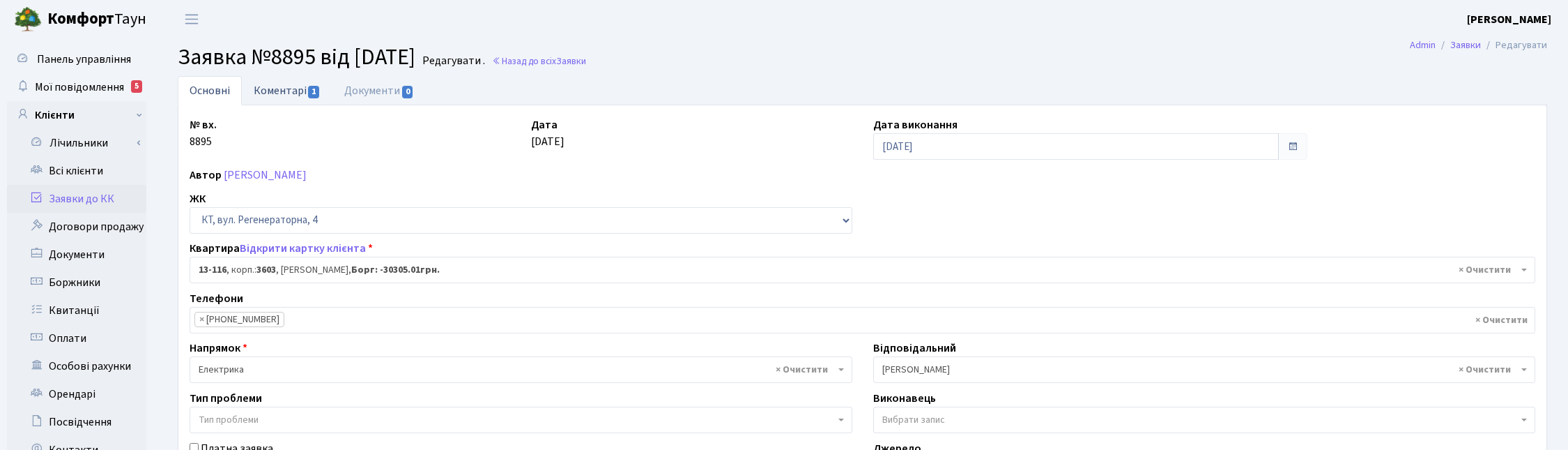
click at [278, 89] on link "Коментарі 1" at bounding box center [287, 90] width 91 height 29
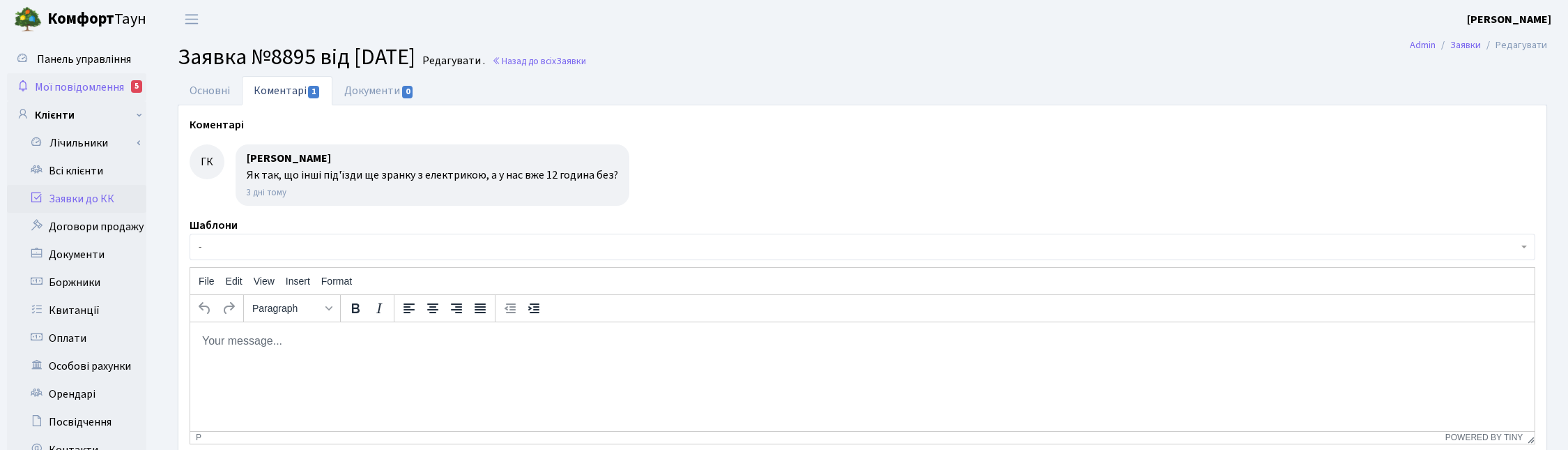
click at [71, 84] on span "Мої повідомлення" at bounding box center [79, 87] width 89 height 16
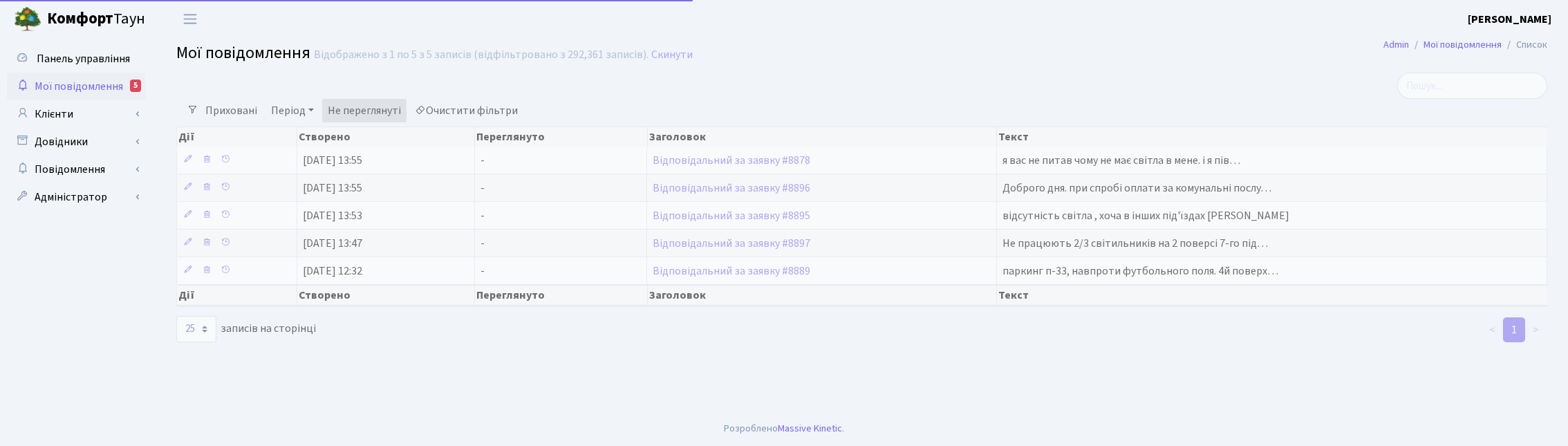
select select "25"
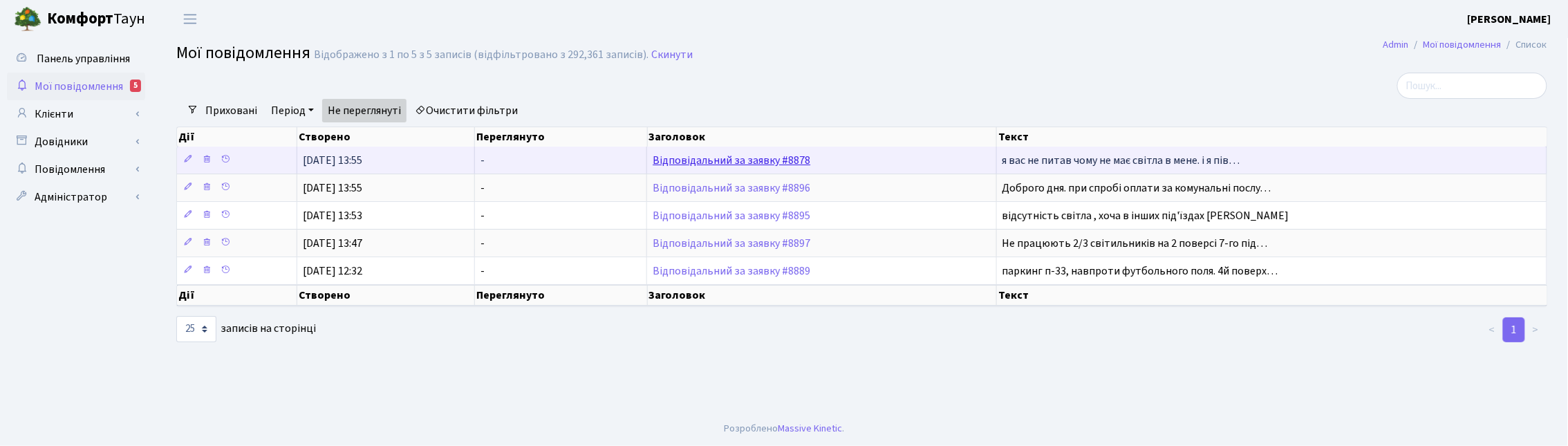
click at [762, 164] on link "Відповідальний за заявку #8878" at bounding box center [731, 160] width 158 height 16
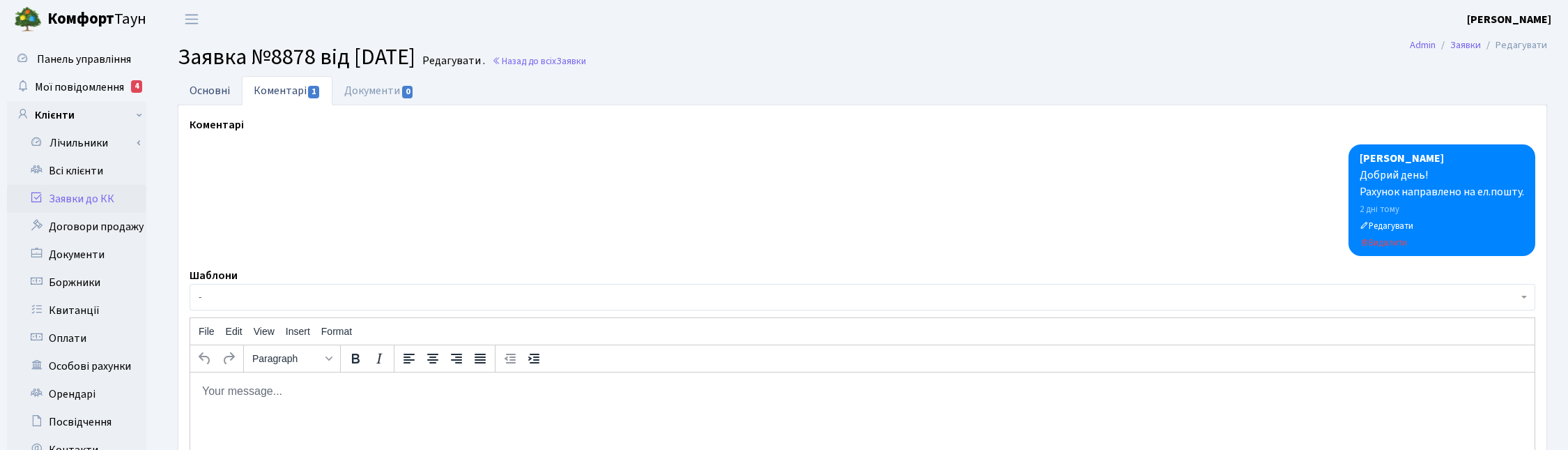
click at [208, 87] on link "Основні" at bounding box center [210, 90] width 64 height 29
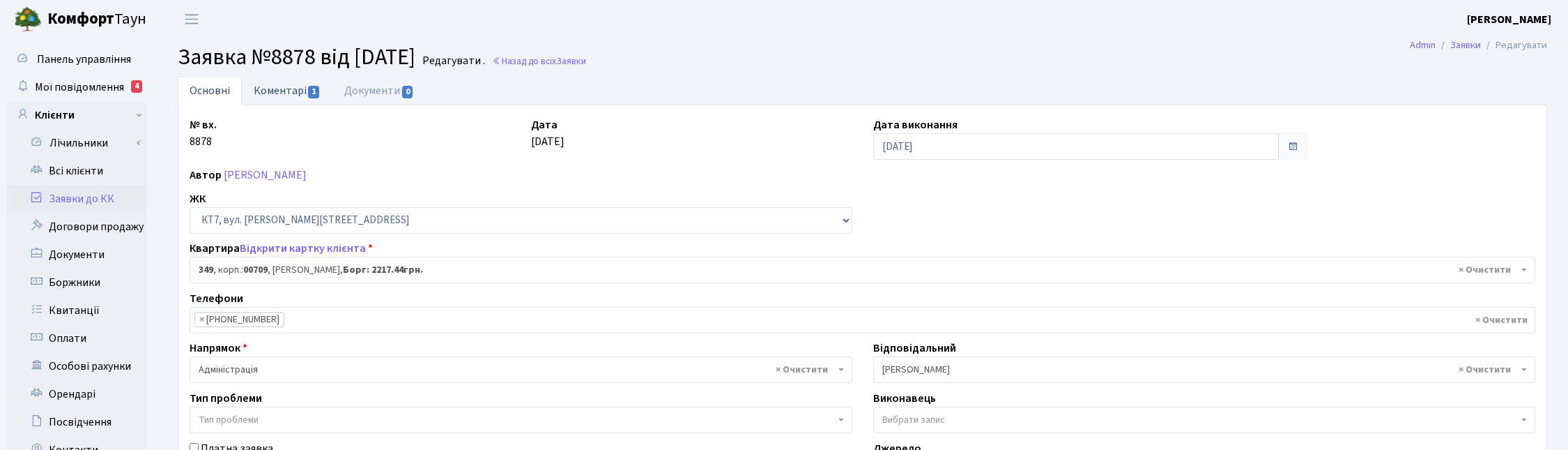
click at [270, 88] on link "Коментарі 1" at bounding box center [287, 90] width 91 height 29
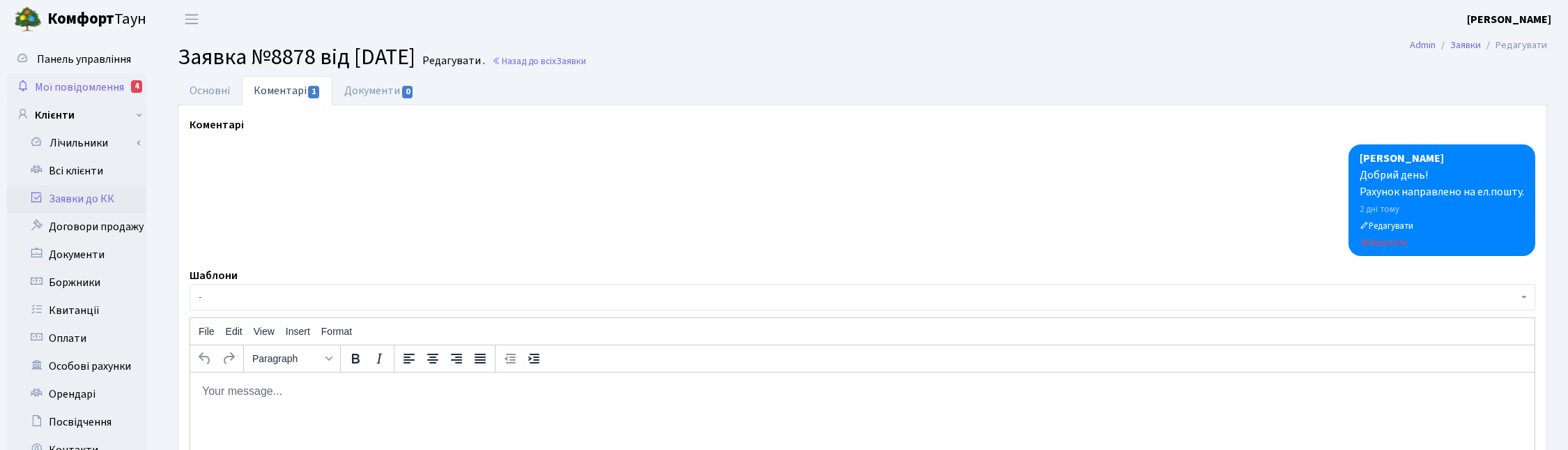
click at [68, 82] on span "Мої повідомлення" at bounding box center [79, 87] width 89 height 16
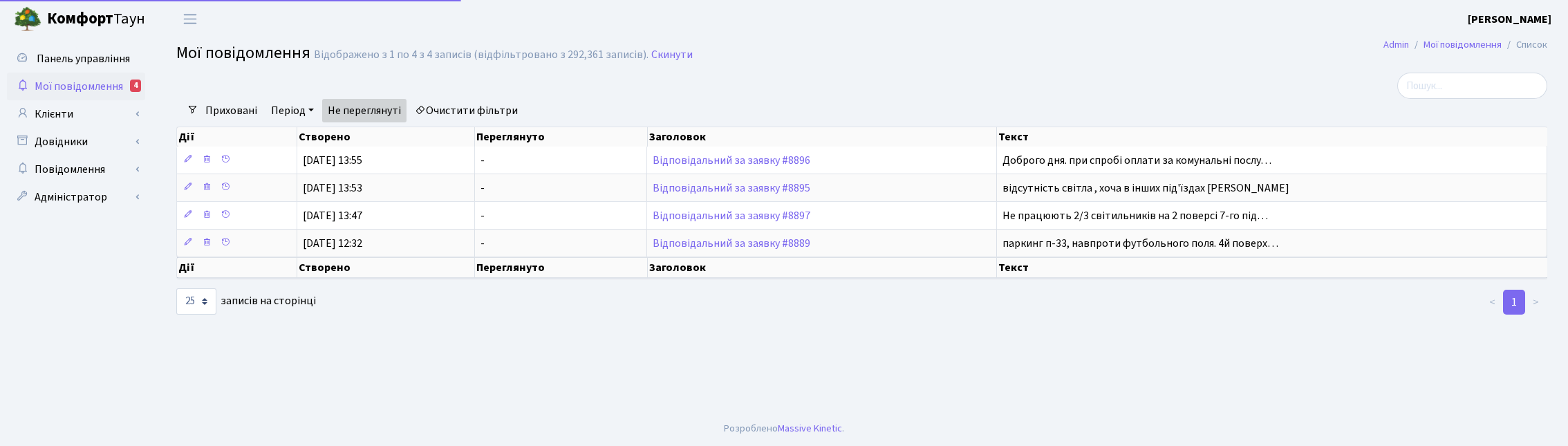
select select "25"
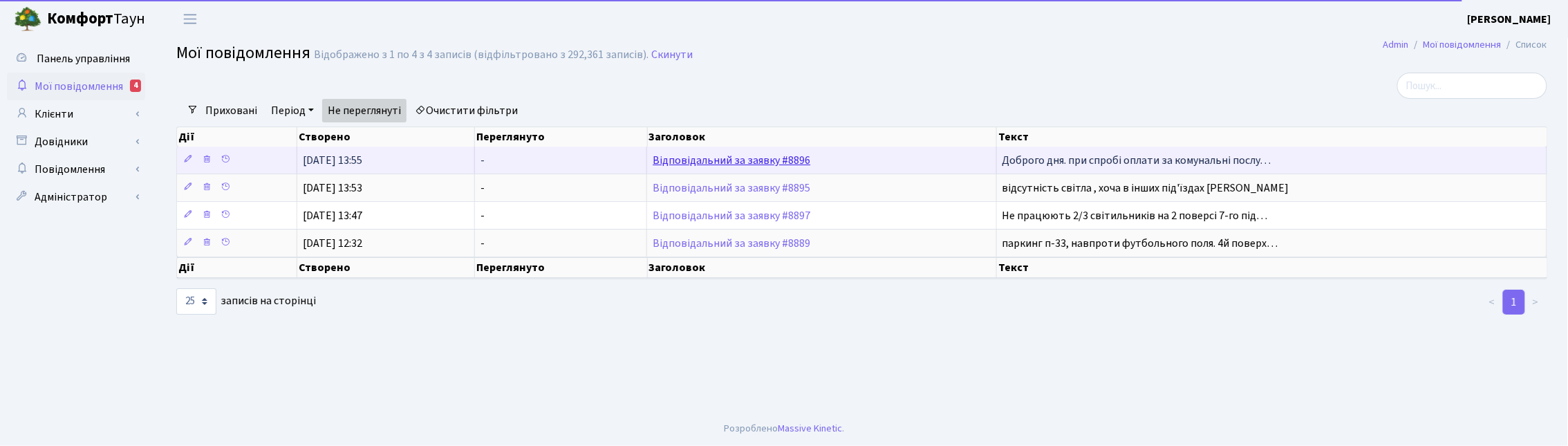
click at [674, 163] on link "Відповідальний за заявку #8896" at bounding box center [731, 160] width 158 height 16
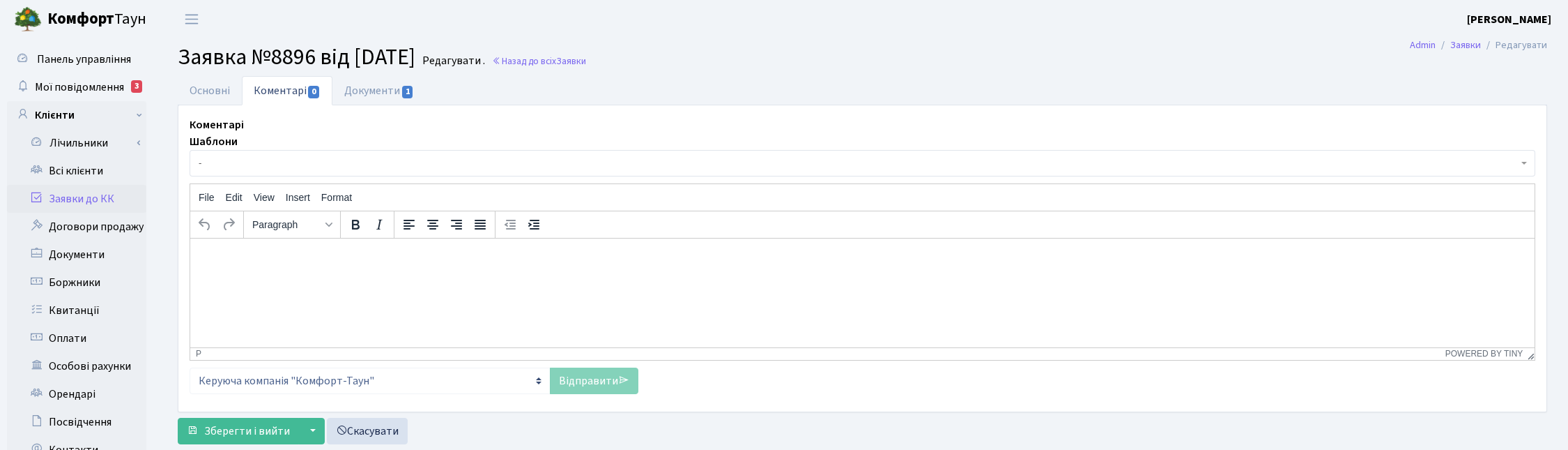
select select "20913"
click at [199, 88] on link "Основні" at bounding box center [210, 90] width 64 height 29
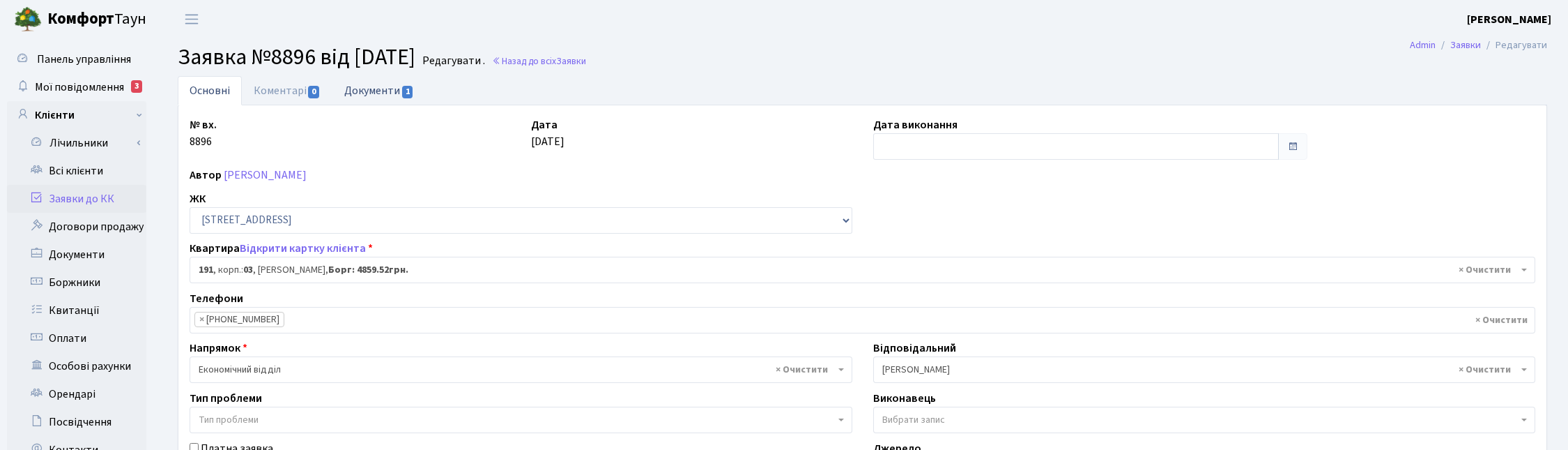
click at [378, 93] on link "Документи 1" at bounding box center [379, 90] width 93 height 29
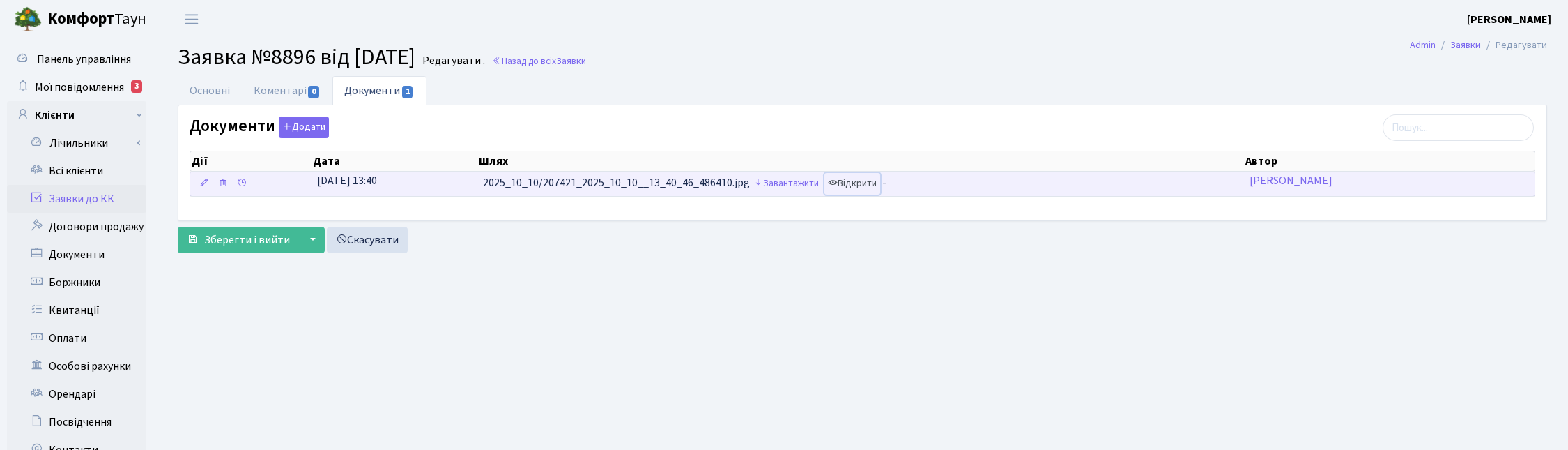
click at [862, 180] on link "Відкрити" at bounding box center [852, 184] width 56 height 21
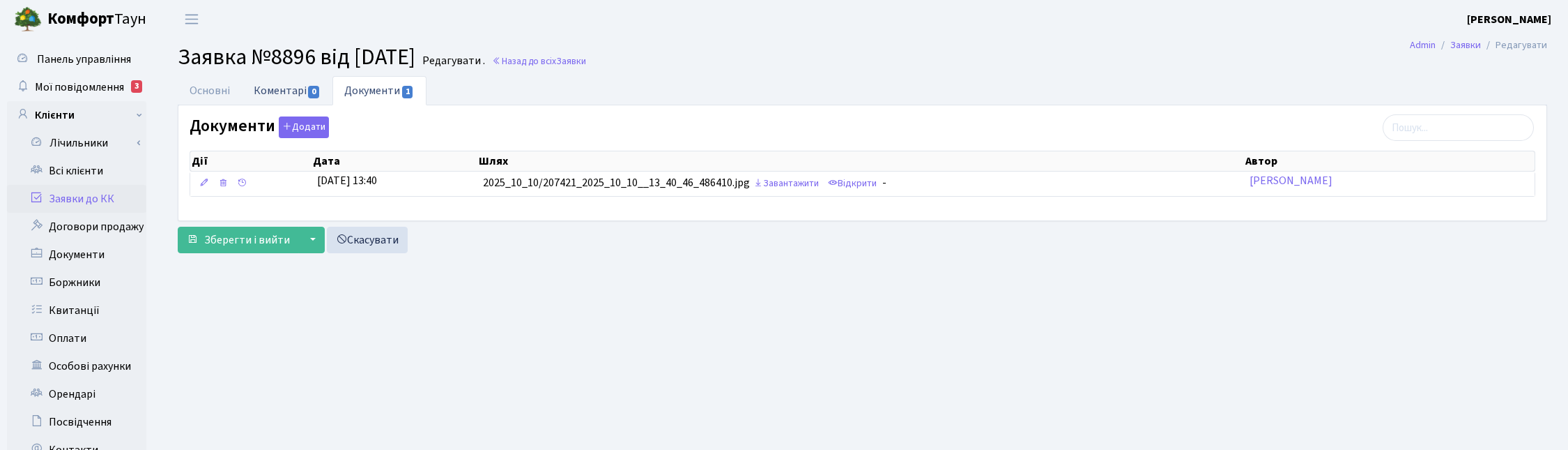
click at [272, 95] on link "Коментарі 0" at bounding box center [287, 90] width 91 height 29
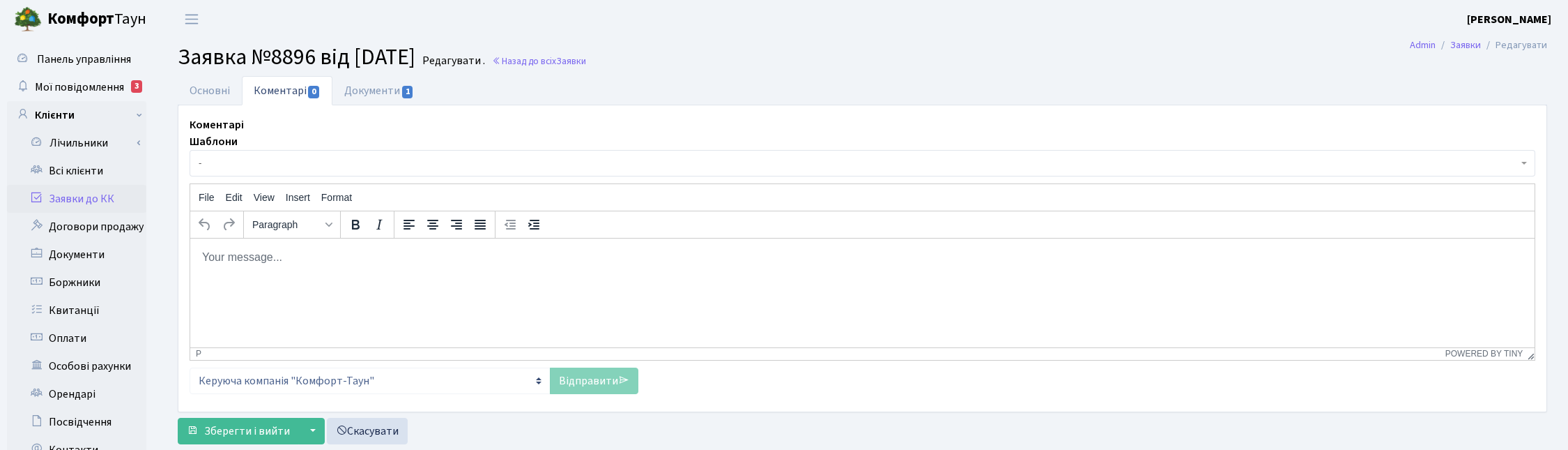
click at [286, 259] on p "Rich Text Area. Press ALT-0 for help." at bounding box center [862, 256] width 1322 height 16
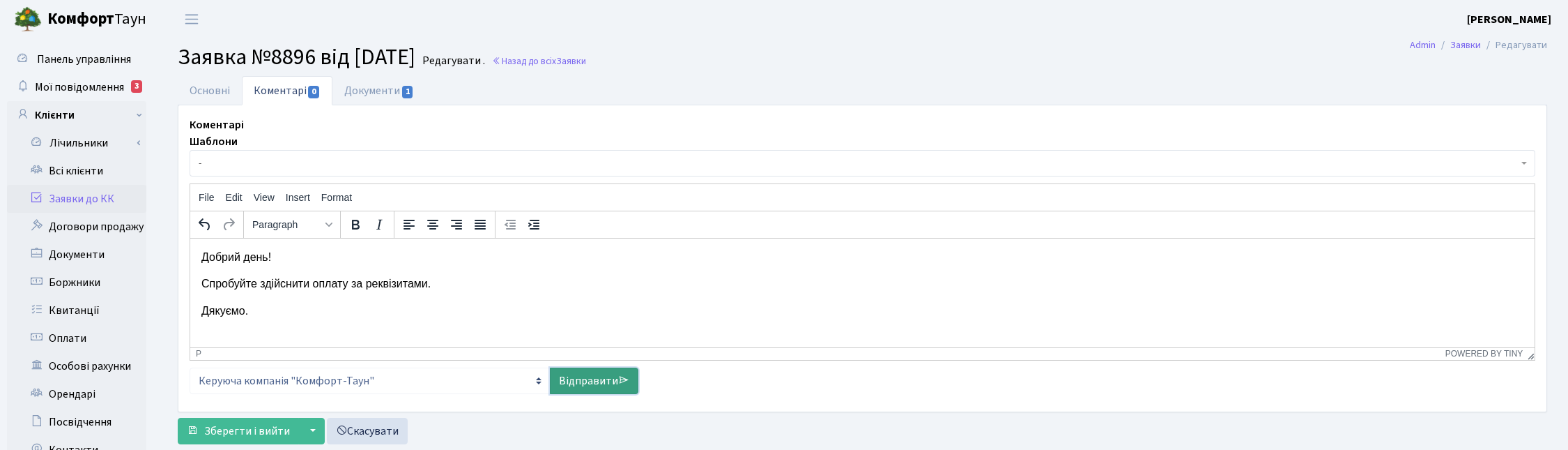
click at [614, 377] on link "Відправити" at bounding box center [594, 381] width 88 height 26
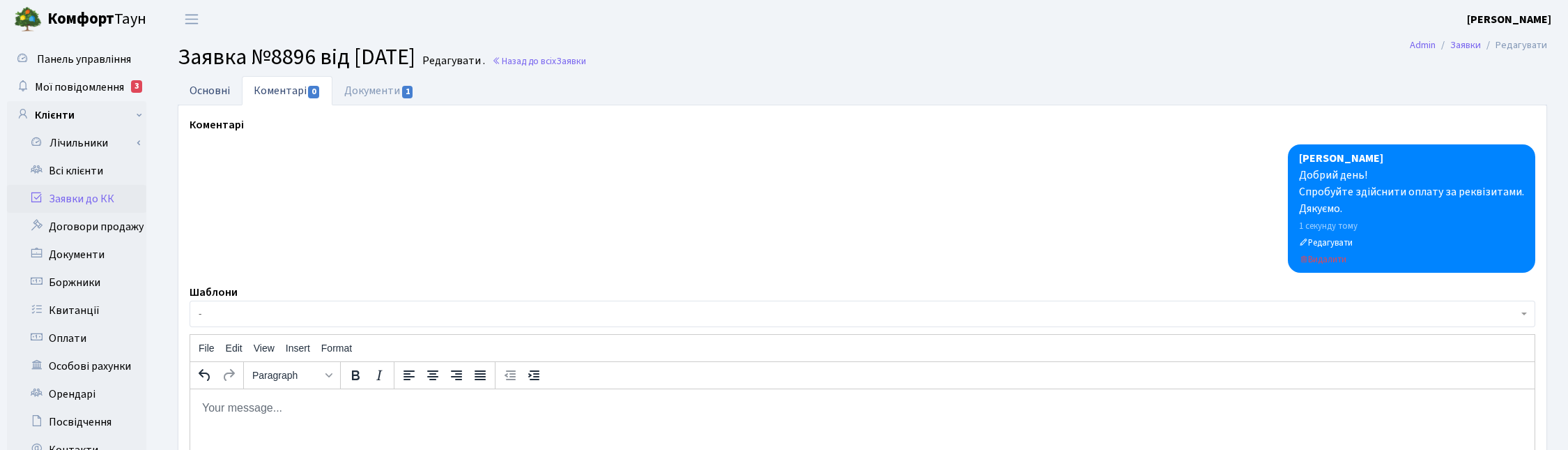
click at [223, 86] on link "Основні" at bounding box center [210, 90] width 64 height 29
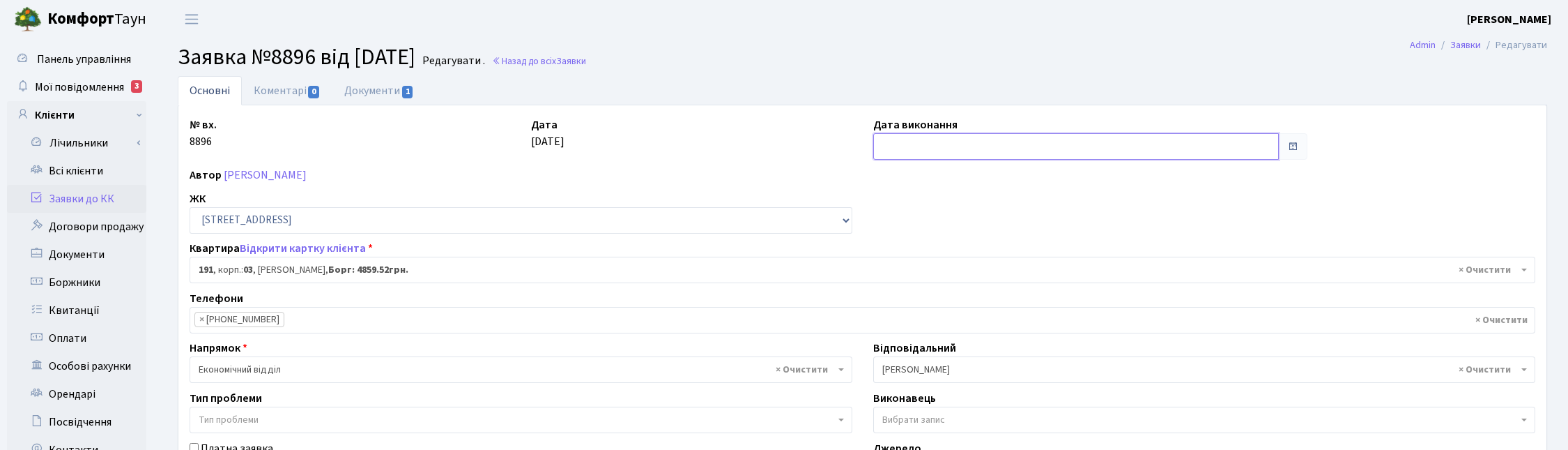
click at [898, 156] on input "text" at bounding box center [1076, 147] width 406 height 26
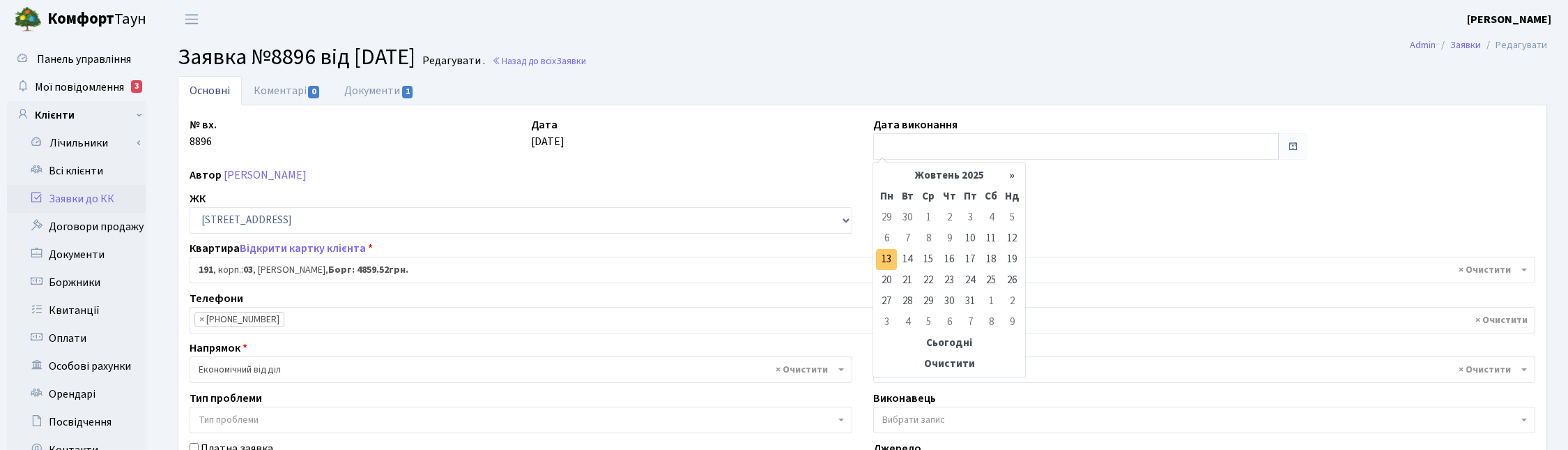
click at [886, 261] on td "13" at bounding box center [886, 259] width 21 height 21
type input "13.10.2025"
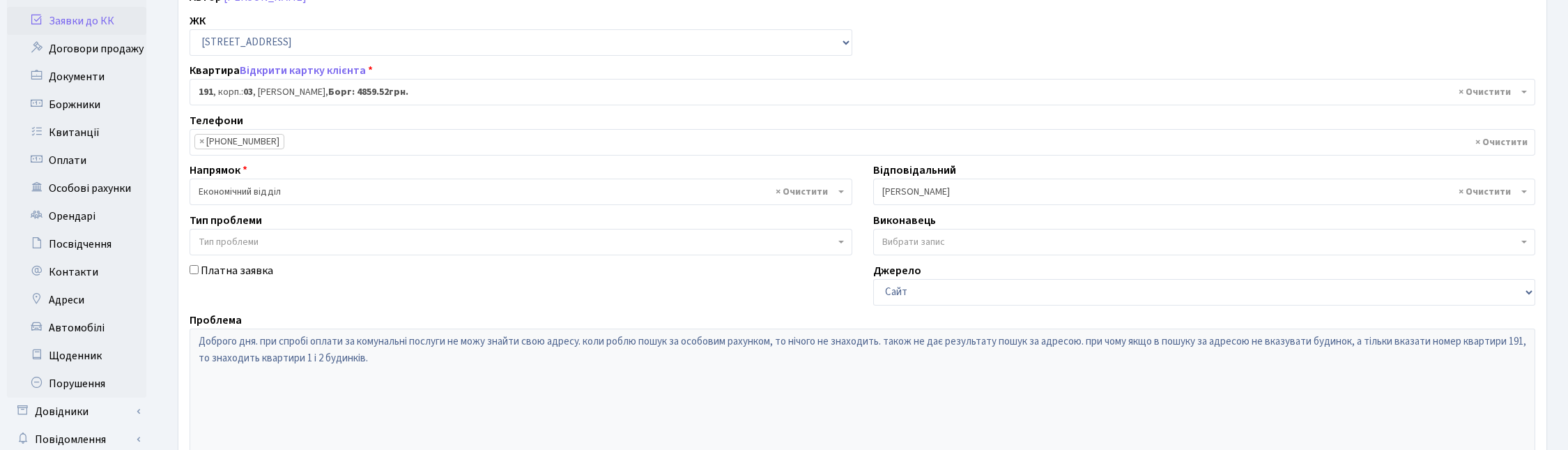
scroll to position [349, 0]
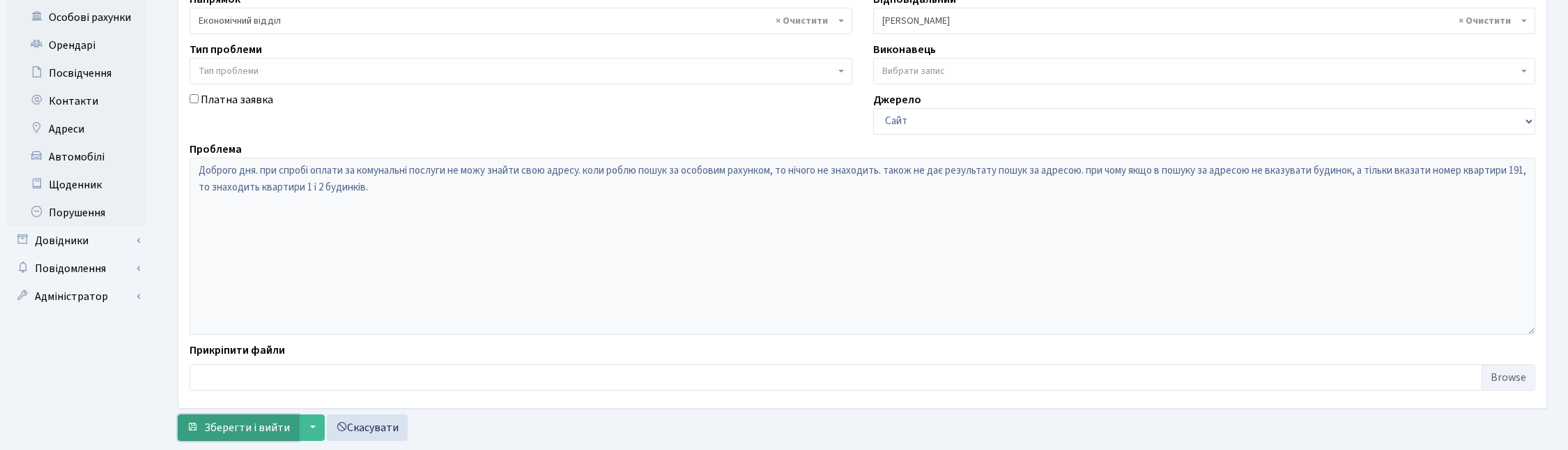
click at [239, 430] on span "Зберегти і вийти" at bounding box center [247, 427] width 86 height 16
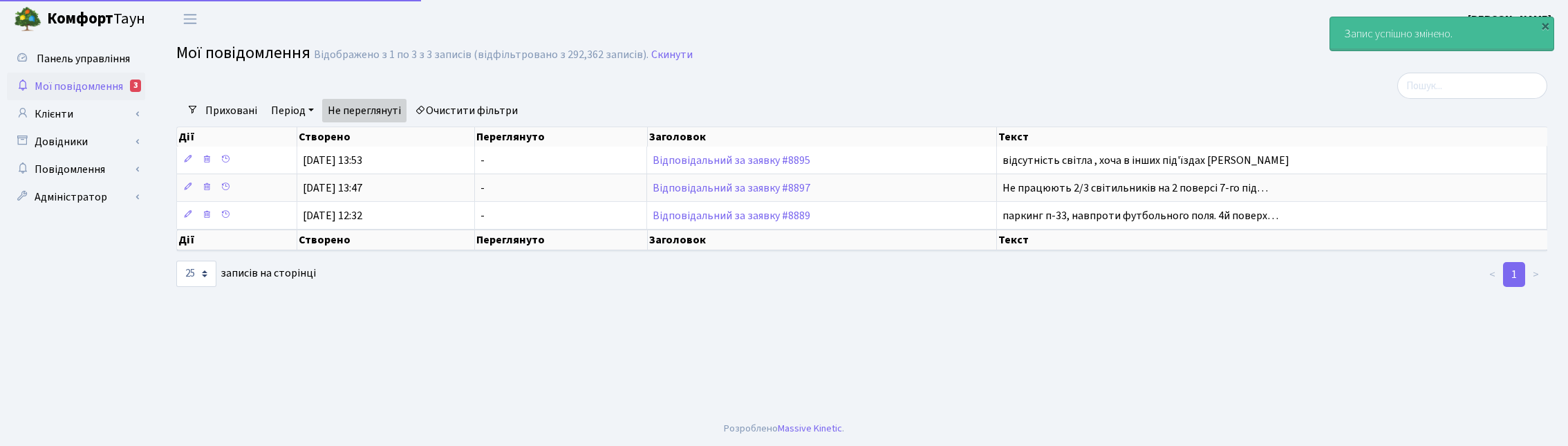
select select "25"
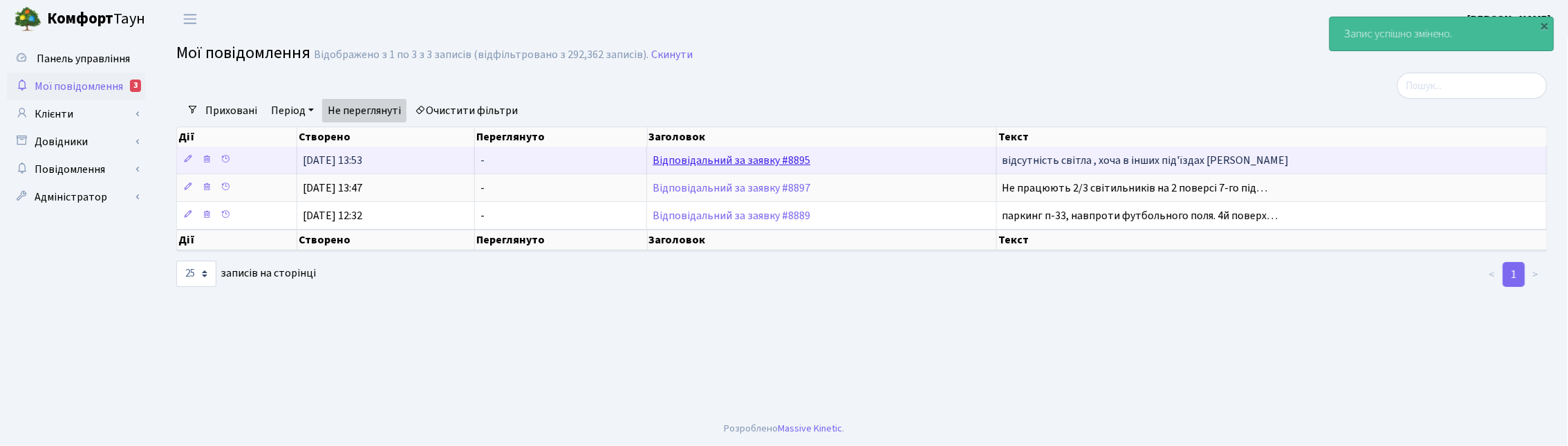
click at [703, 156] on link "Відповідальний за заявку #8895" at bounding box center [731, 160] width 158 height 16
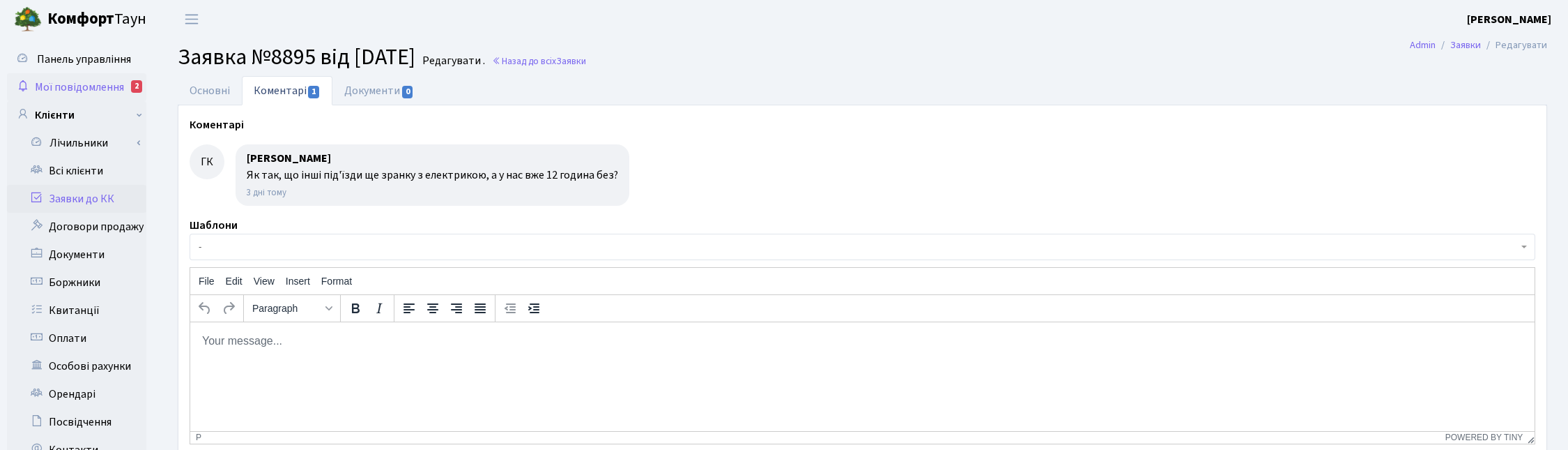
click at [81, 86] on span "Мої повідомлення" at bounding box center [79, 87] width 89 height 16
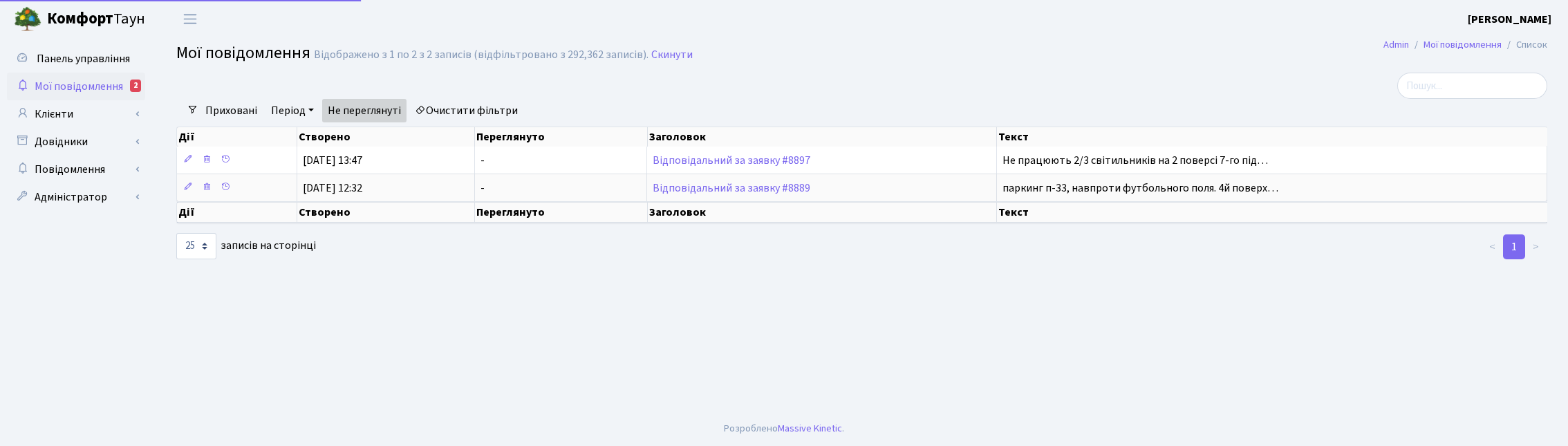
select select "25"
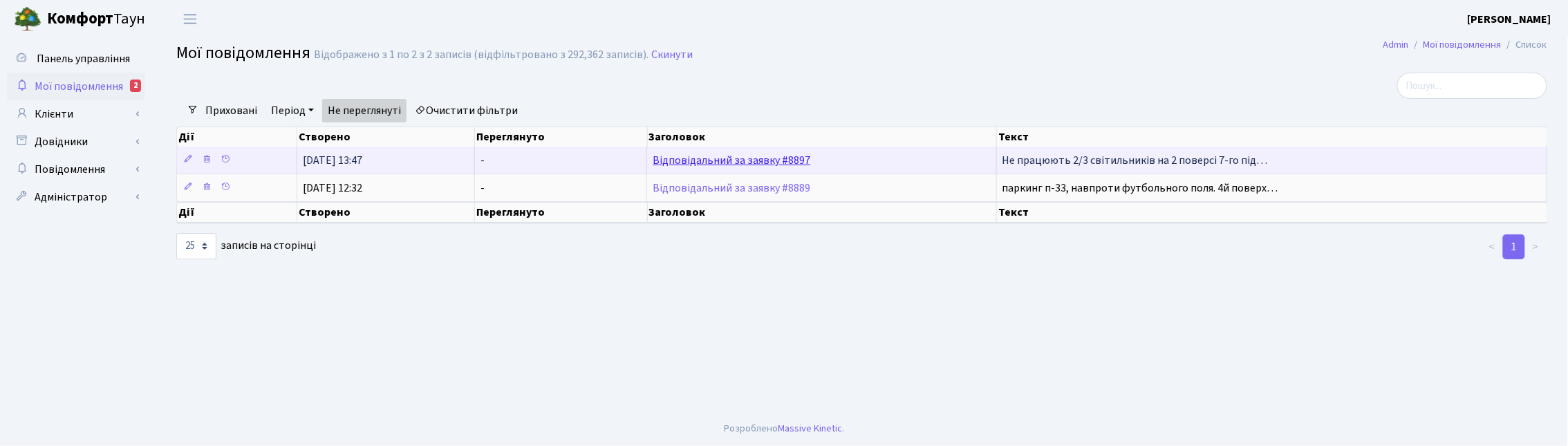
click at [764, 163] on link "Відповідальний за заявку #8897" at bounding box center [731, 160] width 158 height 16
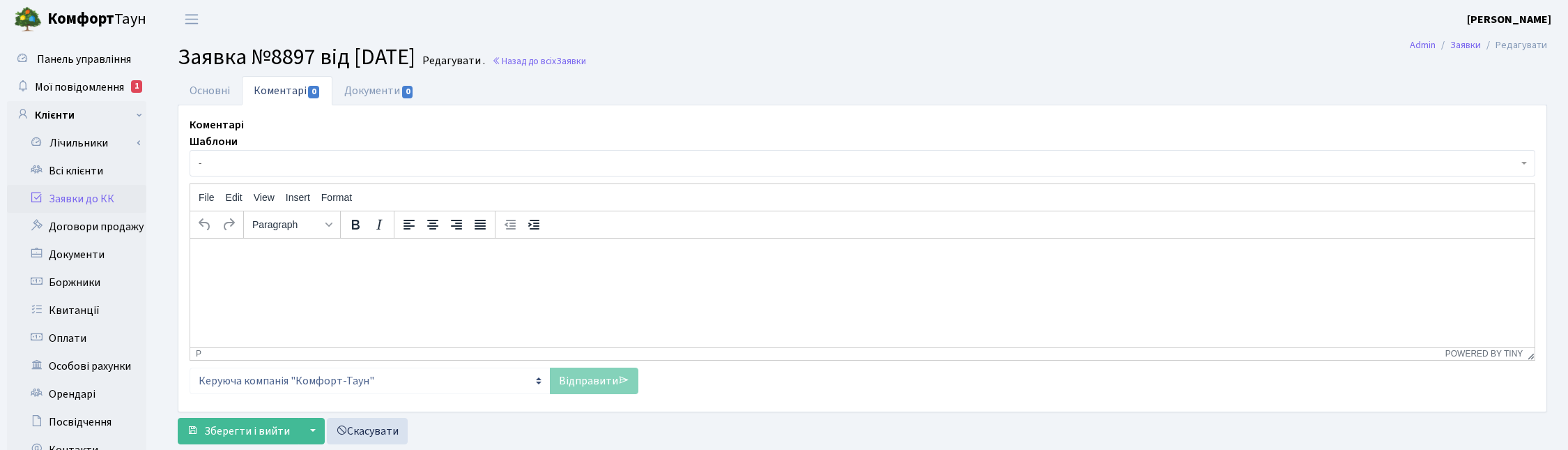
select select "18714"
select select "40"
click at [231, 87] on link "Основні" at bounding box center [210, 90] width 64 height 29
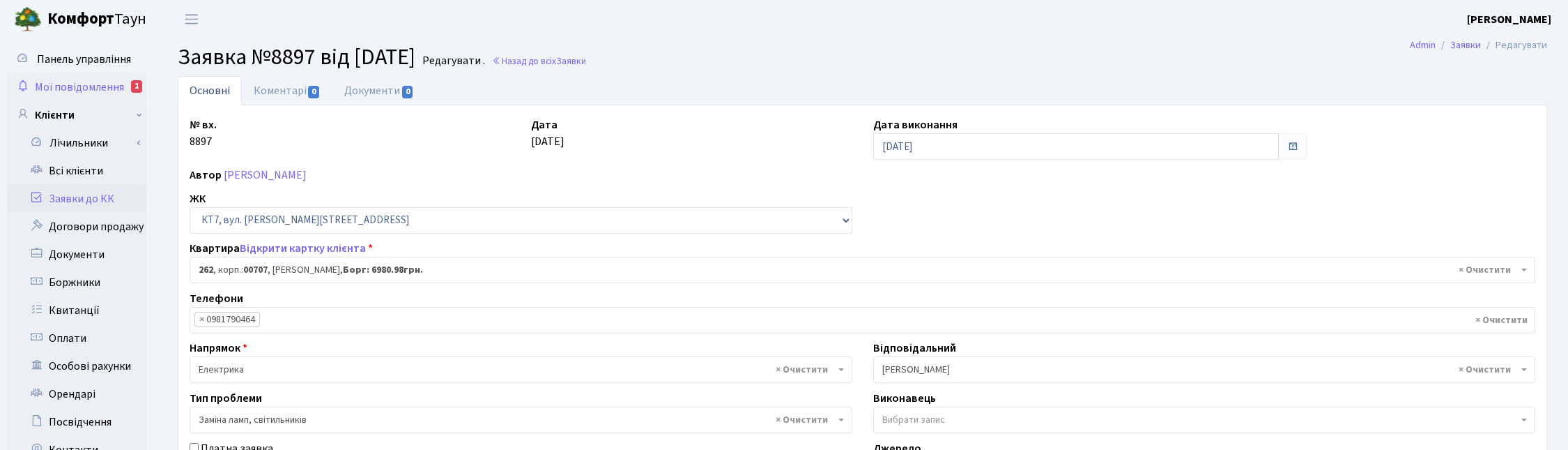
click at [82, 86] on span "Мої повідомлення" at bounding box center [79, 87] width 89 height 16
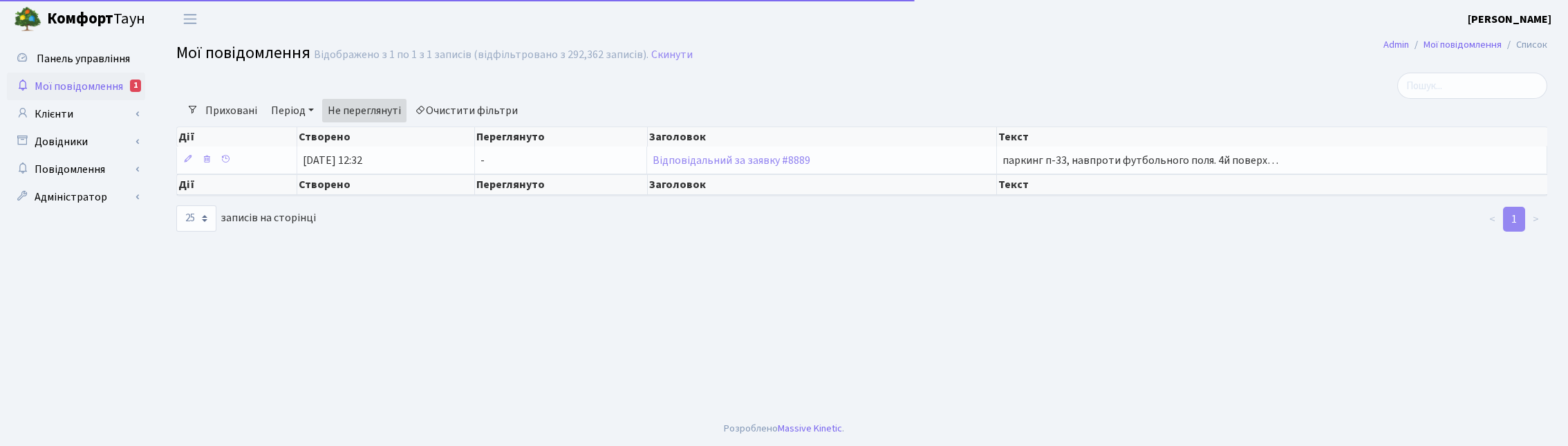
select select "25"
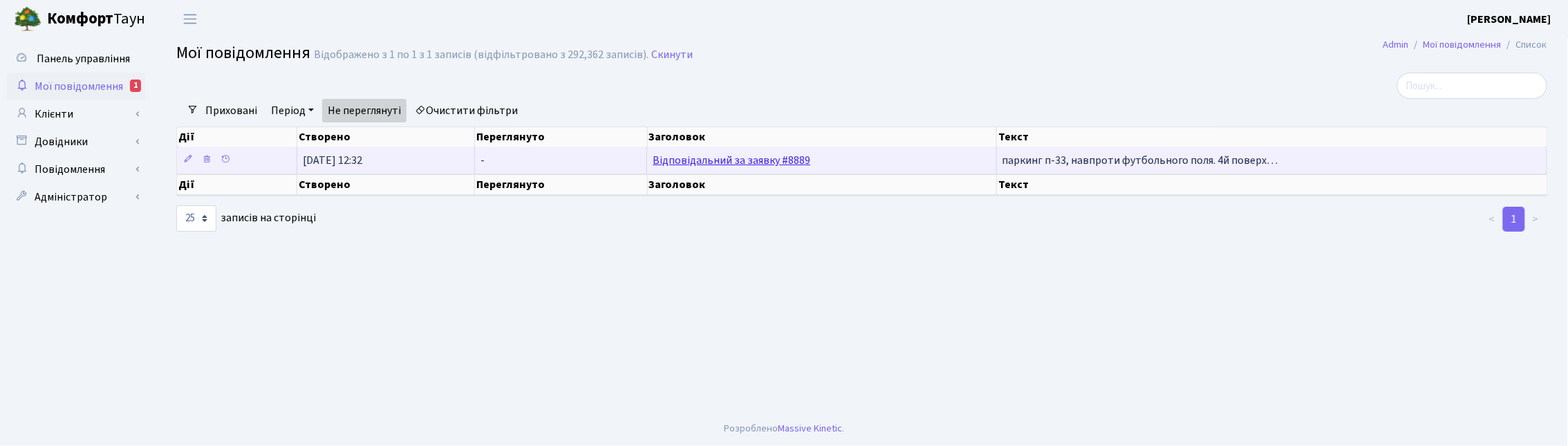
click at [686, 156] on link "Відповідальний за заявку #8889" at bounding box center [731, 160] width 158 height 16
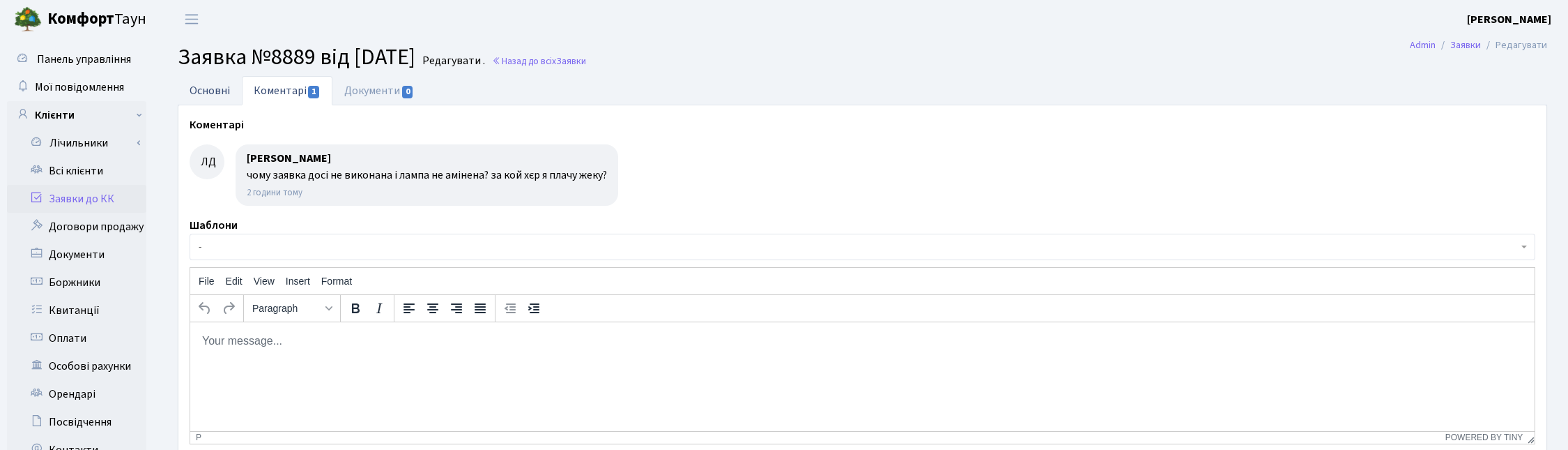
click at [203, 92] on link "Основні" at bounding box center [210, 90] width 64 height 29
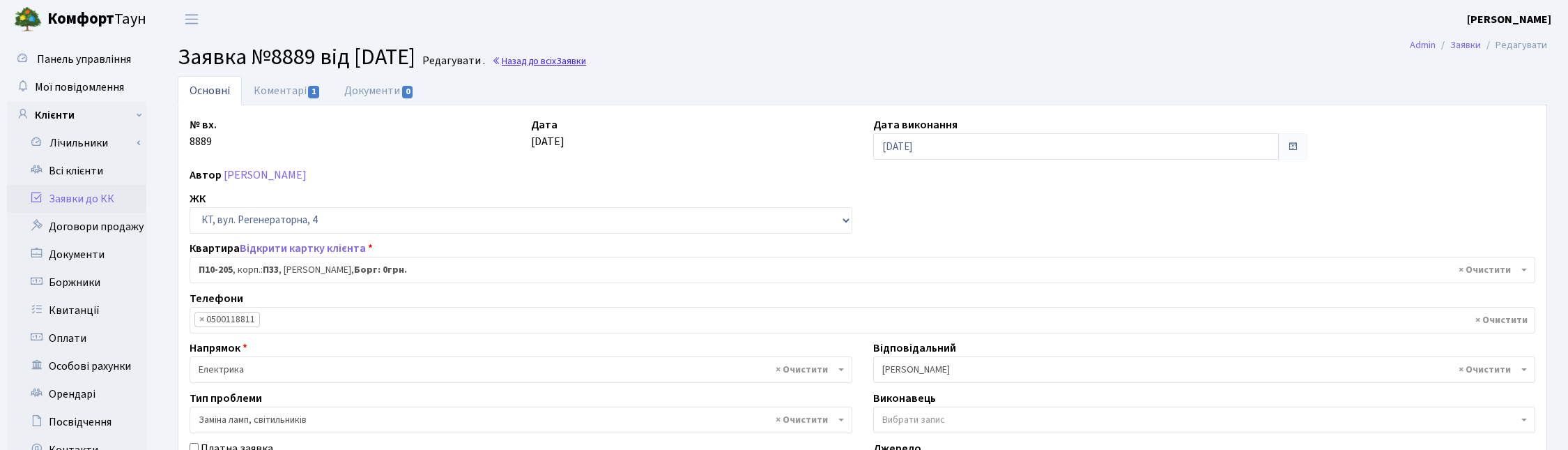
click at [582, 61] on link "Назад до всіх Заявки" at bounding box center [539, 61] width 94 height 13
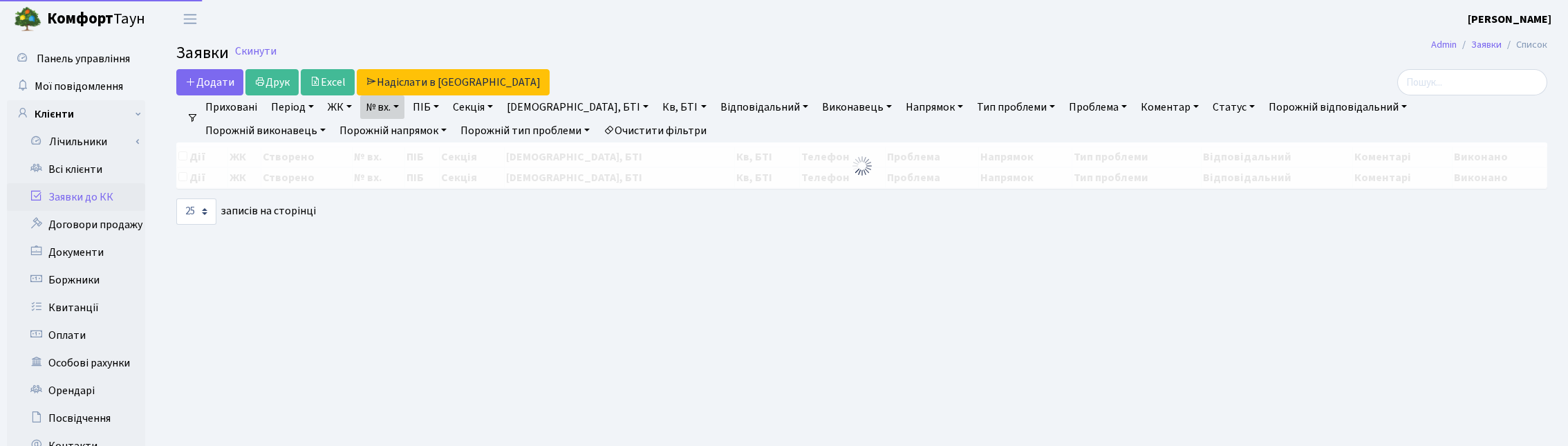
select select "25"
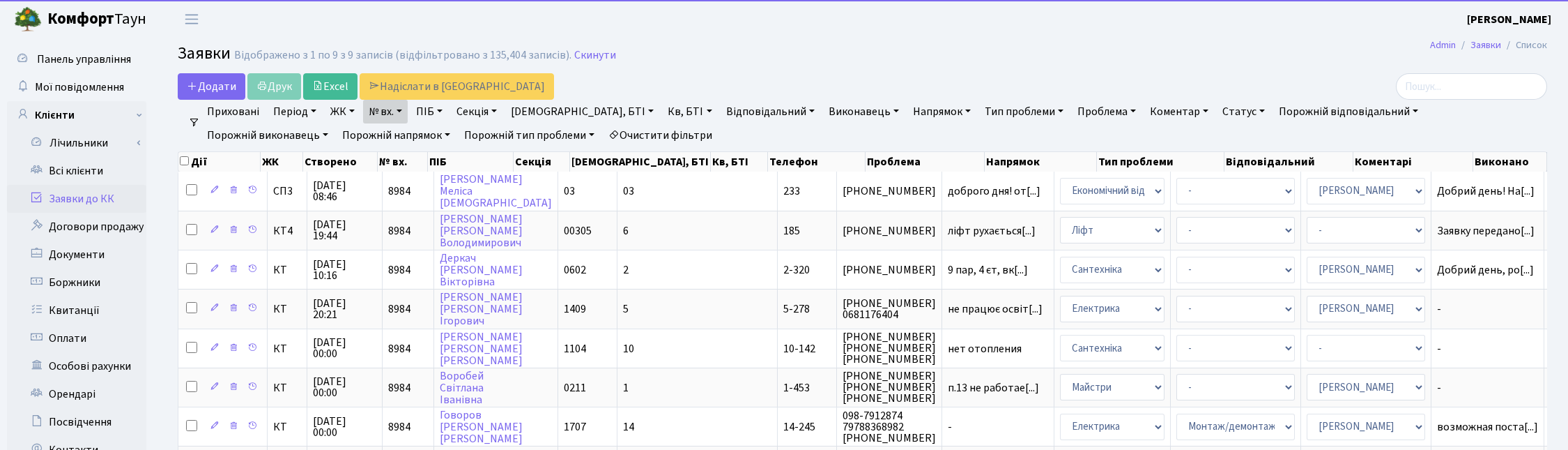
click at [405, 109] on link "№ вх." at bounding box center [385, 111] width 44 height 24
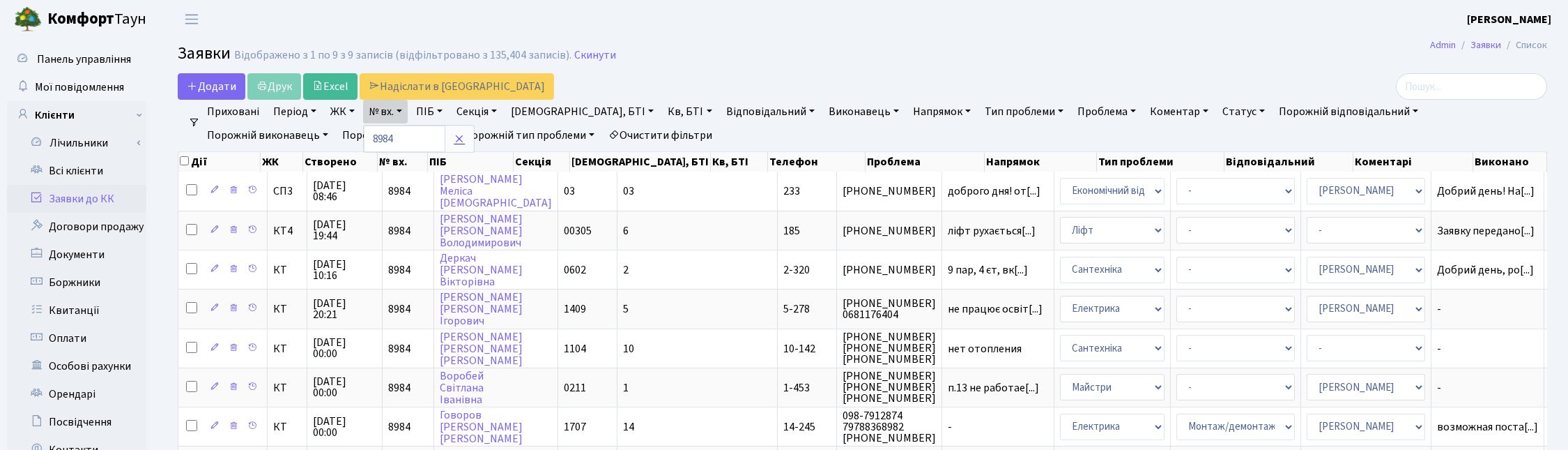
click at [454, 143] on icon at bounding box center [460, 139] width 12 height 12
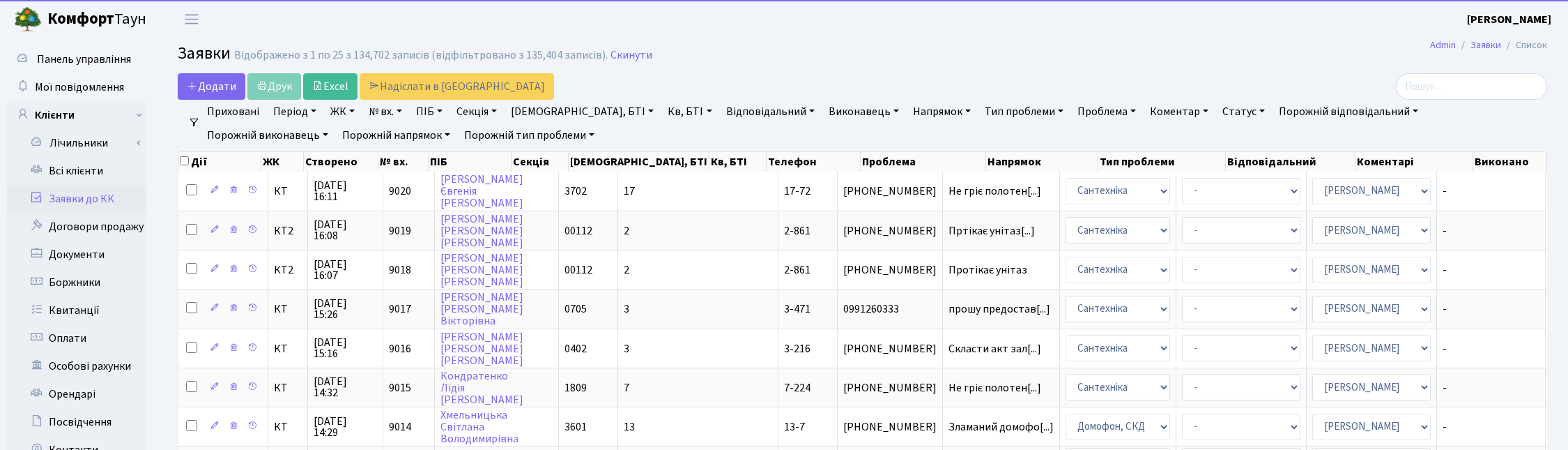
click at [662, 111] on link "Кв, БТІ" at bounding box center [689, 111] width 55 height 24
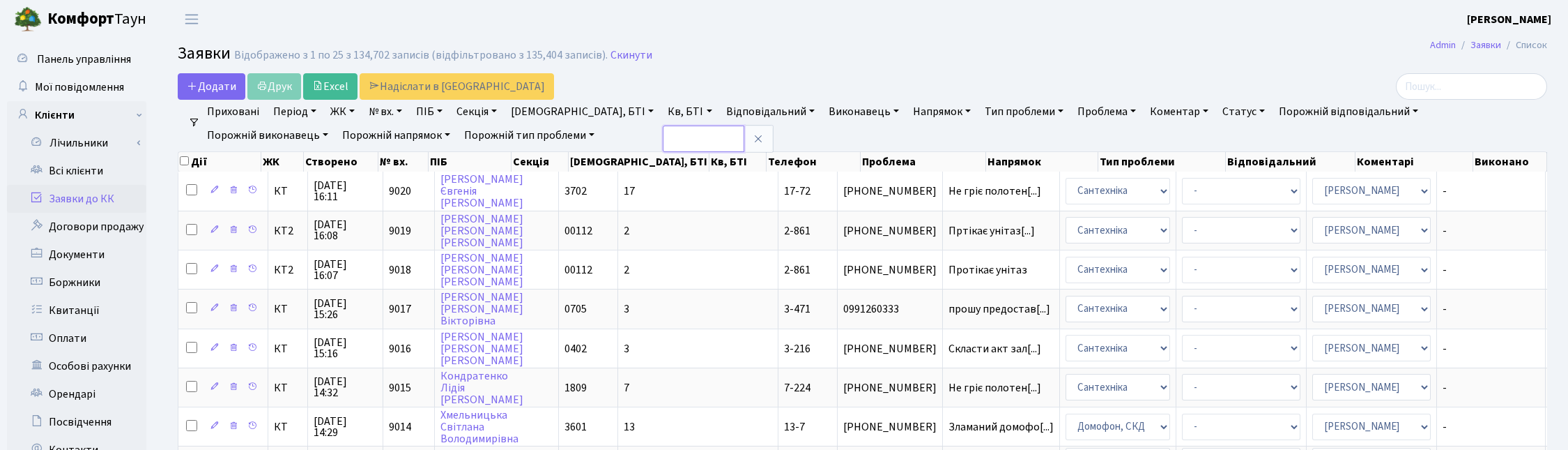
click at [663, 141] on input "text" at bounding box center [703, 138] width 82 height 26
type input "16-205"
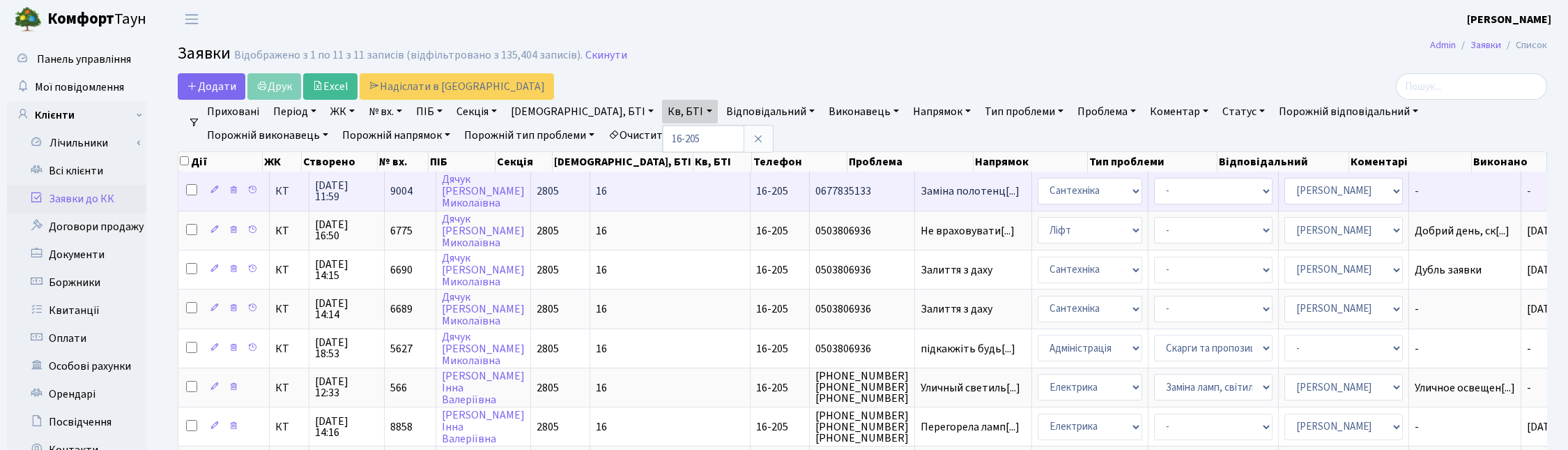
click at [343, 185] on span "13.10.2025 11:59" at bounding box center [346, 190] width 63 height 22
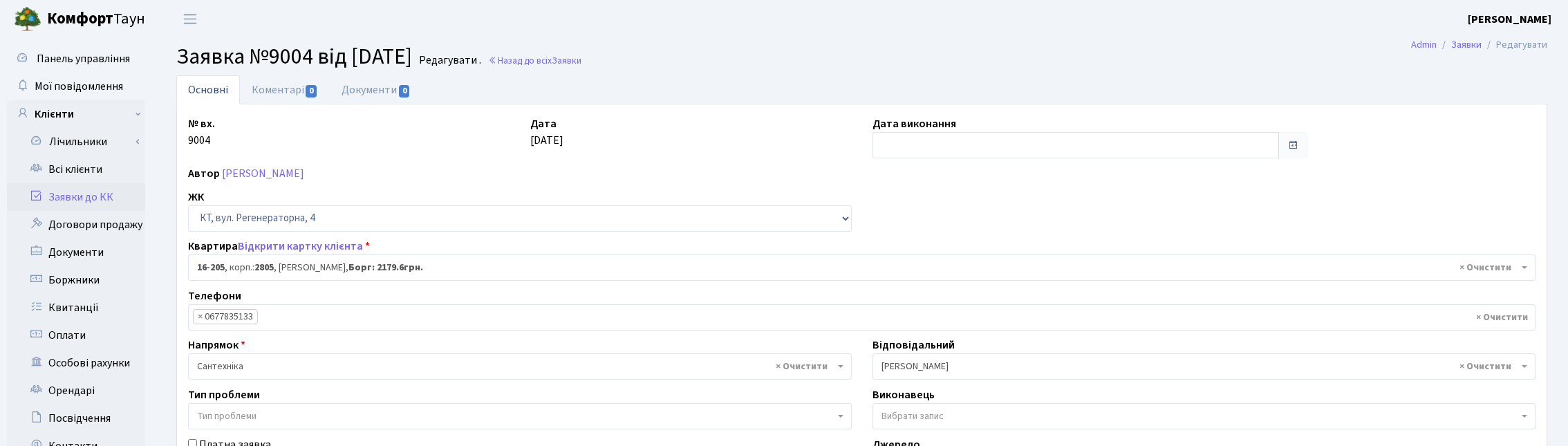
select select "8766"
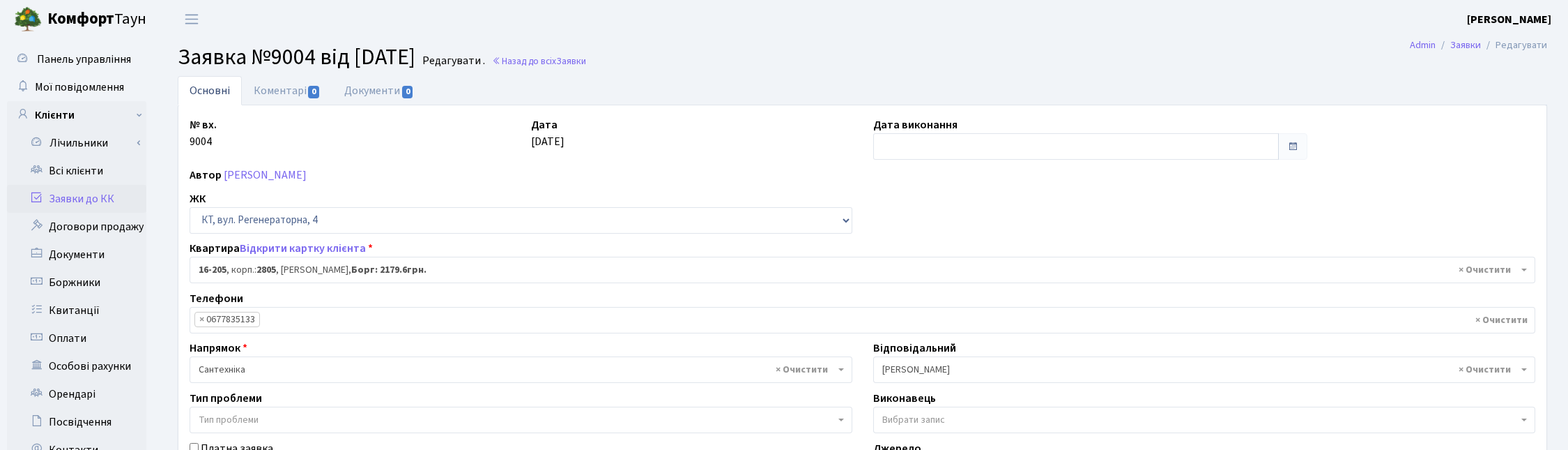
click at [1554, 242] on div "Основні Коментарі 0 Документи 0 № вх. 9004 Дата [DATE] Дата виконання Автор [PE…" at bounding box center [862, 436] width 1390 height 720
click at [283, 247] on link "Відкрити картку клієнта" at bounding box center [302, 248] width 126 height 16
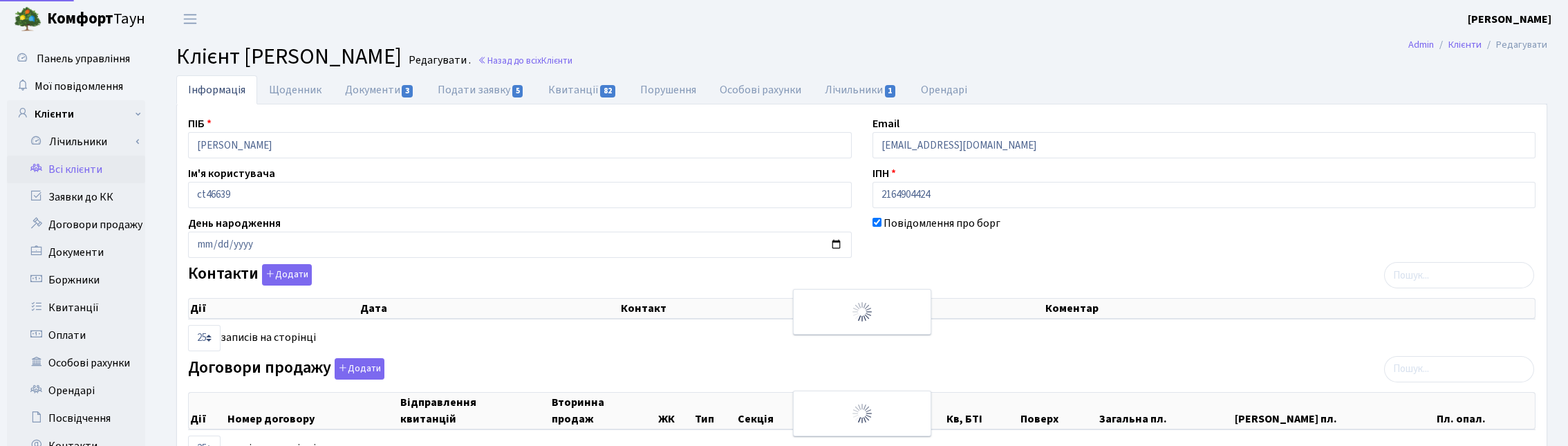
select select "25"
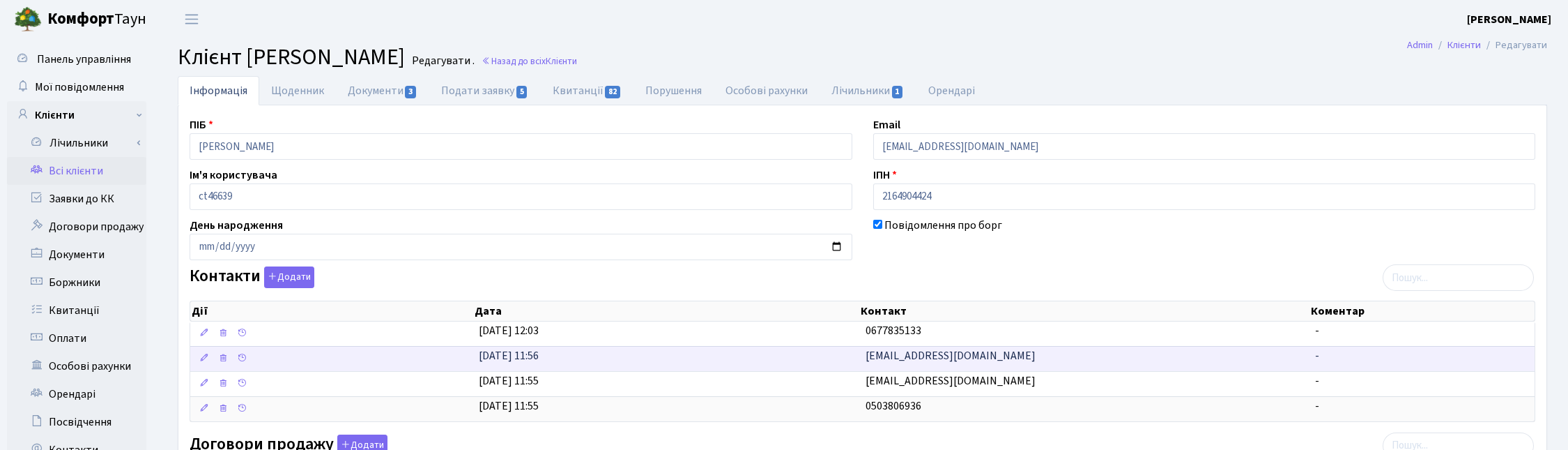
click at [908, 354] on span "[EMAIL_ADDRESS][DOMAIN_NAME]" at bounding box center [950, 355] width 170 height 16
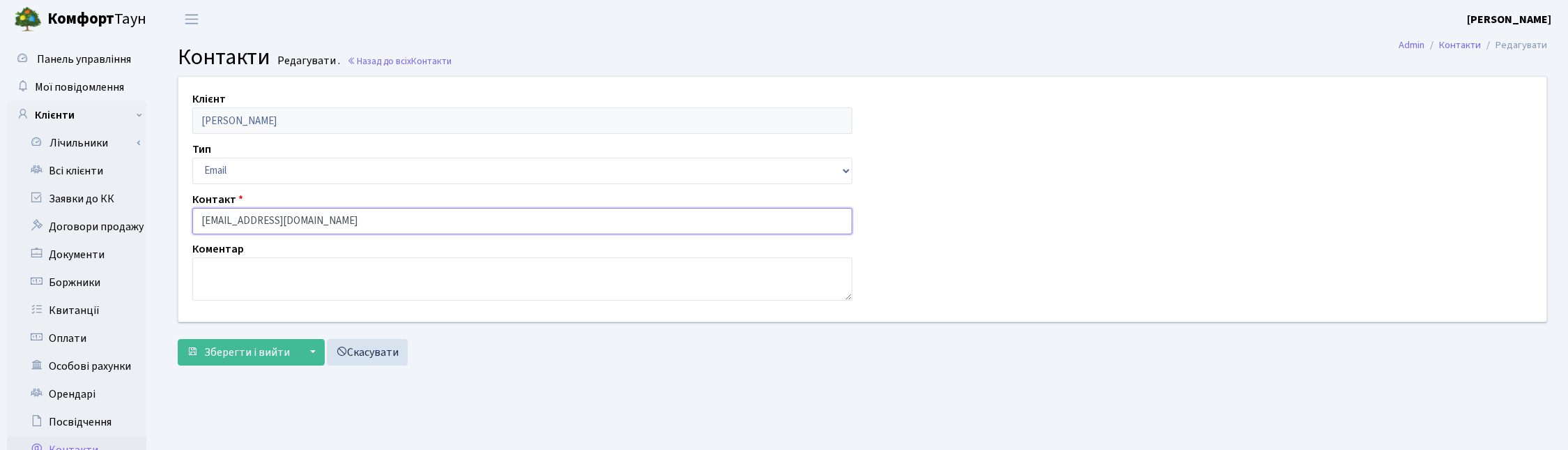
drag, startPoint x: 301, startPoint y: 218, endPoint x: 169, endPoint y: 216, distance: 132.0
click at [169, 216] on div "Клієнт Дячук Тетяна Миколаївна Тип Email Телефон Контакт malakhit@ukr.net Комен…" at bounding box center [862, 199] width 1388 height 244
click at [162, 157] on div "Клієнт Дячук Тетяна Миколаївна Тип Email Телефон Контакт malakhit@ukr.net Комен…" at bounding box center [861, 223] width 1411 height 296
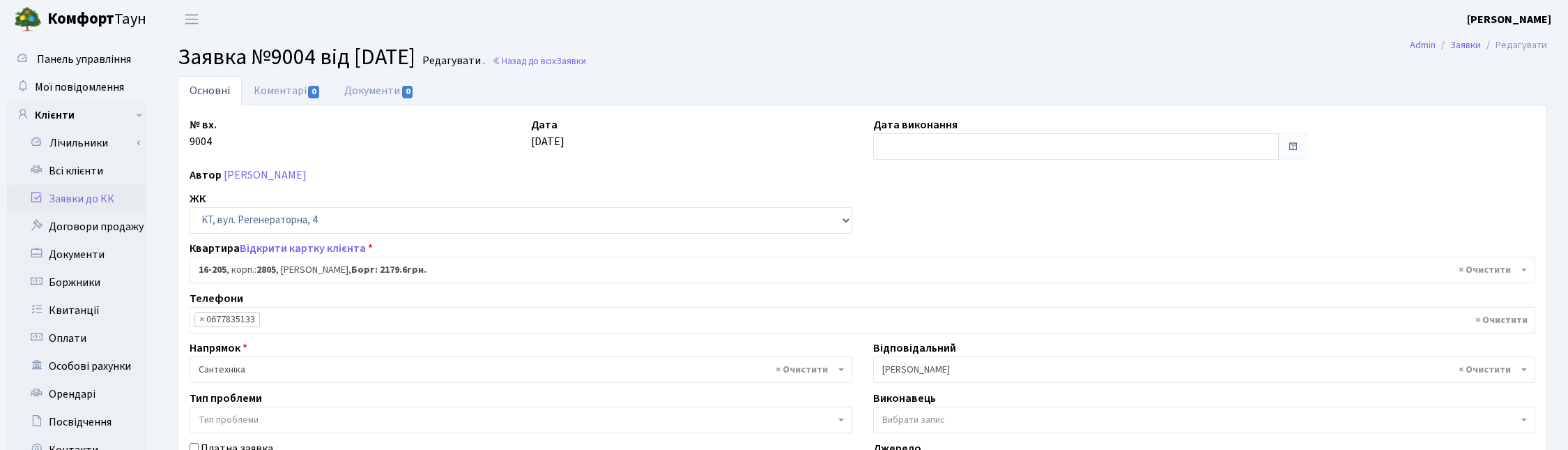
select select "8766"
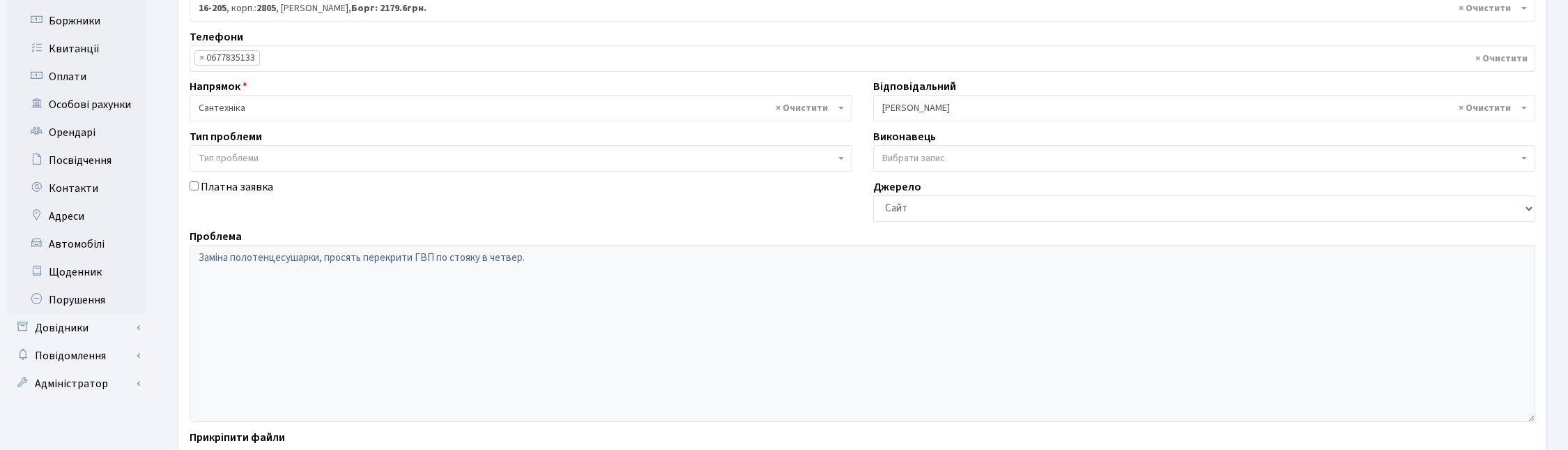
click at [195, 184] on input "Платна заявка" at bounding box center [194, 185] width 9 height 9
checkbox input "true"
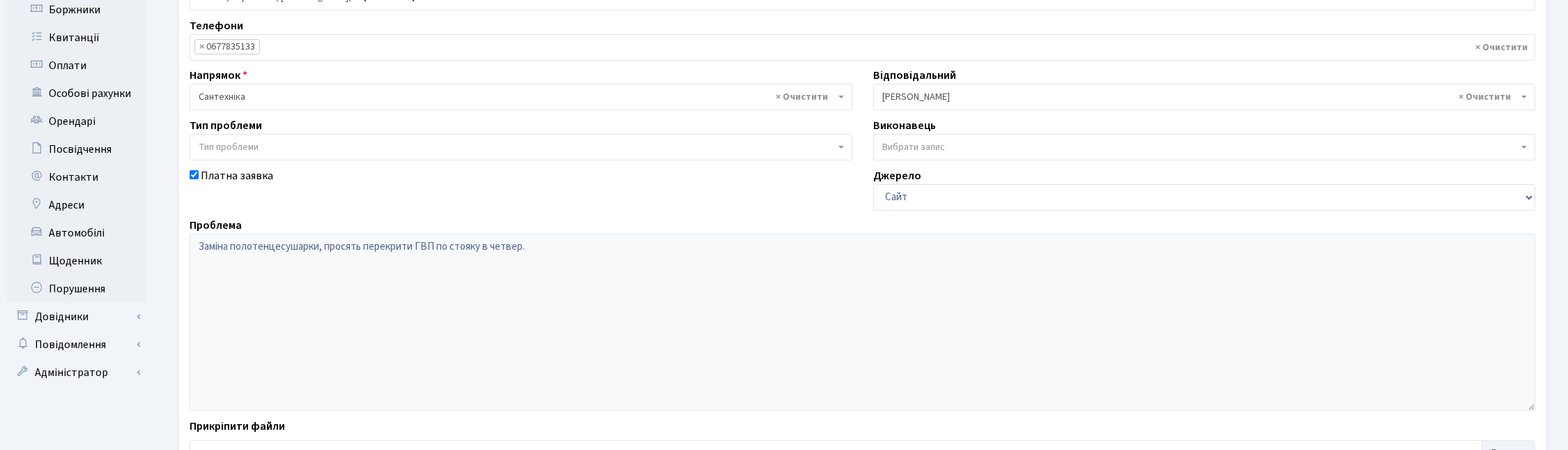
scroll to position [382, 0]
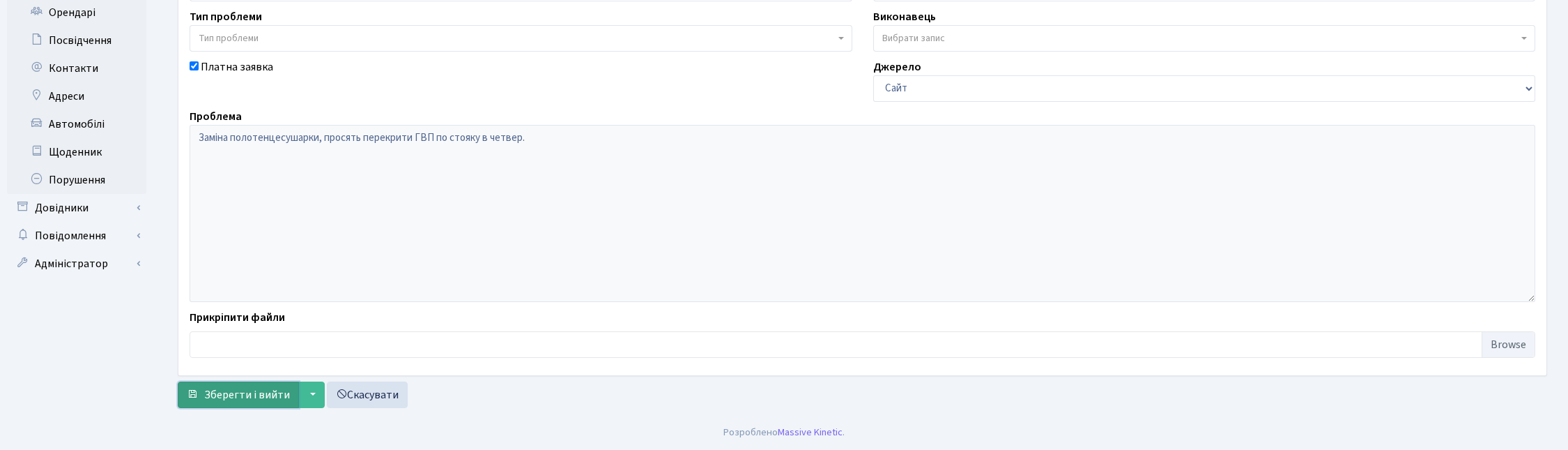
click at [252, 392] on span "Зберегти і вийти" at bounding box center [247, 395] width 86 height 16
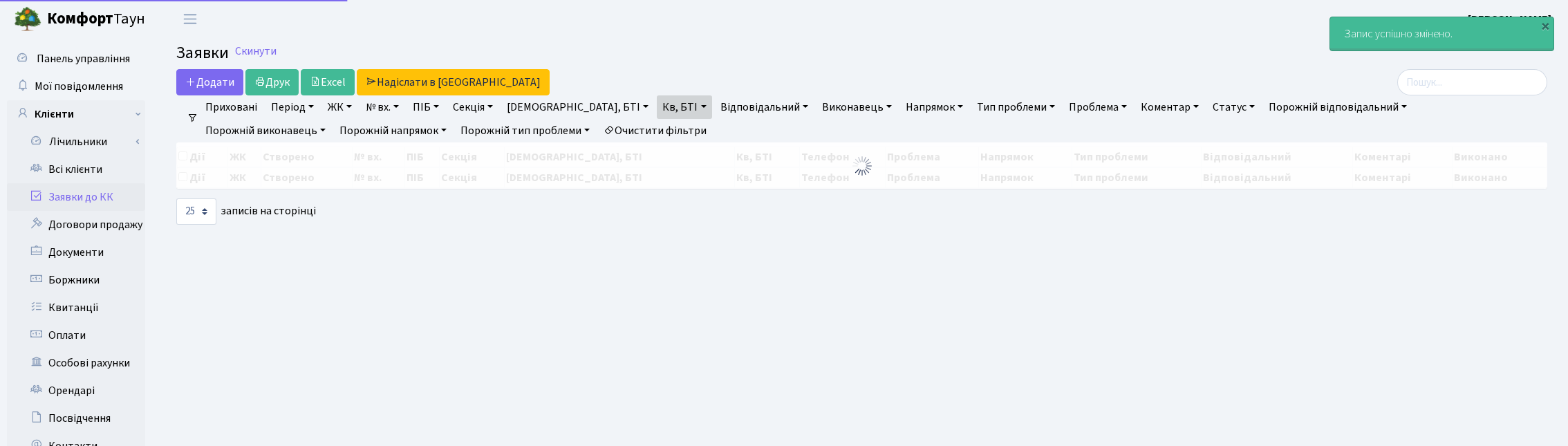
select select "25"
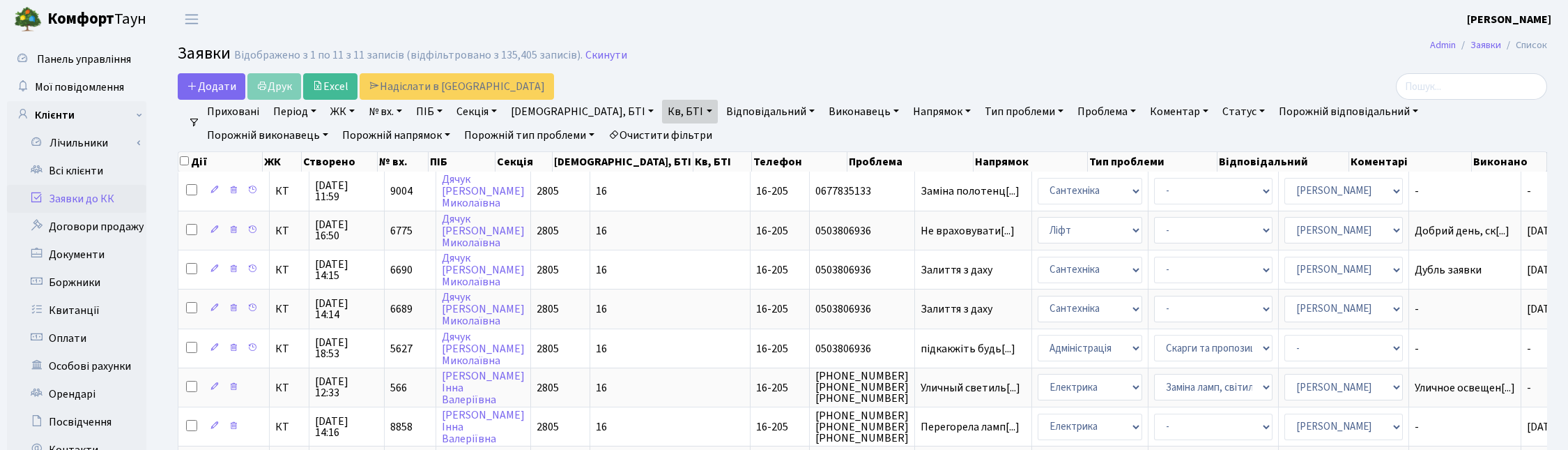
click at [827, 57] on h2 "Заявки Відображено з 1 по 11 з 11 записів (відфільтровано з 135,405 записів). С…" at bounding box center [862, 55] width 1370 height 24
click at [161, 36] on link "Комфорт Таун" at bounding box center [87, 19] width 175 height 39
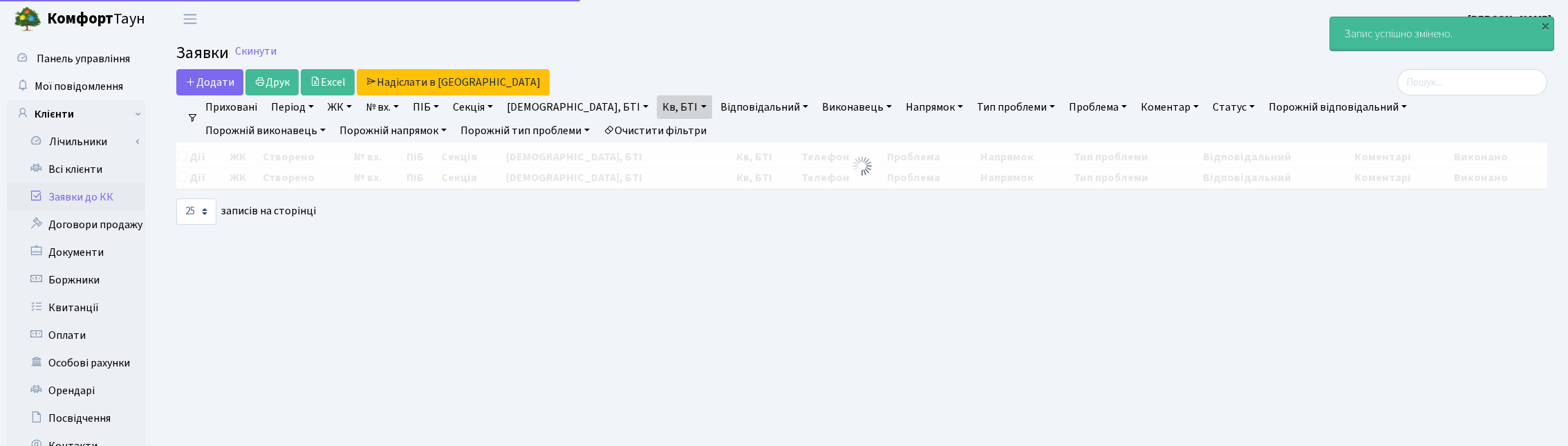
select select "25"
